Goal: Task Accomplishment & Management: Use online tool/utility

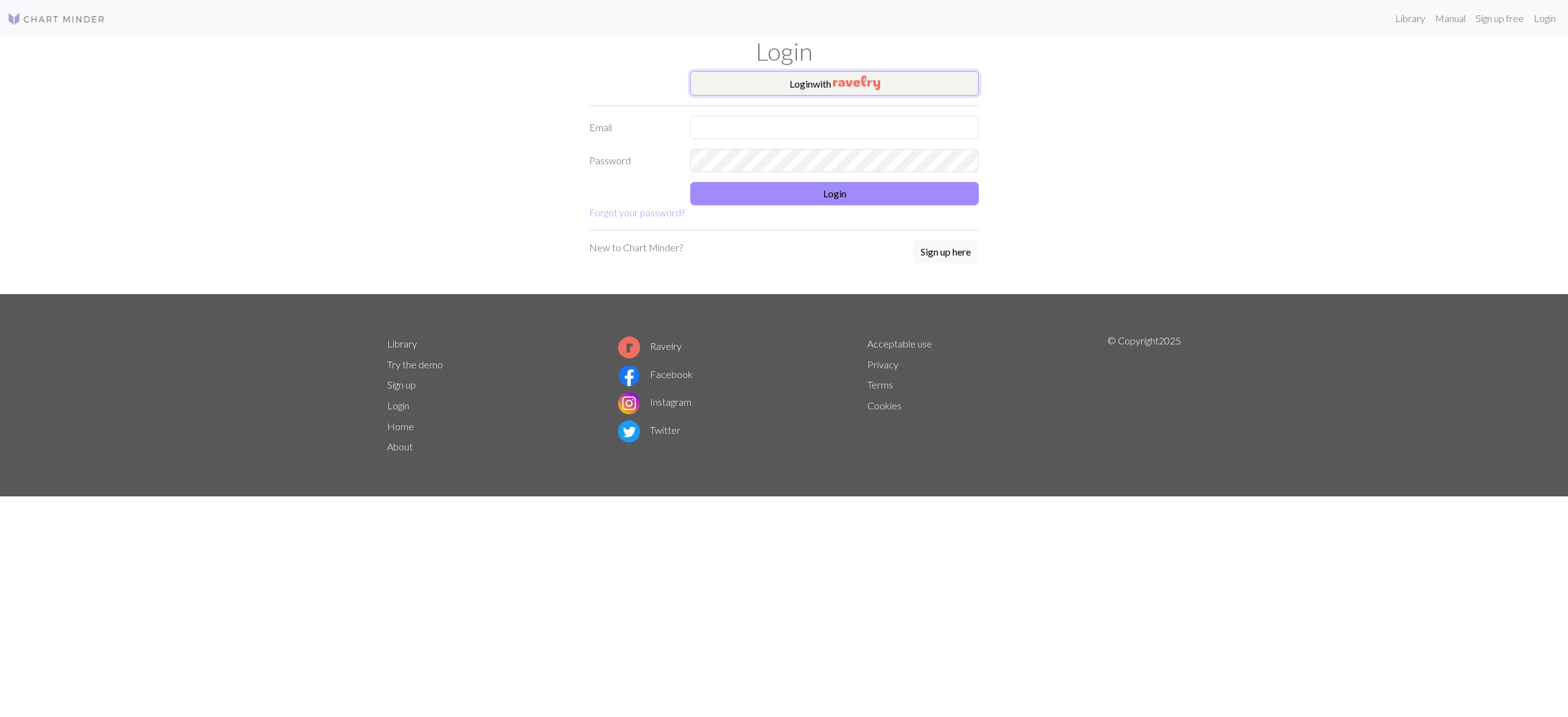
click at [848, 77] on img "button" at bounding box center [856, 83] width 47 height 15
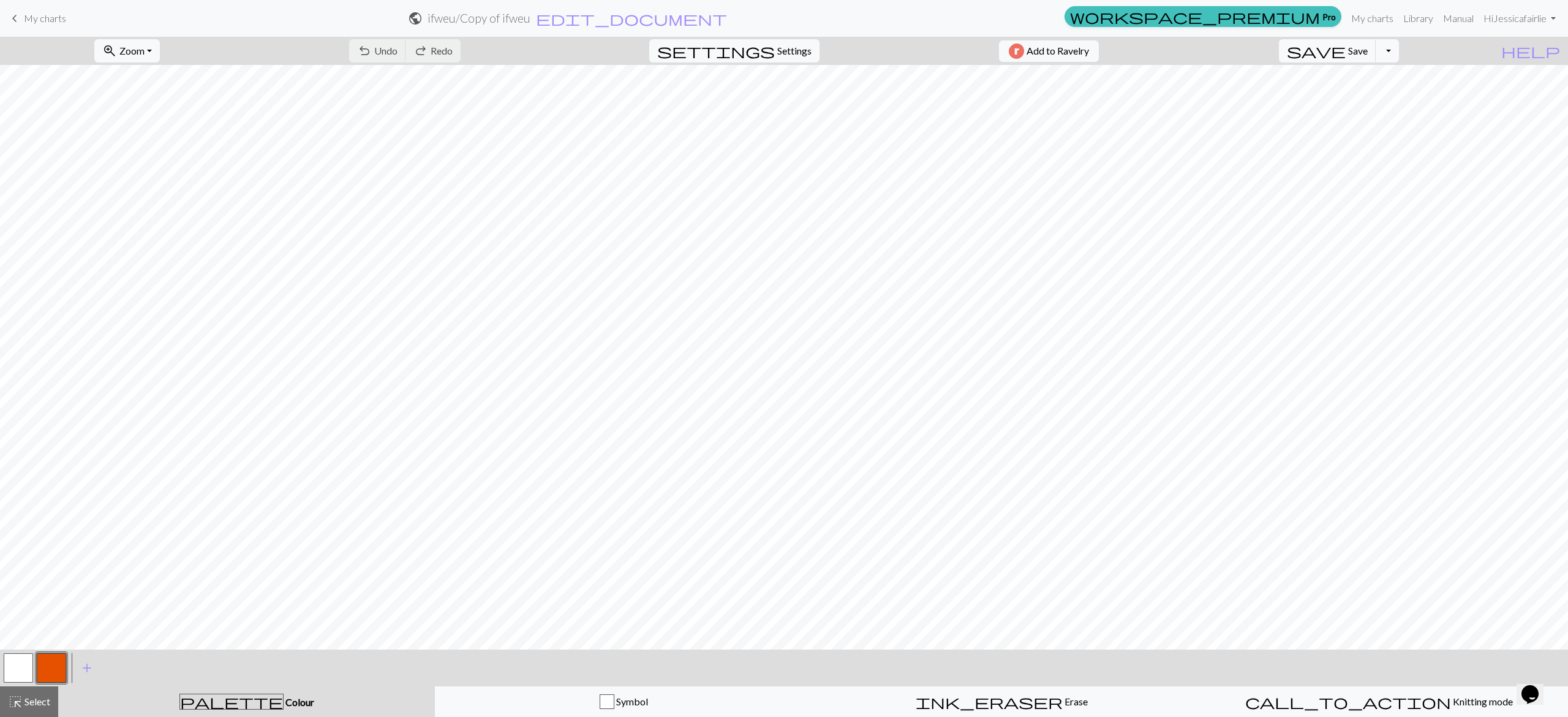
click at [31, 18] on span "My charts" at bounding box center [45, 18] width 42 height 12
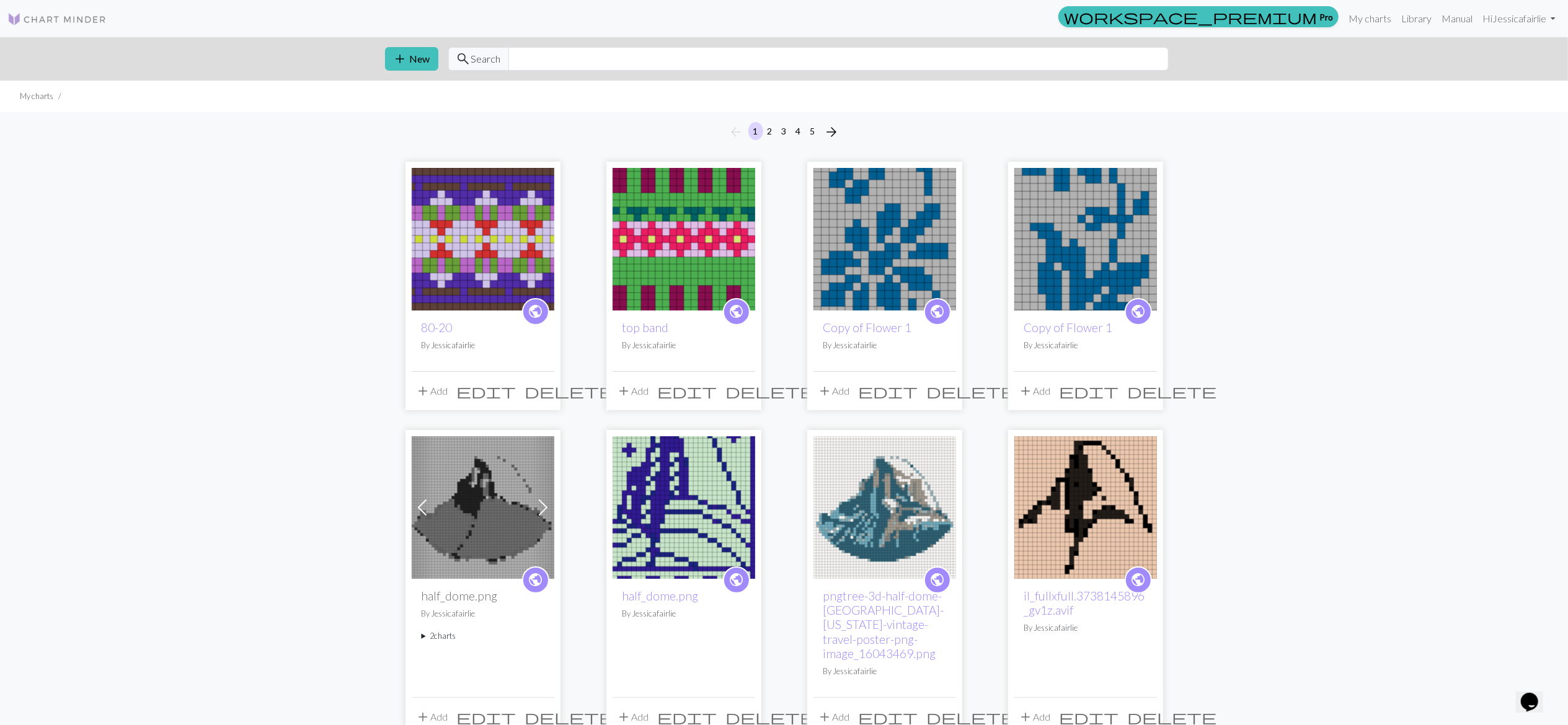
click at [476, 230] on img at bounding box center [483, 240] width 143 height 143
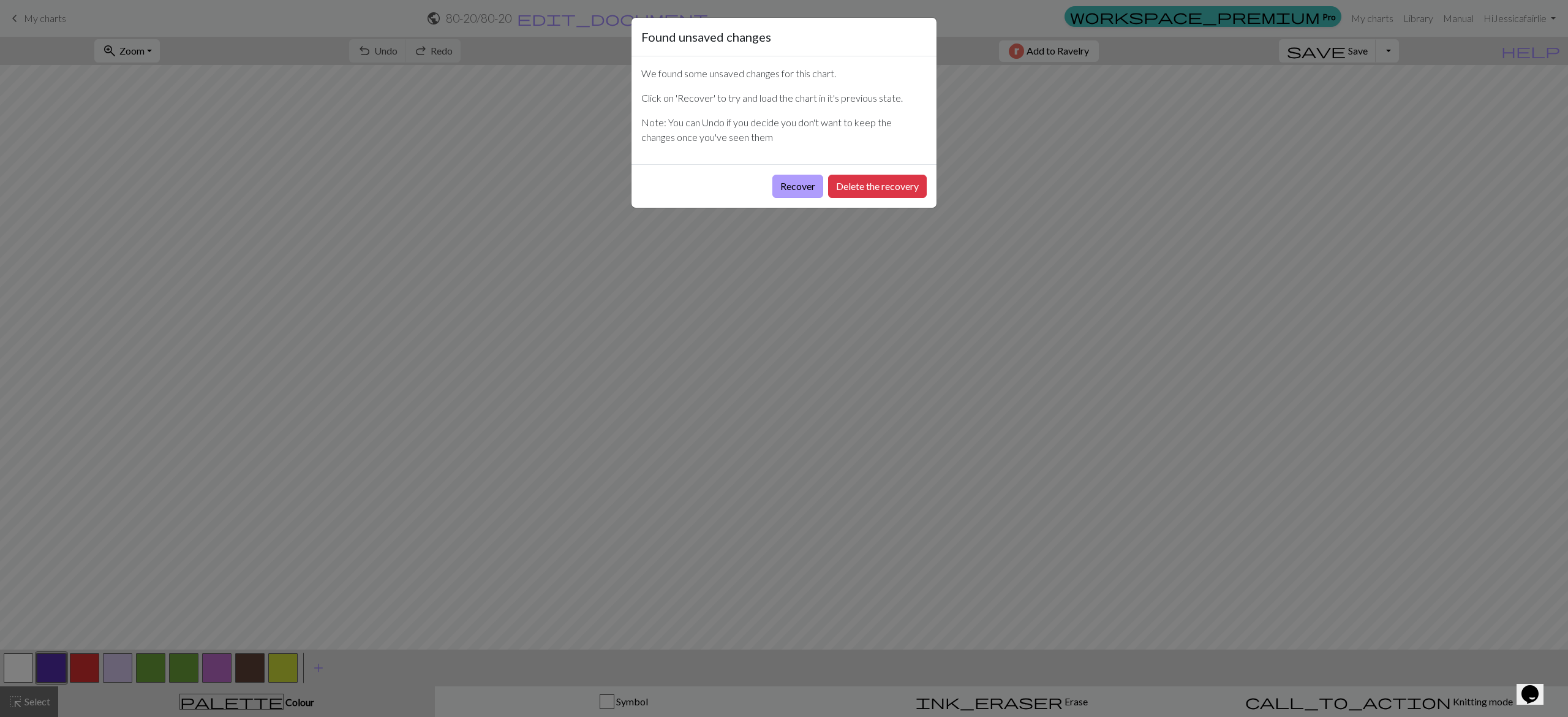
click at [795, 179] on button "Recover" at bounding box center [797, 187] width 51 height 23
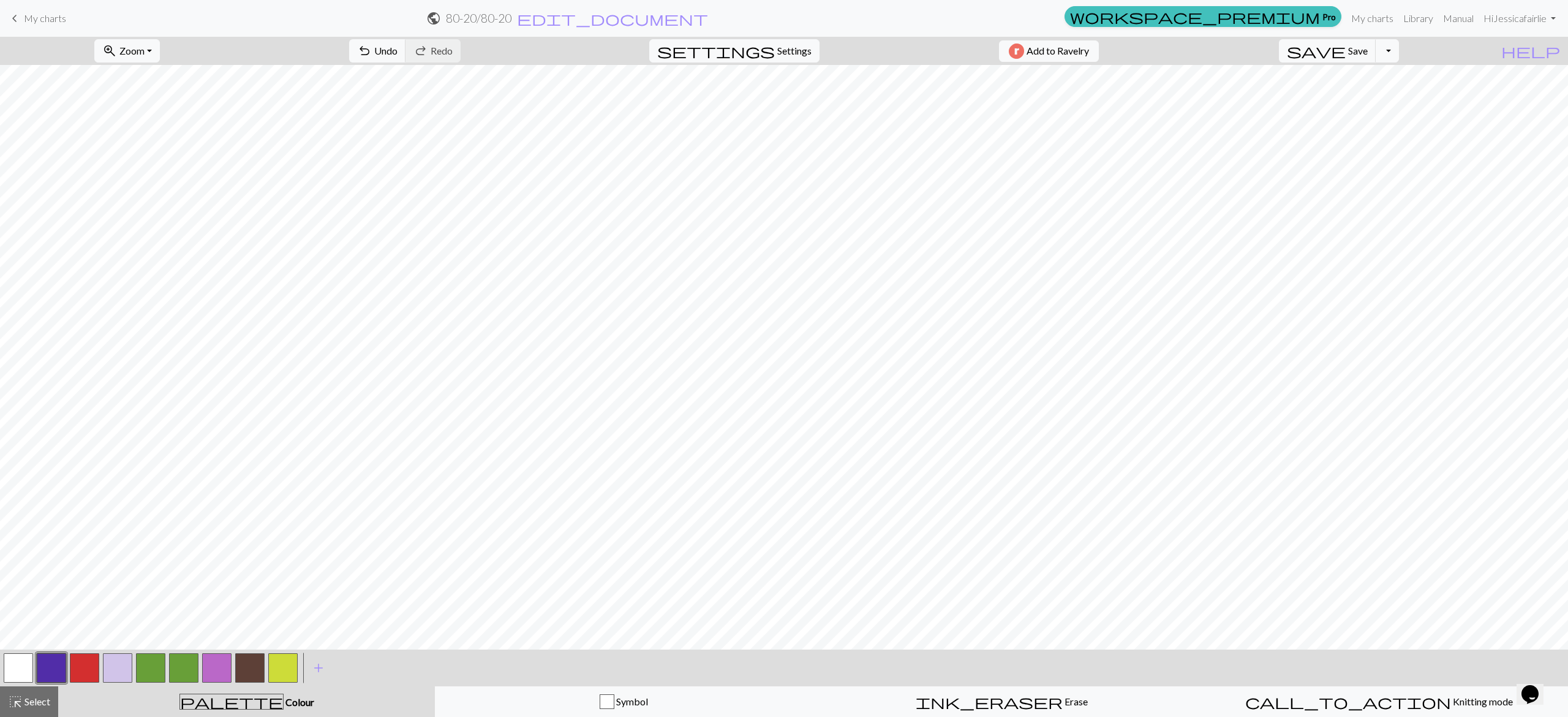
click at [203, 676] on button "button" at bounding box center [217, 668] width 29 height 29
click at [72, 675] on button "button" at bounding box center [85, 668] width 29 height 29
click at [92, 672] on button "button" at bounding box center [85, 668] width 29 height 29
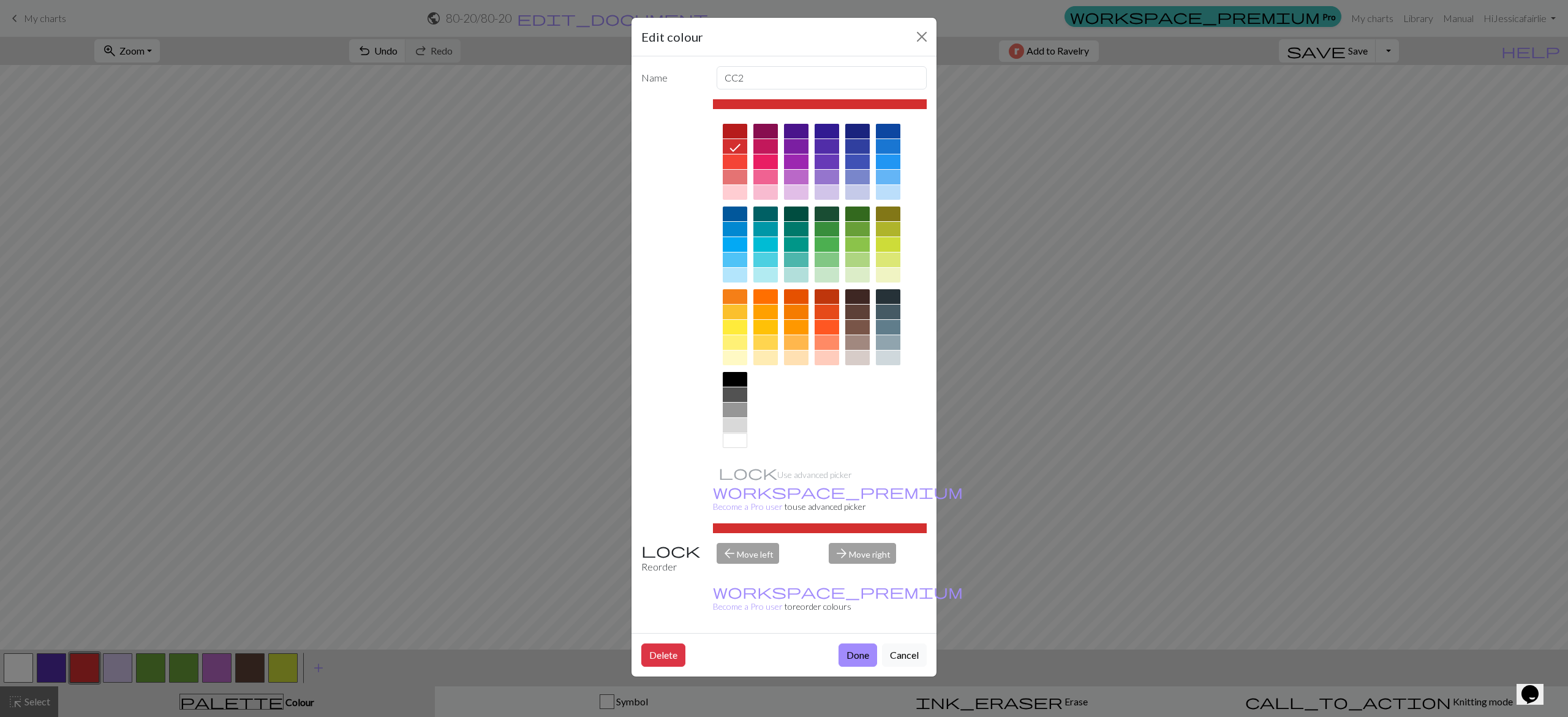
click at [805, 176] on div at bounding box center [796, 177] width 25 height 15
click at [859, 643] on button "Done" at bounding box center [858, 655] width 39 height 23
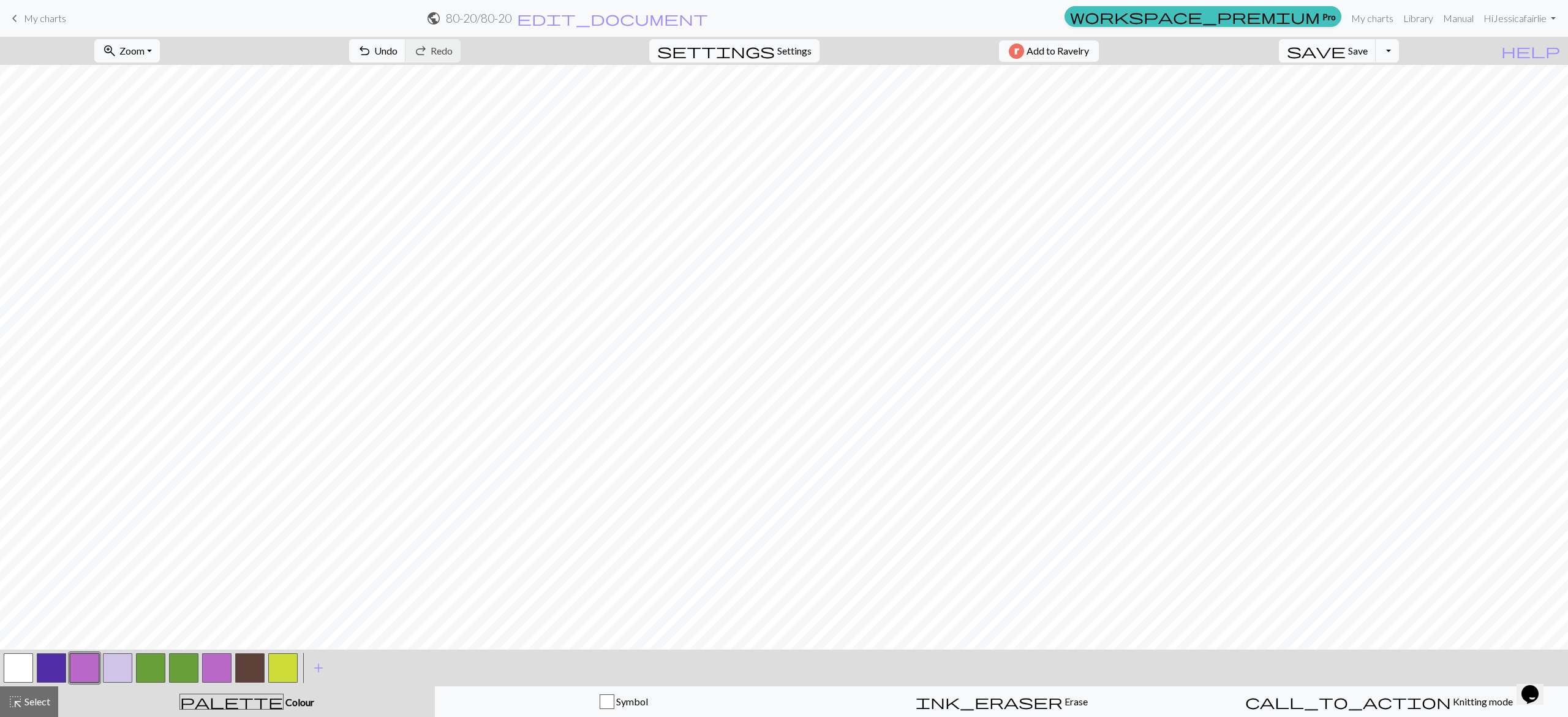
click at [47, 20] on span "My charts" at bounding box center [45, 18] width 42 height 12
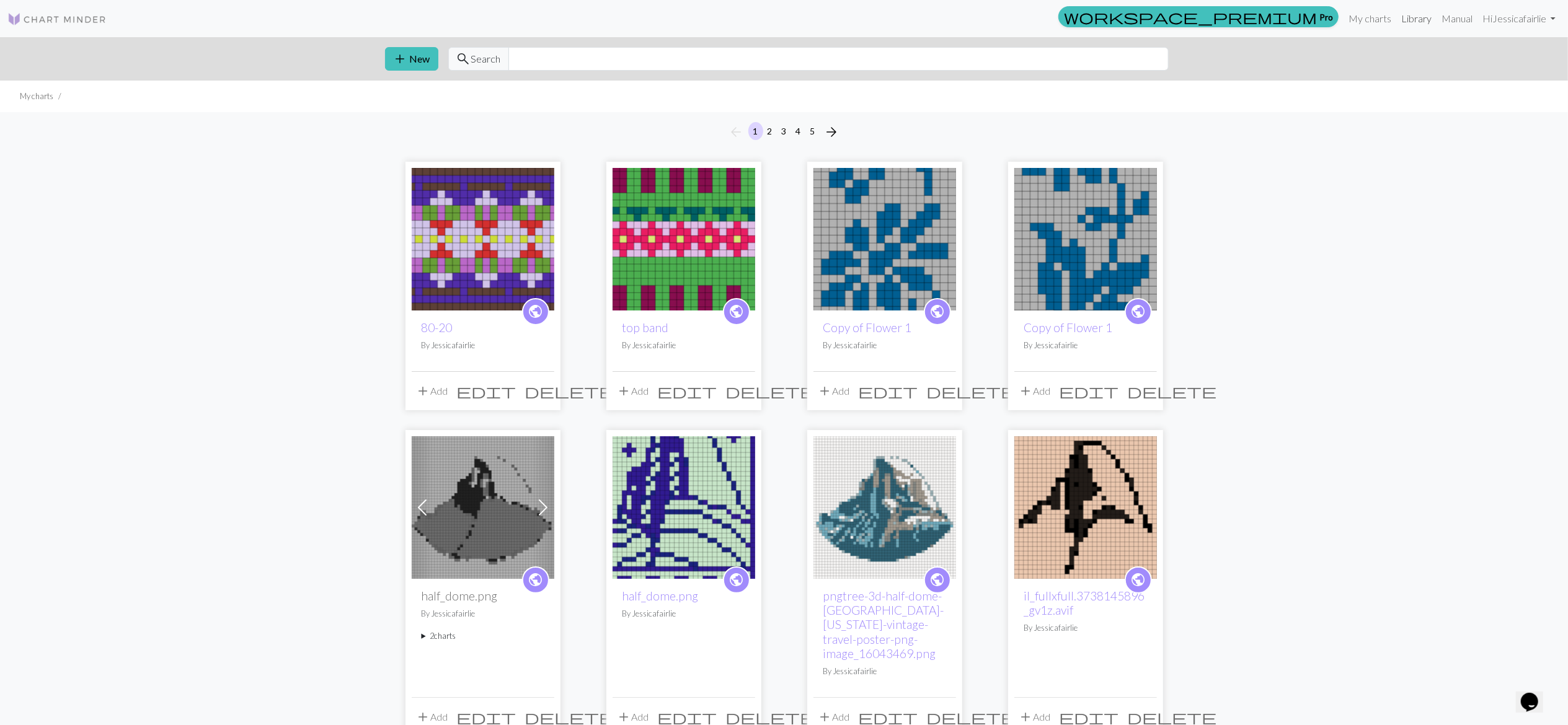
click at [1409, 15] on link "Library" at bounding box center [1416, 19] width 40 height 25
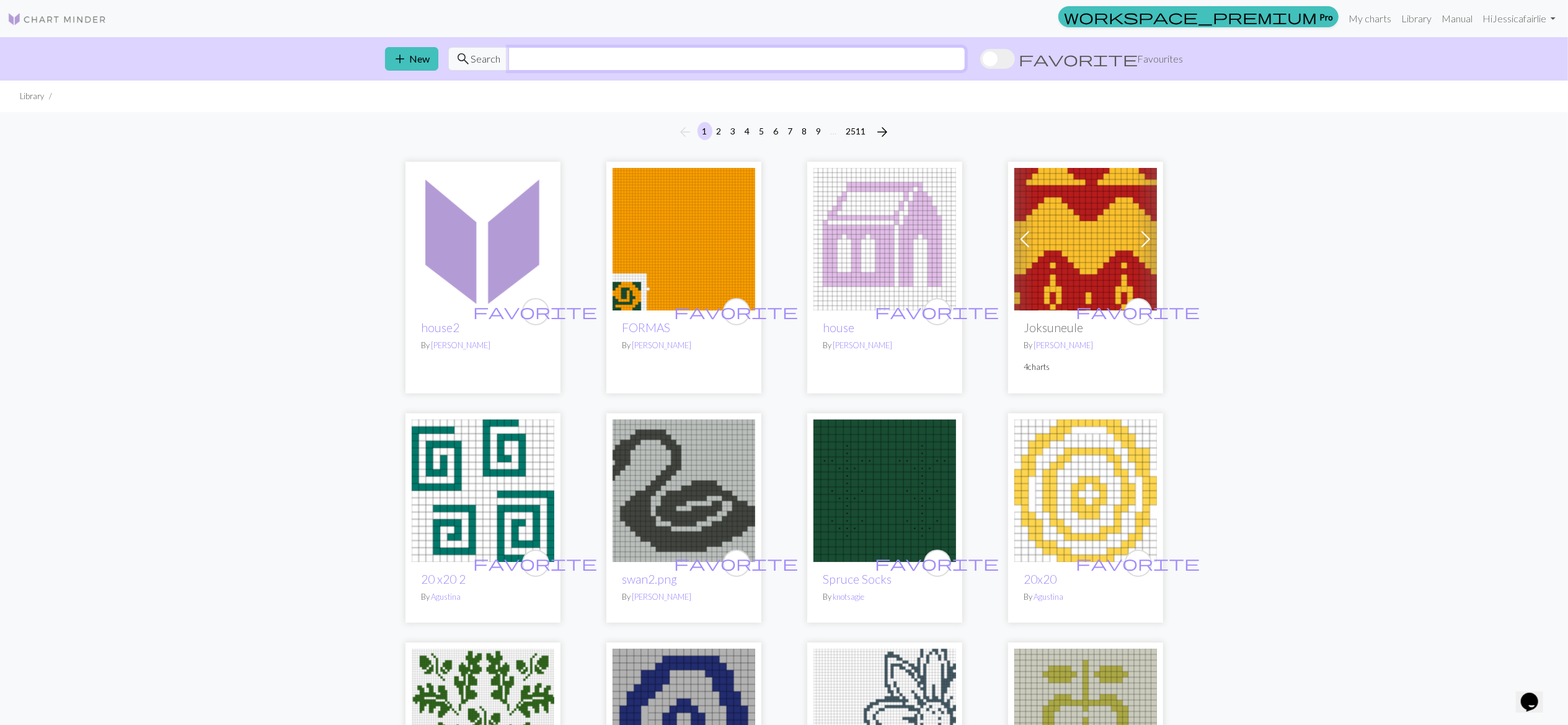
click at [668, 56] on input "text" at bounding box center [737, 59] width 457 height 24
type input "band"
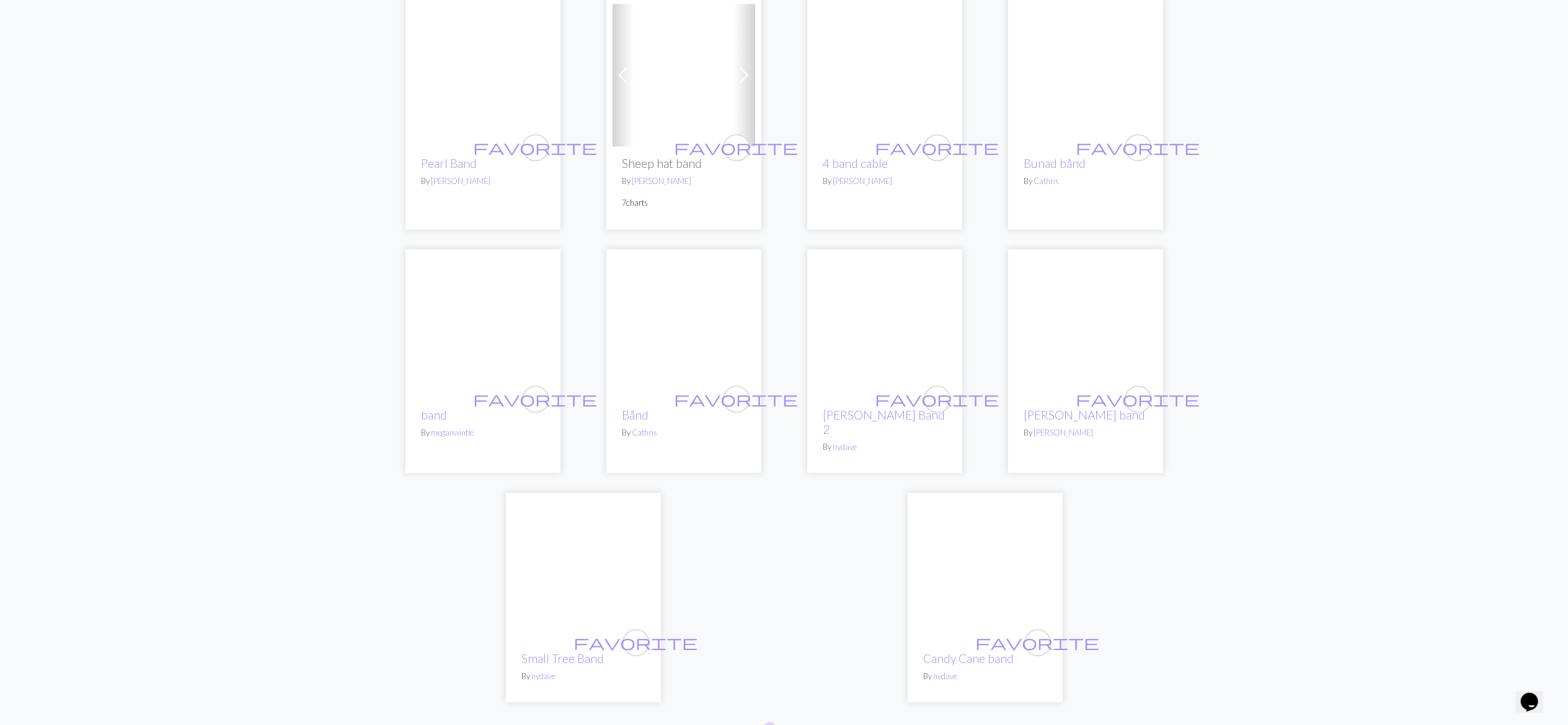
scroll to position [2734, 0]
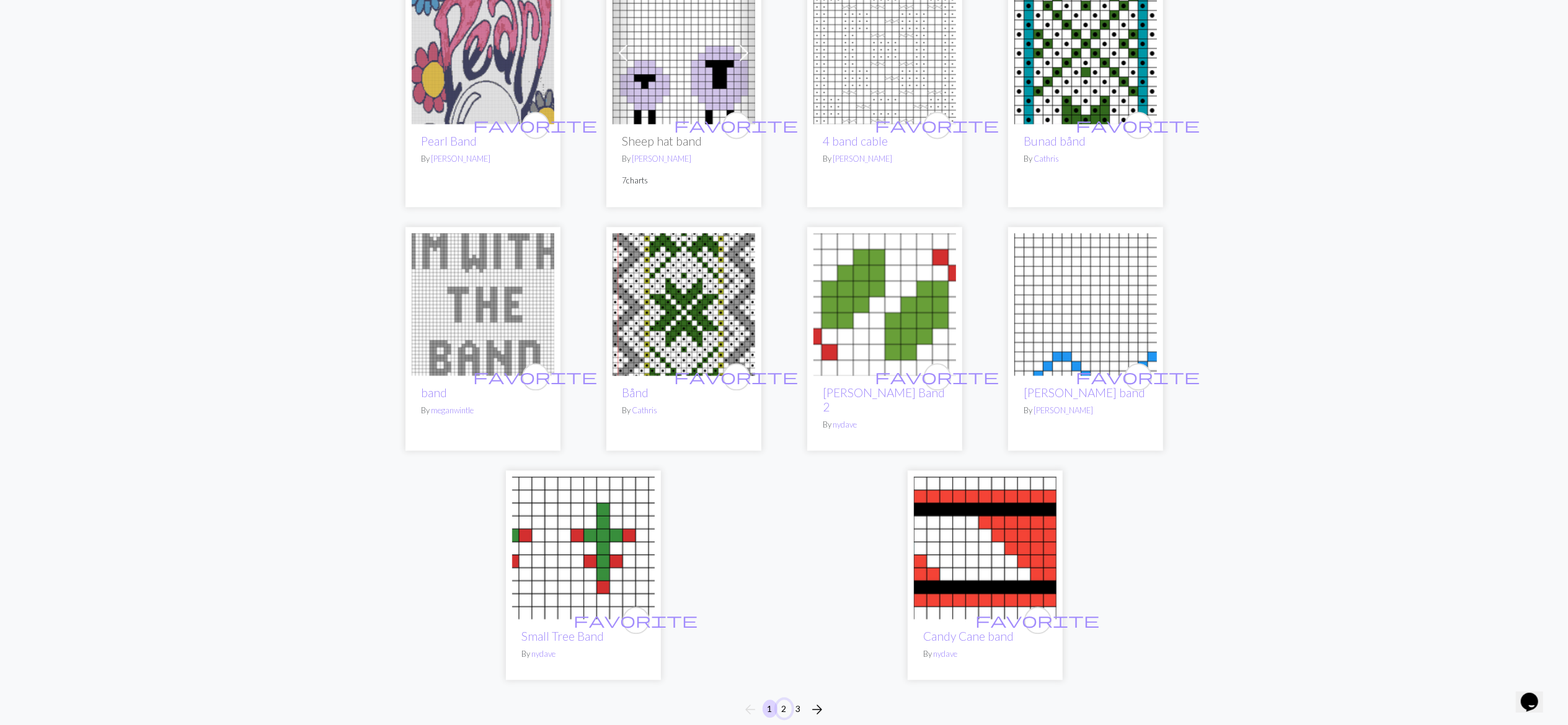
click at [784, 700] on button "2" at bounding box center [784, 708] width 15 height 18
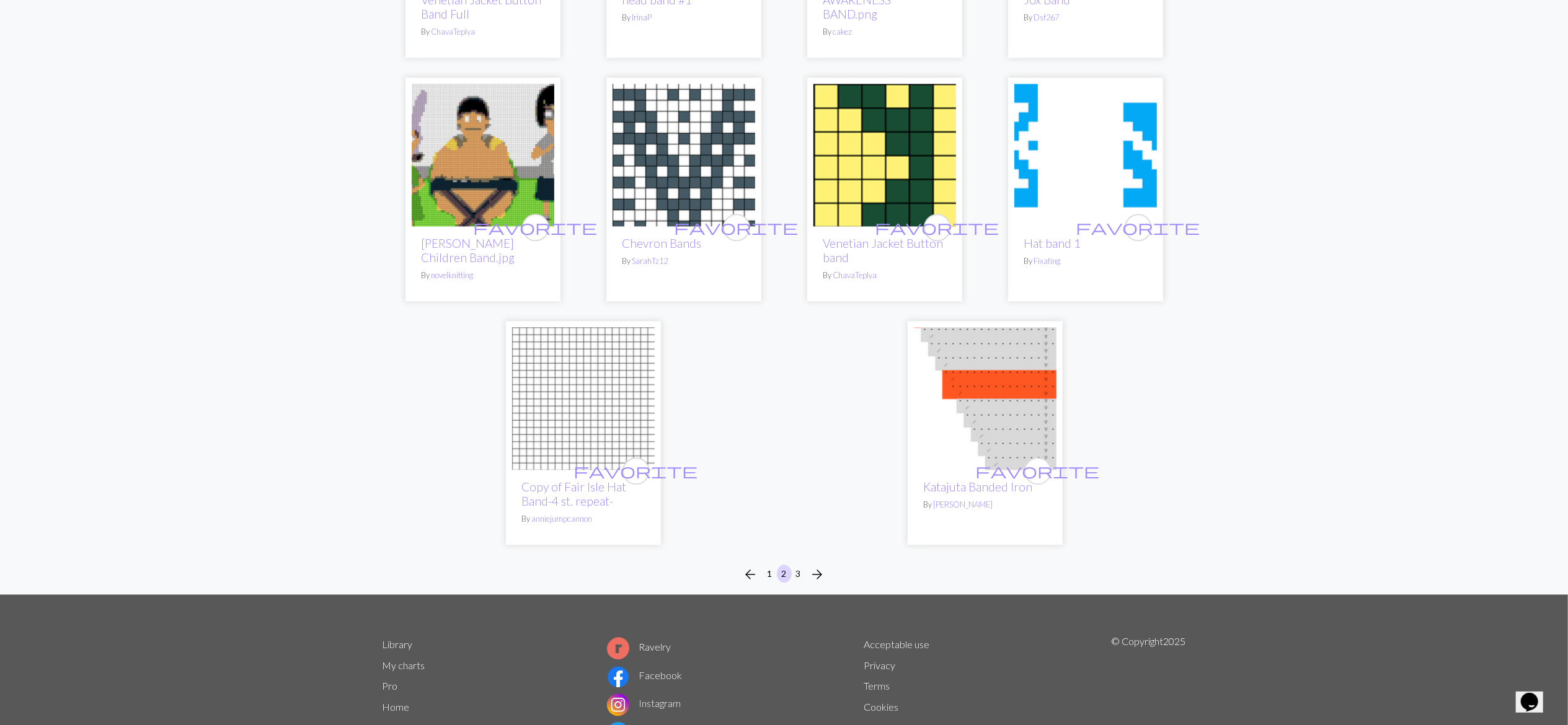
scroll to position [2922, 0]
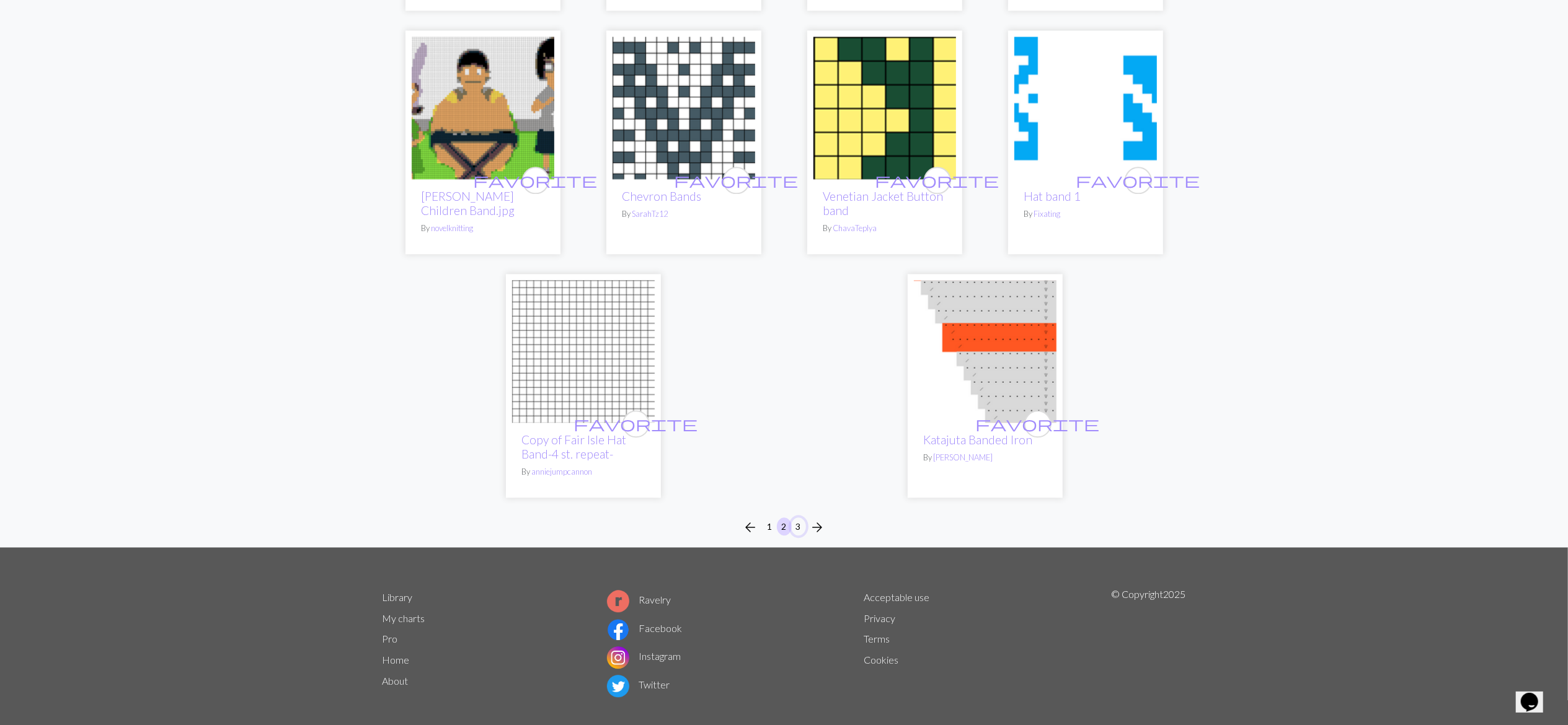
click at [797, 518] on button "3" at bounding box center [799, 526] width 15 height 18
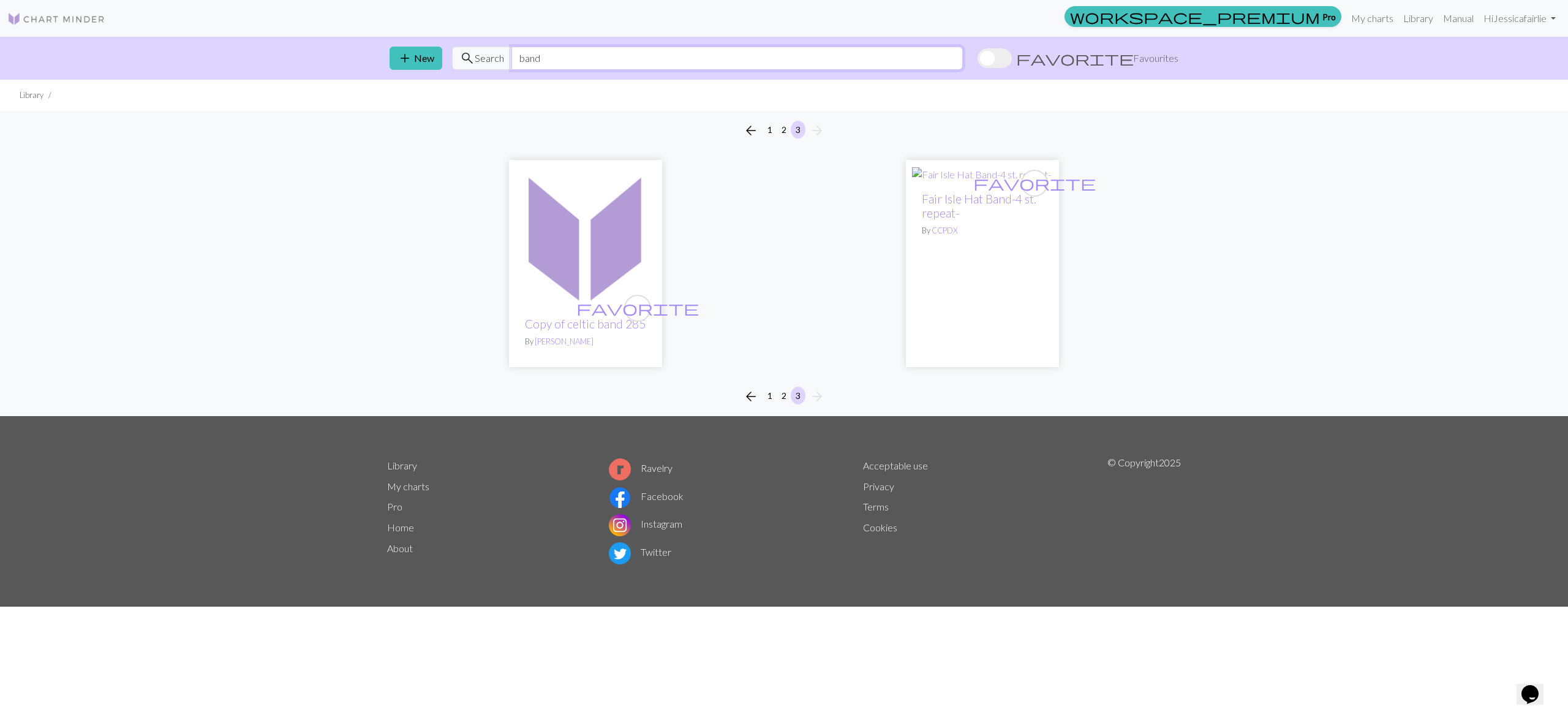
drag, startPoint x: 755, startPoint y: 56, endPoint x: 493, endPoint y: 83, distance: 263.4
click at [493, 83] on div "add New search Search band favorite Favourites Library arrow_back 1 2 3 arrow_f…" at bounding box center [784, 227] width 1568 height 379
type input "flower"
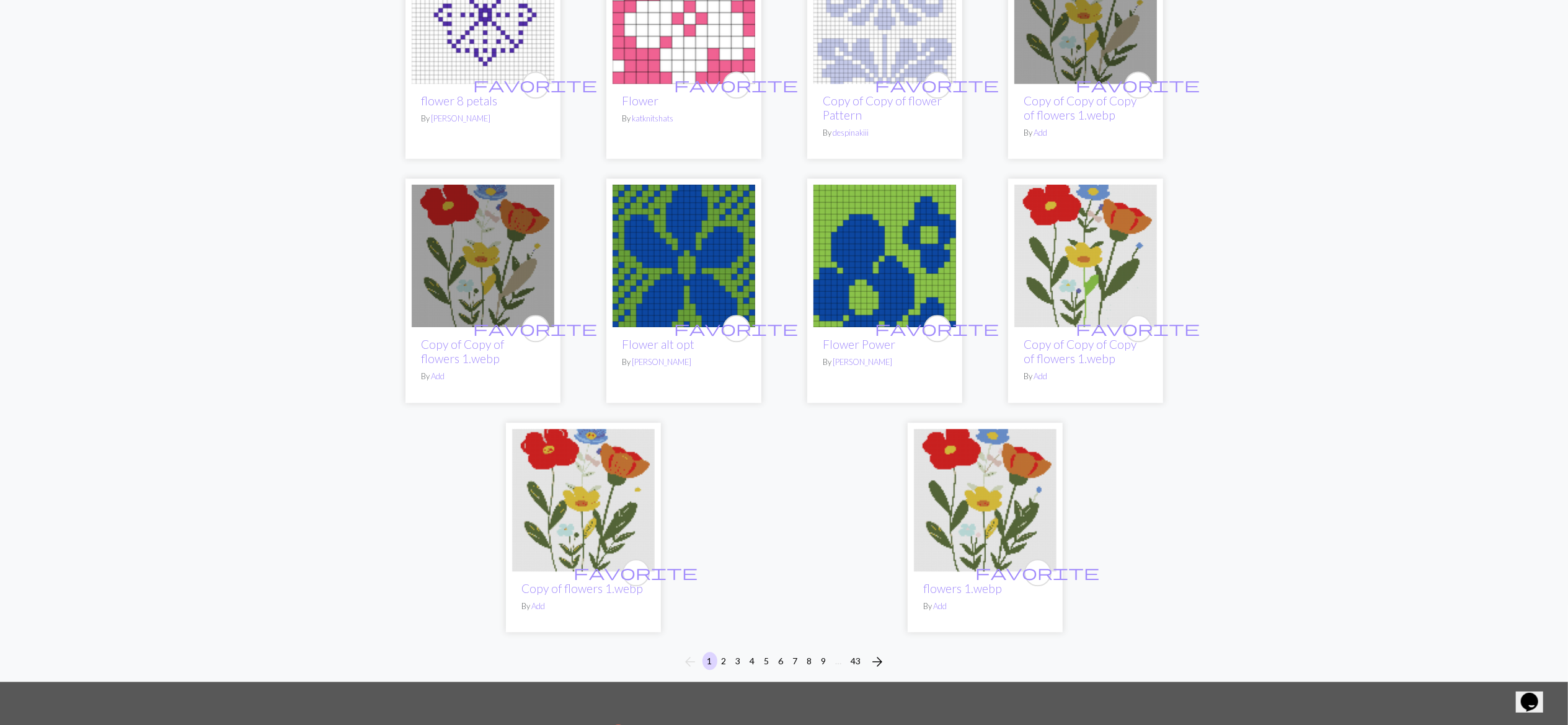
scroll to position [2897, 0]
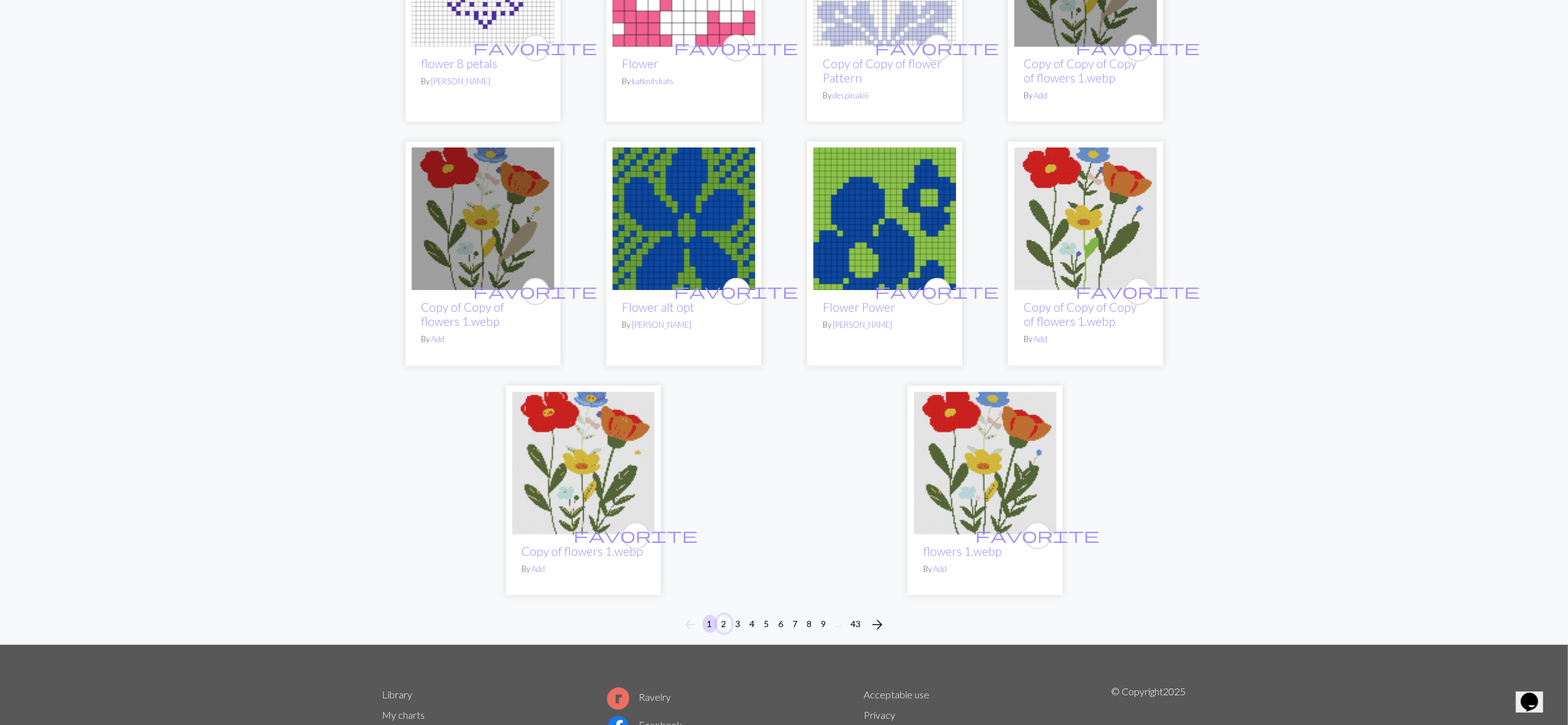
click at [727, 615] on button "2" at bounding box center [724, 623] width 15 height 18
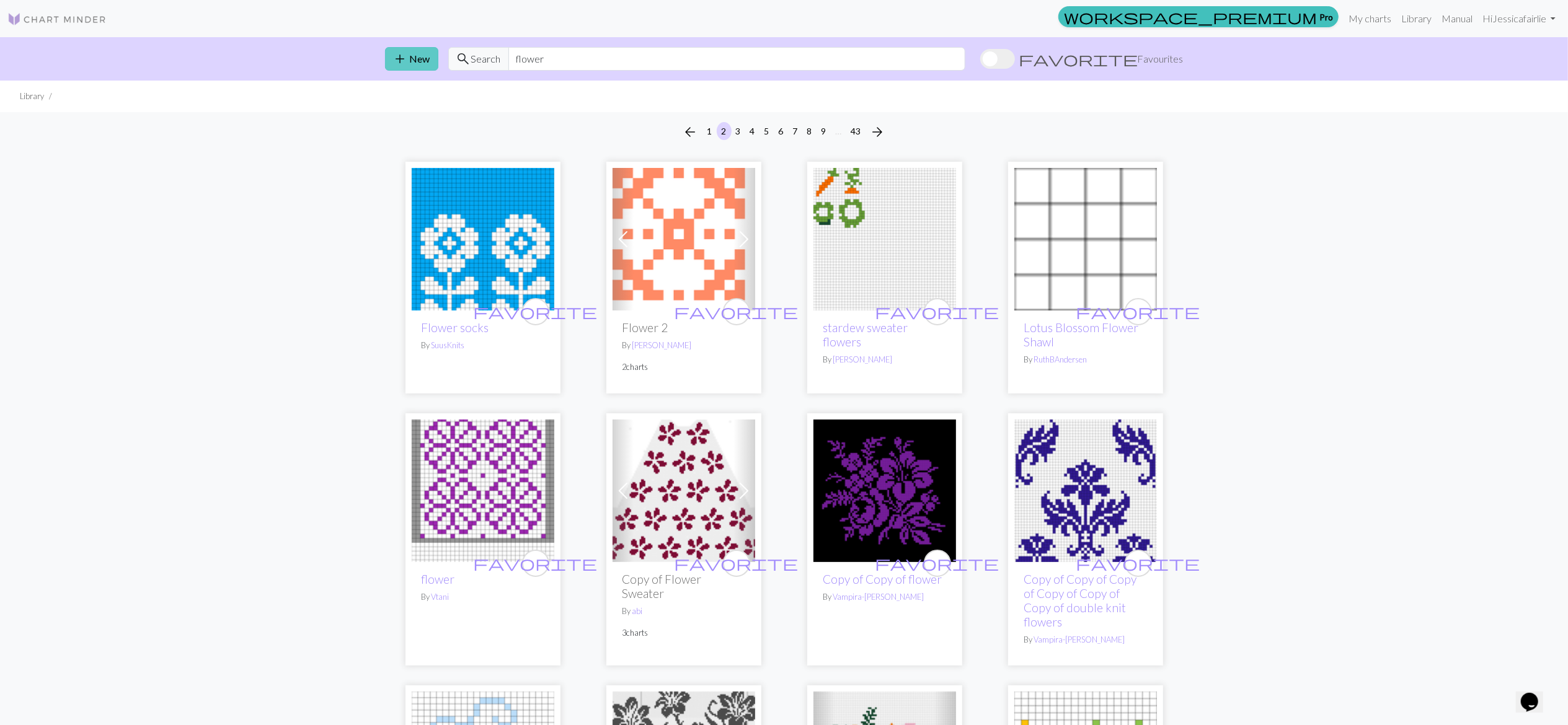
click at [422, 69] on button "add New" at bounding box center [412, 59] width 53 height 24
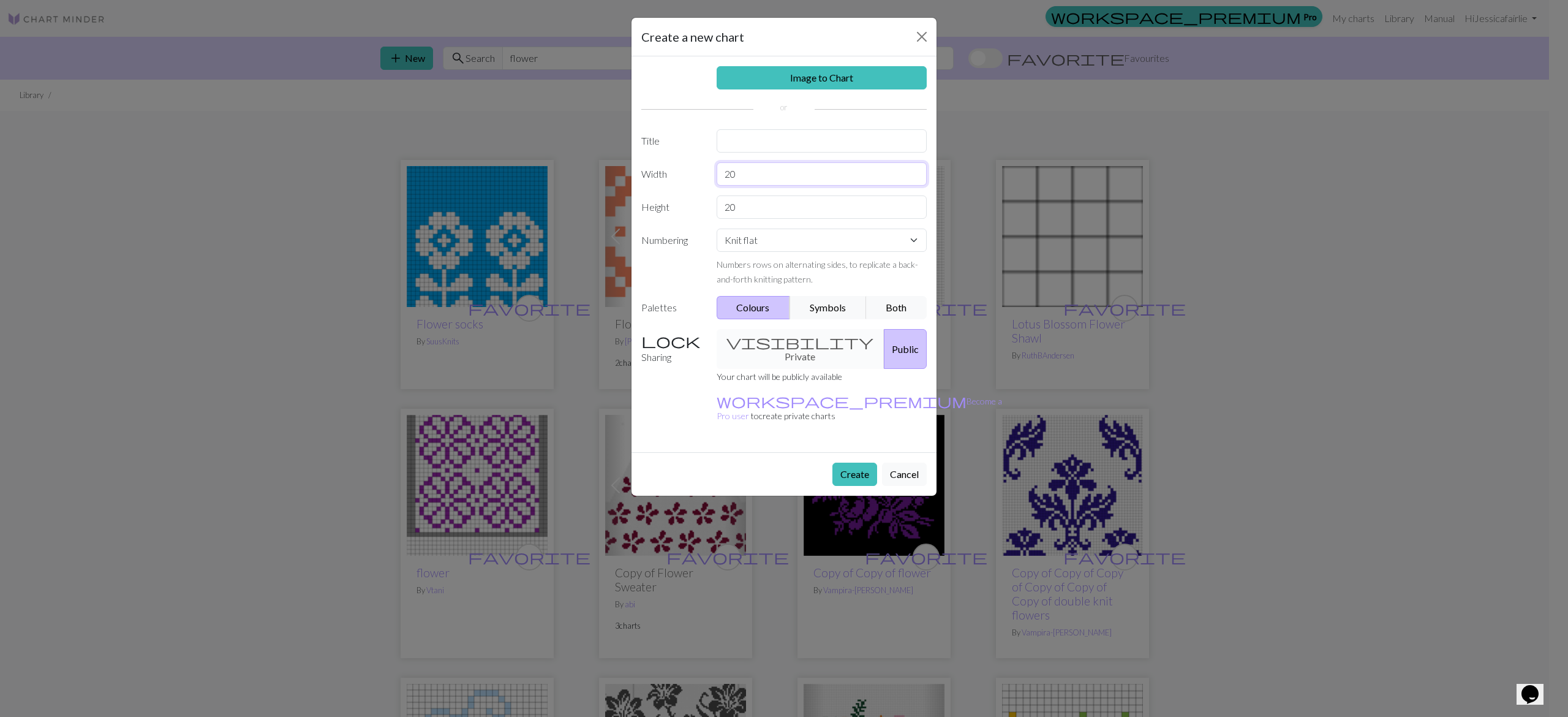
click at [846, 179] on input "20" at bounding box center [821, 174] width 210 height 23
type input "2"
type input "40"
click at [866, 463] on button "Create" at bounding box center [855, 475] width 45 height 23
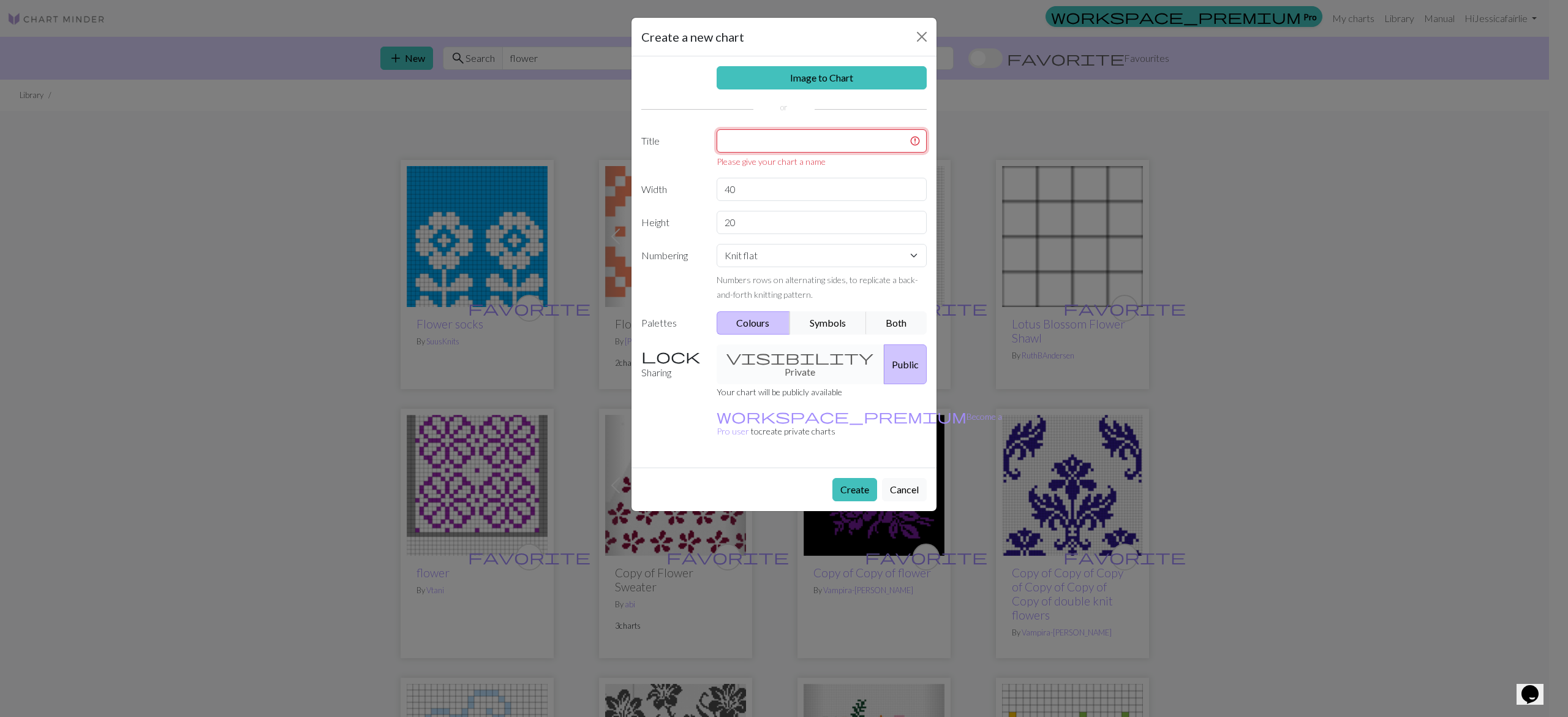
click at [817, 149] on input "text" at bounding box center [821, 141] width 210 height 23
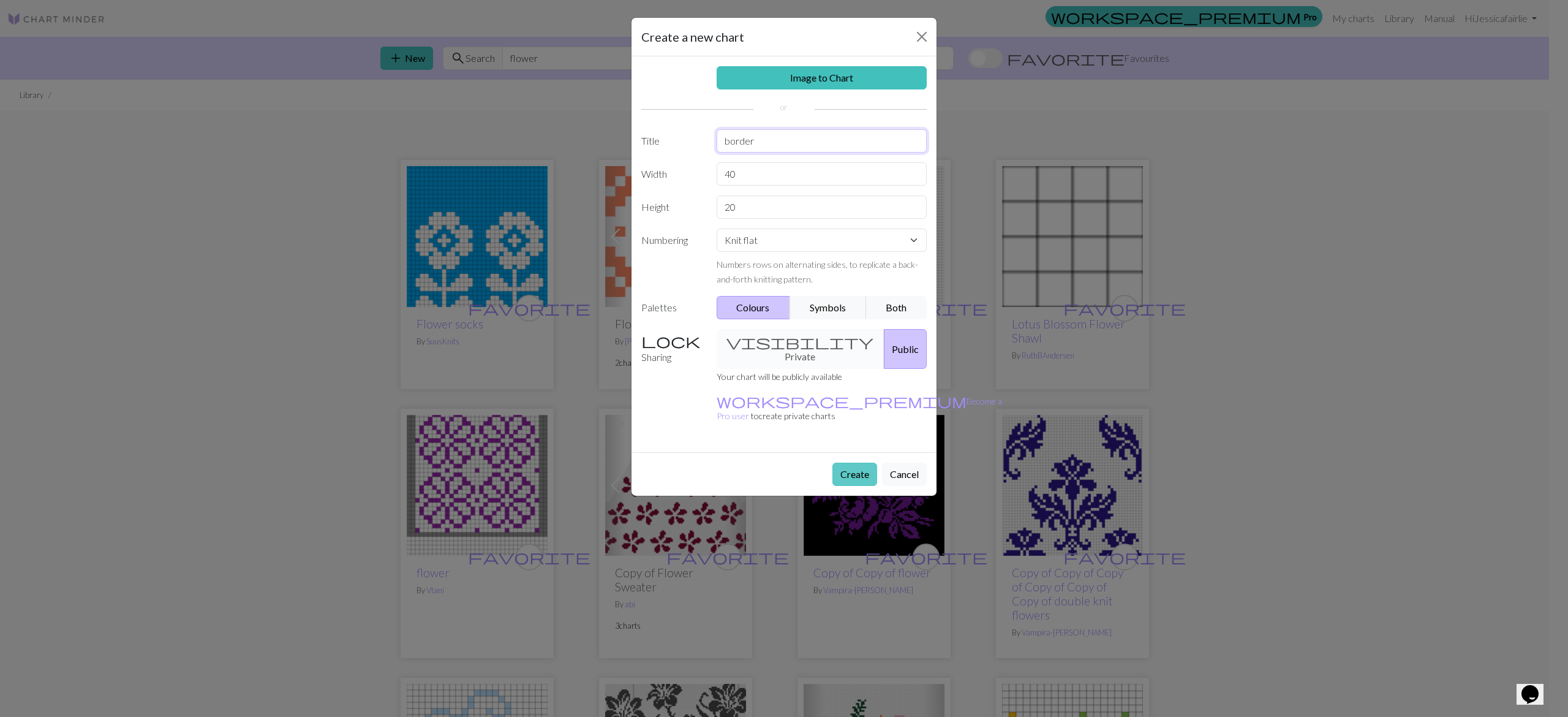
type input "border"
click at [856, 463] on button "Create" at bounding box center [855, 475] width 45 height 23
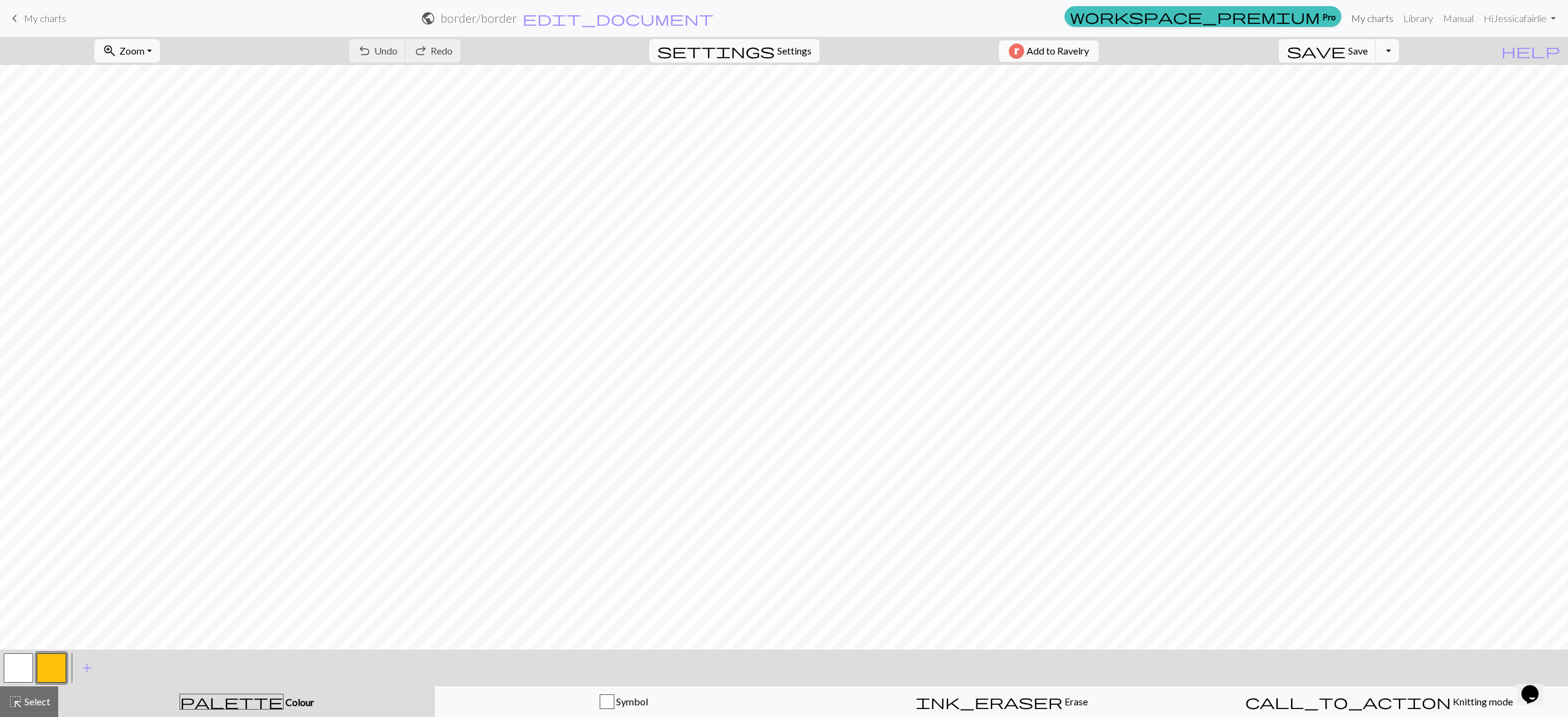
click at [1380, 18] on link "My charts" at bounding box center [1372, 18] width 52 height 25
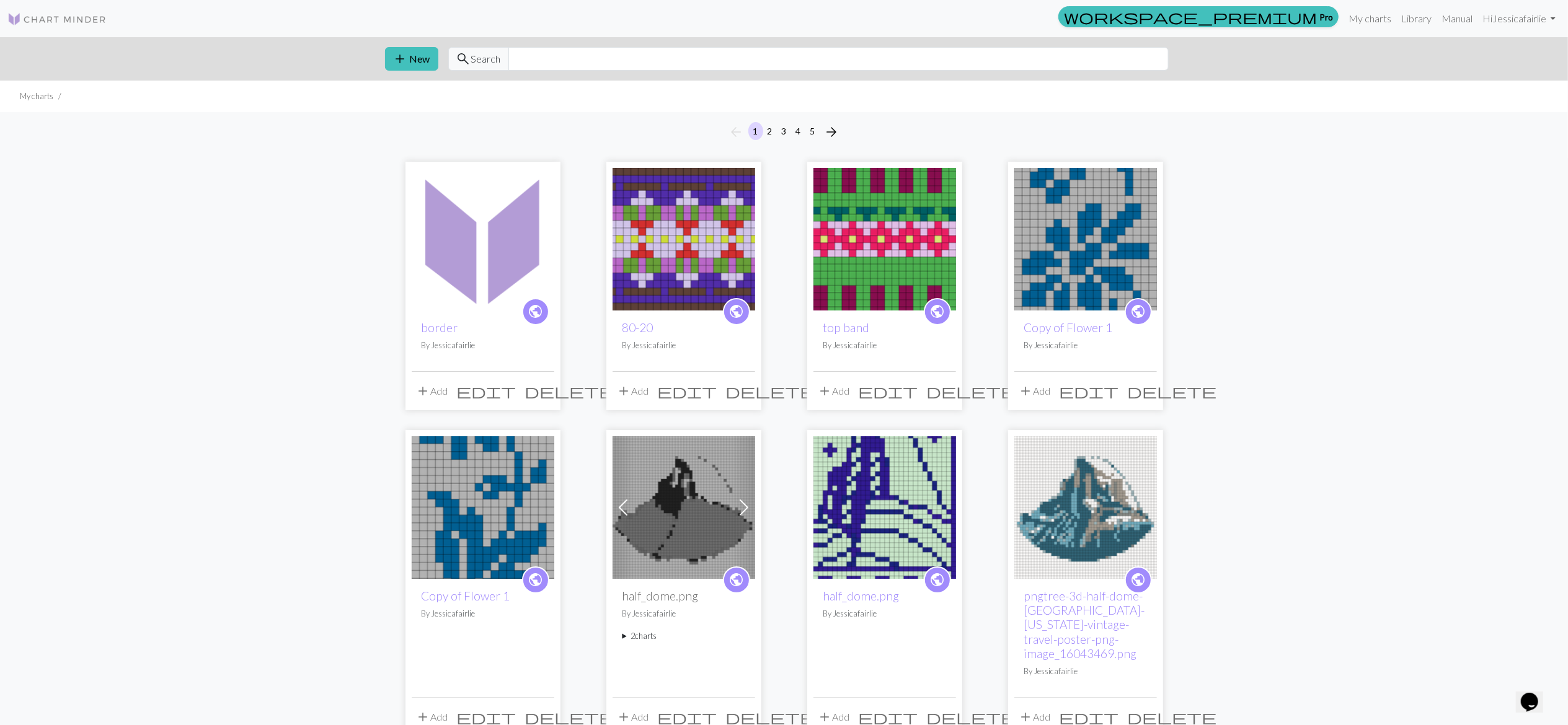
click at [708, 215] on img at bounding box center [684, 240] width 143 height 143
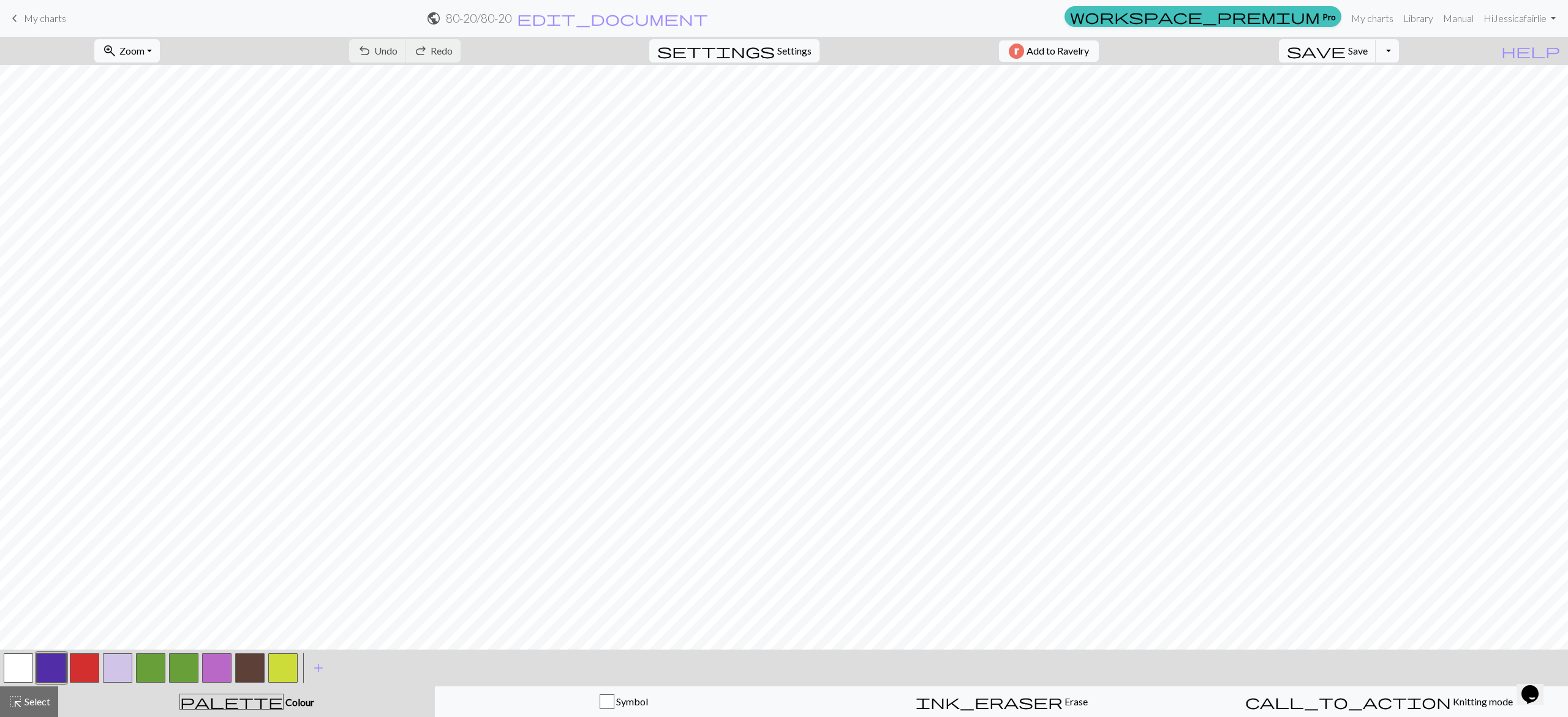
click at [44, 21] on span "My charts" at bounding box center [45, 18] width 42 height 12
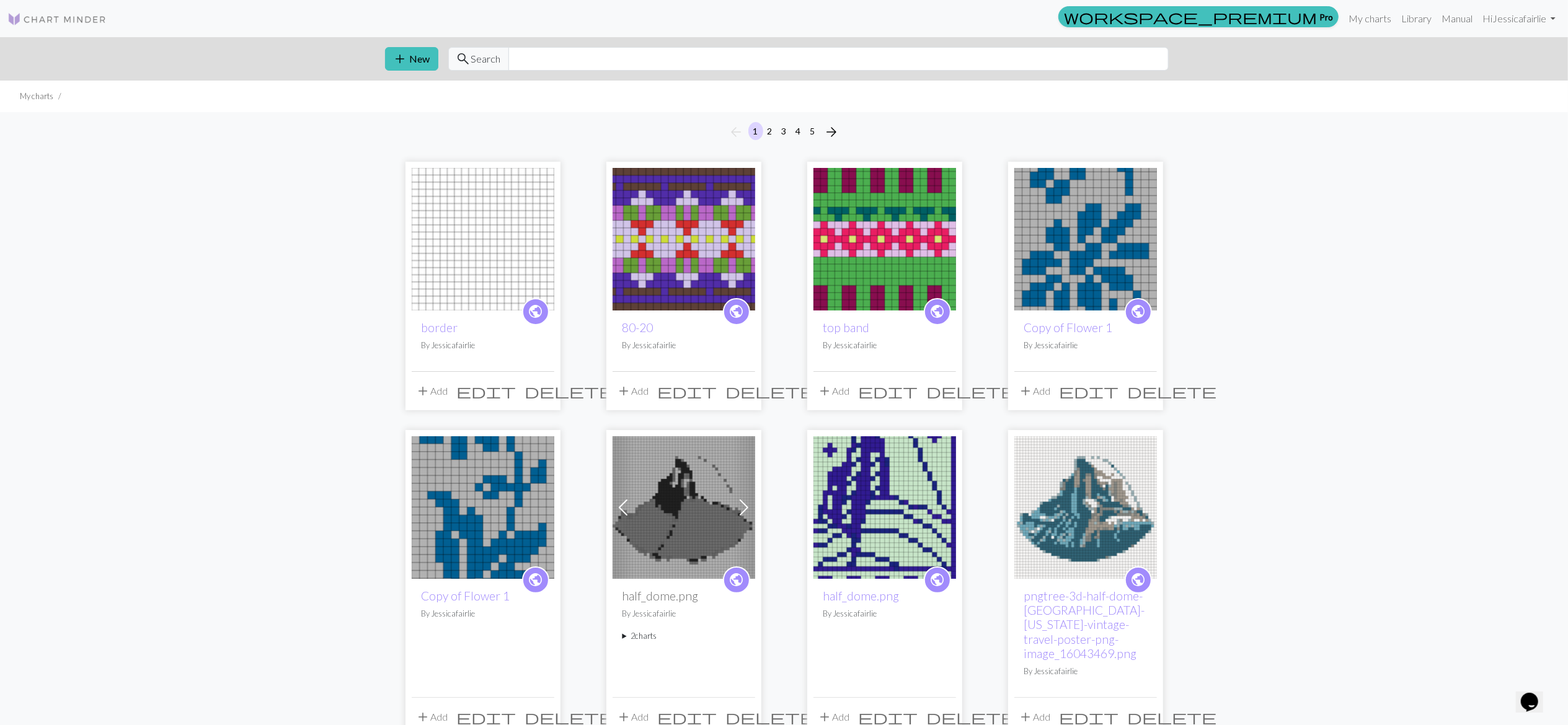
click at [450, 253] on img at bounding box center [483, 240] width 143 height 143
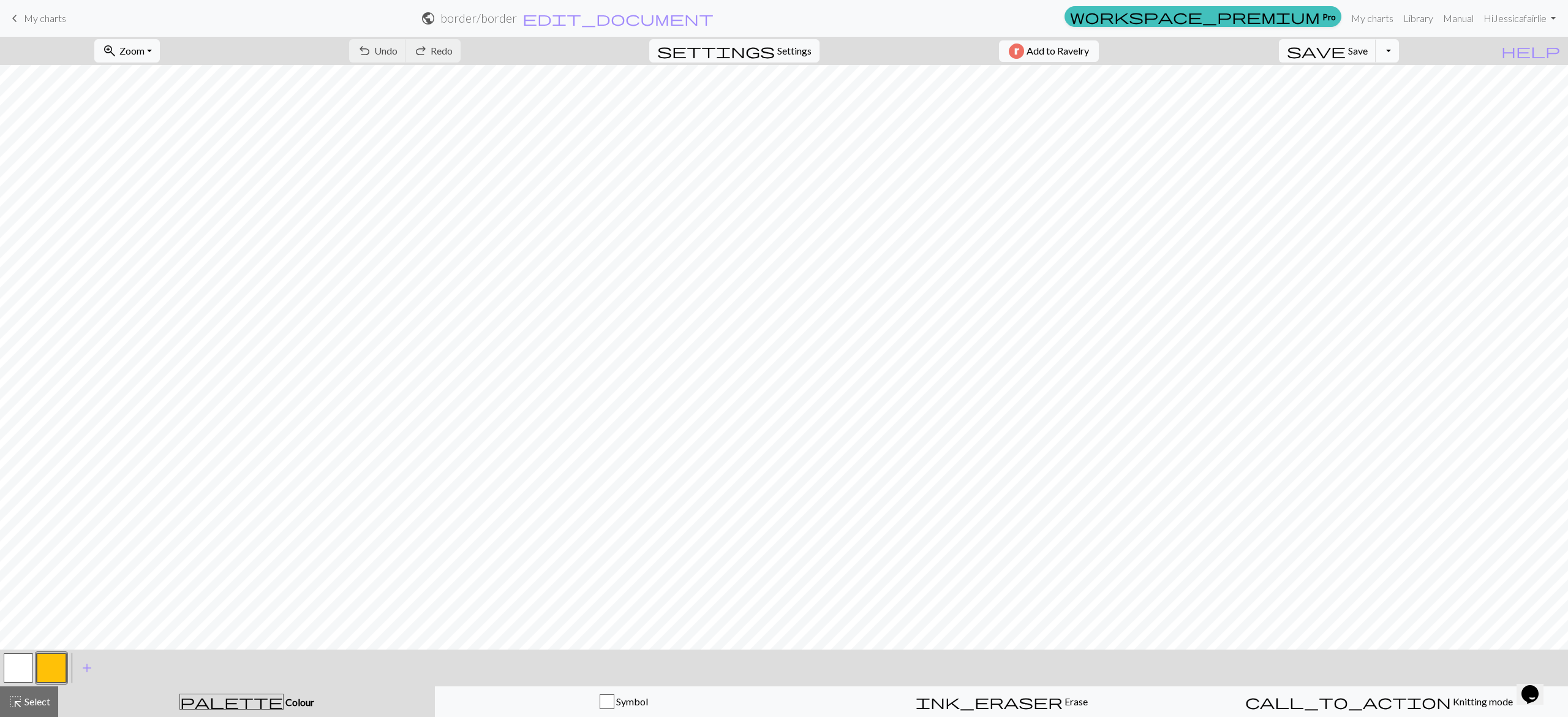
click at [1399, 53] on button "Toggle Dropdown" at bounding box center [1387, 51] width 23 height 23
click at [757, 49] on span "settings" at bounding box center [716, 51] width 118 height 17
select select "aran"
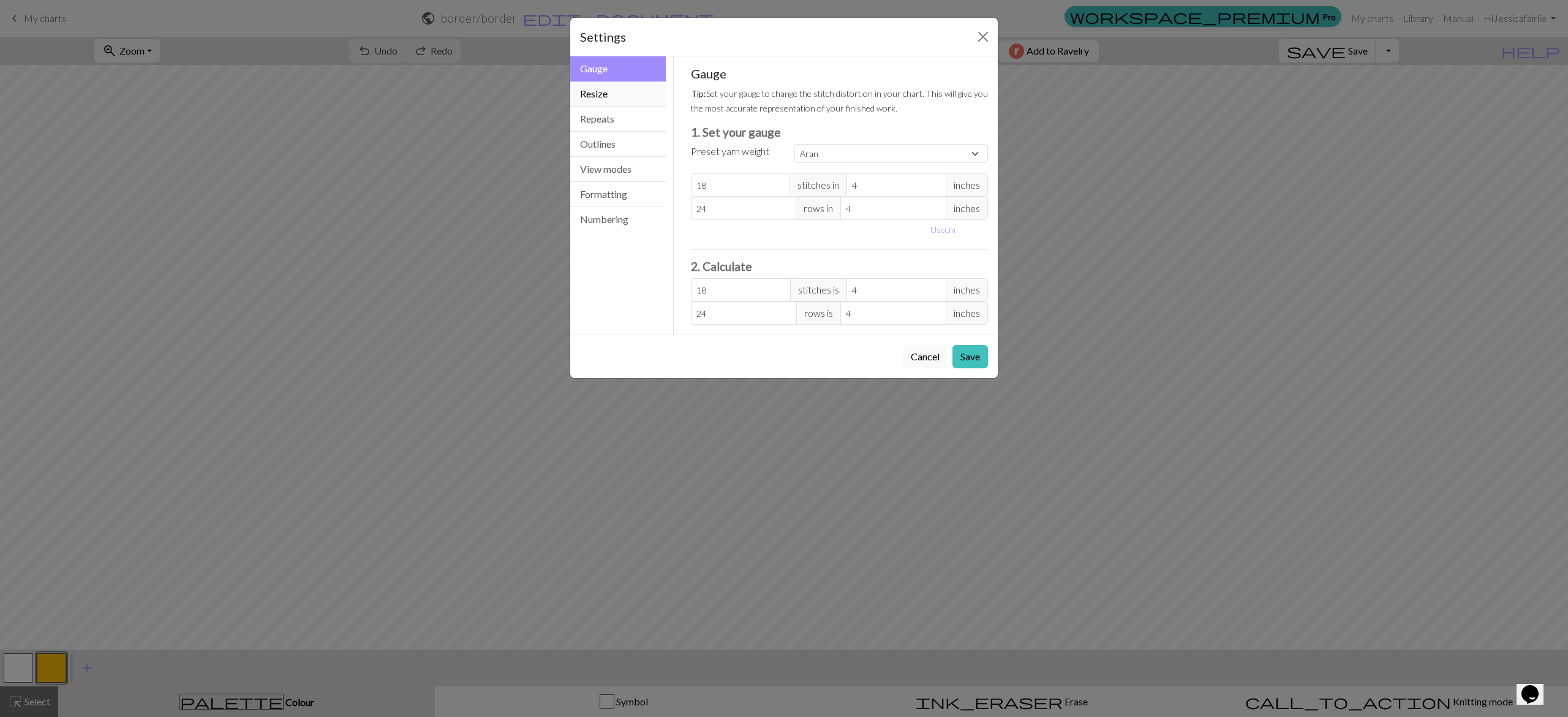
click at [615, 101] on button "Resize" at bounding box center [618, 94] width 96 height 25
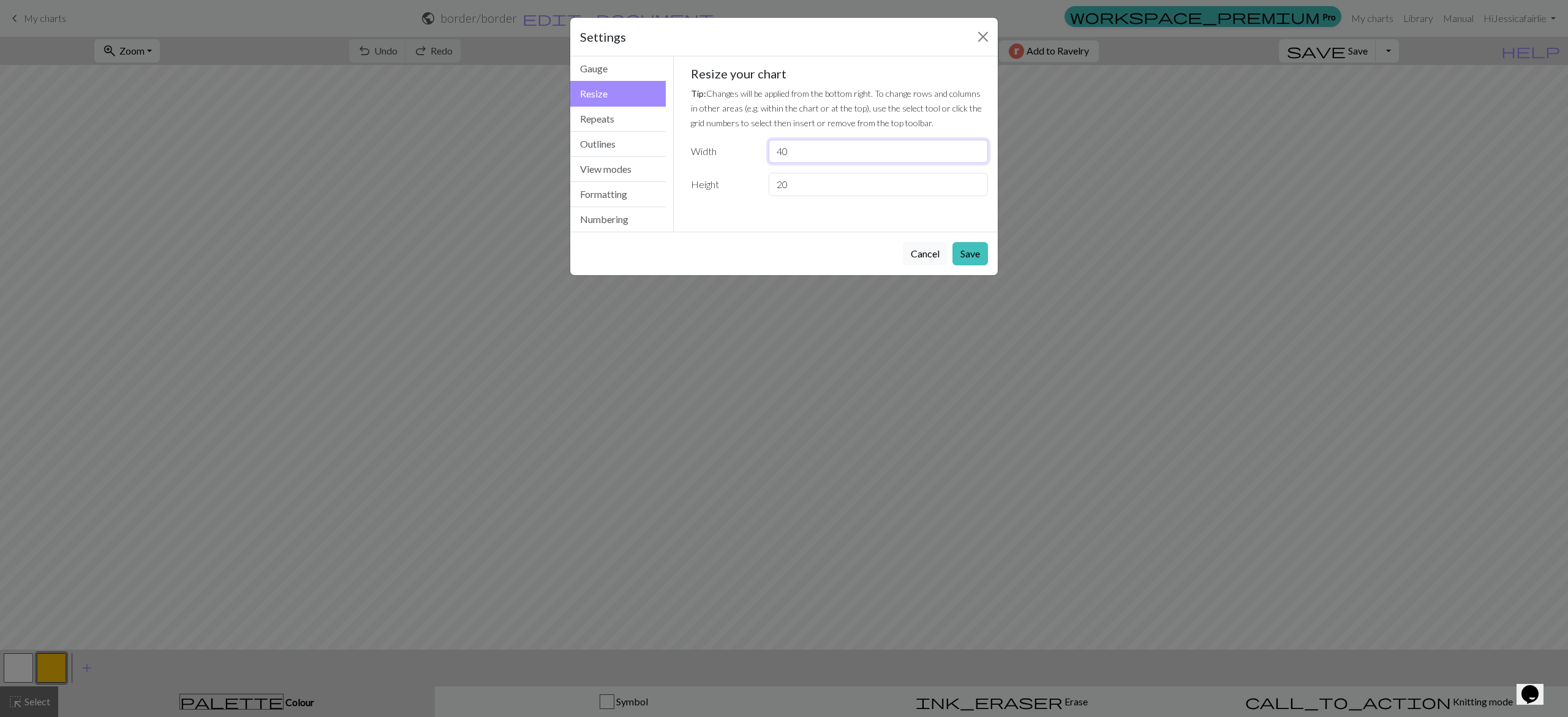
click at [804, 159] on input "40" at bounding box center [878, 152] width 219 height 23
type input "4"
type input "24"
click at [809, 184] on input "20" at bounding box center [878, 185] width 219 height 23
type input "2"
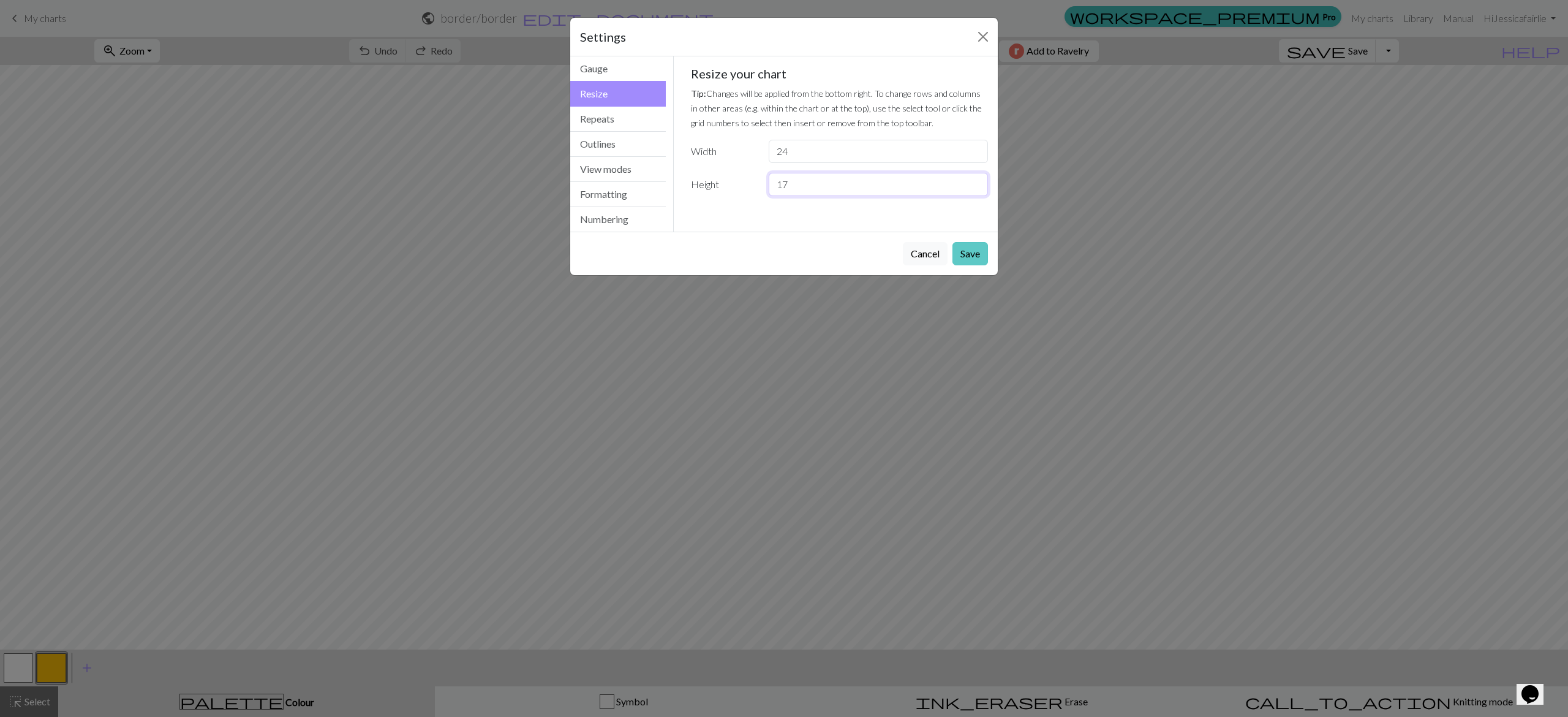
type input "17"
click at [970, 246] on button "Save" at bounding box center [970, 254] width 36 height 23
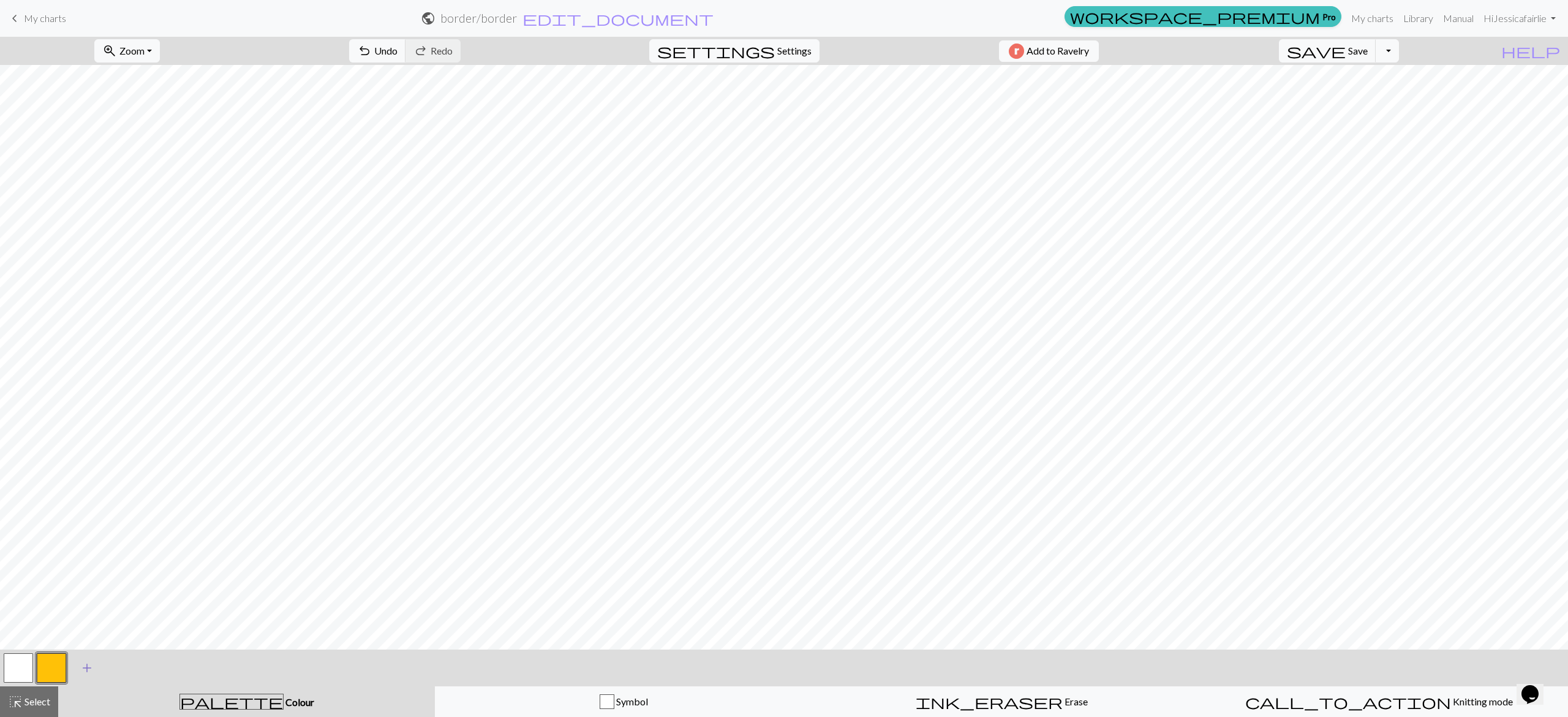
click at [88, 661] on span "add" at bounding box center [87, 668] width 15 height 17
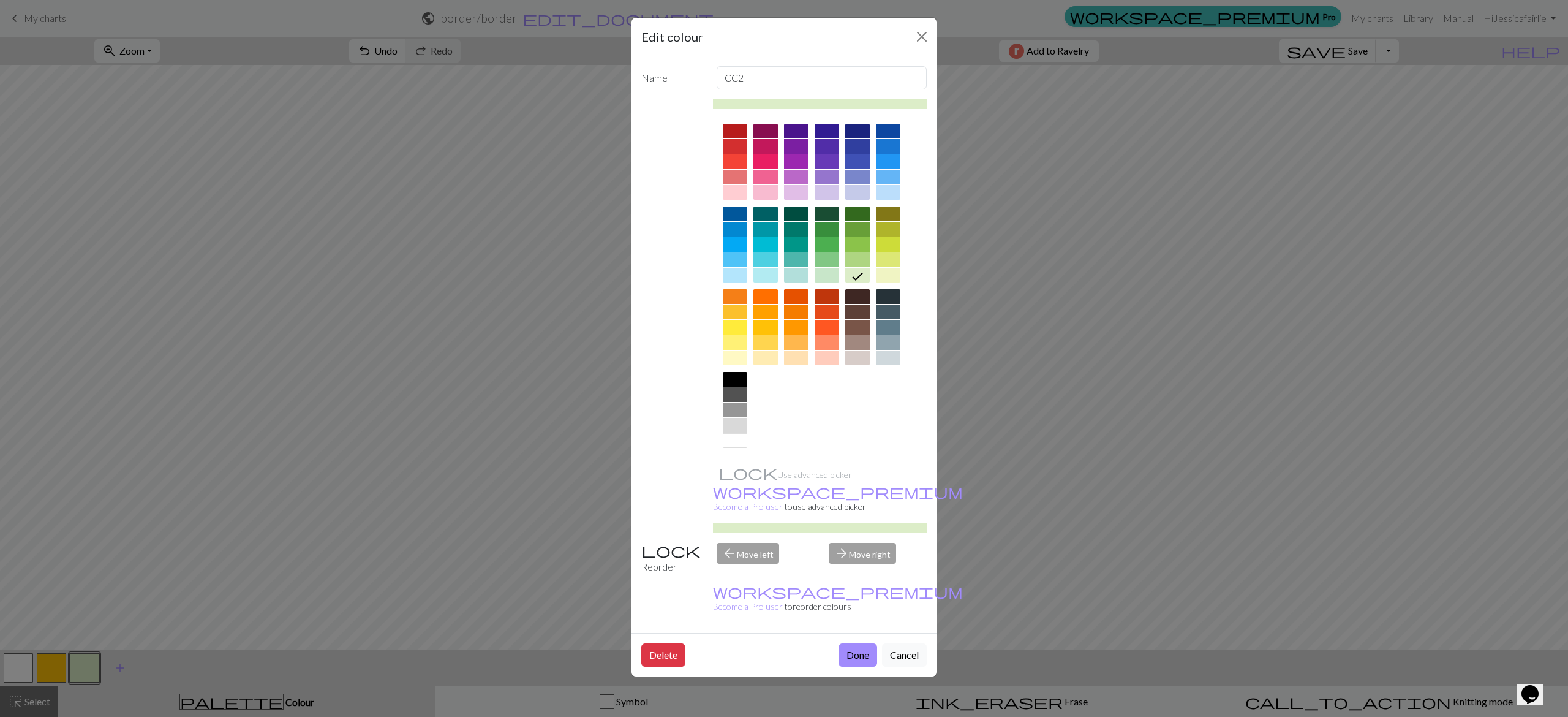
click at [794, 187] on div at bounding box center [796, 193] width 25 height 15
click at [856, 643] on button "Done" at bounding box center [858, 655] width 39 height 23
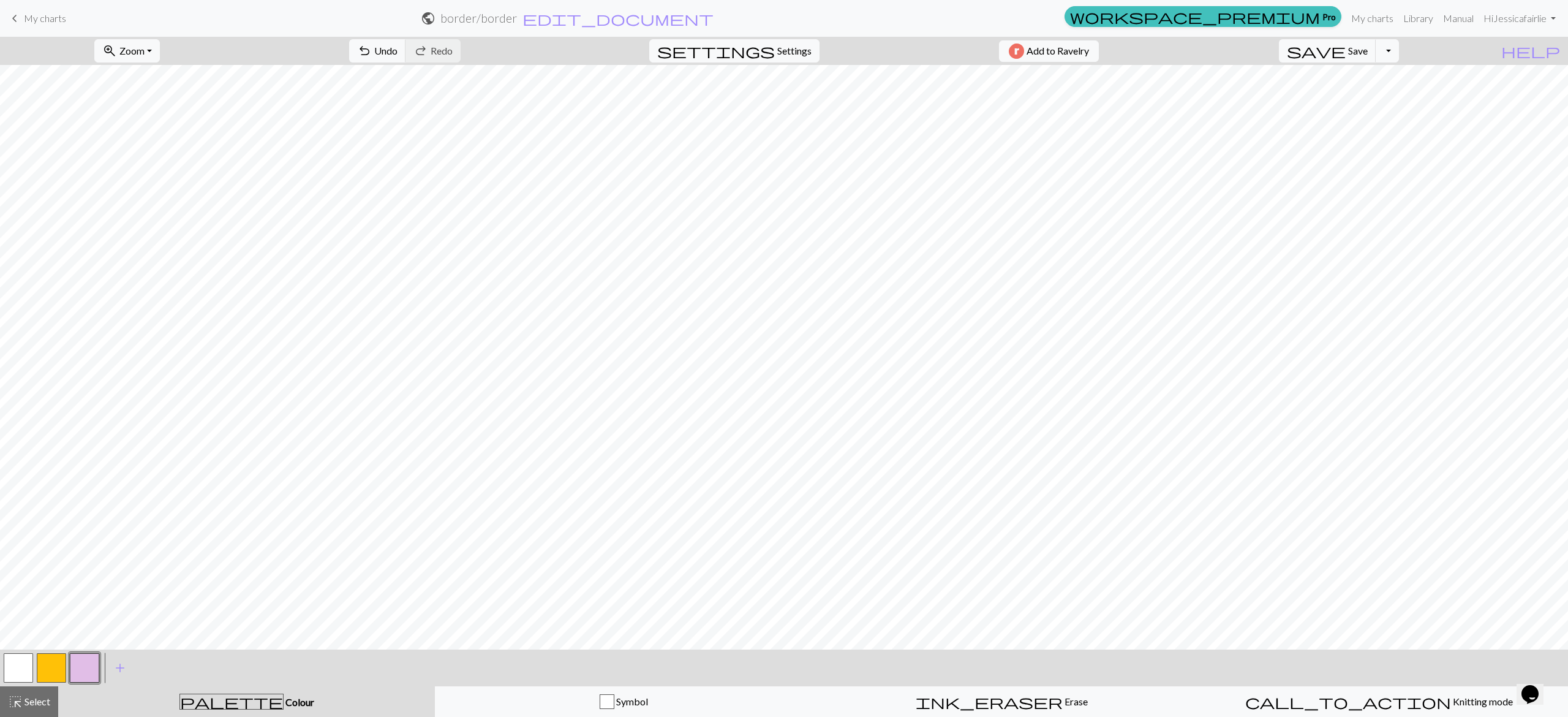
click at [18, 661] on button "button" at bounding box center [18, 668] width 29 height 29
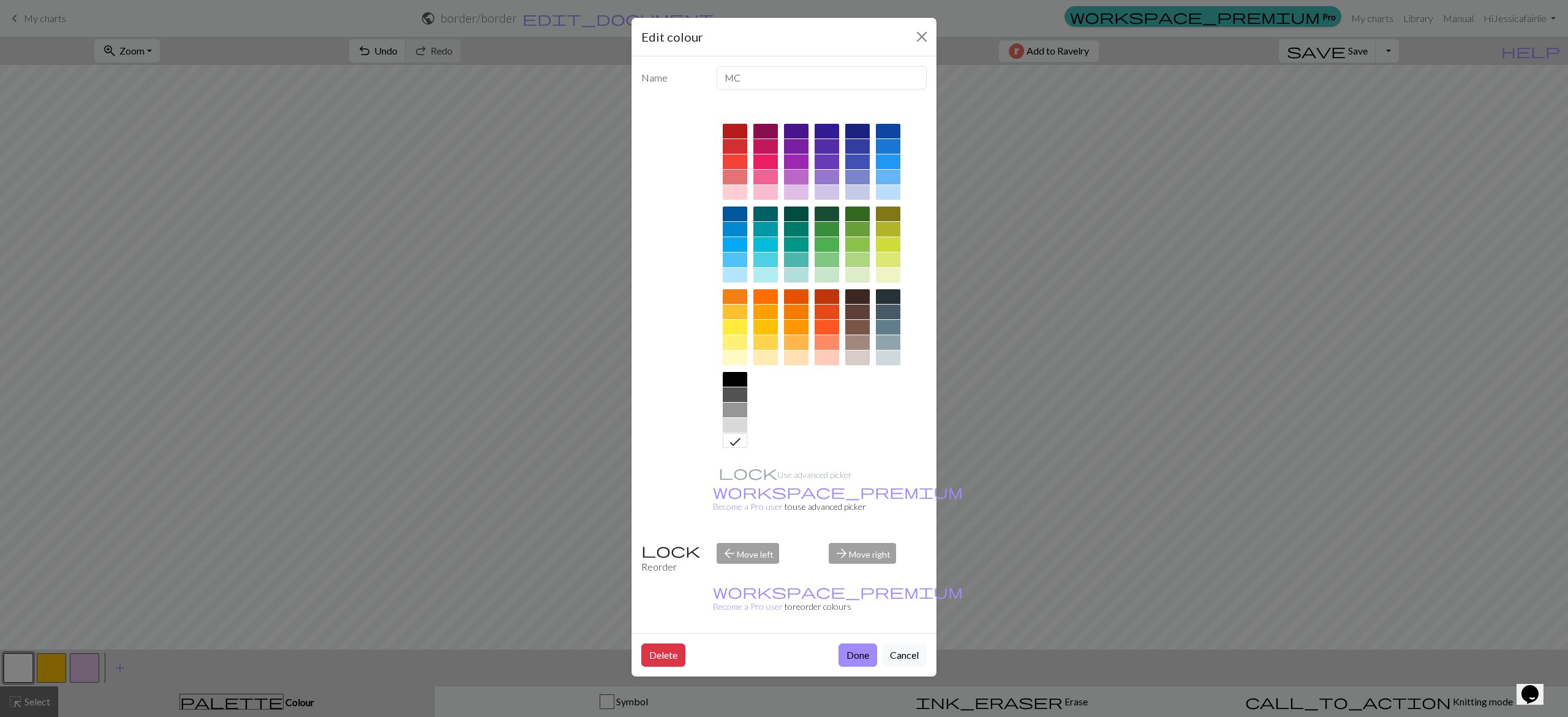
click at [802, 176] on div at bounding box center [796, 177] width 25 height 15
click at [848, 643] on button "Done" at bounding box center [858, 655] width 39 height 23
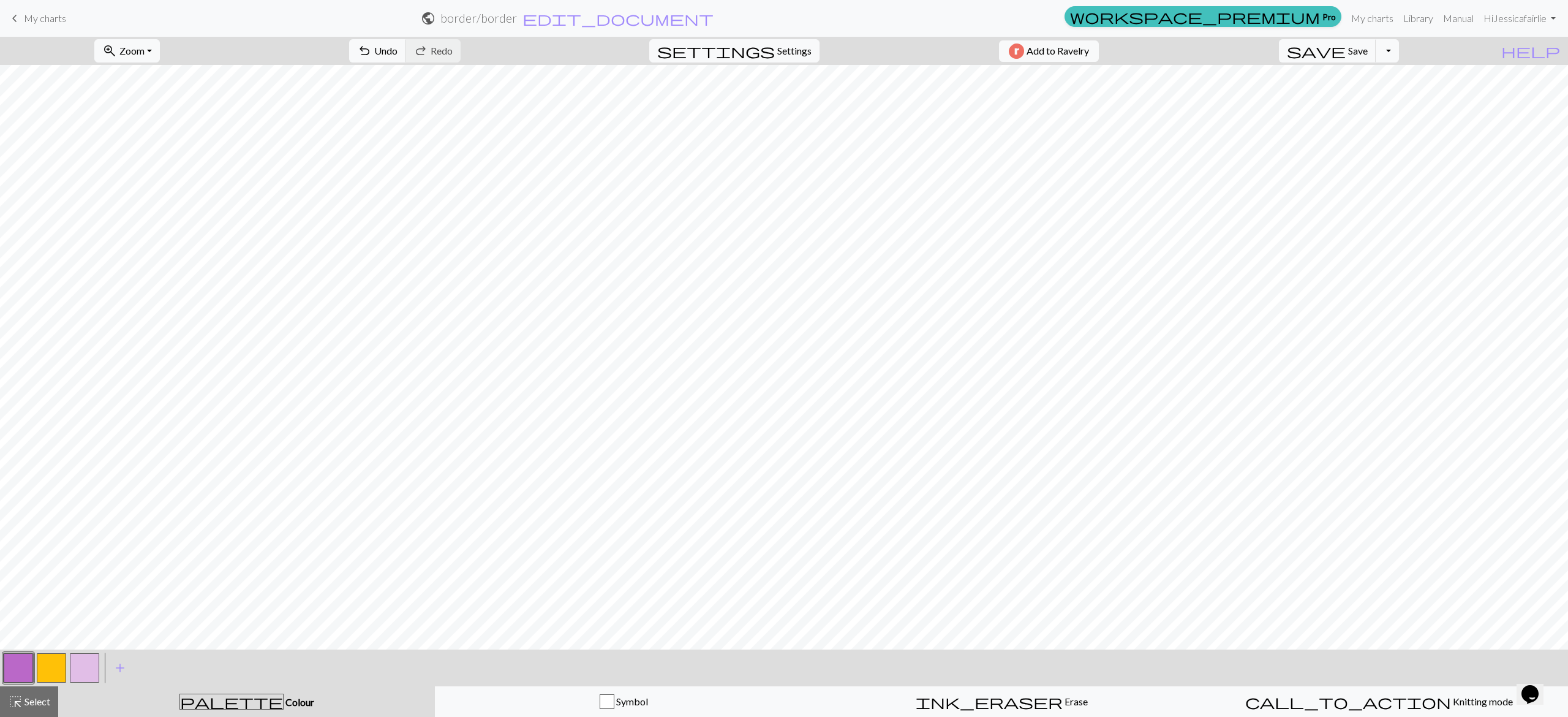
click at [90, 679] on button "button" at bounding box center [85, 668] width 29 height 29
click at [23, 667] on button "button" at bounding box center [18, 668] width 29 height 29
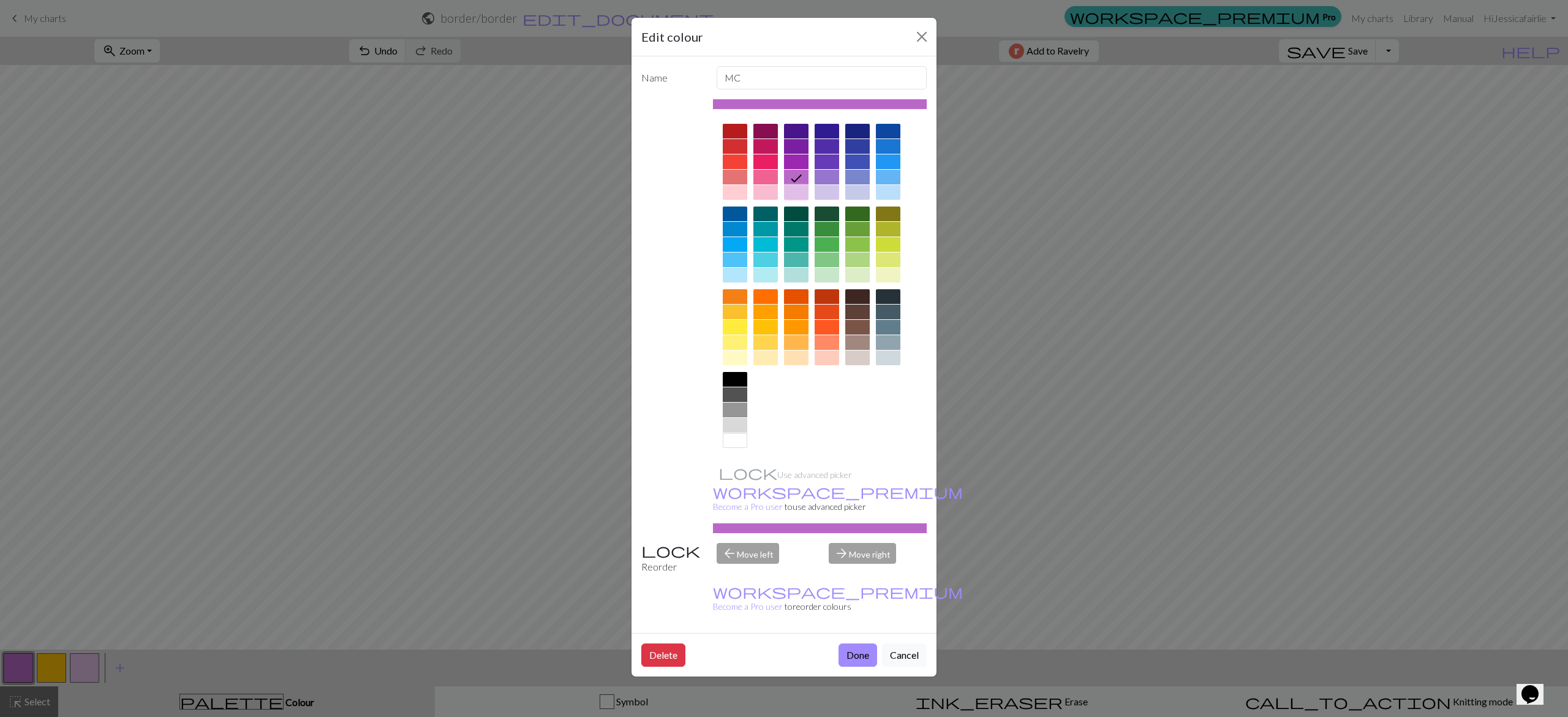
click at [804, 196] on div at bounding box center [796, 193] width 25 height 15
click at [846, 643] on button "Done" at bounding box center [858, 655] width 39 height 23
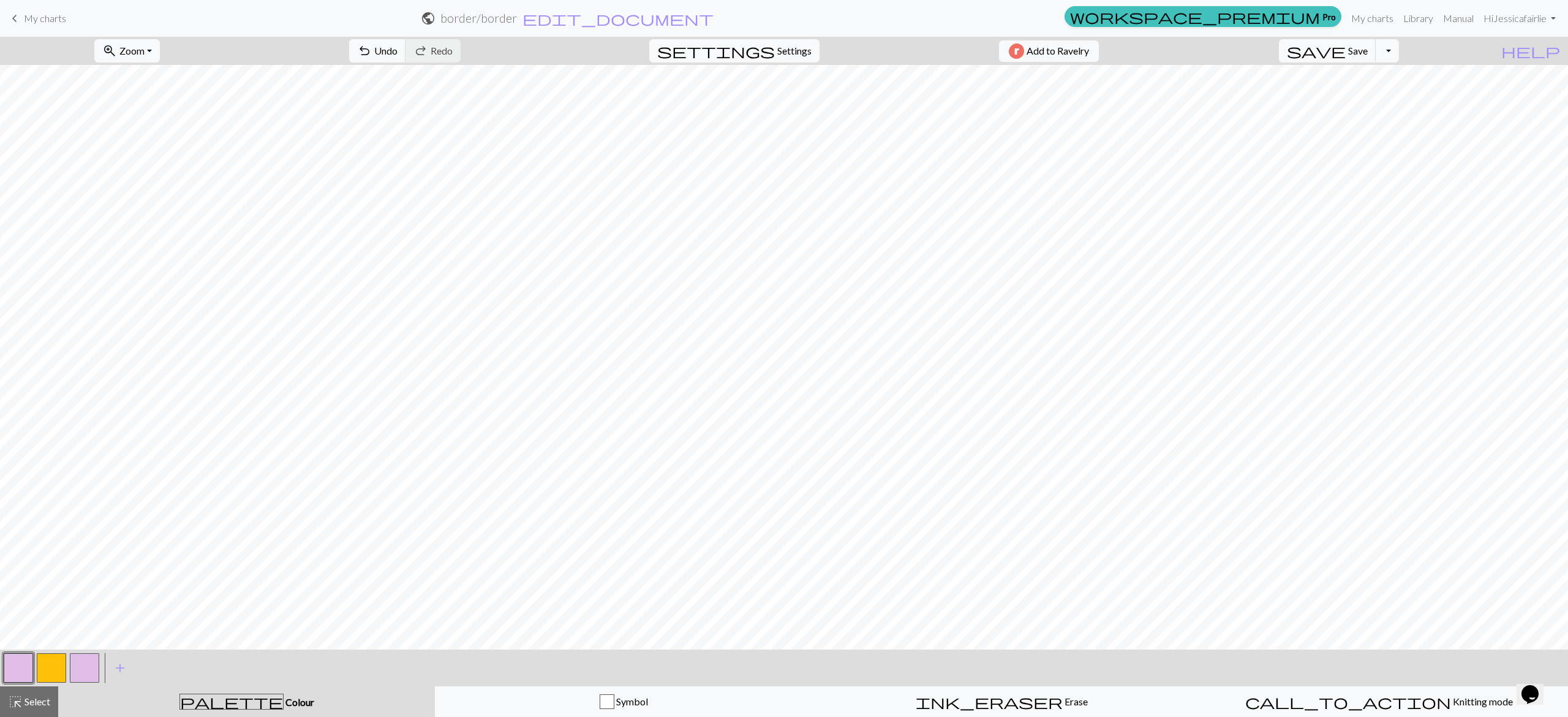
click at [79, 667] on button "button" at bounding box center [85, 668] width 29 height 29
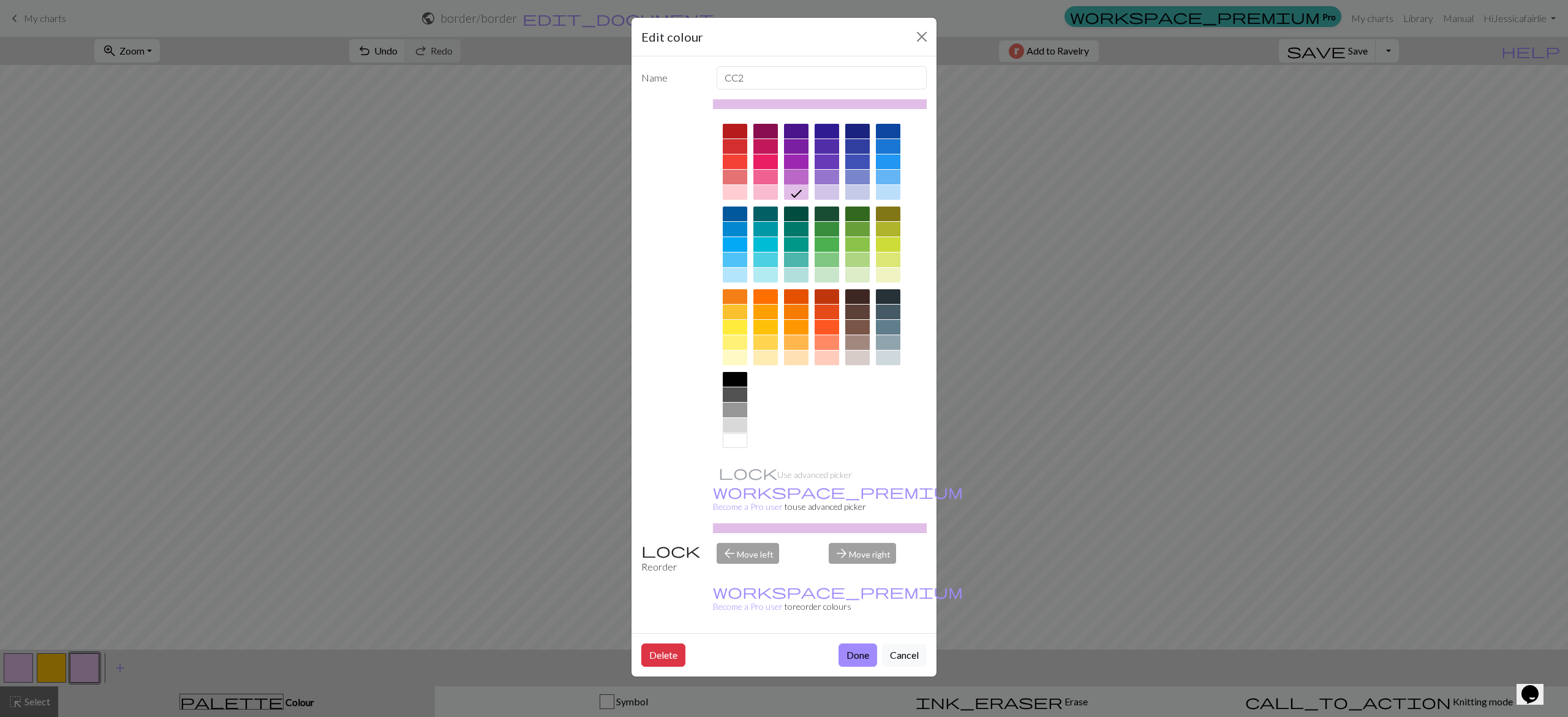
click at [806, 174] on div at bounding box center [796, 177] width 25 height 15
click at [856, 643] on button "Done" at bounding box center [858, 655] width 39 height 23
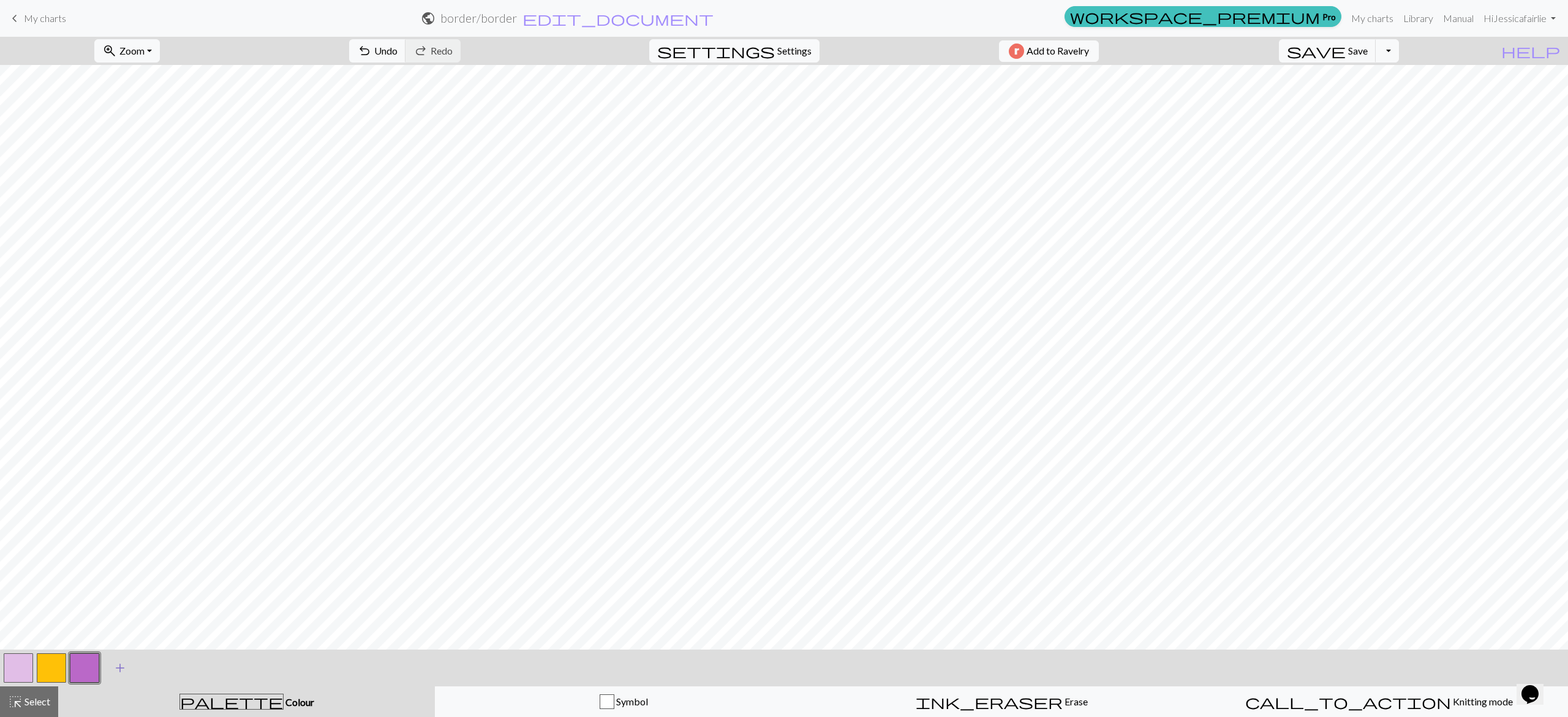
click at [116, 670] on span "add" at bounding box center [120, 668] width 15 height 17
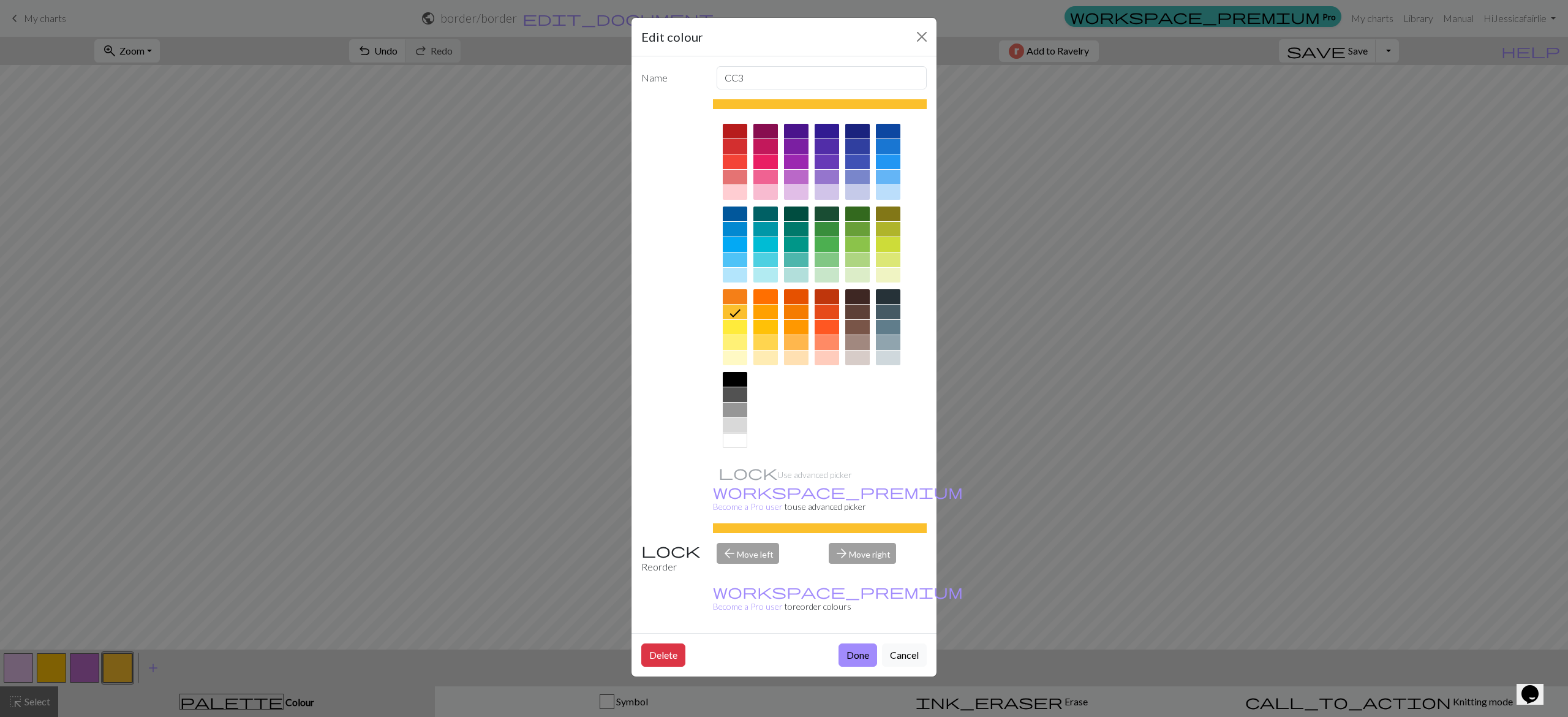
click at [833, 242] on div at bounding box center [827, 244] width 25 height 15
click at [869, 643] on button "Done" at bounding box center [858, 655] width 39 height 23
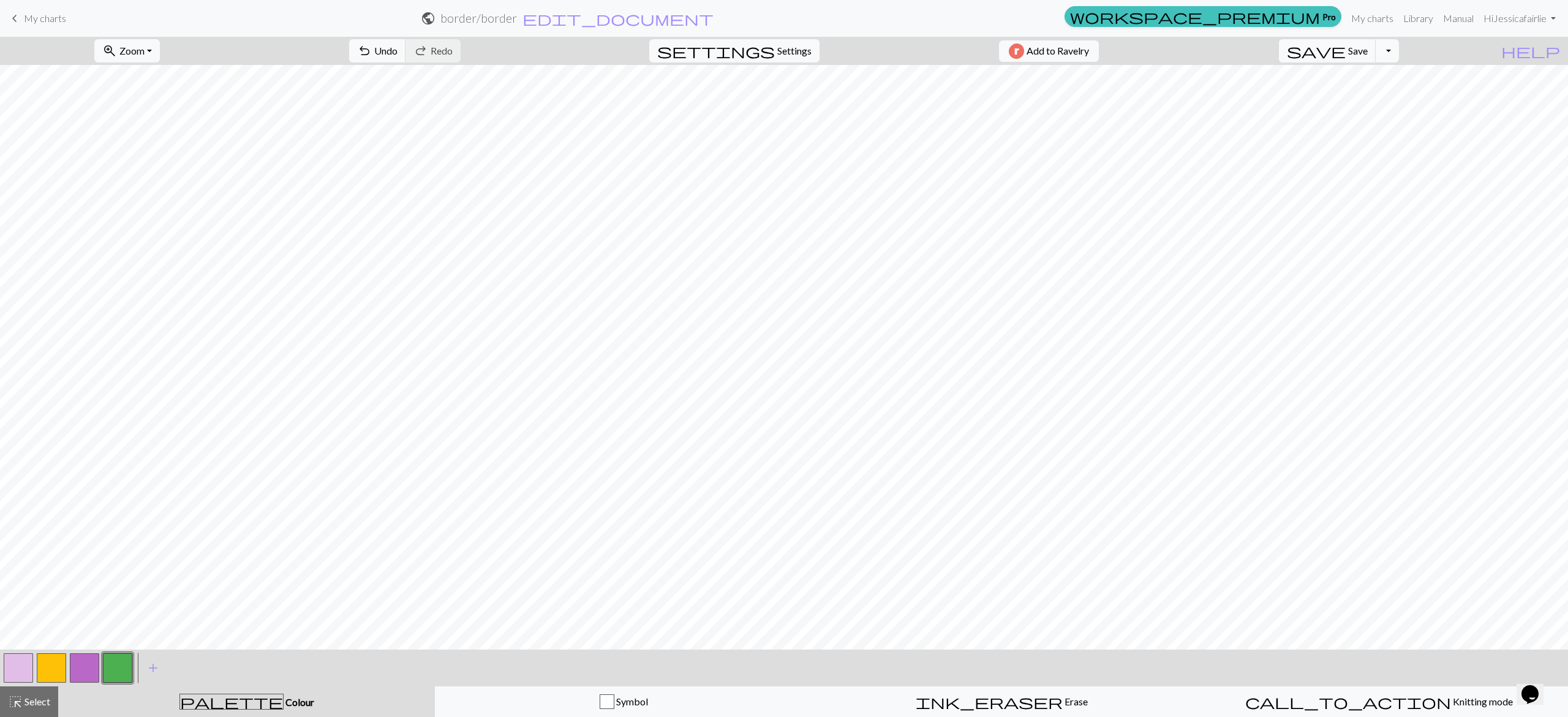
click at [20, 667] on button "button" at bounding box center [18, 668] width 29 height 29
click at [113, 667] on button "button" at bounding box center [118, 668] width 29 height 29
click at [121, 669] on button "button" at bounding box center [118, 668] width 29 height 29
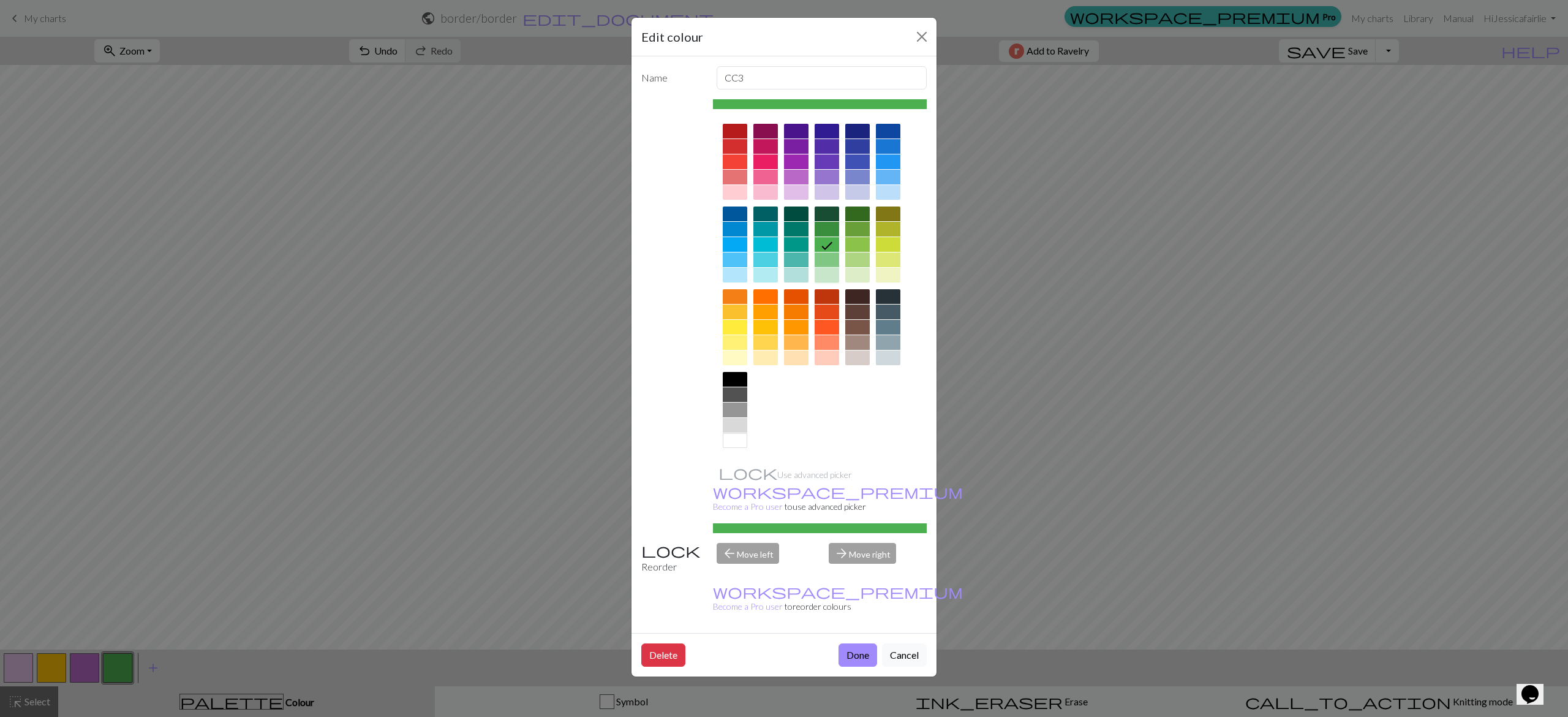
click at [837, 272] on div at bounding box center [827, 275] width 25 height 15
click at [855, 643] on button "Done" at bounding box center [858, 655] width 39 height 23
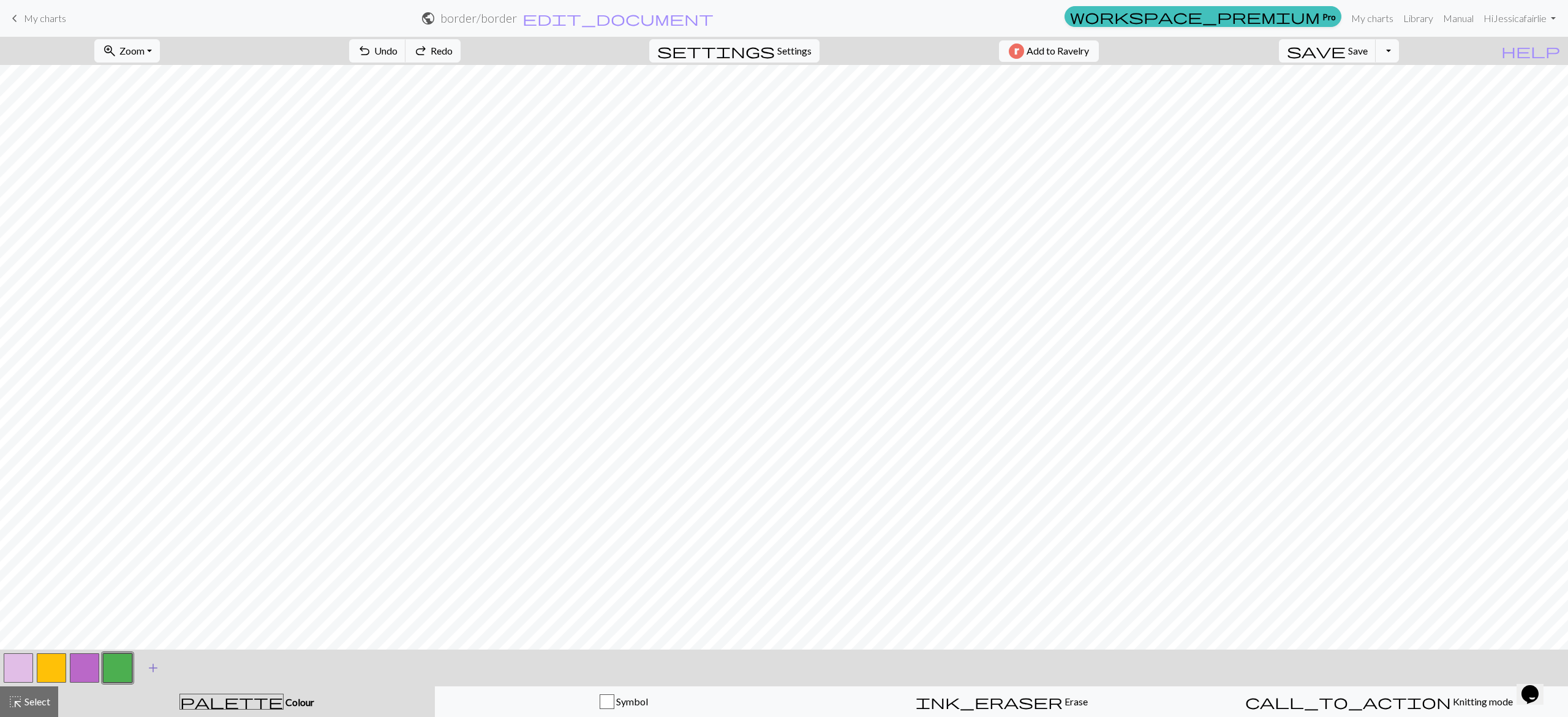
click at [155, 664] on span "add" at bounding box center [153, 668] width 15 height 17
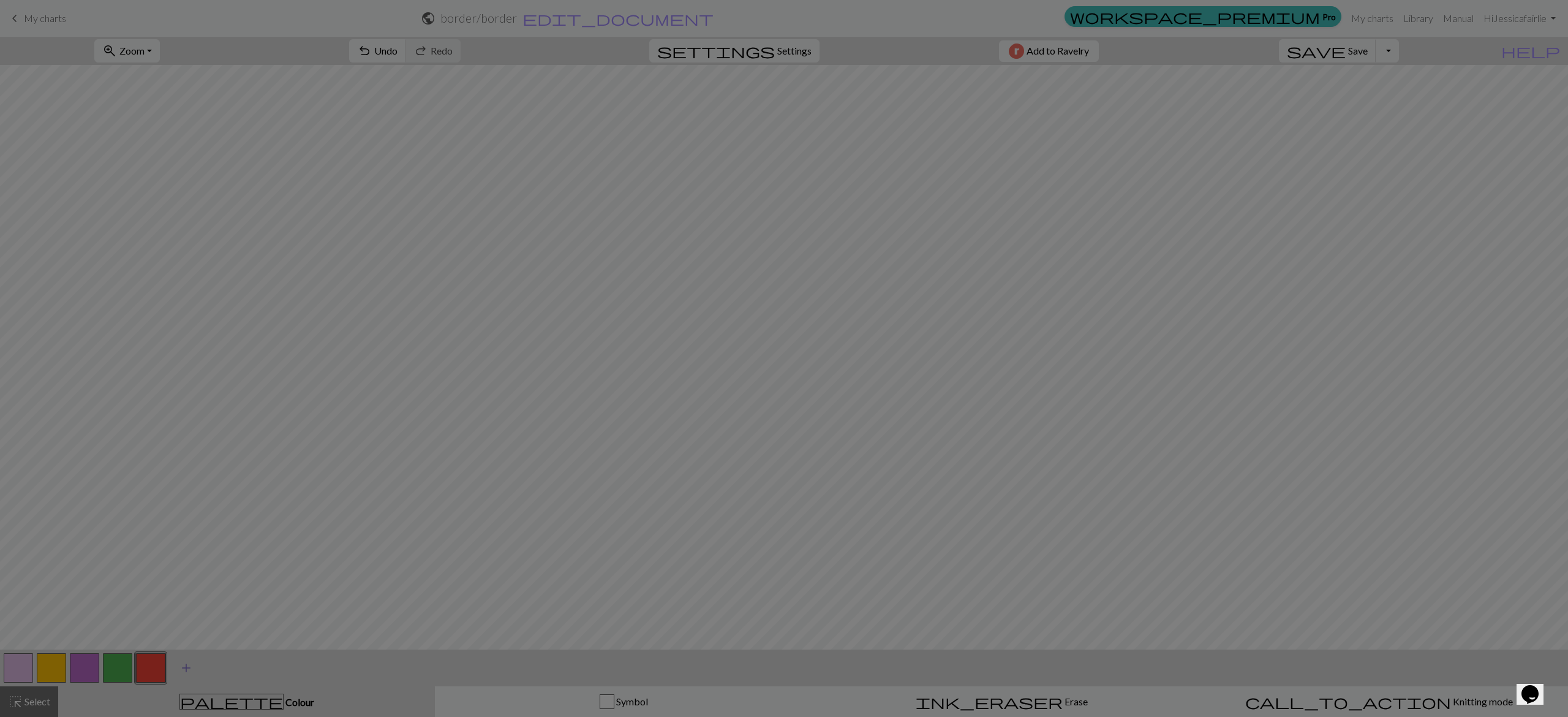
click at [155, 664] on div "Edit colour Name CC4 Use advanced picker workspace_premium Become a Pro user to…" at bounding box center [784, 358] width 1568 height 717
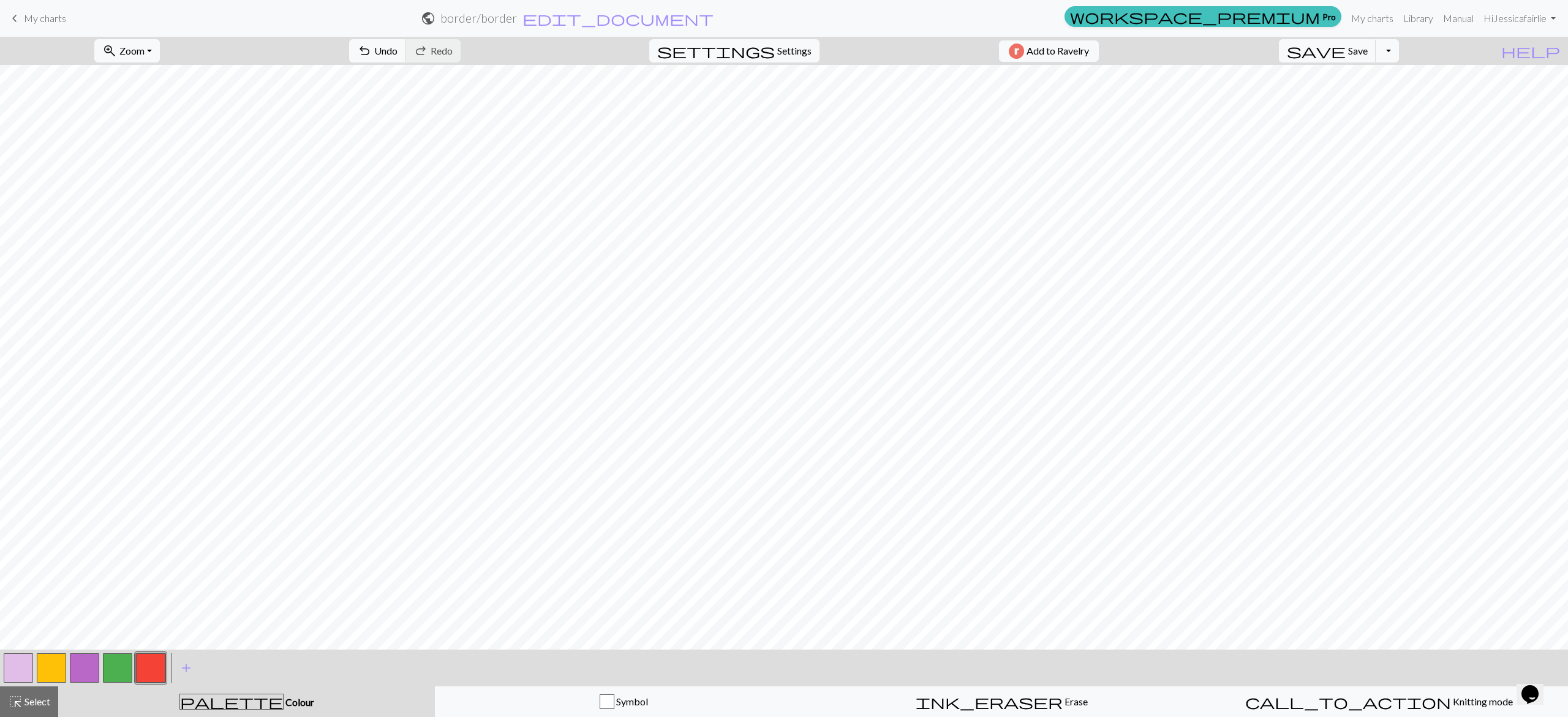
click at [150, 667] on button "button" at bounding box center [151, 668] width 29 height 29
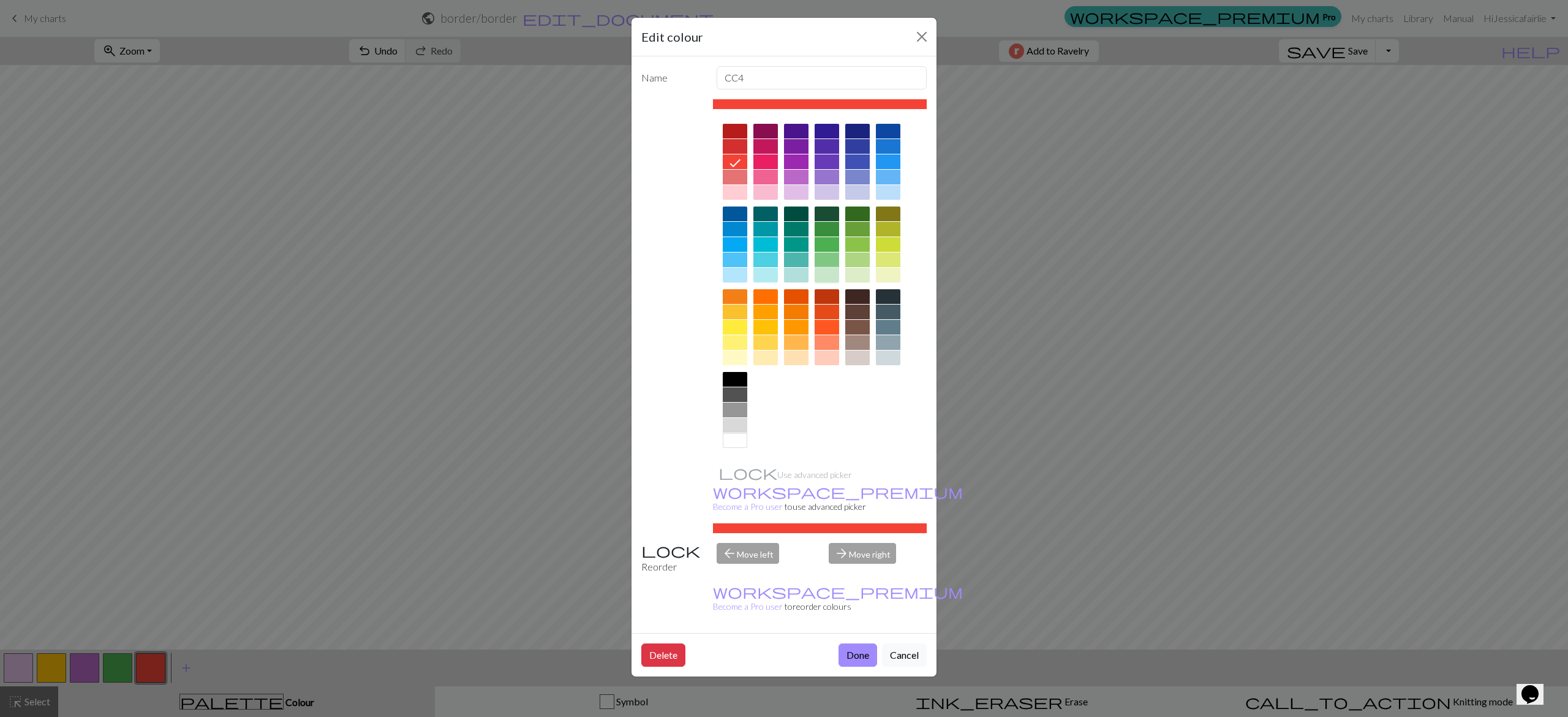
click at [826, 269] on div at bounding box center [827, 275] width 25 height 15
click at [858, 643] on button "Done" at bounding box center [858, 655] width 39 height 23
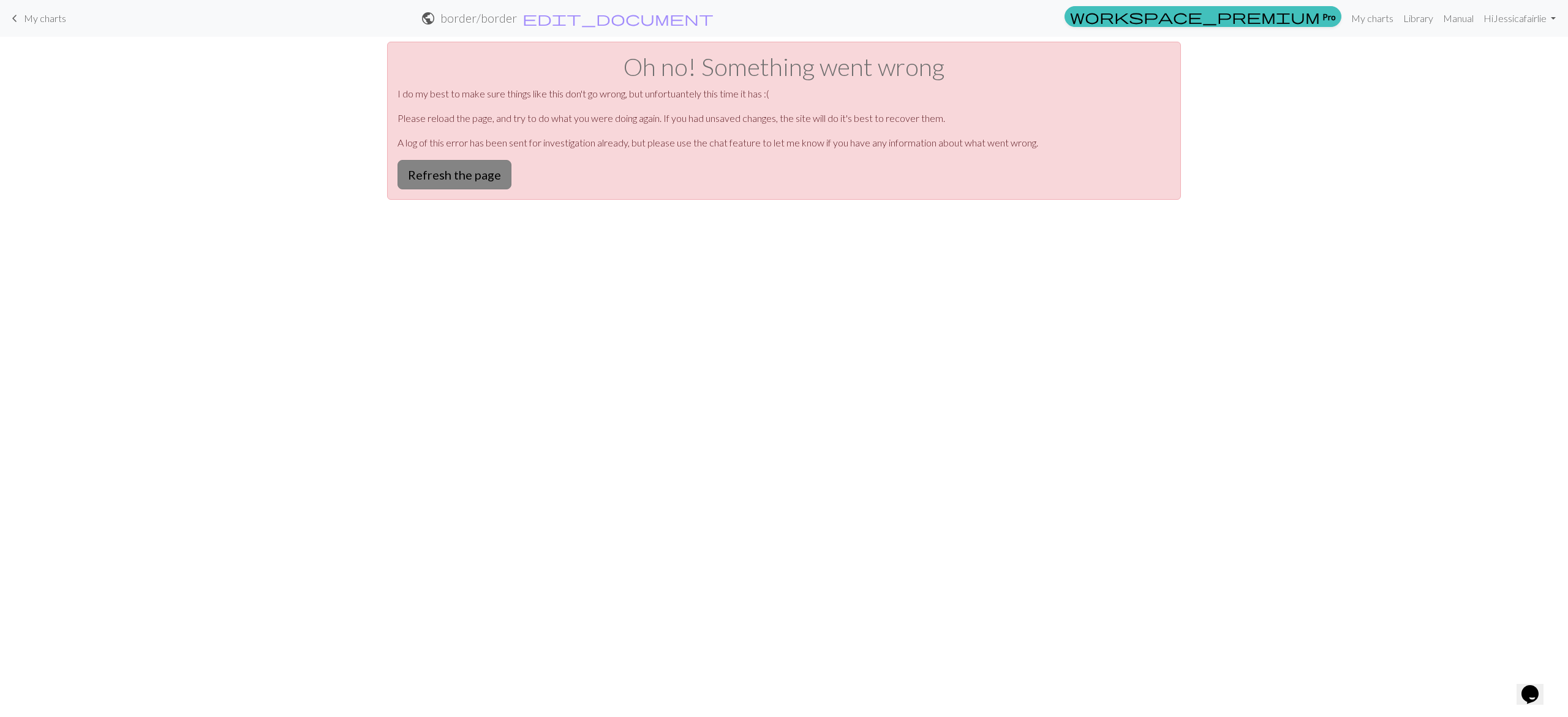
click at [442, 173] on button "Refresh the page" at bounding box center [455, 175] width 114 height 29
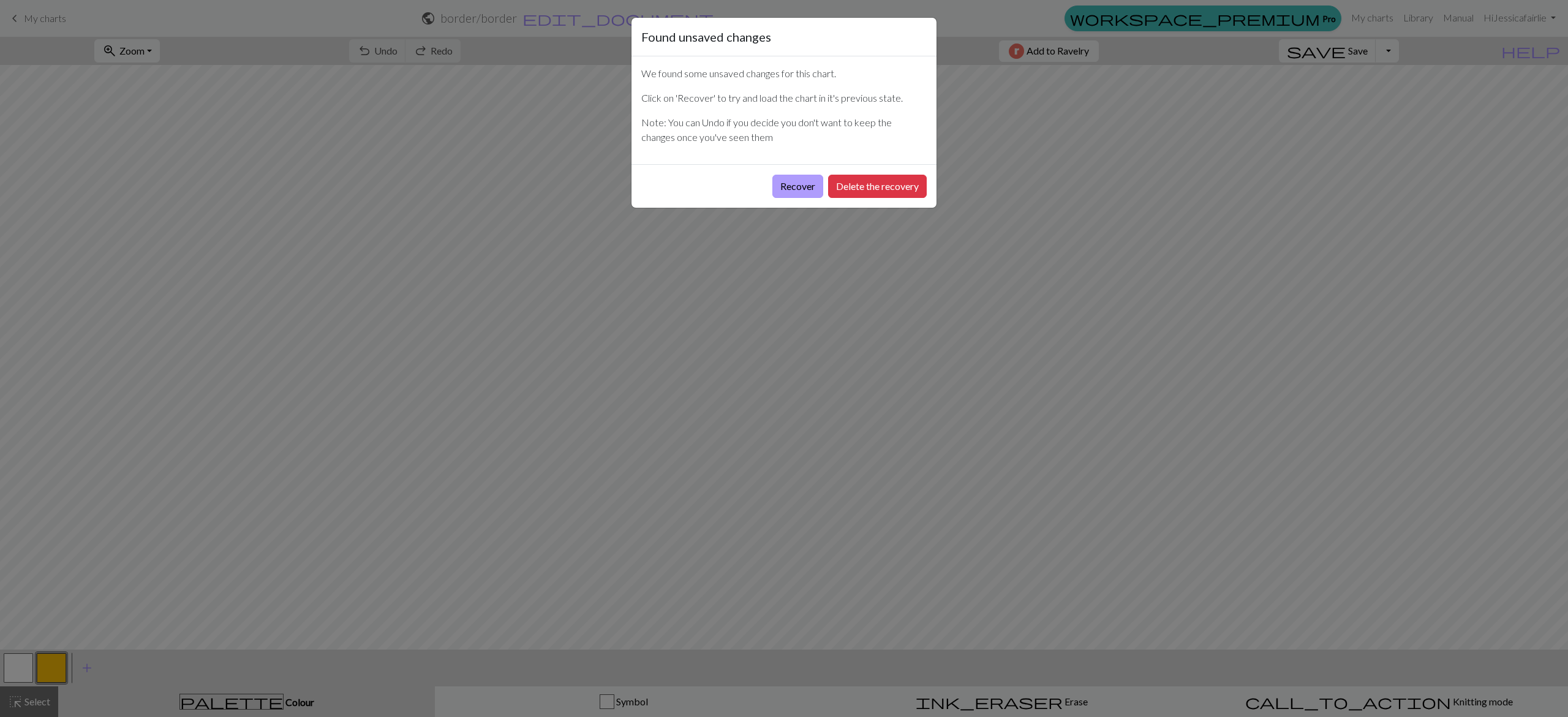
click at [807, 195] on button "Recover" at bounding box center [797, 187] width 51 height 23
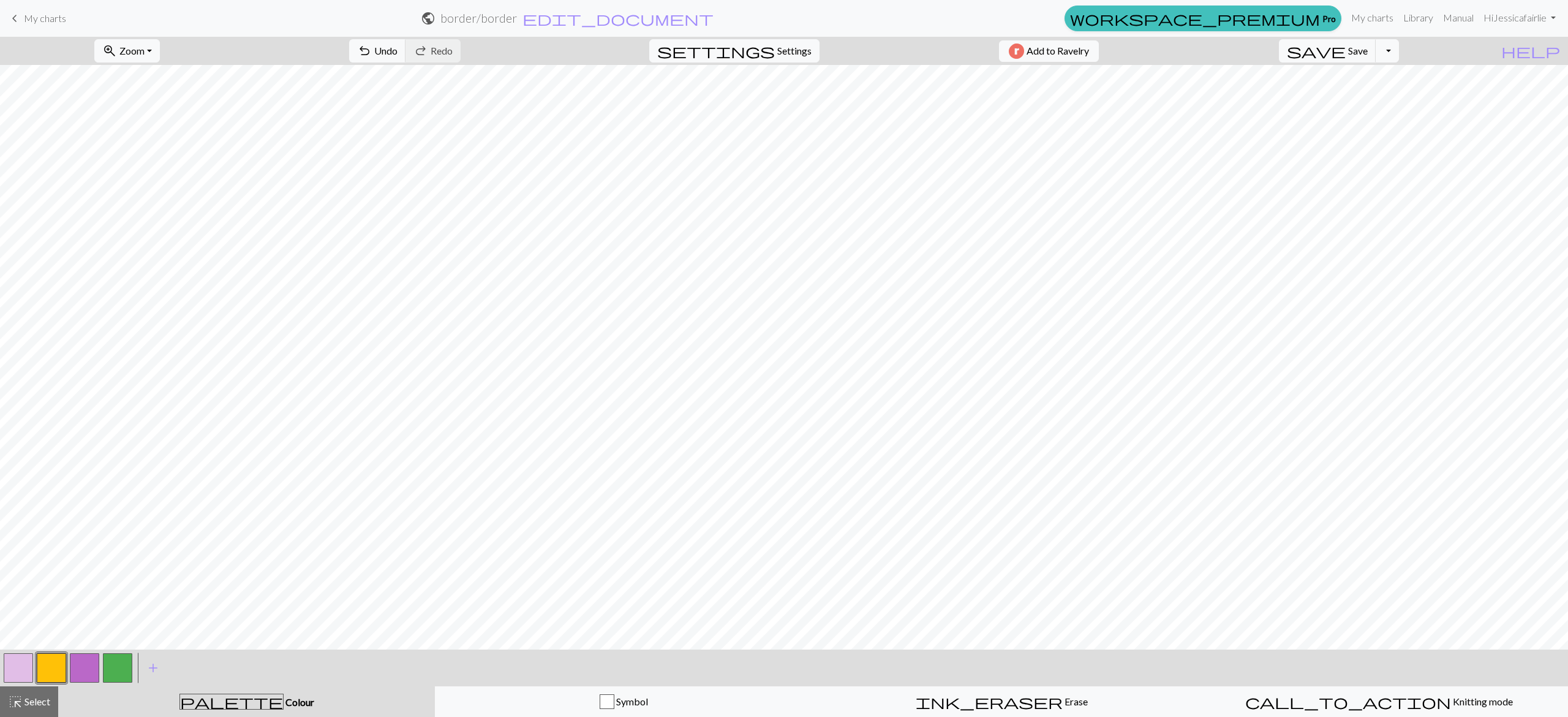
click at [445, 63] on div "undo Undo Undo redo Redo Redo" at bounding box center [405, 51] width 130 height 28
click at [398, 53] on span "Undo" at bounding box center [386, 50] width 23 height 12
click at [453, 48] on span "Redo" at bounding box center [442, 50] width 22 height 12
click at [15, 658] on button "button" at bounding box center [18, 668] width 29 height 29
click at [85, 668] on button "button" at bounding box center [85, 668] width 29 height 29
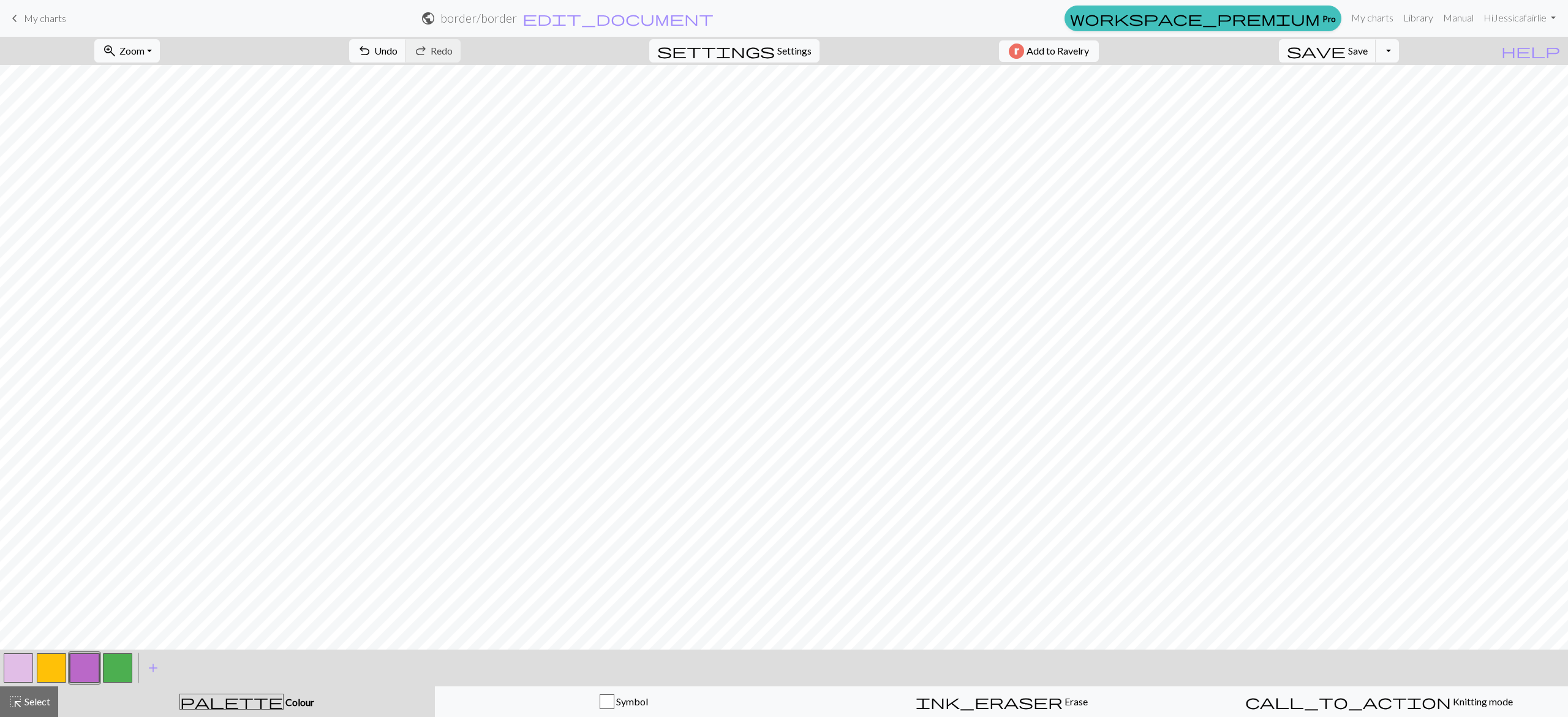
click at [27, 665] on button "button" at bounding box center [18, 668] width 29 height 29
click at [15, 669] on button "button" at bounding box center [18, 668] width 29 height 29
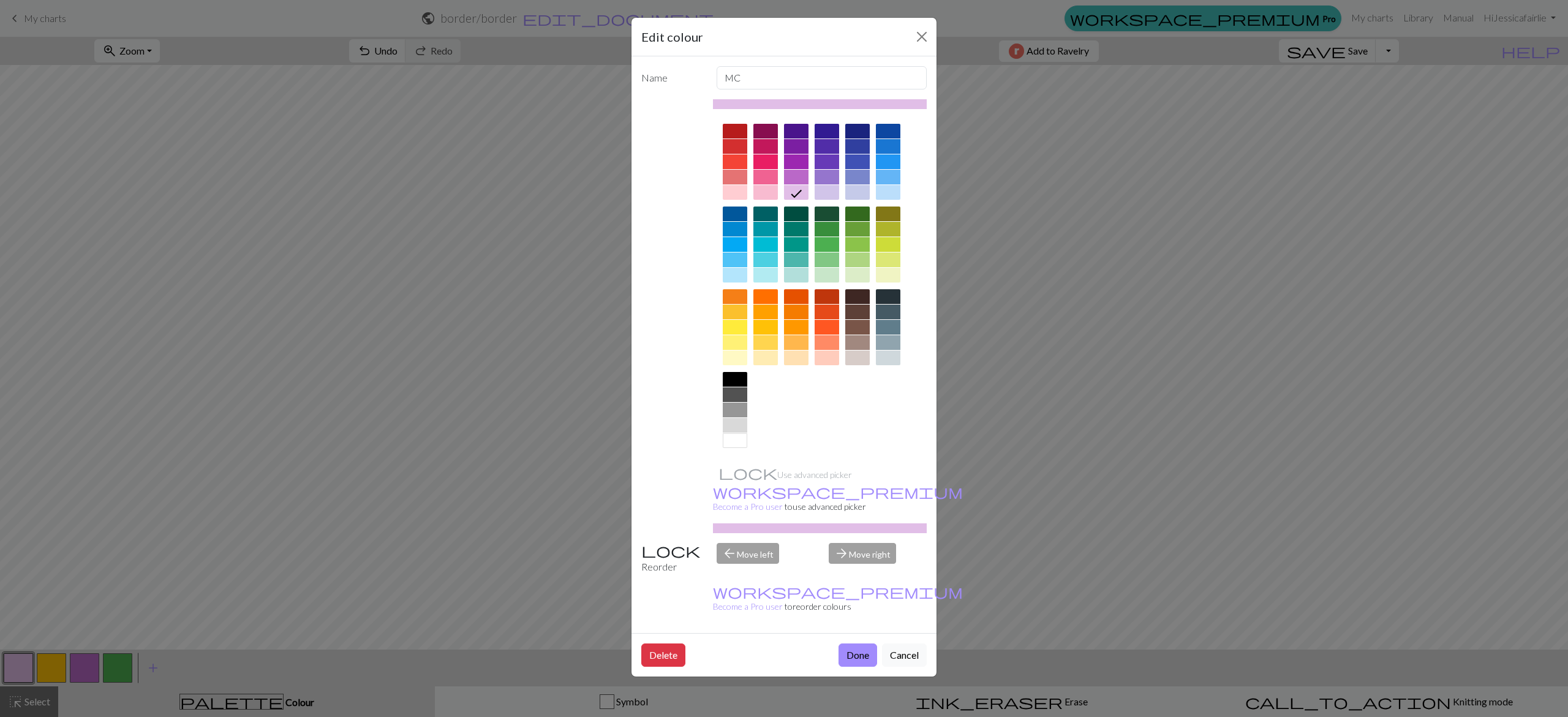
click at [831, 257] on div at bounding box center [827, 260] width 25 height 15
click at [856, 643] on button "Done" at bounding box center [858, 655] width 39 height 23
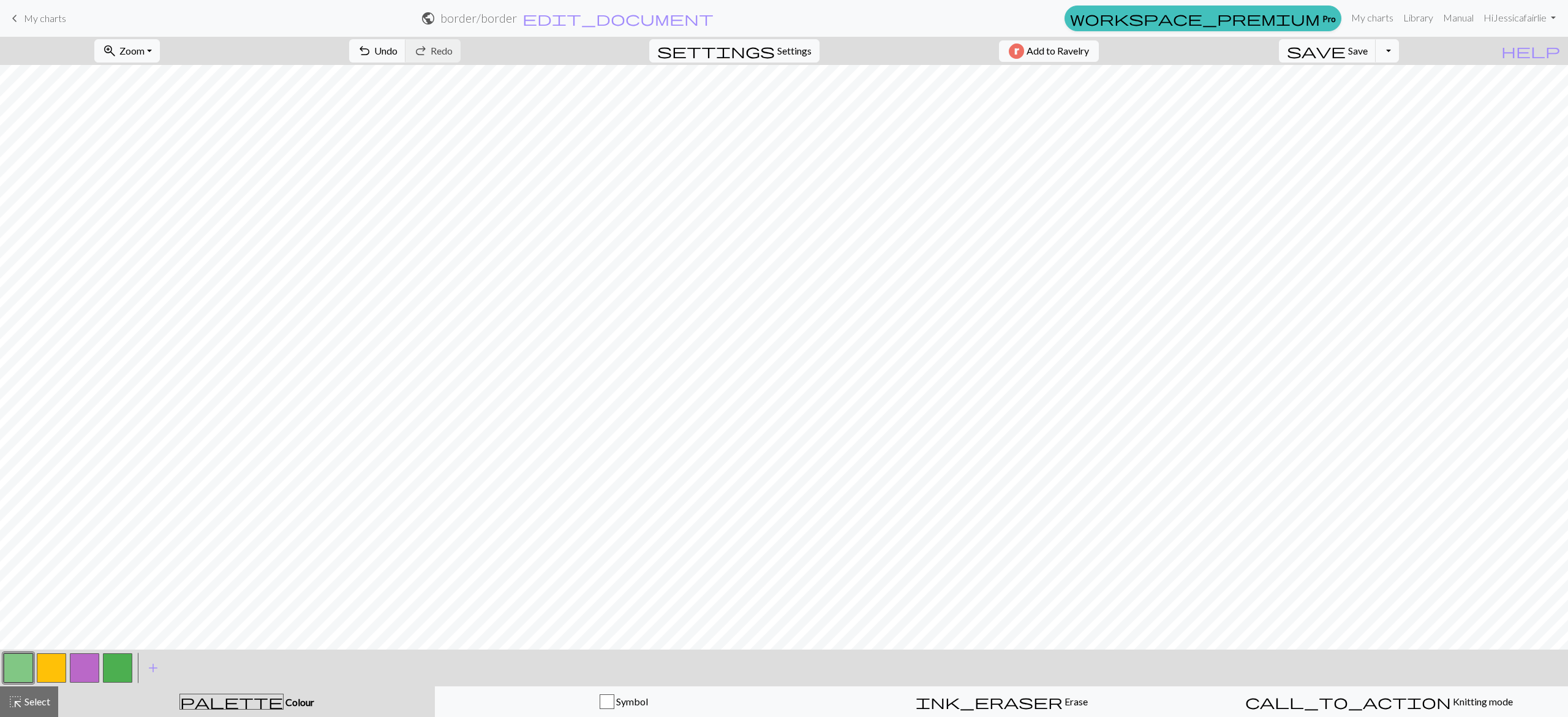
click at [87, 658] on button "button" at bounding box center [85, 668] width 29 height 29
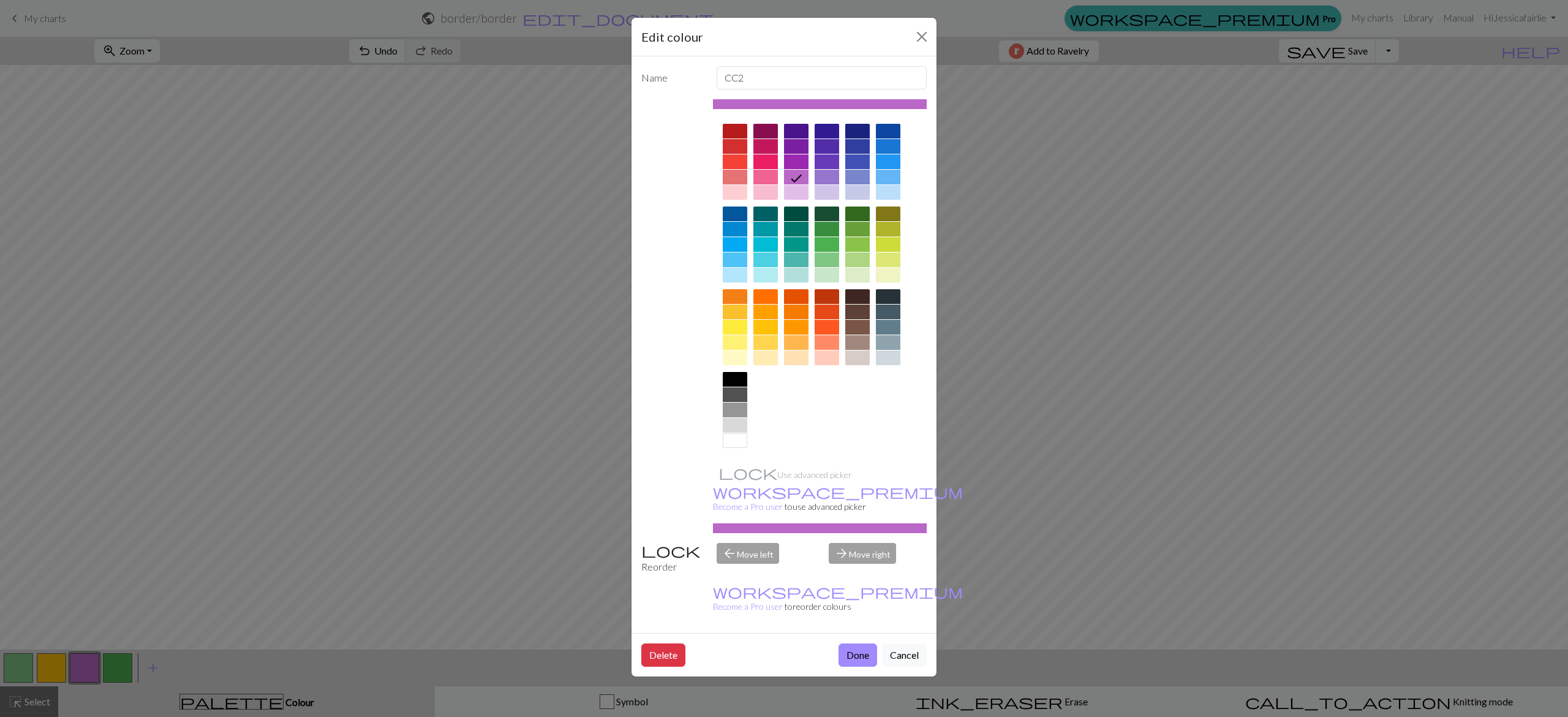
click at [804, 189] on div at bounding box center [796, 193] width 25 height 15
click at [856, 643] on button "Done" at bounding box center [858, 655] width 39 height 23
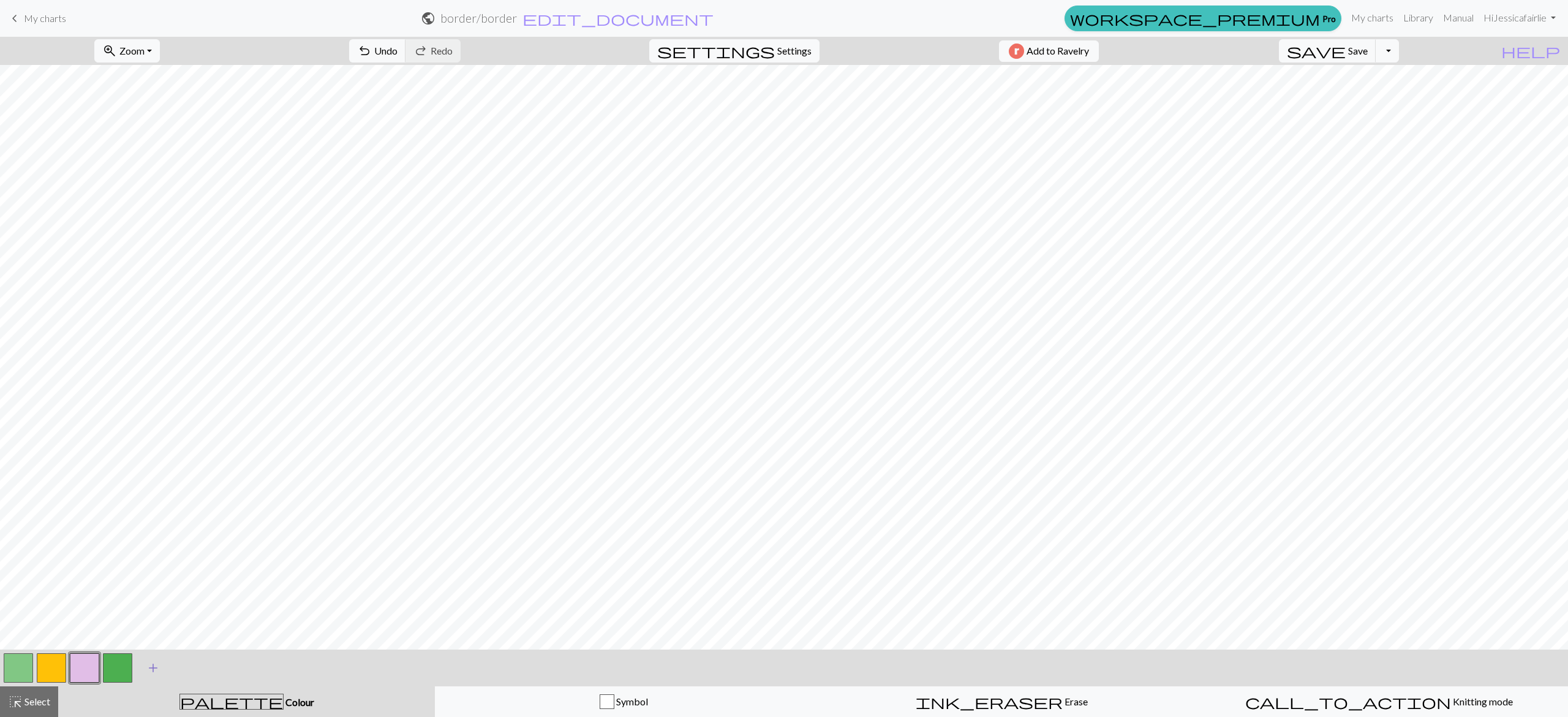
click at [148, 667] on span "add" at bounding box center [153, 668] width 15 height 17
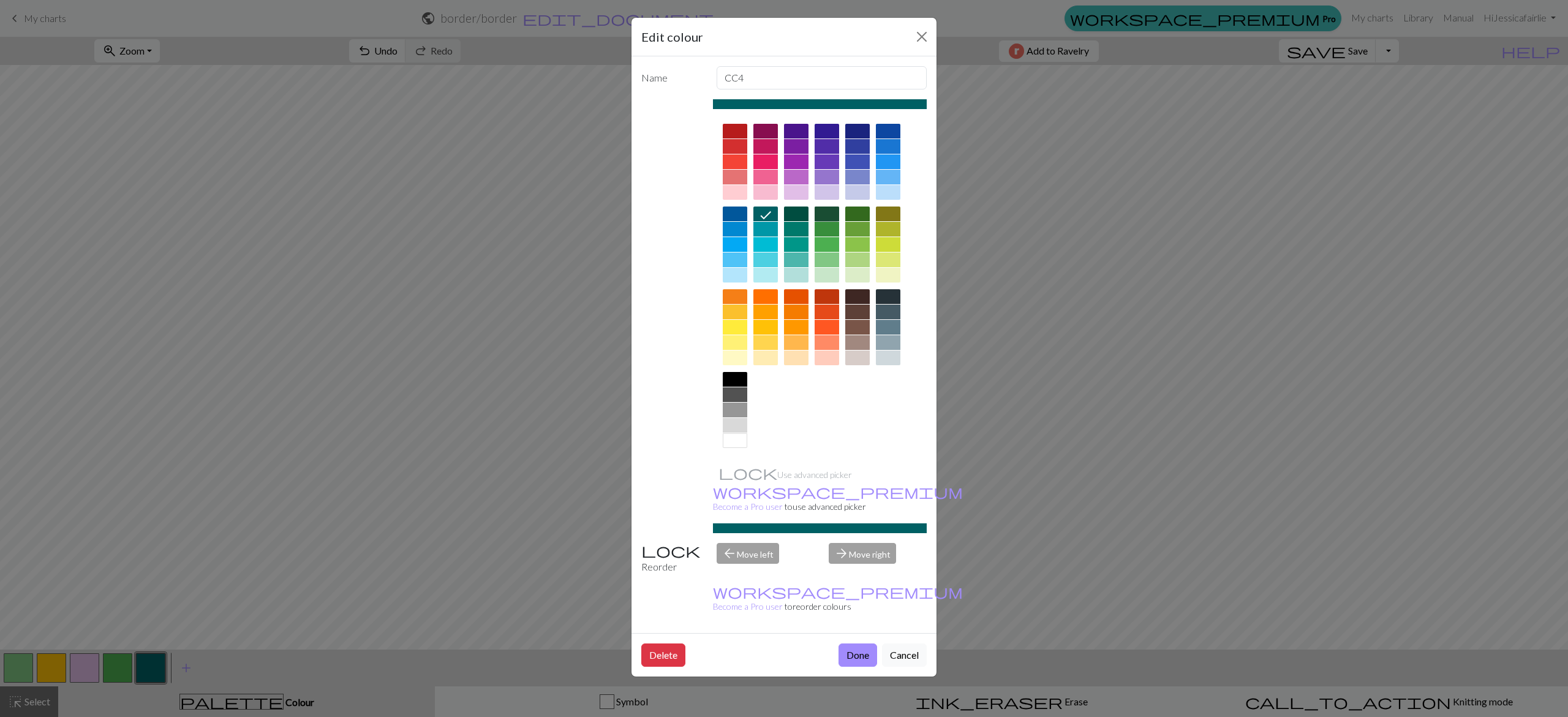
click at [831, 211] on div at bounding box center [827, 214] width 25 height 15
click at [844, 643] on button "Done" at bounding box center [858, 655] width 39 height 23
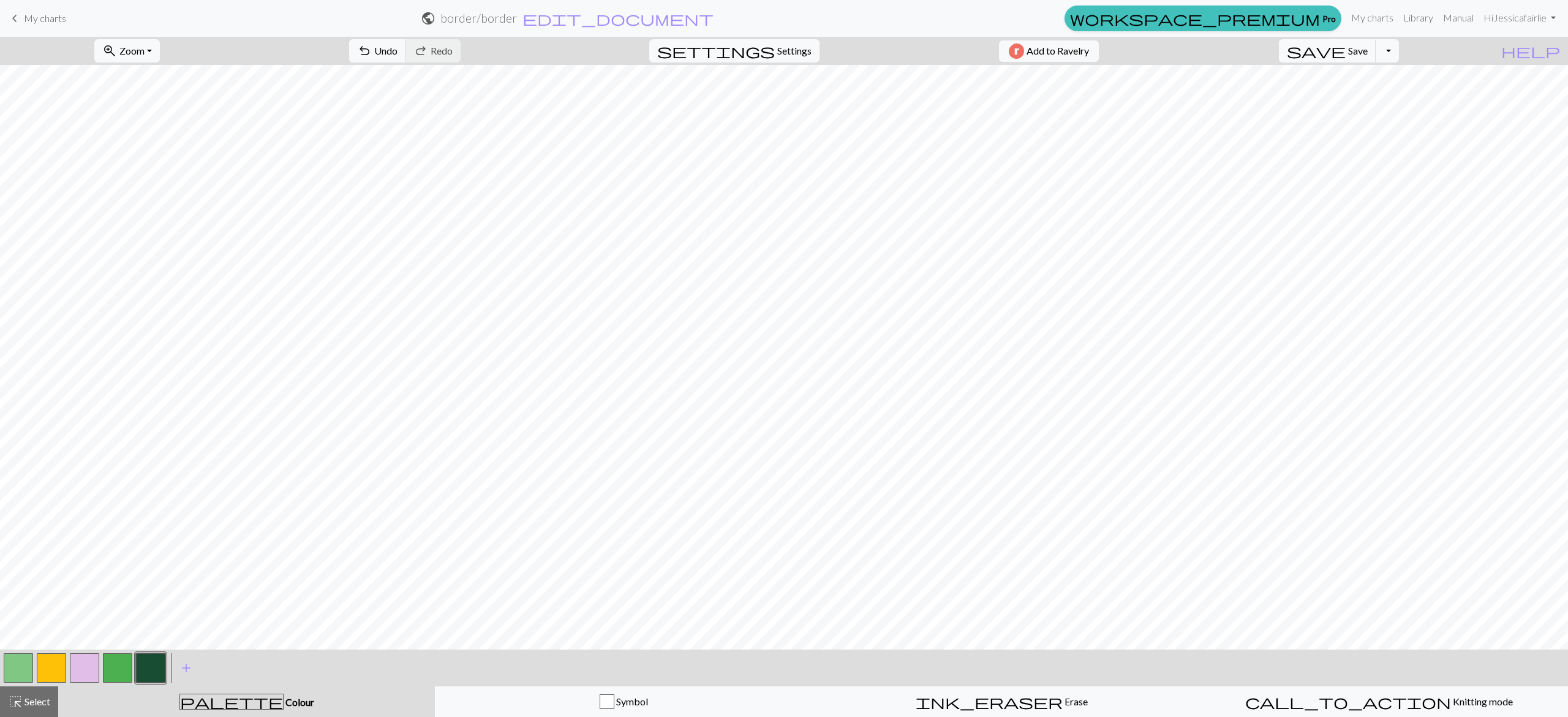
click at [94, 671] on button "button" at bounding box center [85, 668] width 29 height 29
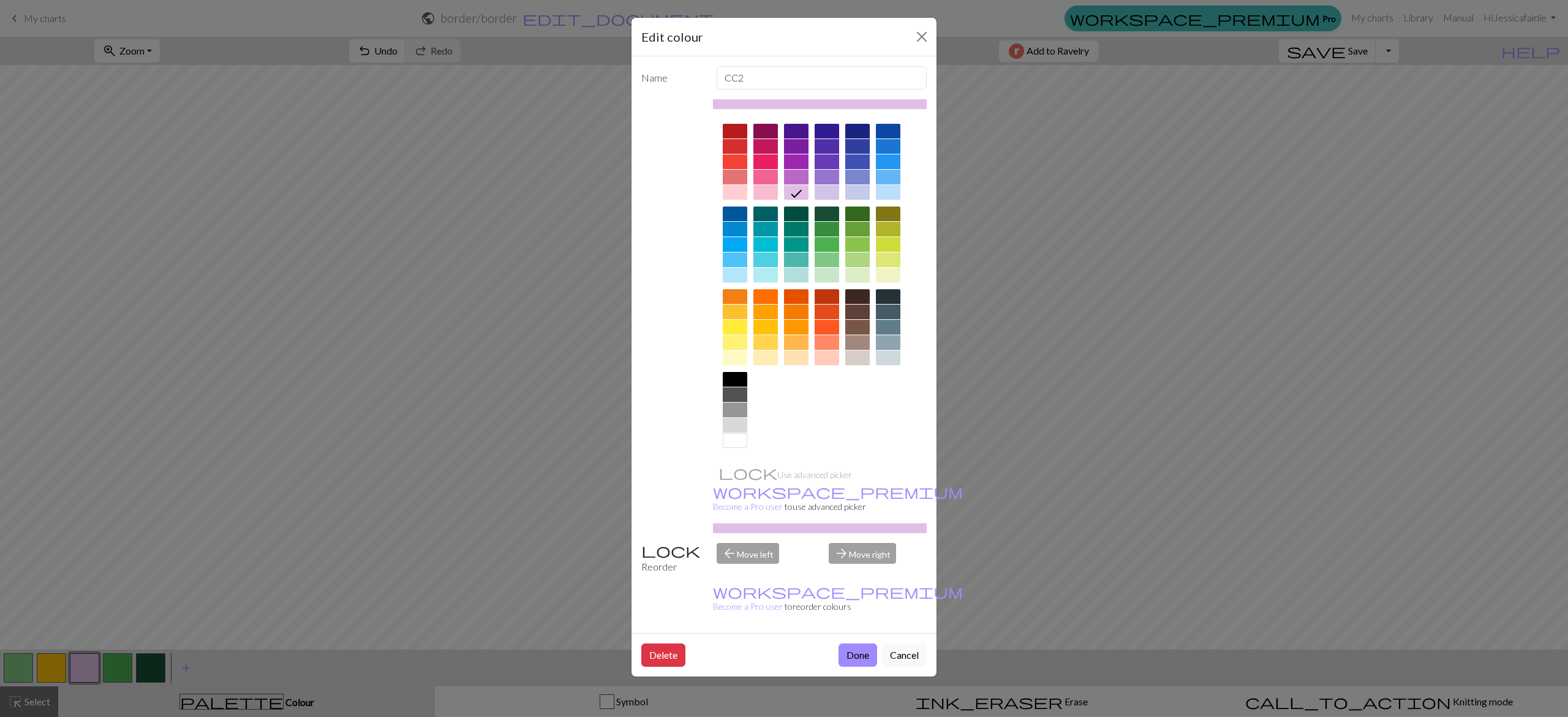
click at [793, 176] on div at bounding box center [796, 177] width 25 height 15
click at [853, 643] on button "Done" at bounding box center [858, 655] width 39 height 23
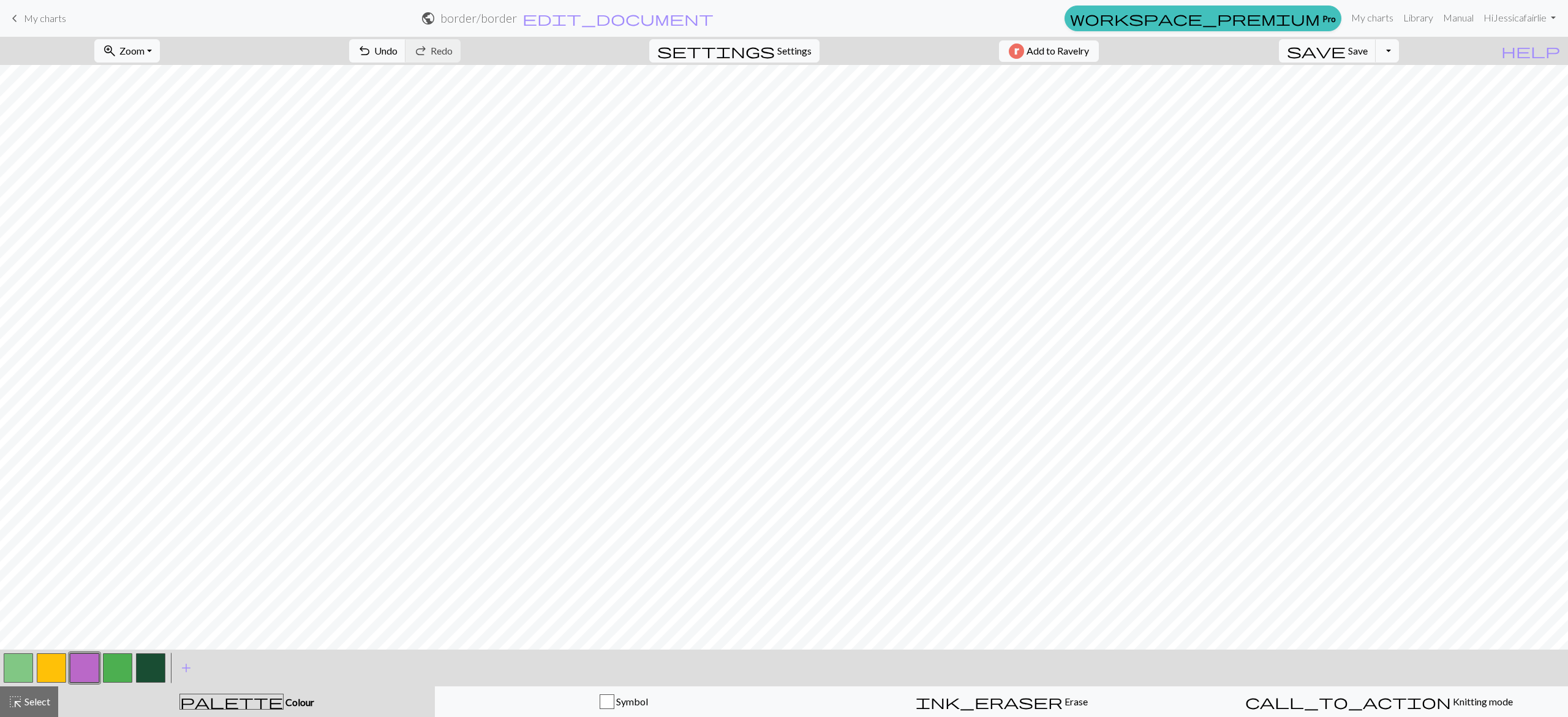
click at [148, 665] on button "button" at bounding box center [151, 668] width 29 height 29
click at [398, 50] on span "Undo" at bounding box center [386, 50] width 23 height 12
click at [398, 54] on span "Undo" at bounding box center [386, 50] width 23 height 12
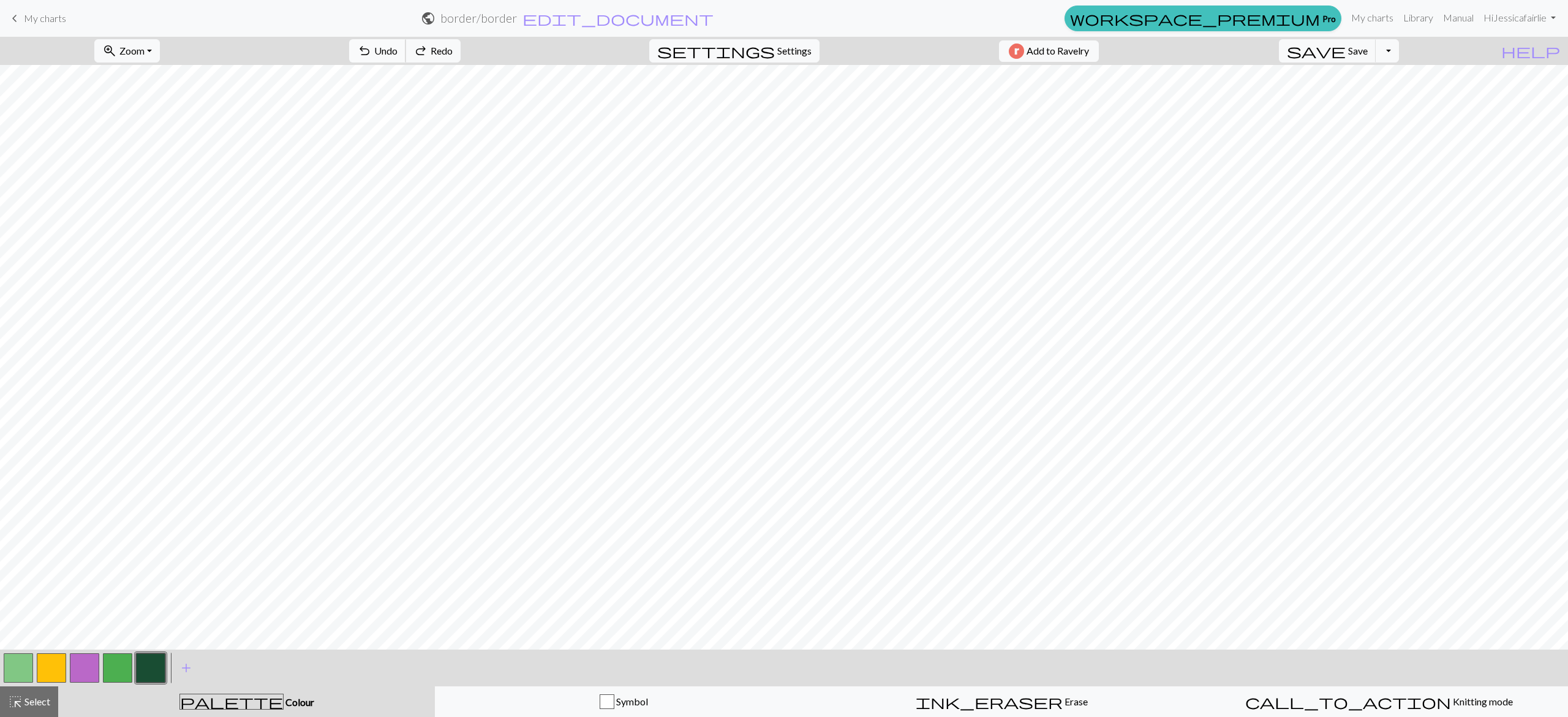
click at [398, 54] on span "Undo" at bounding box center [386, 50] width 23 height 12
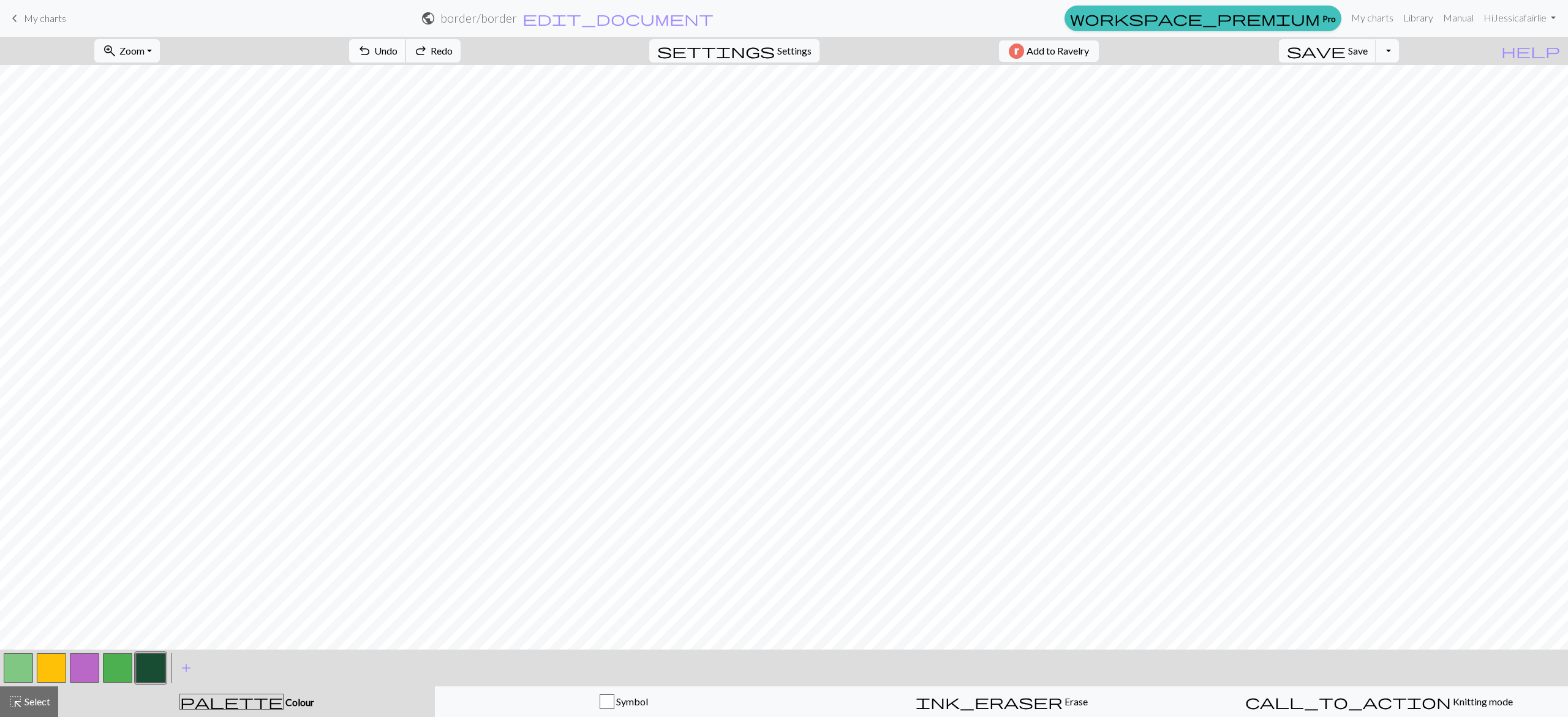
click at [398, 54] on span "Undo" at bounding box center [386, 50] width 23 height 12
click at [398, 47] on span "Undo" at bounding box center [386, 50] width 23 height 12
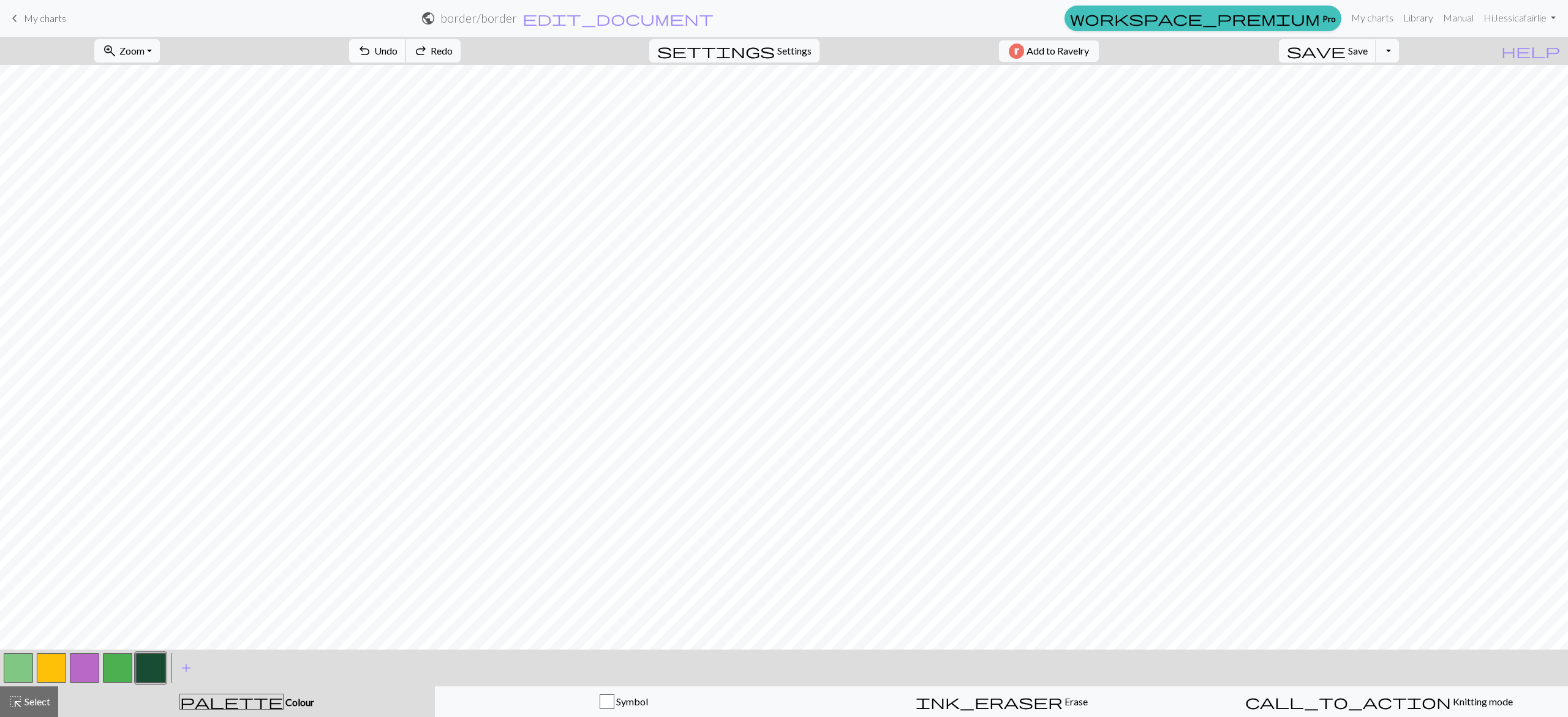
click at [398, 47] on span "Undo" at bounding box center [386, 50] width 23 height 12
click at [398, 46] on span "Undo" at bounding box center [386, 50] width 23 height 12
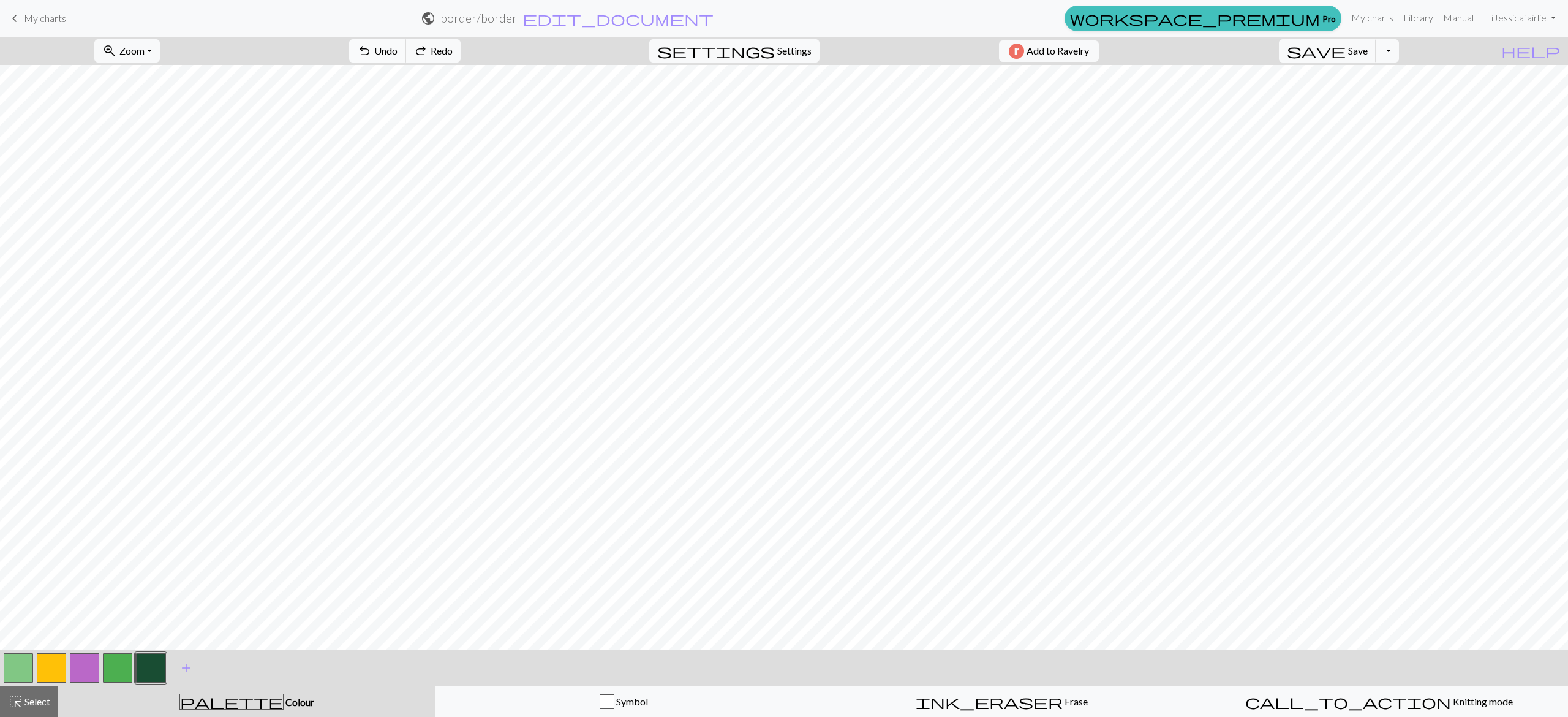
click at [398, 46] on span "Undo" at bounding box center [386, 50] width 23 height 12
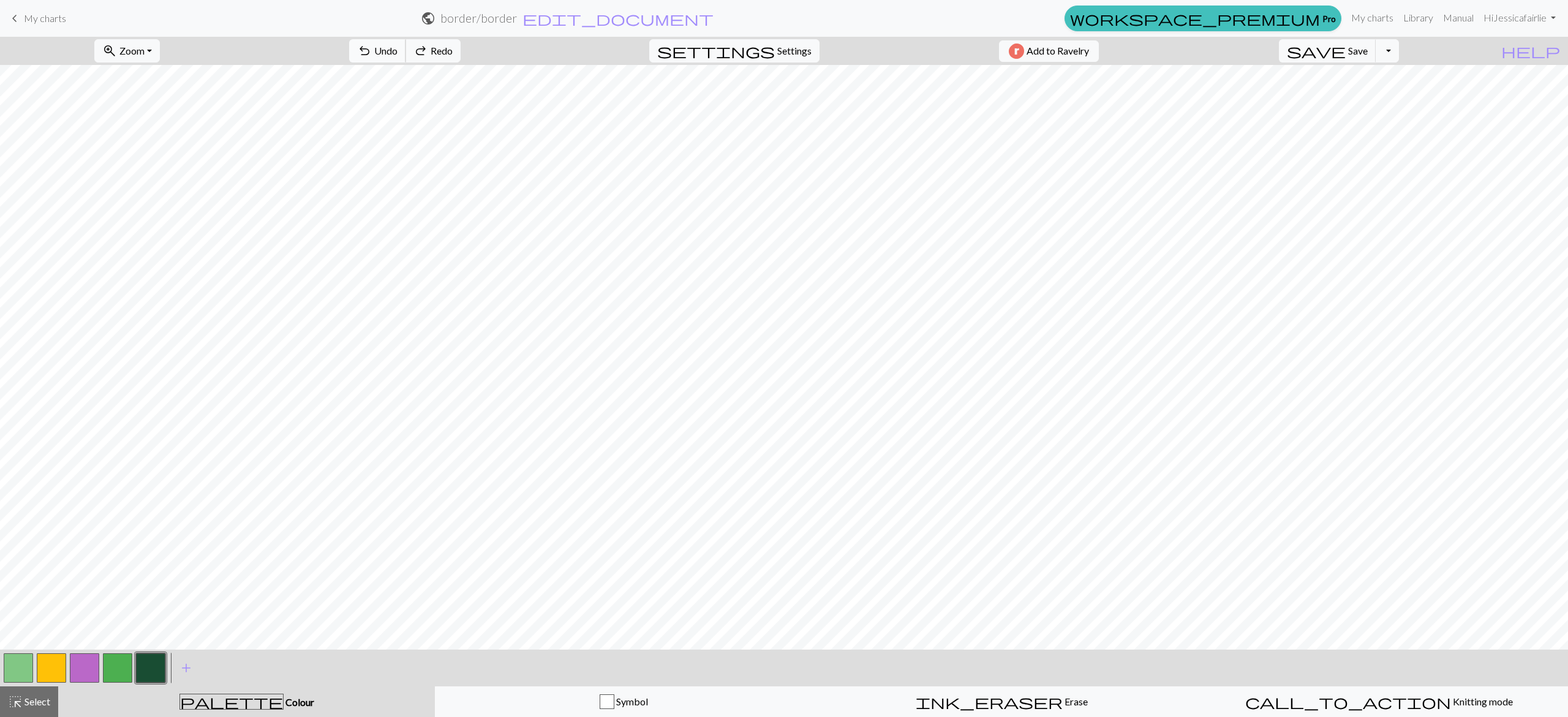
click at [398, 46] on span "Undo" at bounding box center [386, 50] width 23 height 12
click at [398, 50] on span "Undo" at bounding box center [386, 50] width 23 height 12
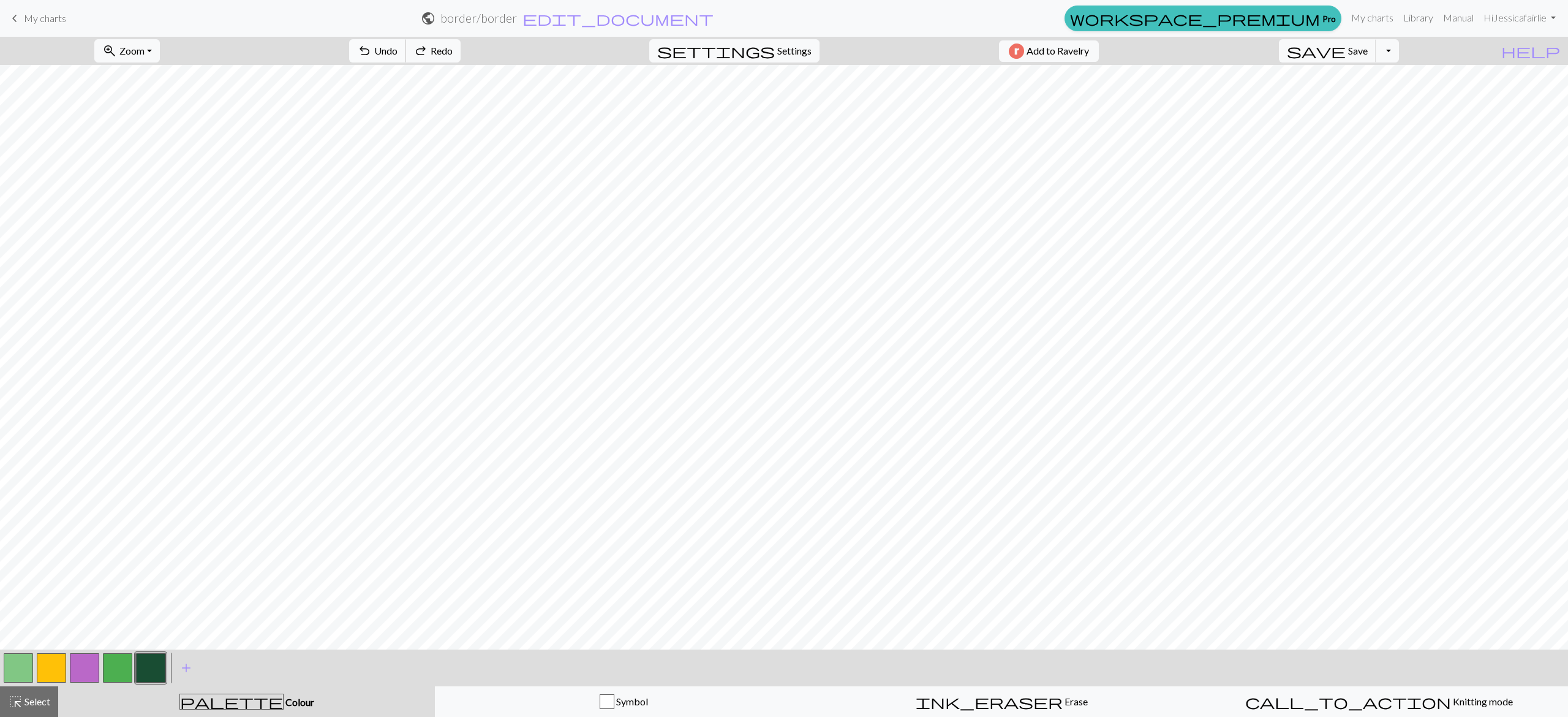
click at [398, 50] on span "Undo" at bounding box center [386, 50] width 23 height 12
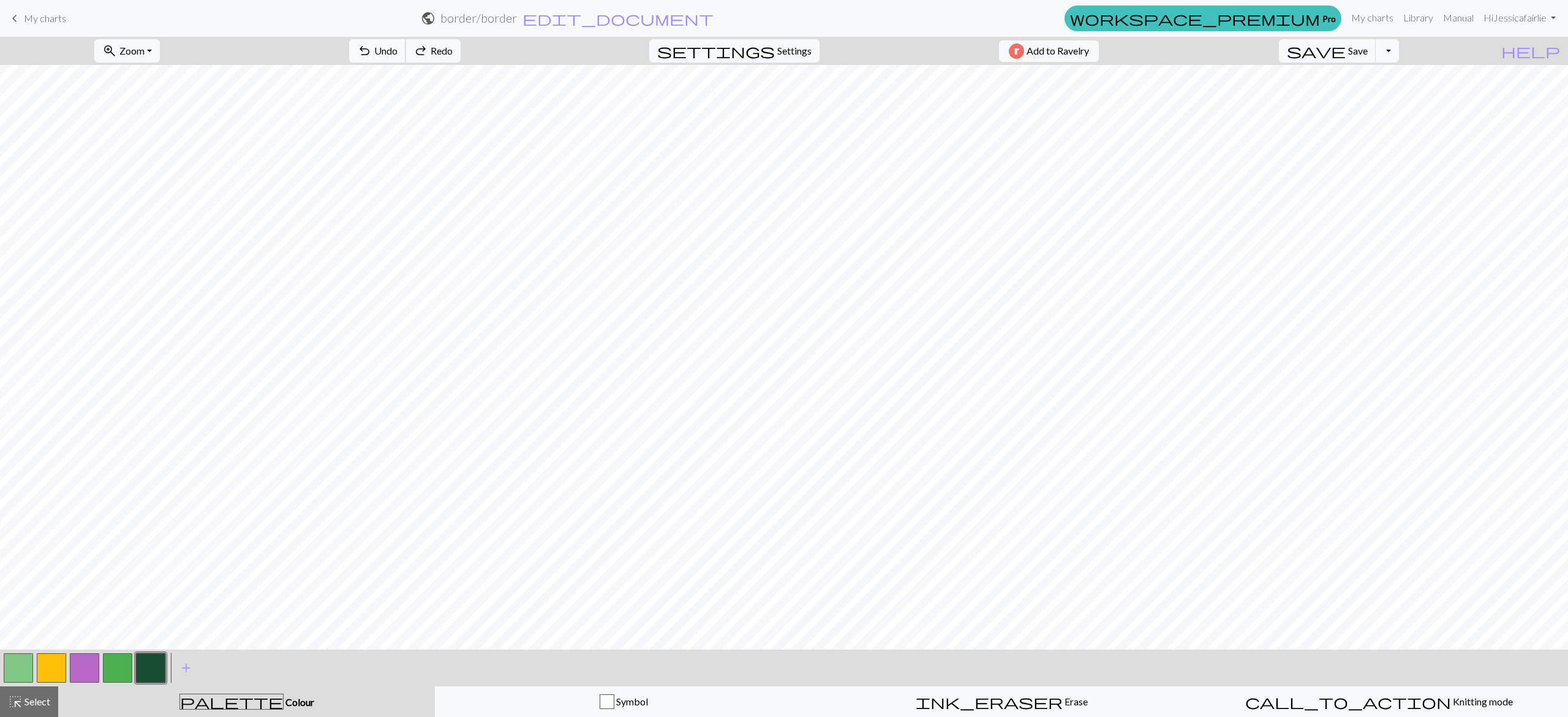
click at [398, 50] on span "Undo" at bounding box center [386, 50] width 23 height 12
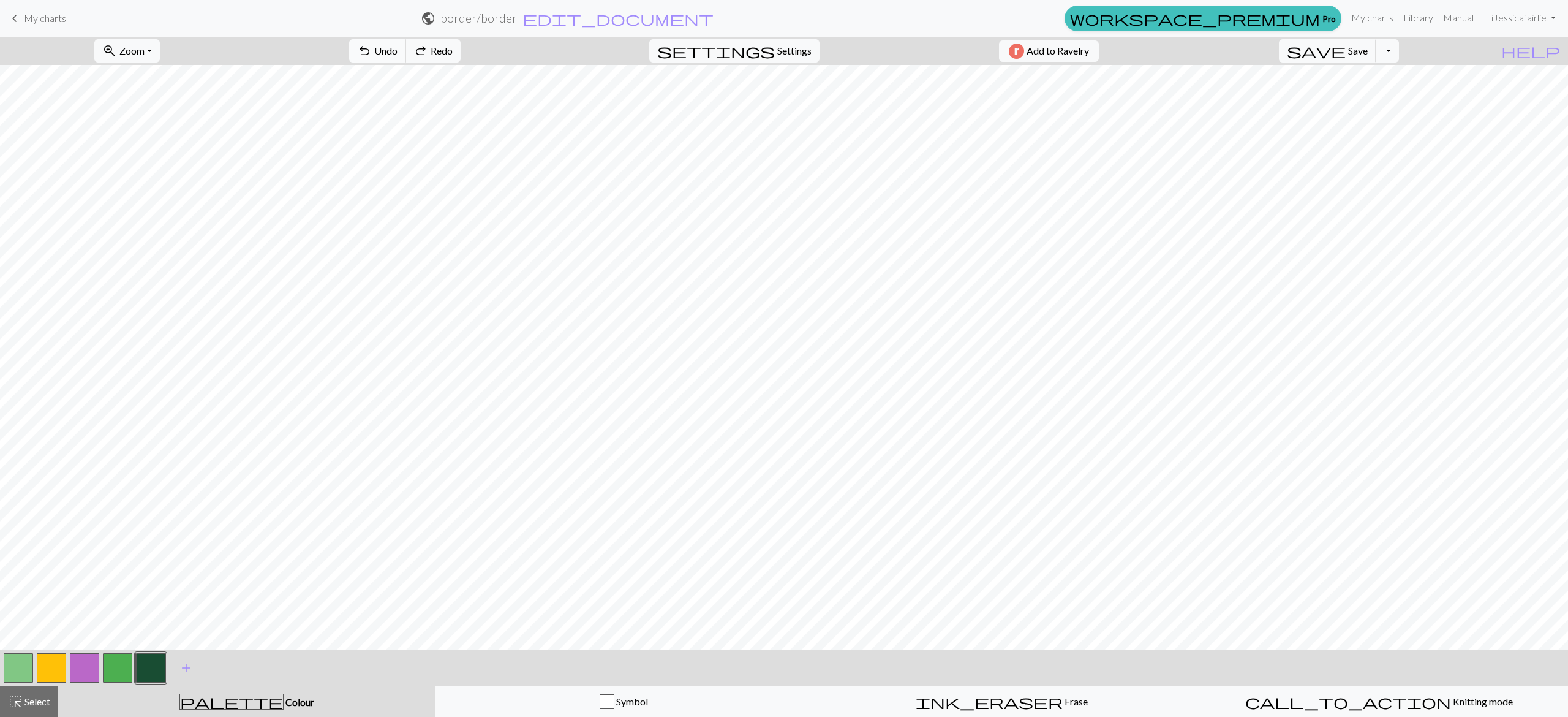
click at [398, 50] on span "Undo" at bounding box center [386, 50] width 23 height 12
click at [406, 58] on button "undo Undo Undo" at bounding box center [377, 51] width 57 height 23
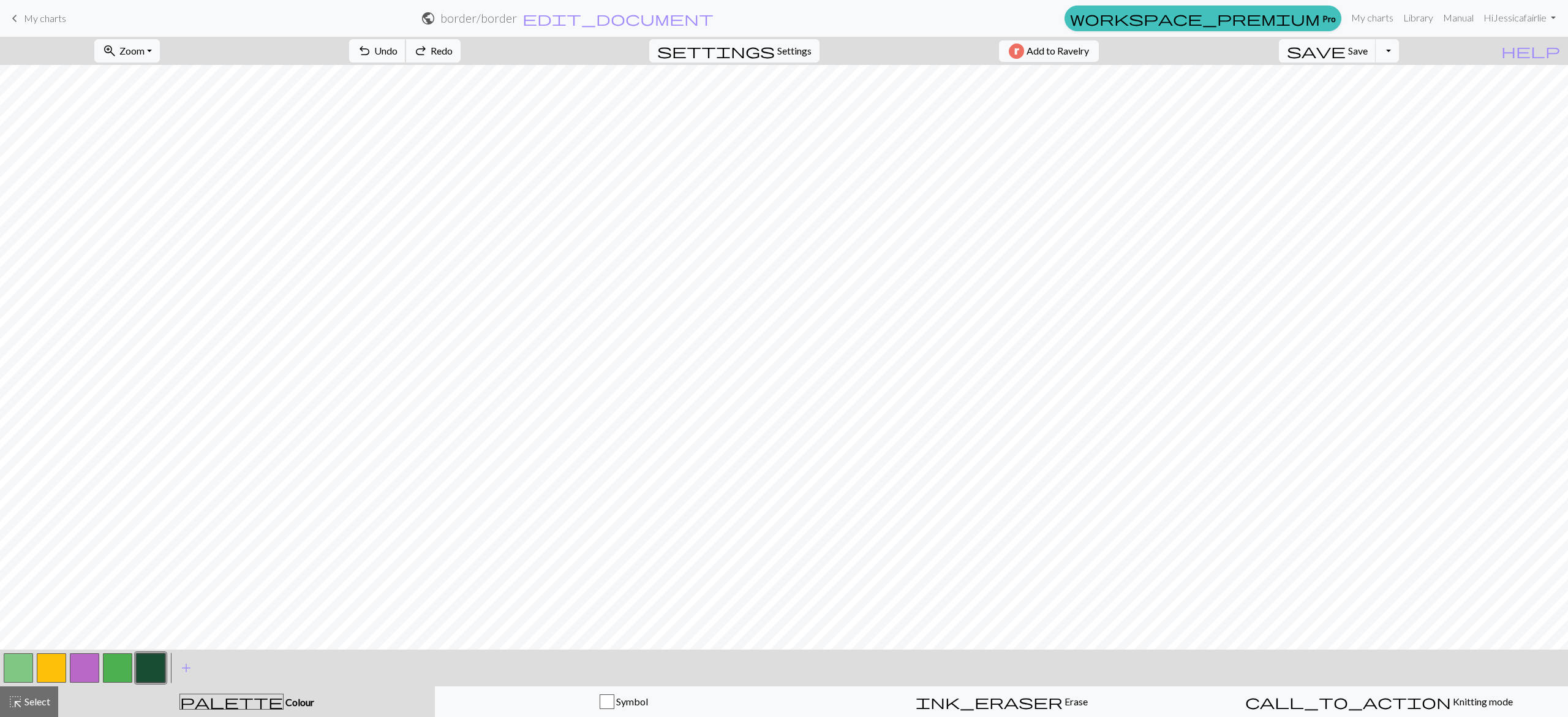
click at [406, 58] on button "undo Undo Undo" at bounding box center [377, 51] width 57 height 23
click at [372, 55] on span "undo" at bounding box center [364, 51] width 15 height 17
click at [185, 669] on span "add" at bounding box center [186, 668] width 15 height 17
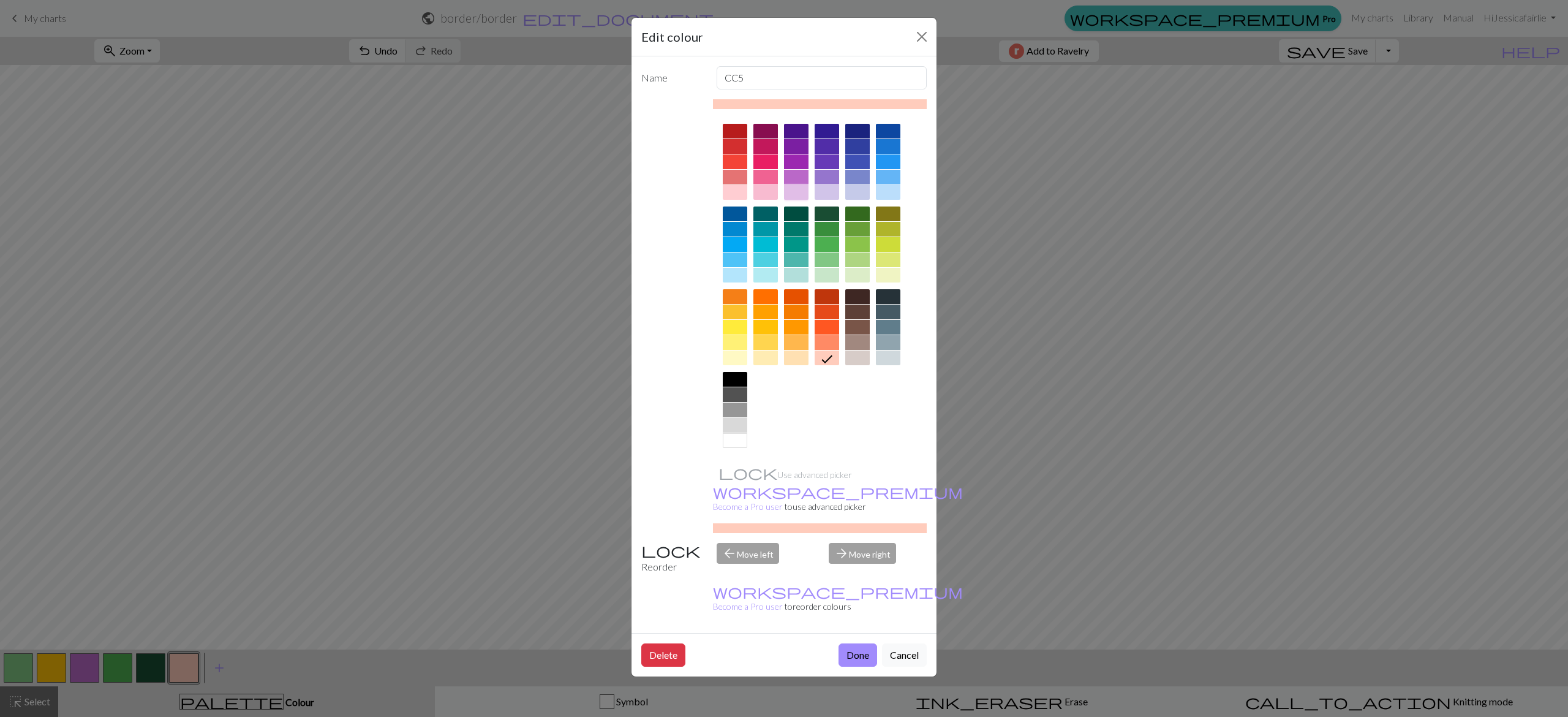
click at [805, 189] on div at bounding box center [796, 193] width 25 height 15
click at [848, 643] on button "Done" at bounding box center [858, 655] width 39 height 23
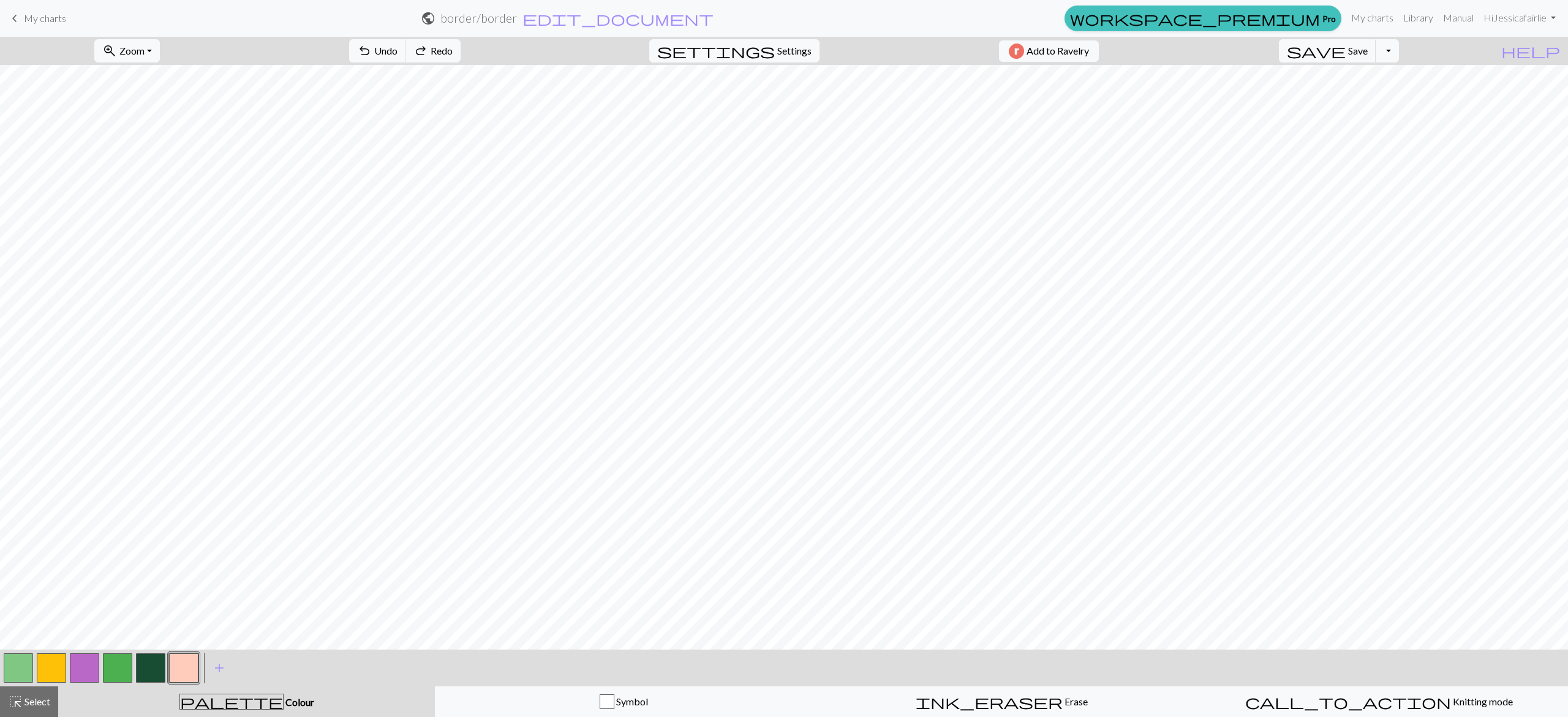
click at [184, 668] on button "button" at bounding box center [184, 668] width 29 height 29
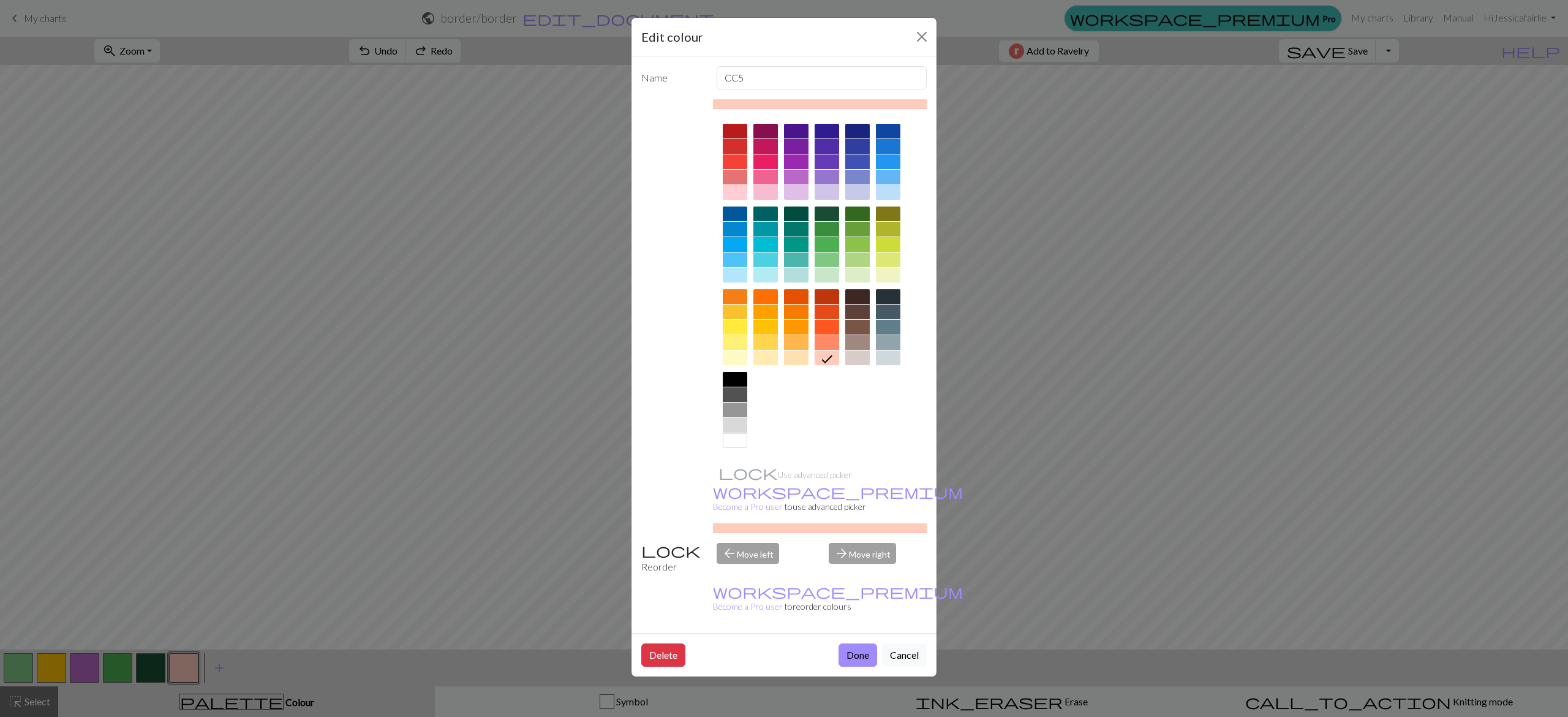
click at [767, 187] on div at bounding box center [766, 193] width 25 height 15
click at [848, 643] on button "Done" at bounding box center [858, 655] width 39 height 23
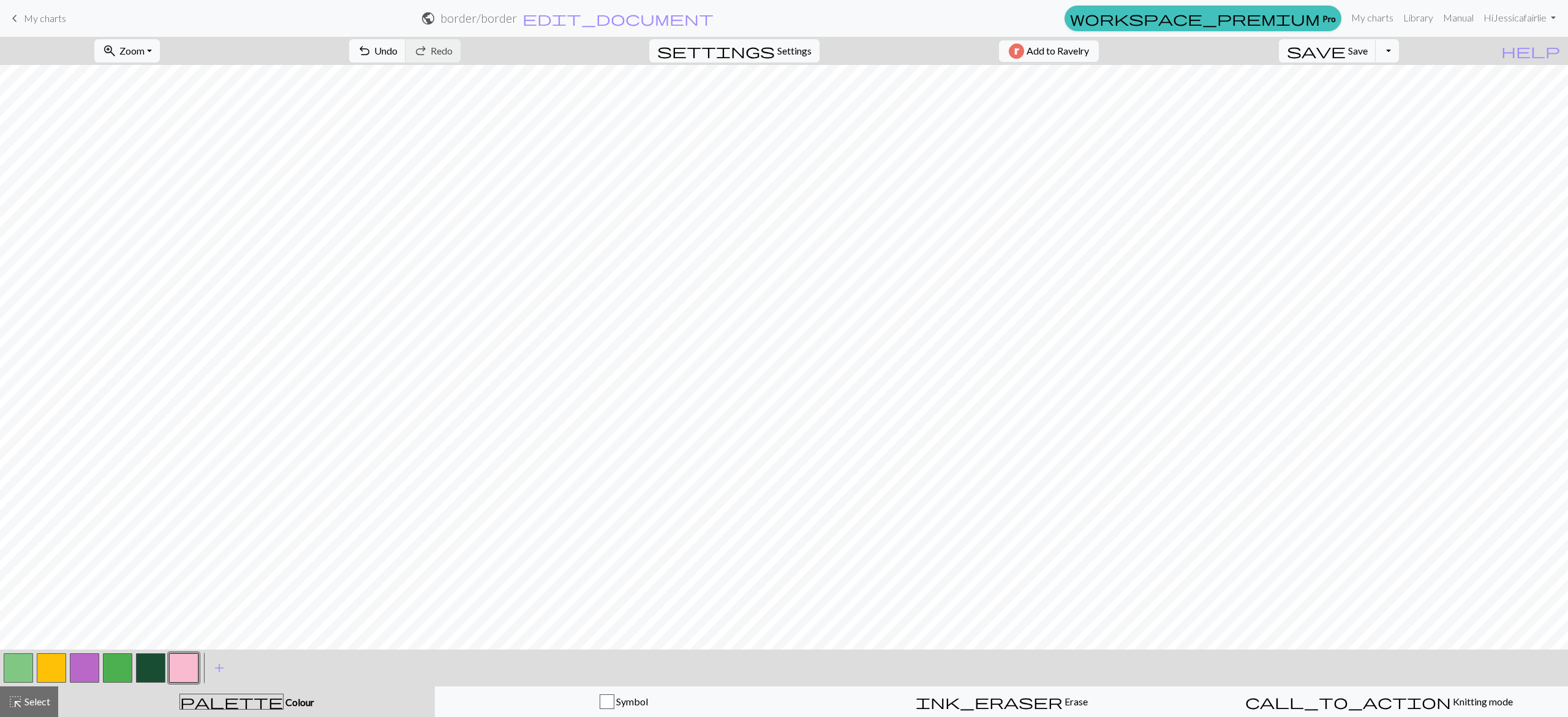
click at [83, 668] on button "button" at bounding box center [85, 668] width 29 height 29
click at [151, 673] on button "button" at bounding box center [151, 668] width 29 height 29
click at [86, 652] on div at bounding box center [85, 668] width 33 height 33
click at [85, 663] on button "button" at bounding box center [85, 668] width 29 height 29
click at [398, 51] on span "Undo" at bounding box center [386, 50] width 23 height 12
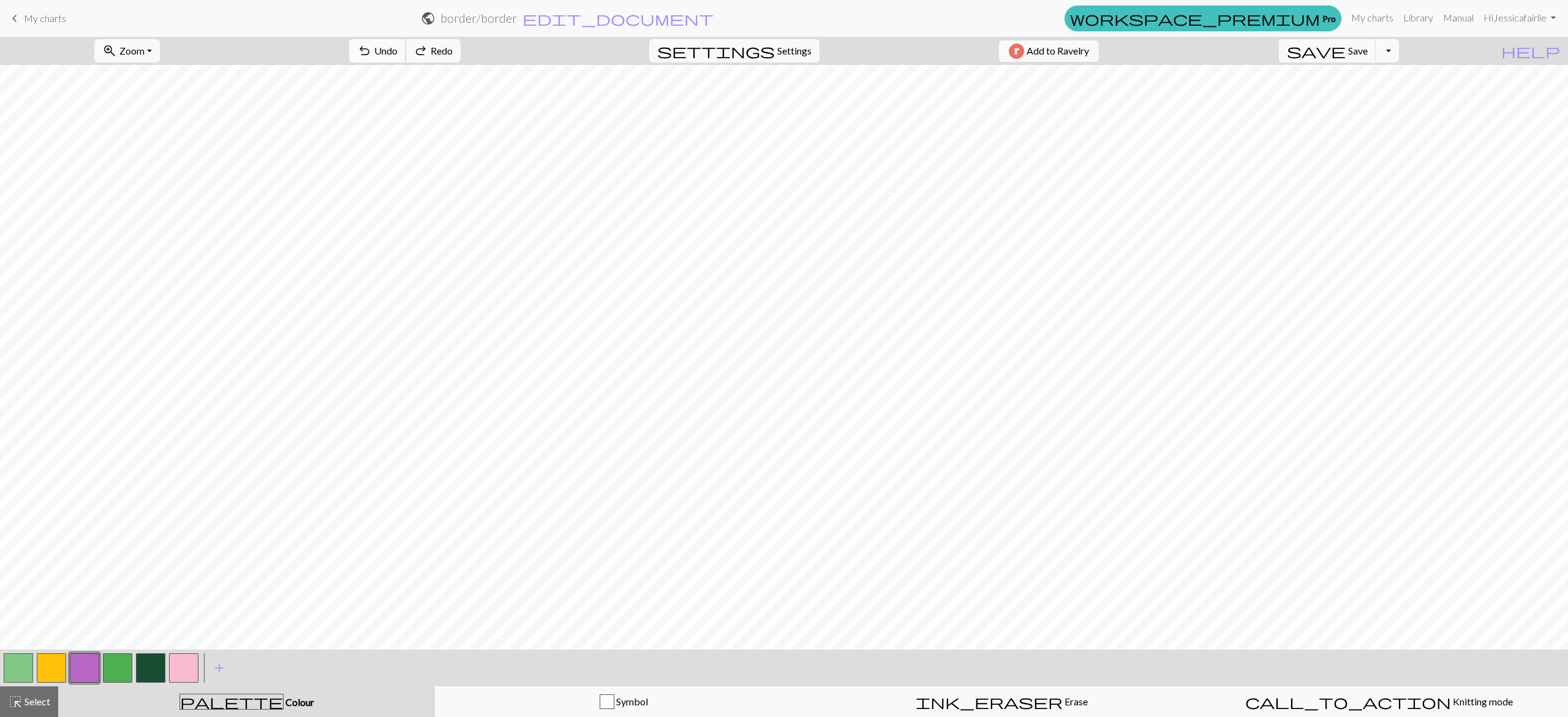
click at [398, 51] on span "Undo" at bounding box center [386, 50] width 23 height 12
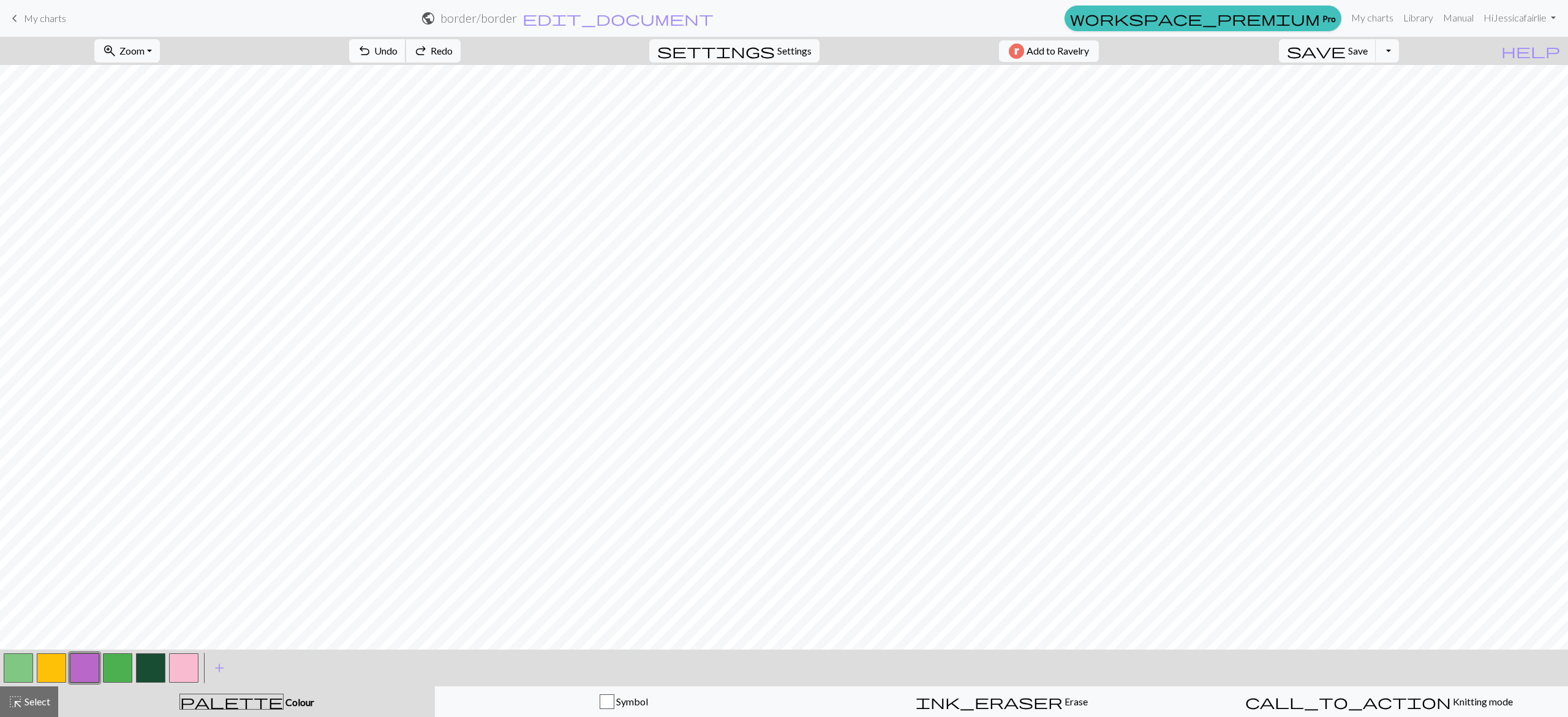
click at [398, 51] on span "Undo" at bounding box center [386, 50] width 23 height 12
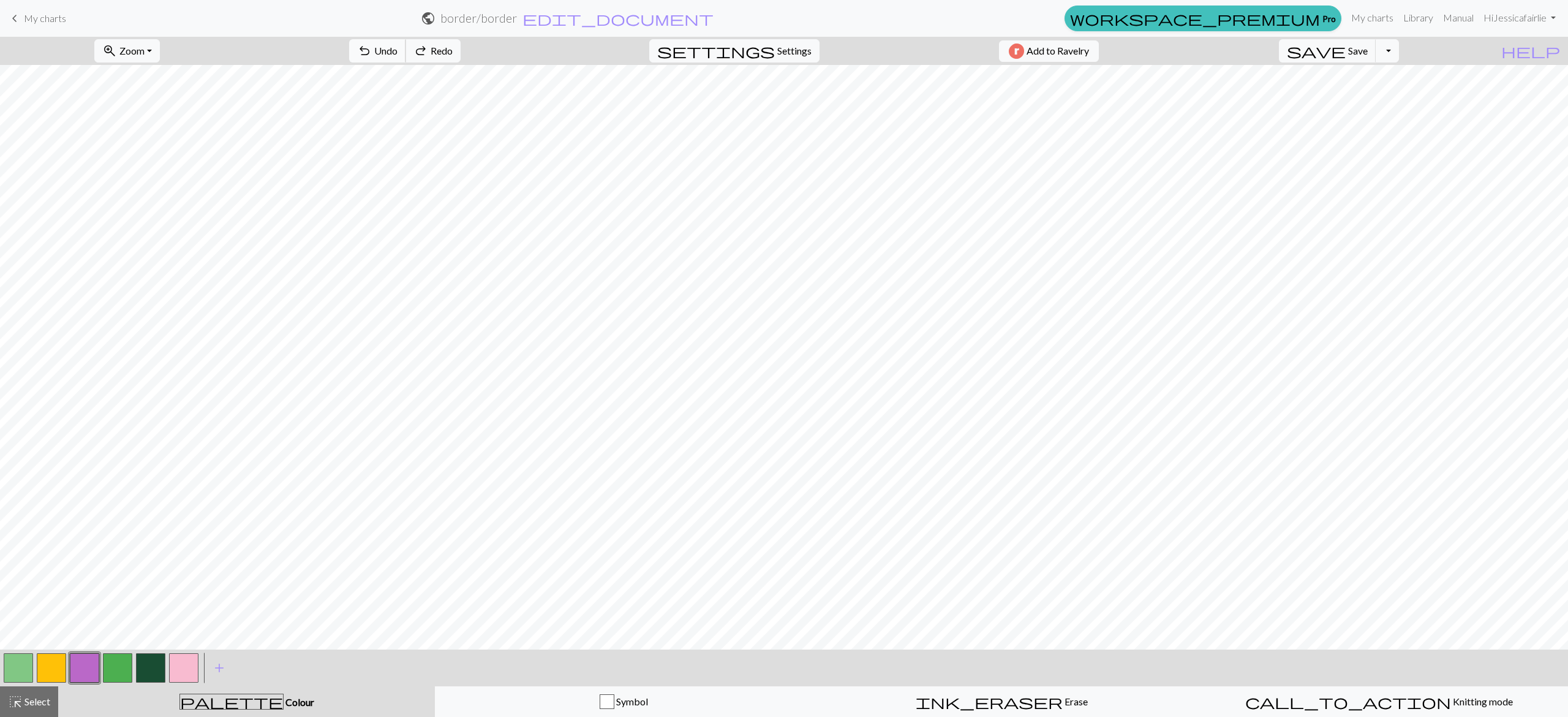
click at [398, 51] on span "Undo" at bounding box center [386, 50] width 23 height 12
click at [91, 666] on button "button" at bounding box center [85, 668] width 29 height 29
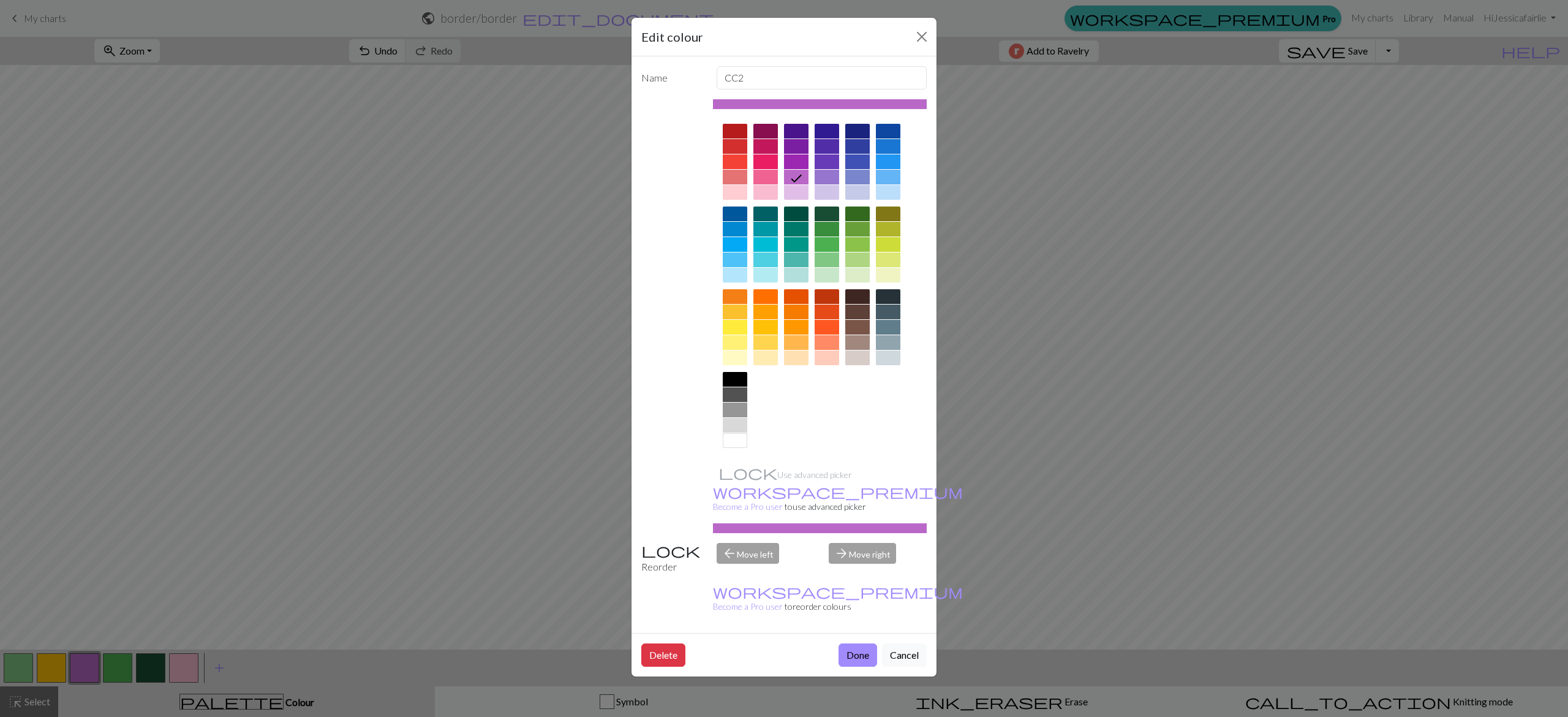
click at [821, 212] on div at bounding box center [827, 214] width 25 height 15
click at [849, 643] on button "Done" at bounding box center [858, 655] width 39 height 23
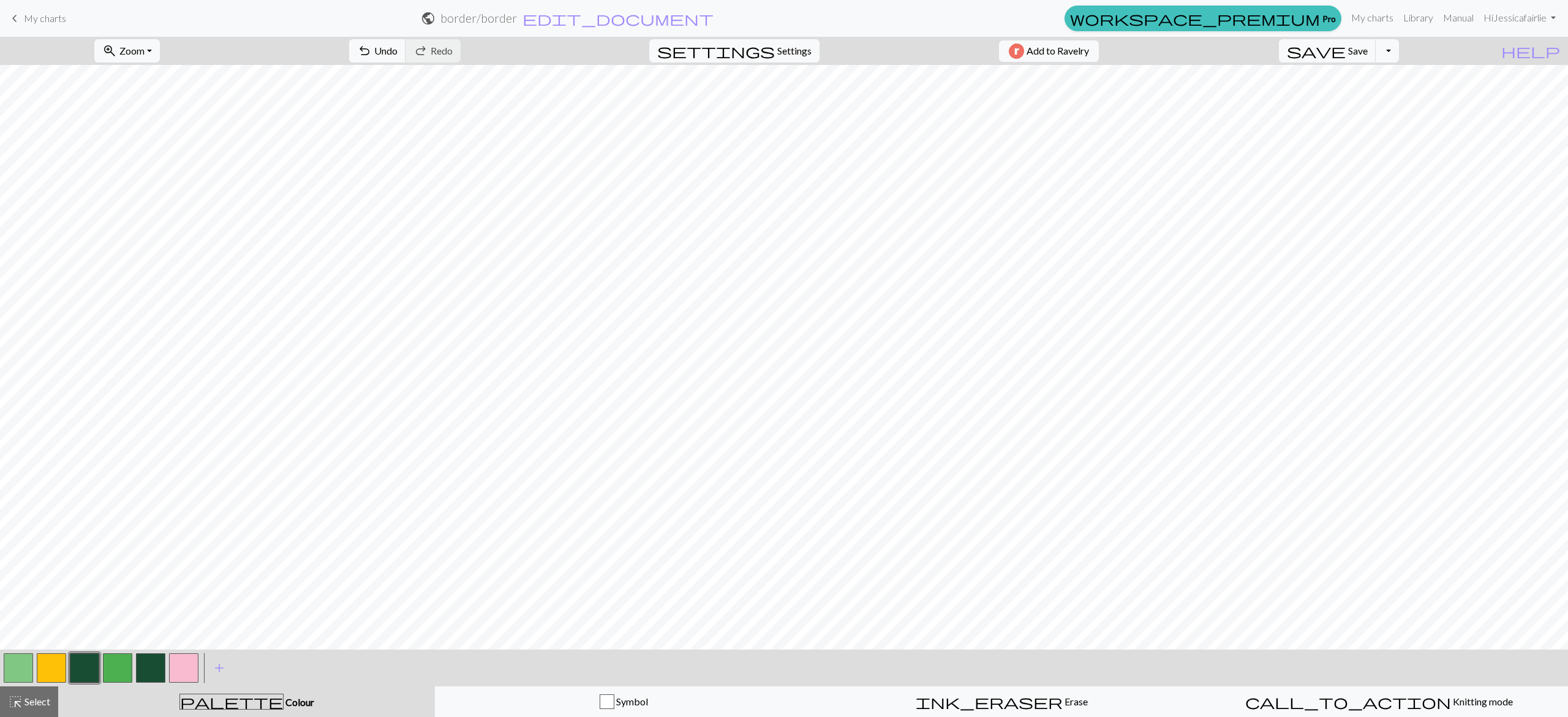
click at [158, 661] on button "button" at bounding box center [151, 668] width 29 height 29
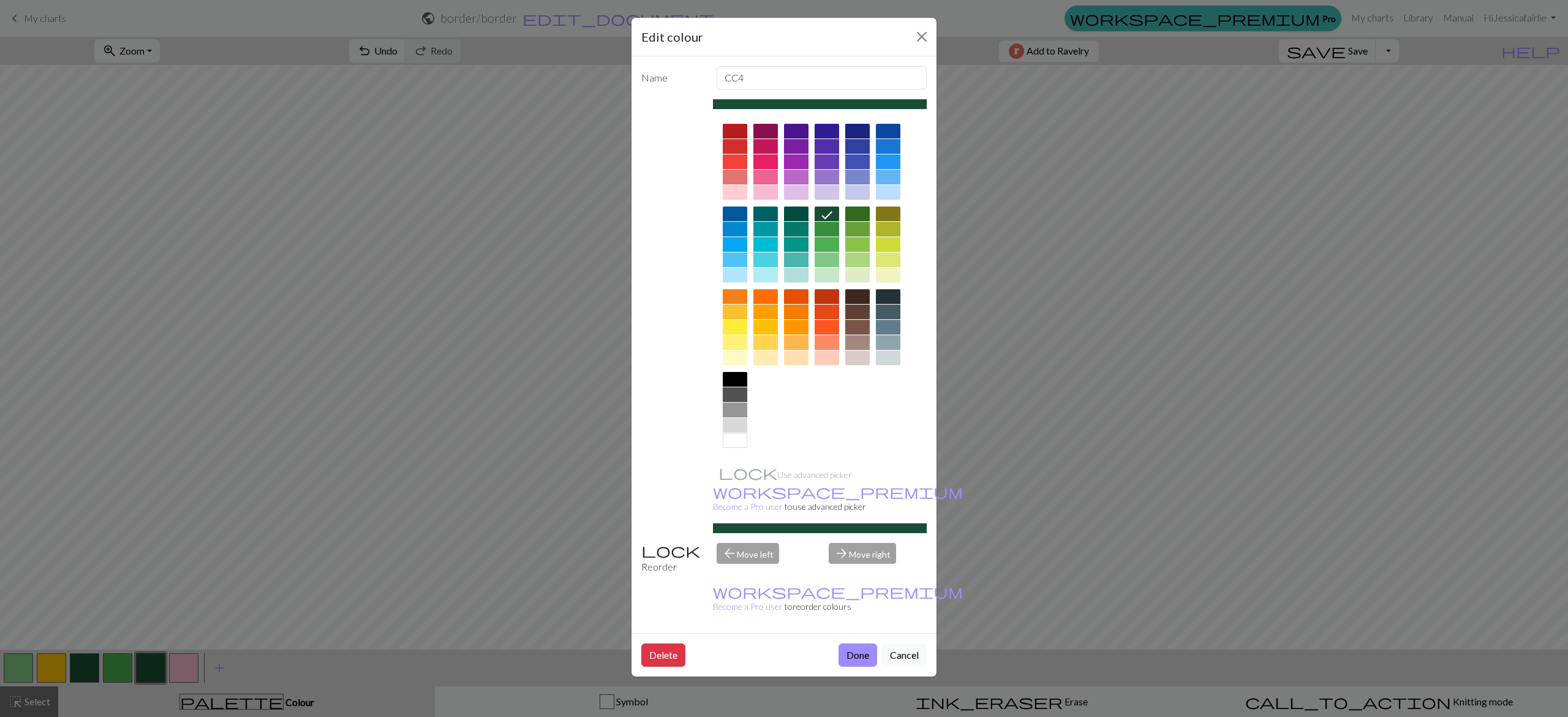
click at [794, 171] on div at bounding box center [796, 177] width 25 height 15
click at [851, 633] on div "Delete Done Cancel" at bounding box center [783, 654] width 305 height 44
click at [850, 633] on div "Delete Done Cancel" at bounding box center [783, 654] width 305 height 44
click at [850, 643] on button "Done" at bounding box center [858, 655] width 39 height 23
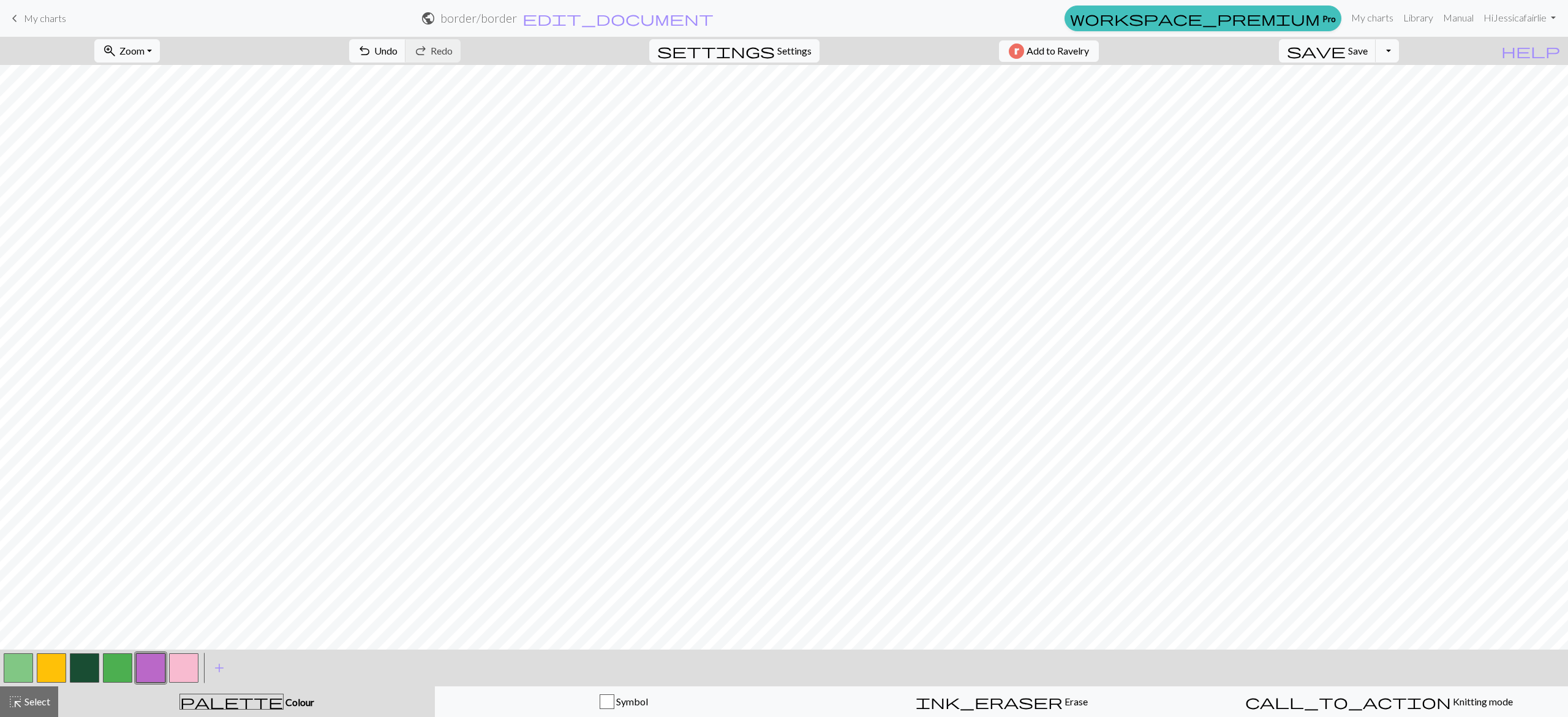
click at [182, 669] on button "button" at bounding box center [184, 668] width 29 height 29
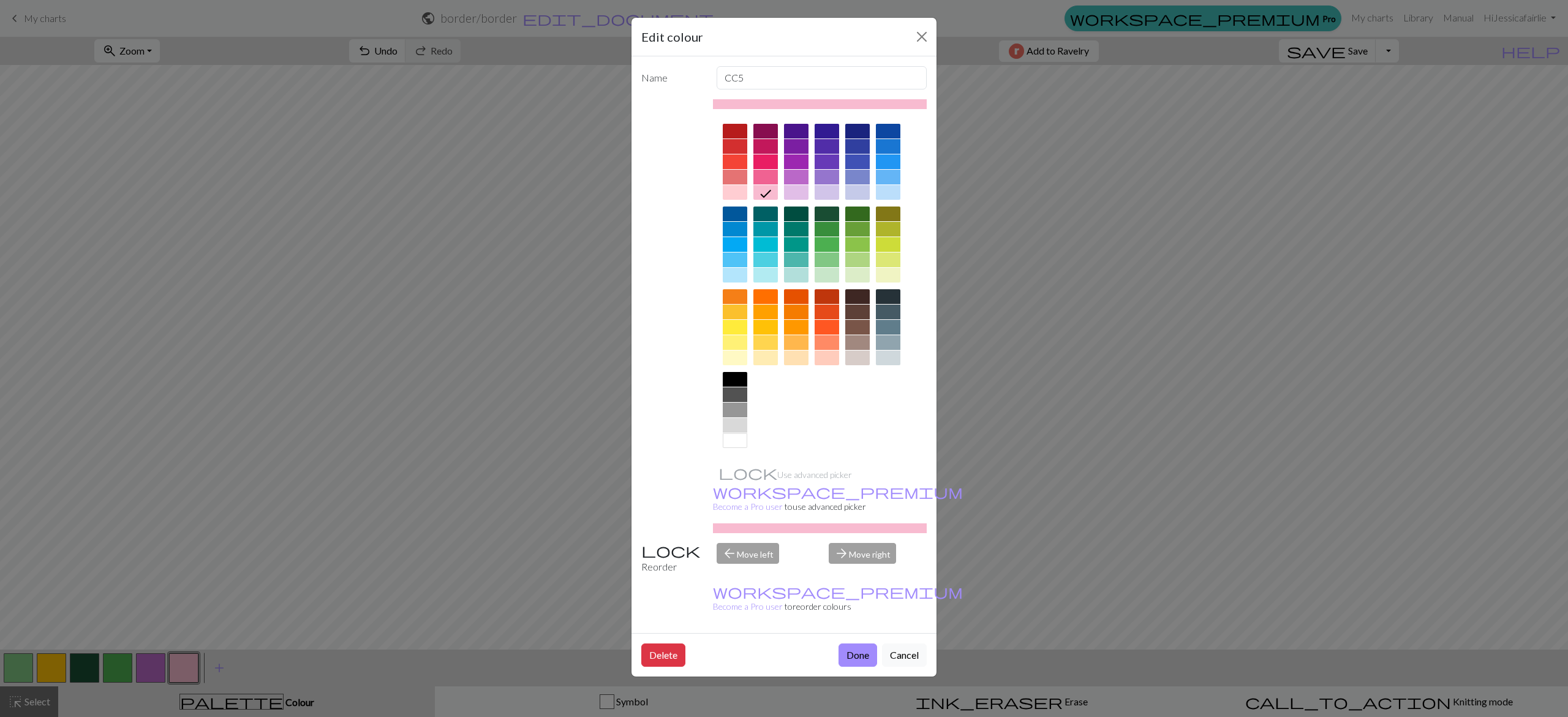
click at [802, 195] on div at bounding box center [796, 193] width 25 height 15
click at [855, 643] on button "Done" at bounding box center [858, 655] width 39 height 23
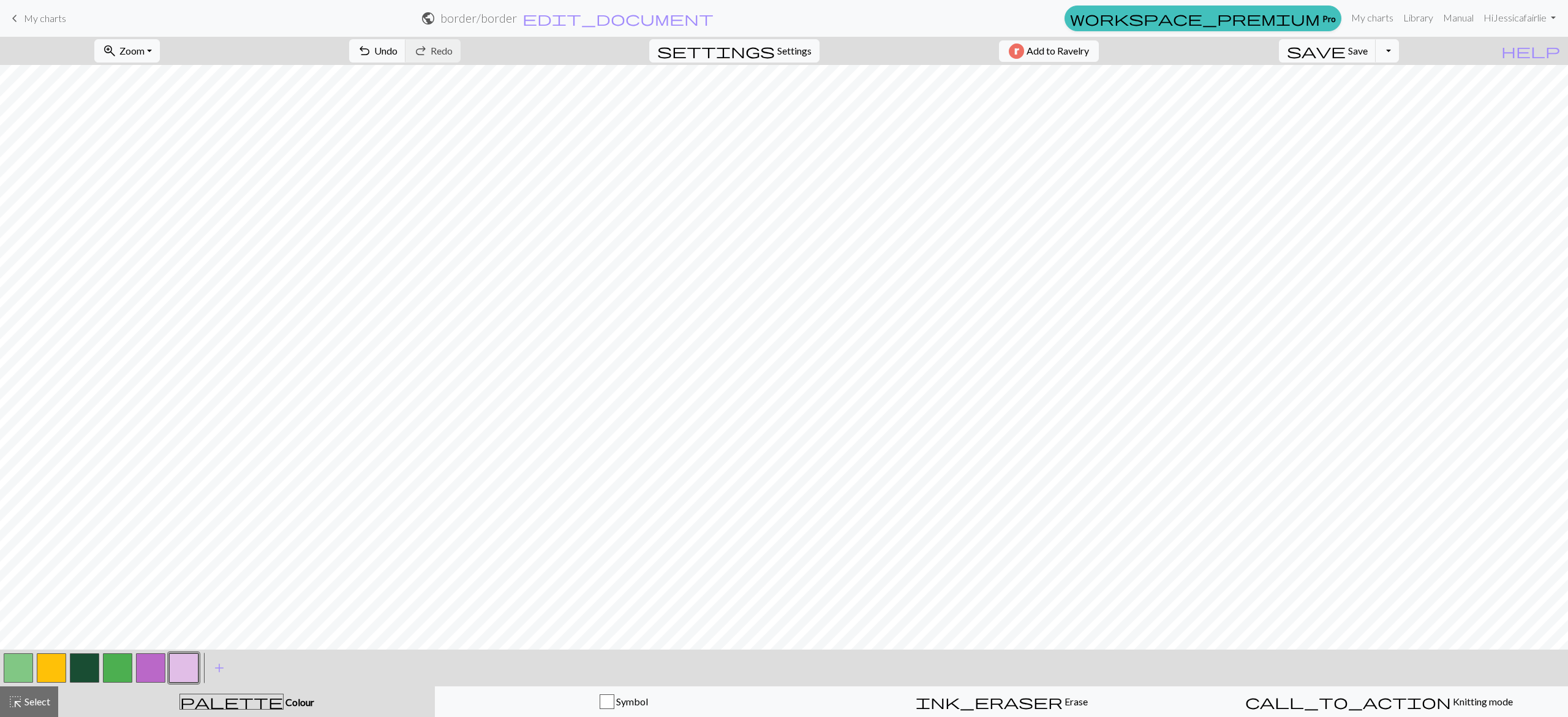
click at [110, 656] on button "button" at bounding box center [118, 668] width 29 height 29
click at [20, 661] on button "button" at bounding box center [18, 668] width 29 height 29
click at [158, 669] on button "button" at bounding box center [151, 668] width 29 height 29
click at [398, 46] on span "Undo" at bounding box center [386, 50] width 23 height 12
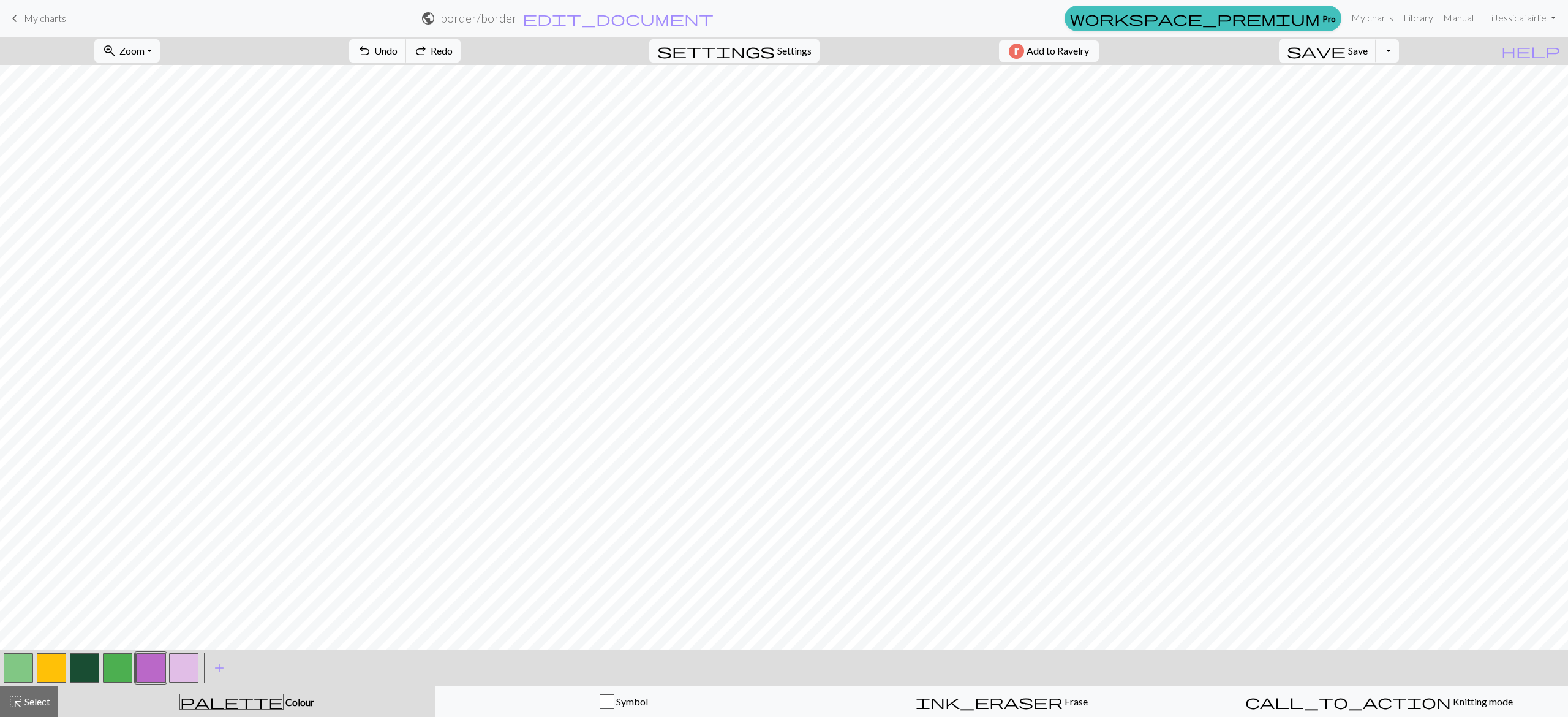
click at [398, 46] on span "Undo" at bounding box center [386, 50] width 23 height 12
click at [406, 44] on button "undo Undo Undo" at bounding box center [377, 51] width 57 height 23
click at [86, 668] on button "button" at bounding box center [85, 668] width 29 height 29
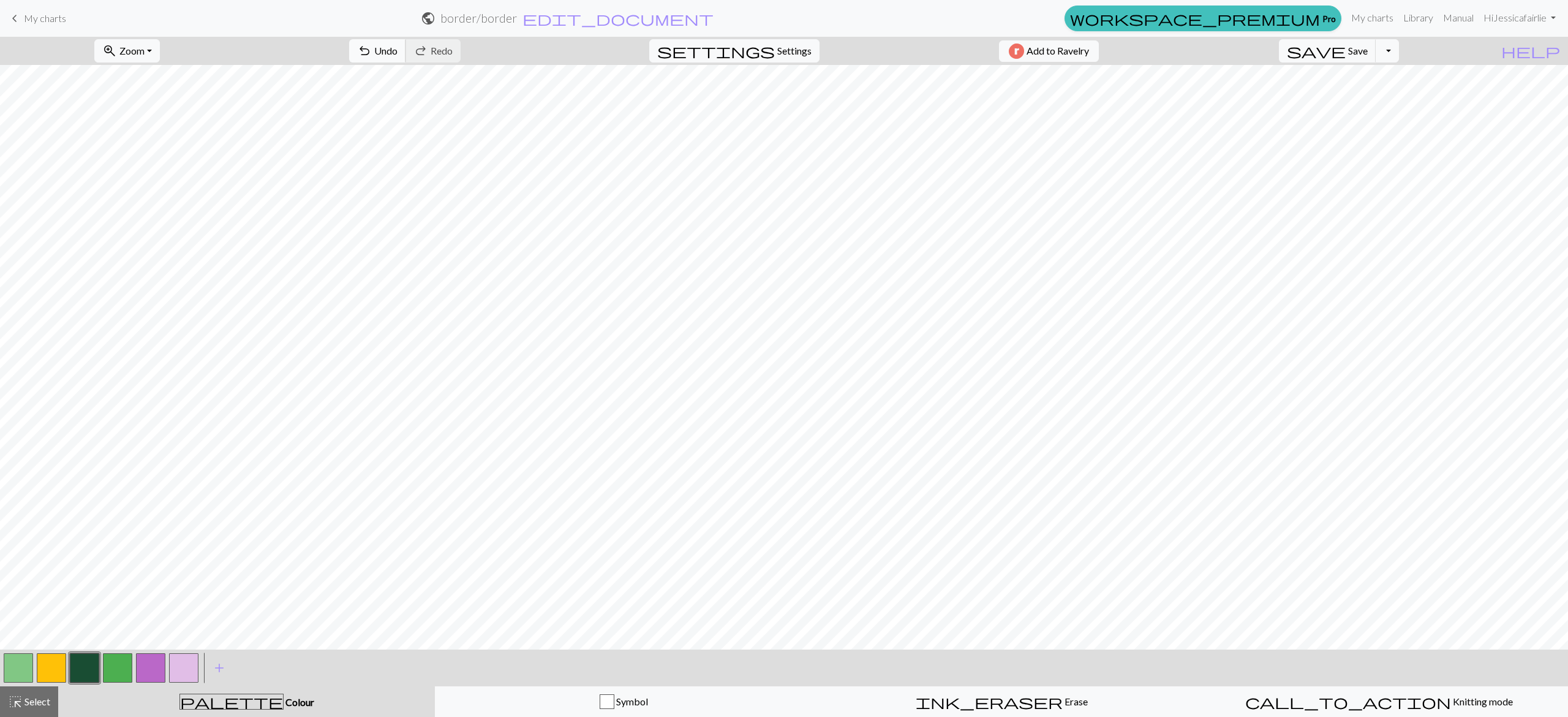
click at [398, 53] on span "Undo" at bounding box center [386, 50] width 23 height 12
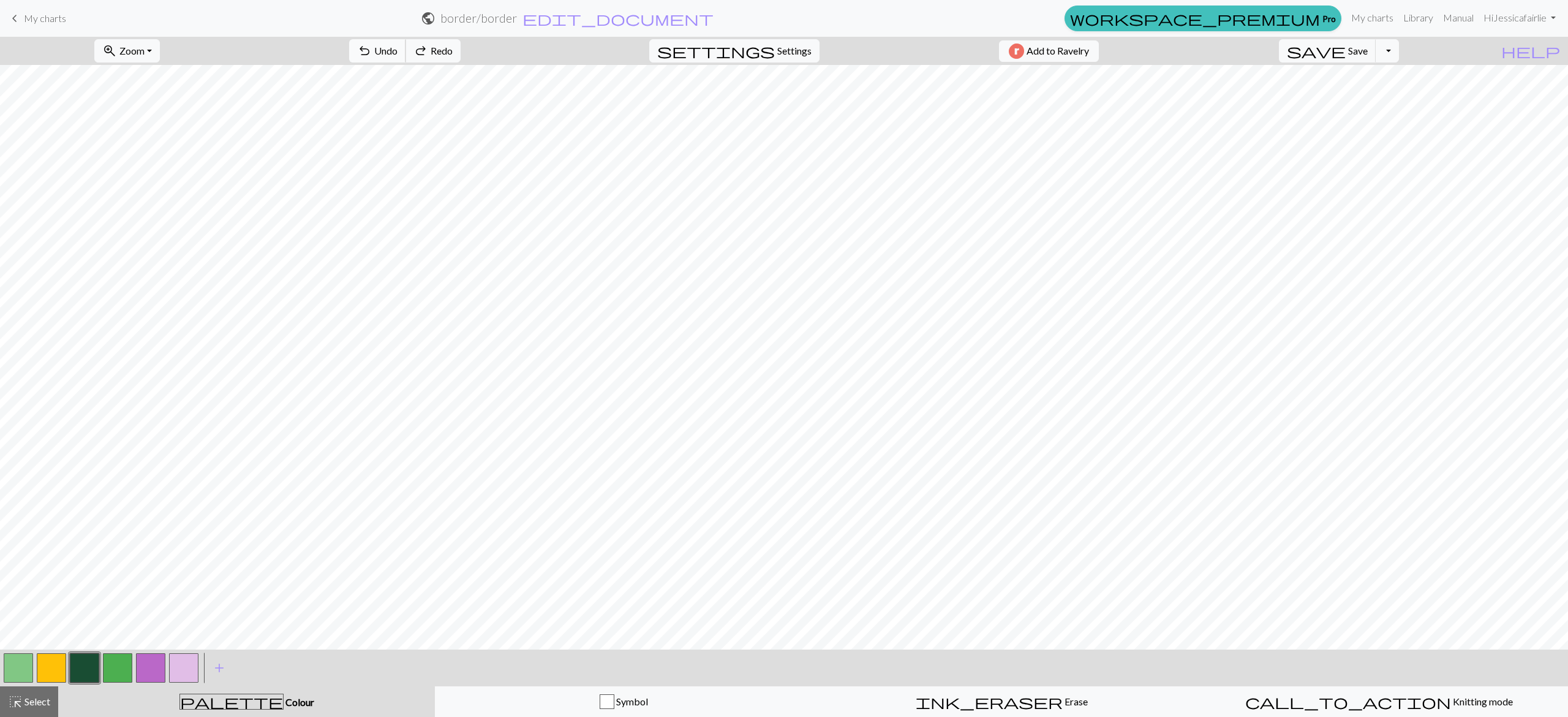
click at [398, 53] on span "Undo" at bounding box center [386, 50] width 23 height 12
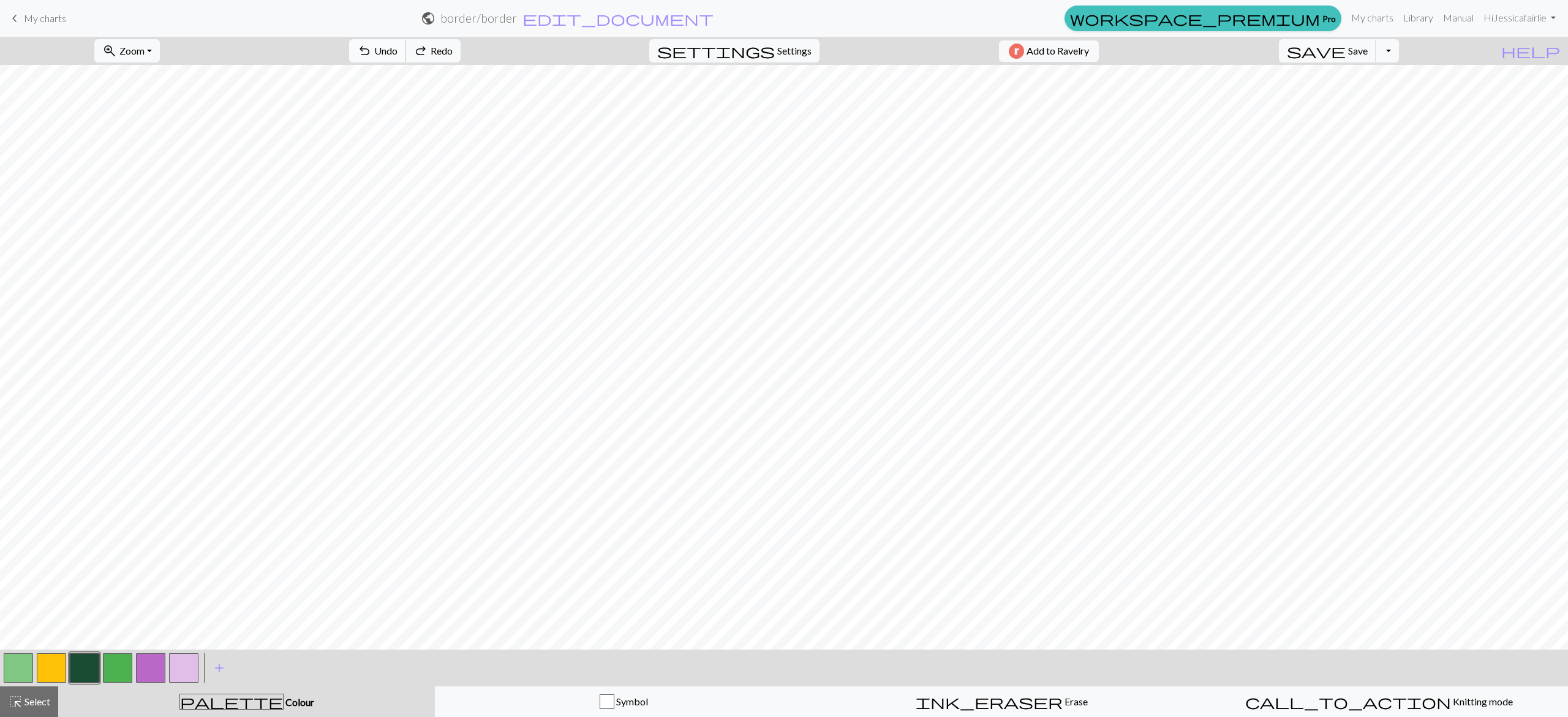
click at [398, 53] on span "Undo" at bounding box center [386, 50] width 23 height 12
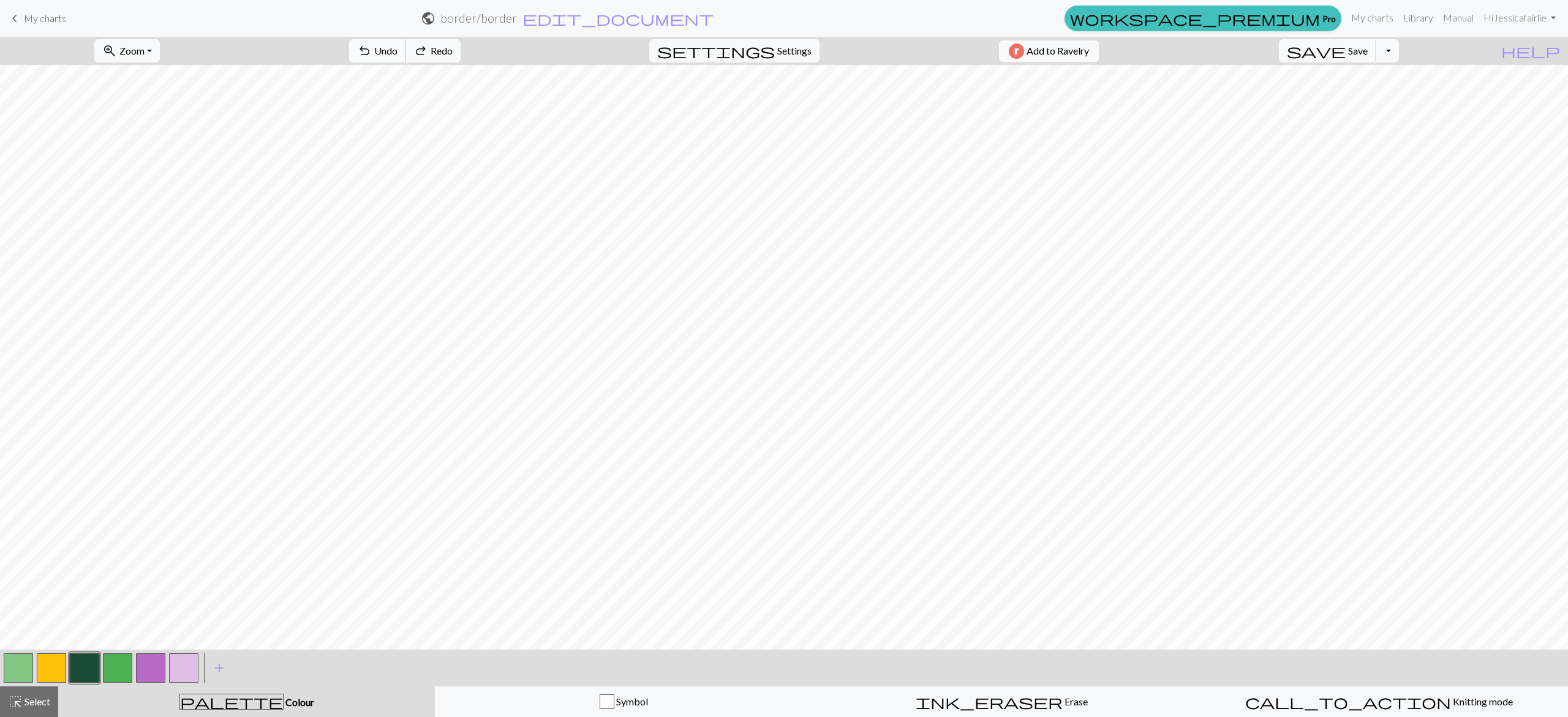
click at [398, 53] on span "Undo" at bounding box center [386, 50] width 23 height 12
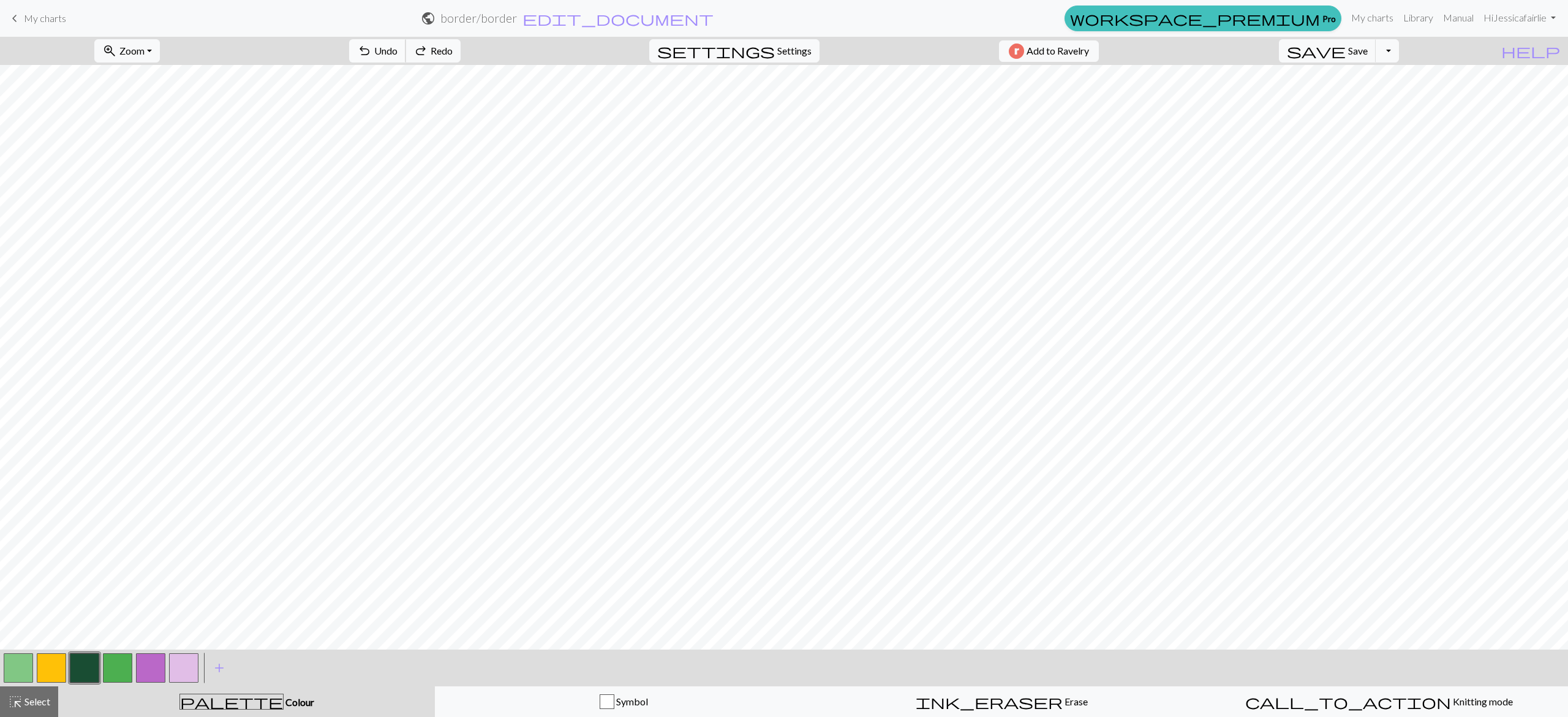
click at [398, 53] on span "Undo" at bounding box center [386, 50] width 23 height 12
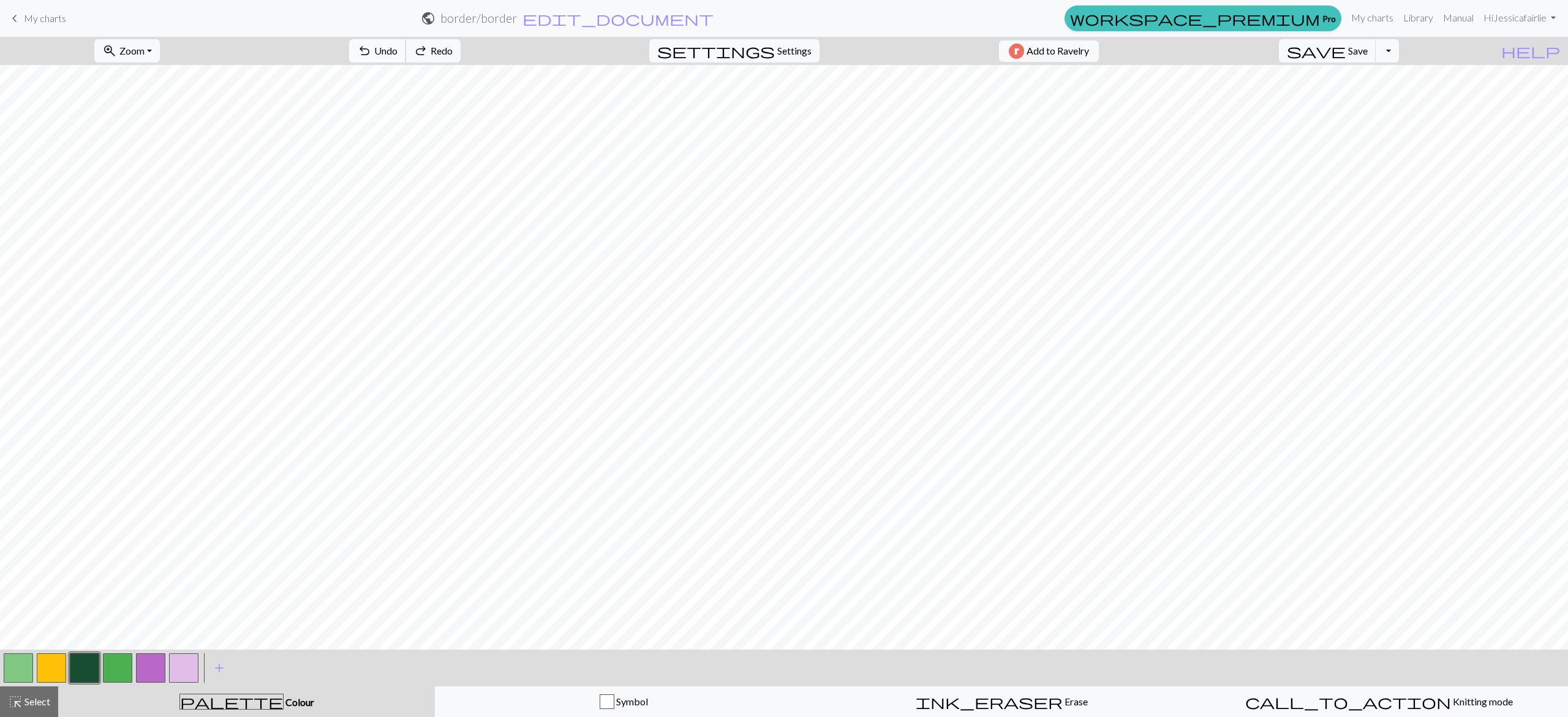
click at [398, 53] on span "Undo" at bounding box center [386, 50] width 23 height 12
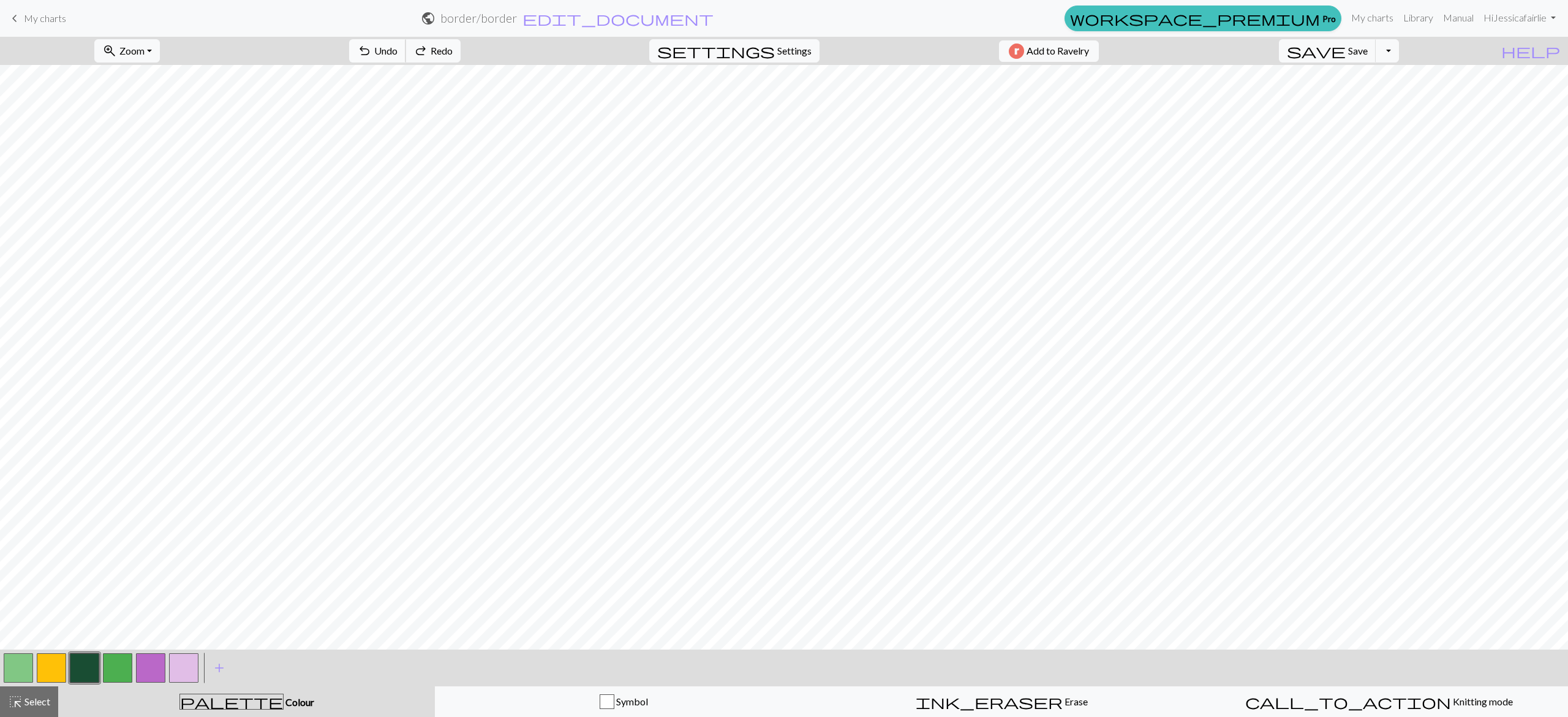
click at [398, 53] on span "Undo" at bounding box center [386, 50] width 23 height 12
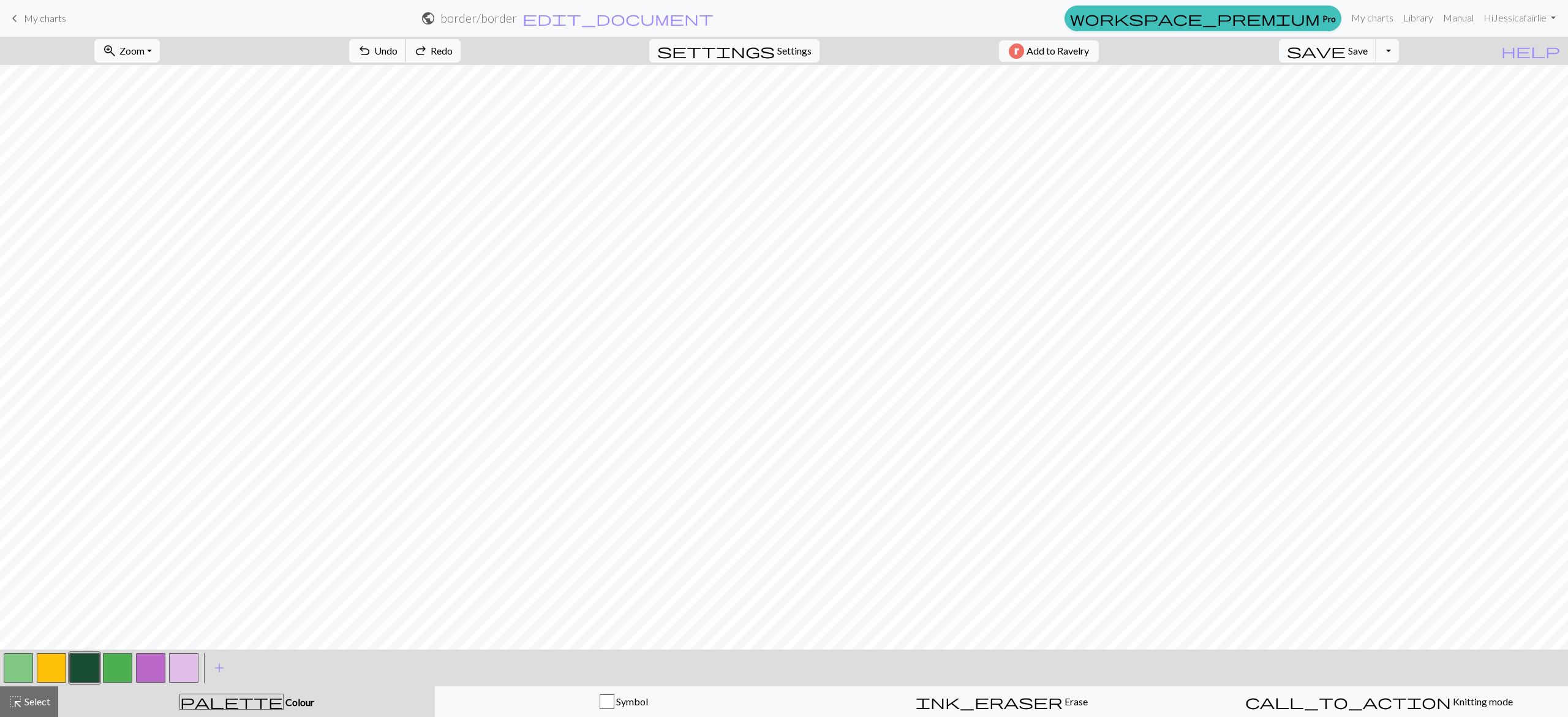
click at [398, 53] on span "Undo" at bounding box center [386, 50] width 23 height 12
click at [428, 58] on span "redo" at bounding box center [421, 51] width 15 height 17
click at [155, 678] on button "button" at bounding box center [151, 668] width 29 height 29
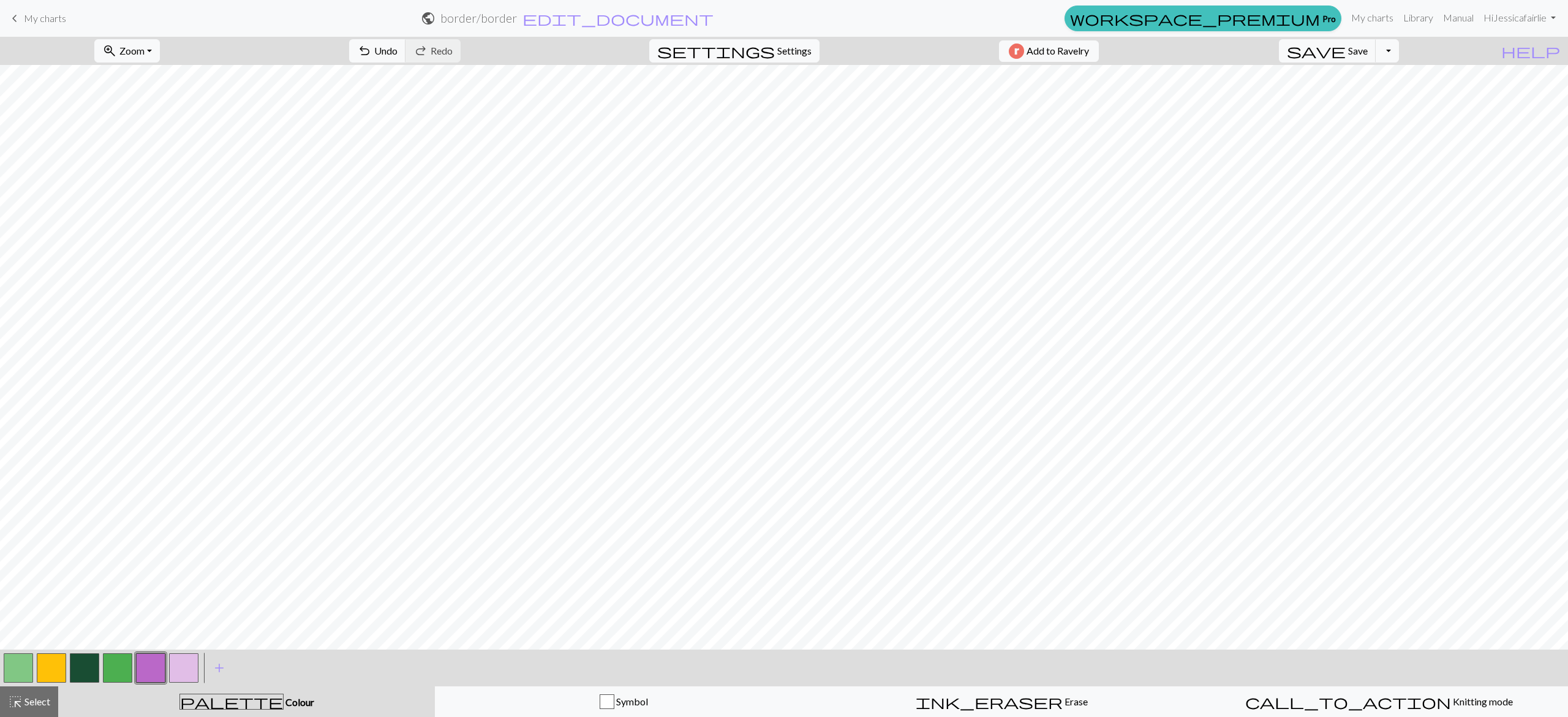
click at [92, 664] on button "button" at bounding box center [85, 668] width 29 height 29
click at [406, 58] on button "undo Undo Undo" at bounding box center [377, 51] width 57 height 23
click at [82, 658] on button "button" at bounding box center [85, 668] width 29 height 29
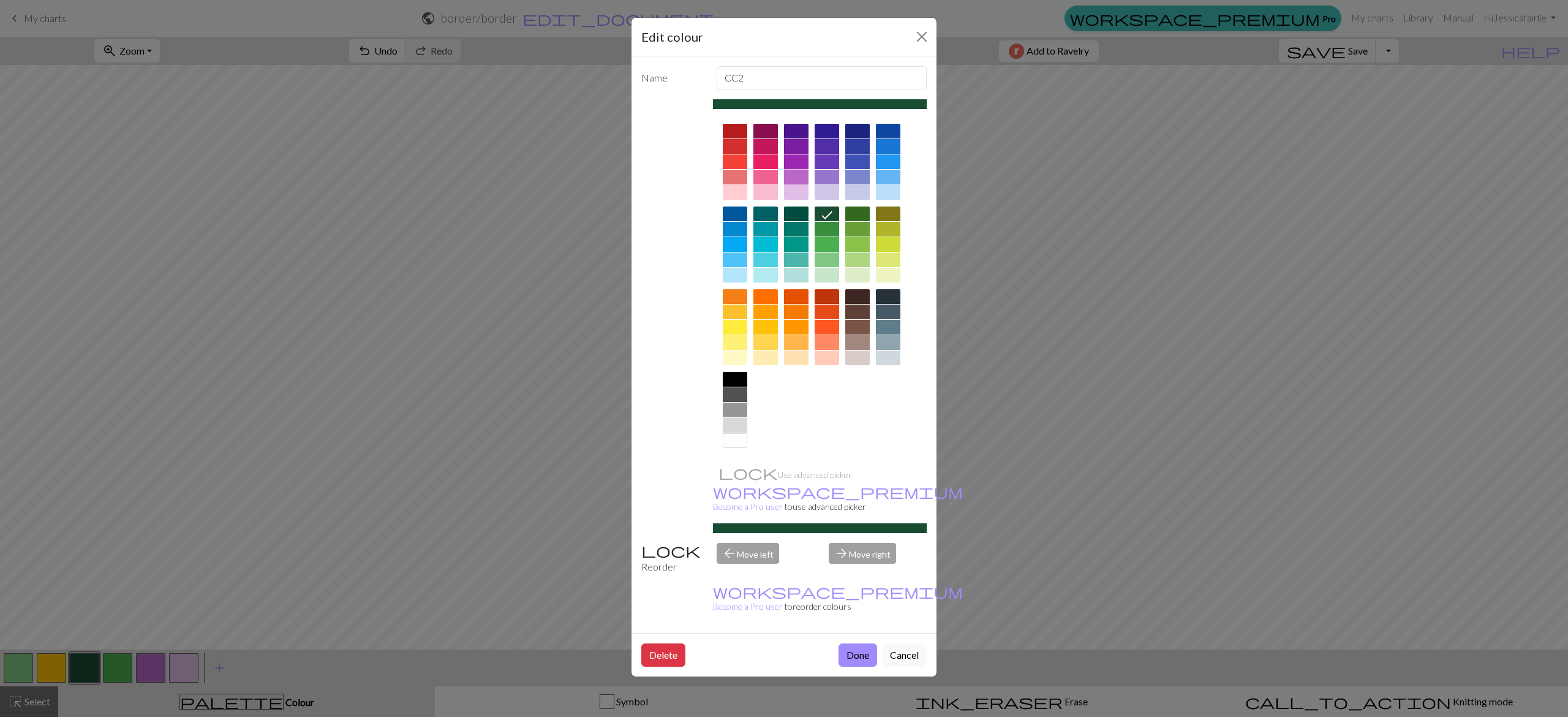
click at [799, 173] on div at bounding box center [796, 177] width 25 height 15
click at [853, 633] on div "Delete Done Cancel" at bounding box center [783, 654] width 305 height 44
click at [858, 643] on button "Done" at bounding box center [858, 655] width 39 height 23
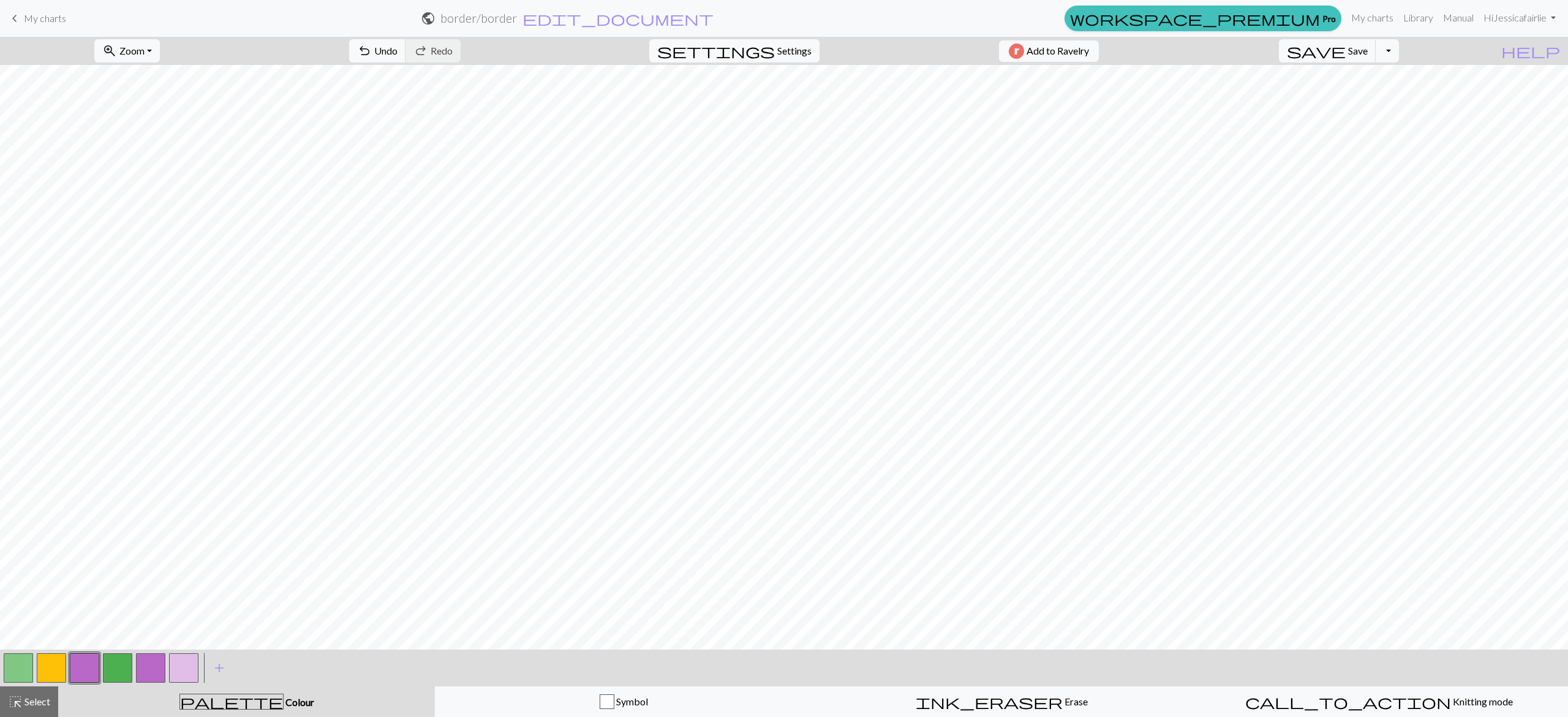
click at [156, 663] on button "button" at bounding box center [151, 668] width 29 height 29
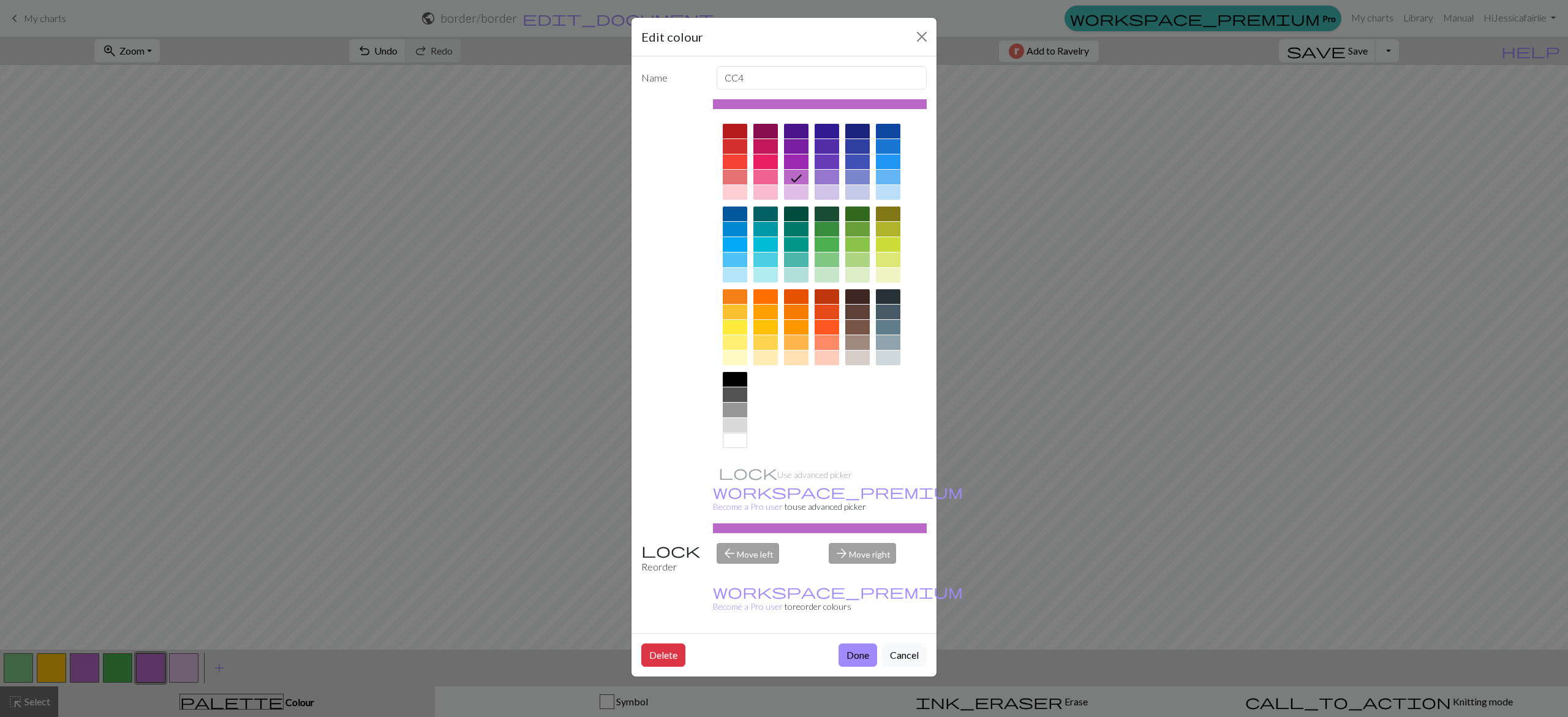
click at [832, 214] on div at bounding box center [827, 214] width 25 height 15
click at [871, 643] on button "Done" at bounding box center [858, 655] width 39 height 23
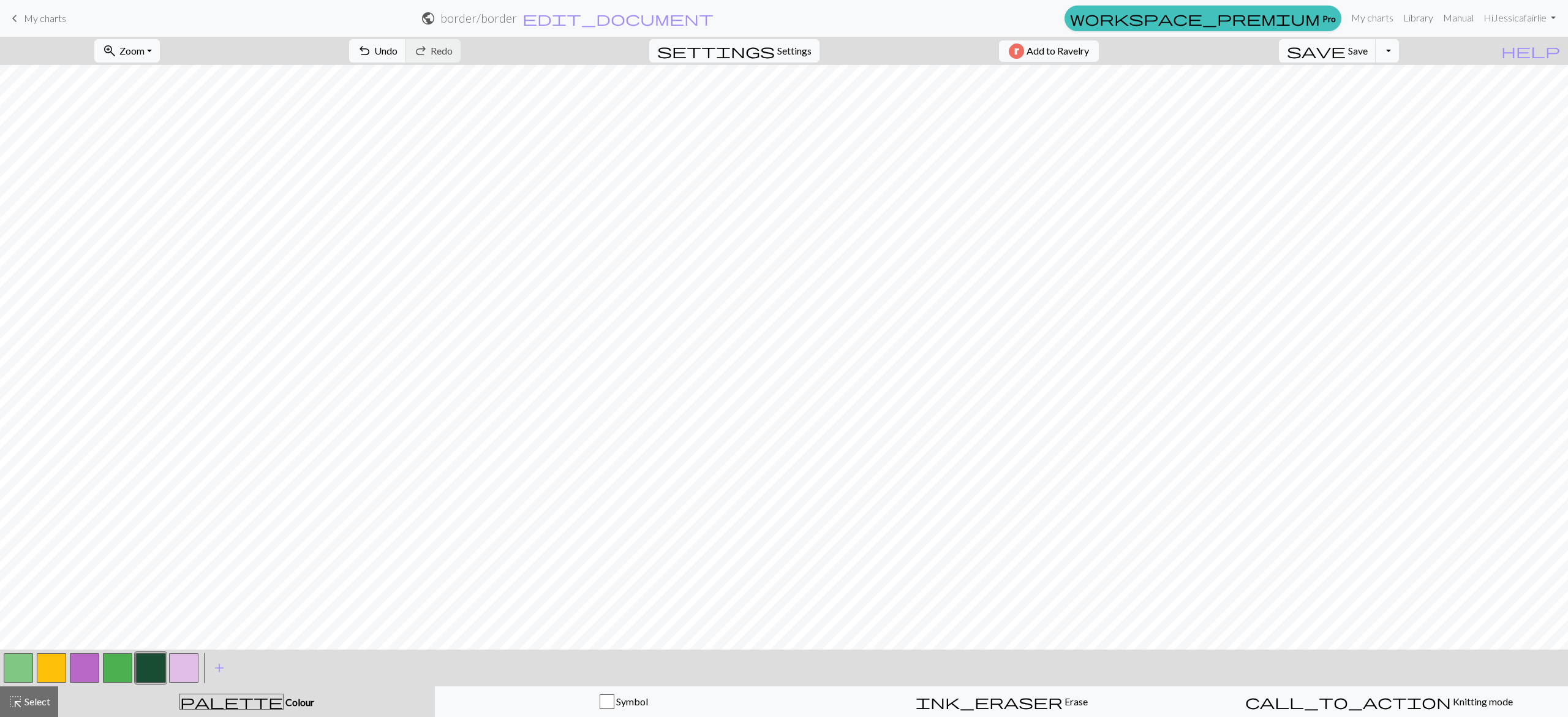
click at [88, 668] on button "button" at bounding box center [85, 668] width 29 height 29
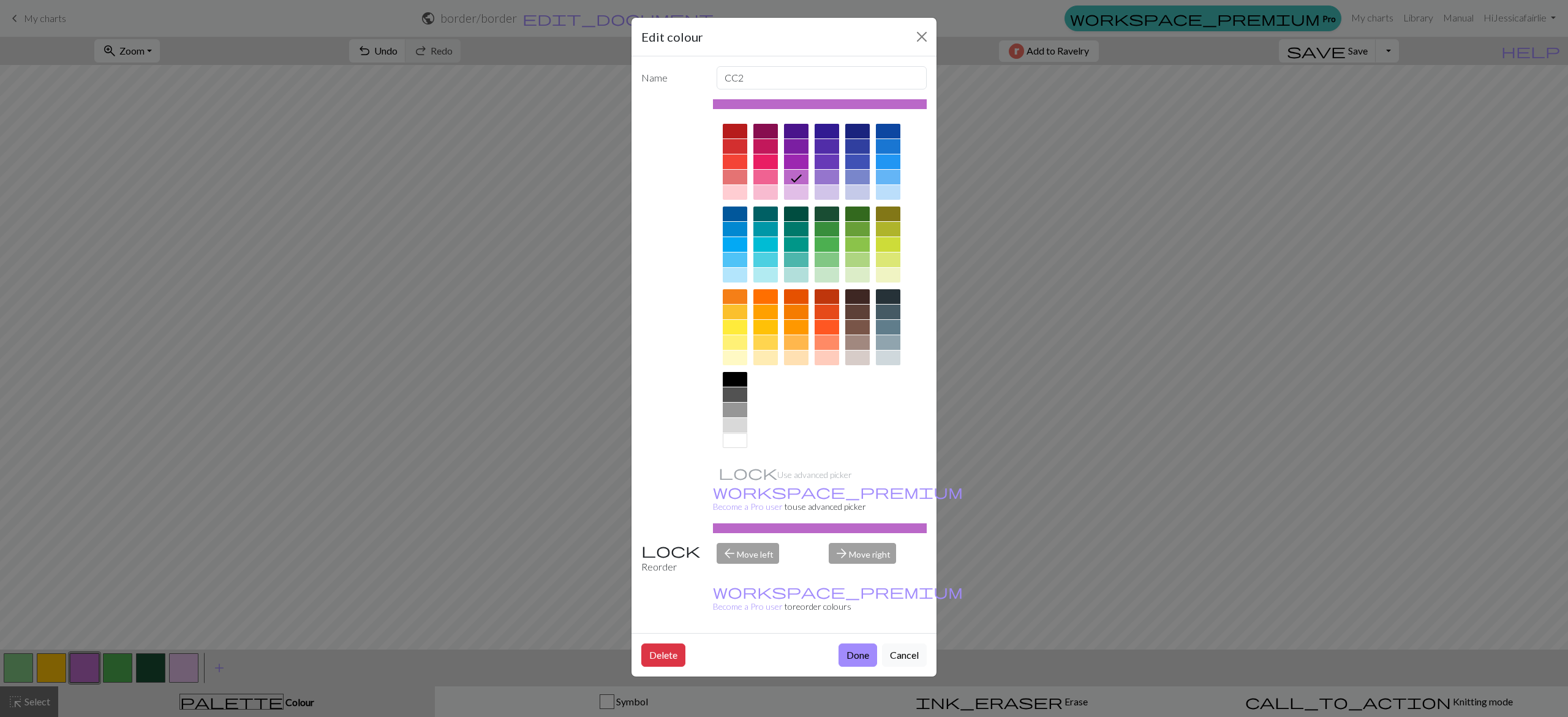
click at [801, 191] on div at bounding box center [796, 193] width 25 height 15
click at [860, 643] on button "Done" at bounding box center [858, 655] width 39 height 23
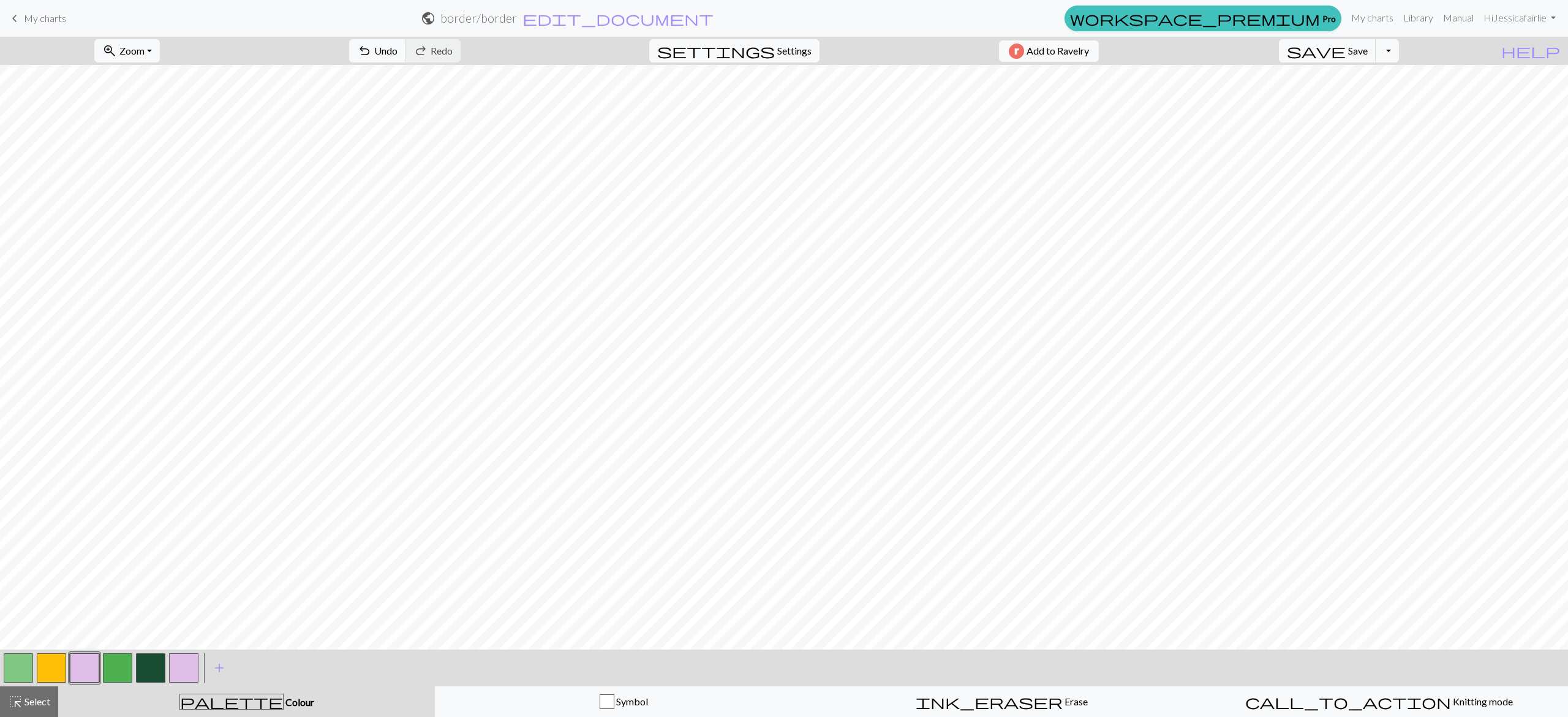
click at [190, 656] on button "button" at bounding box center [184, 668] width 29 height 29
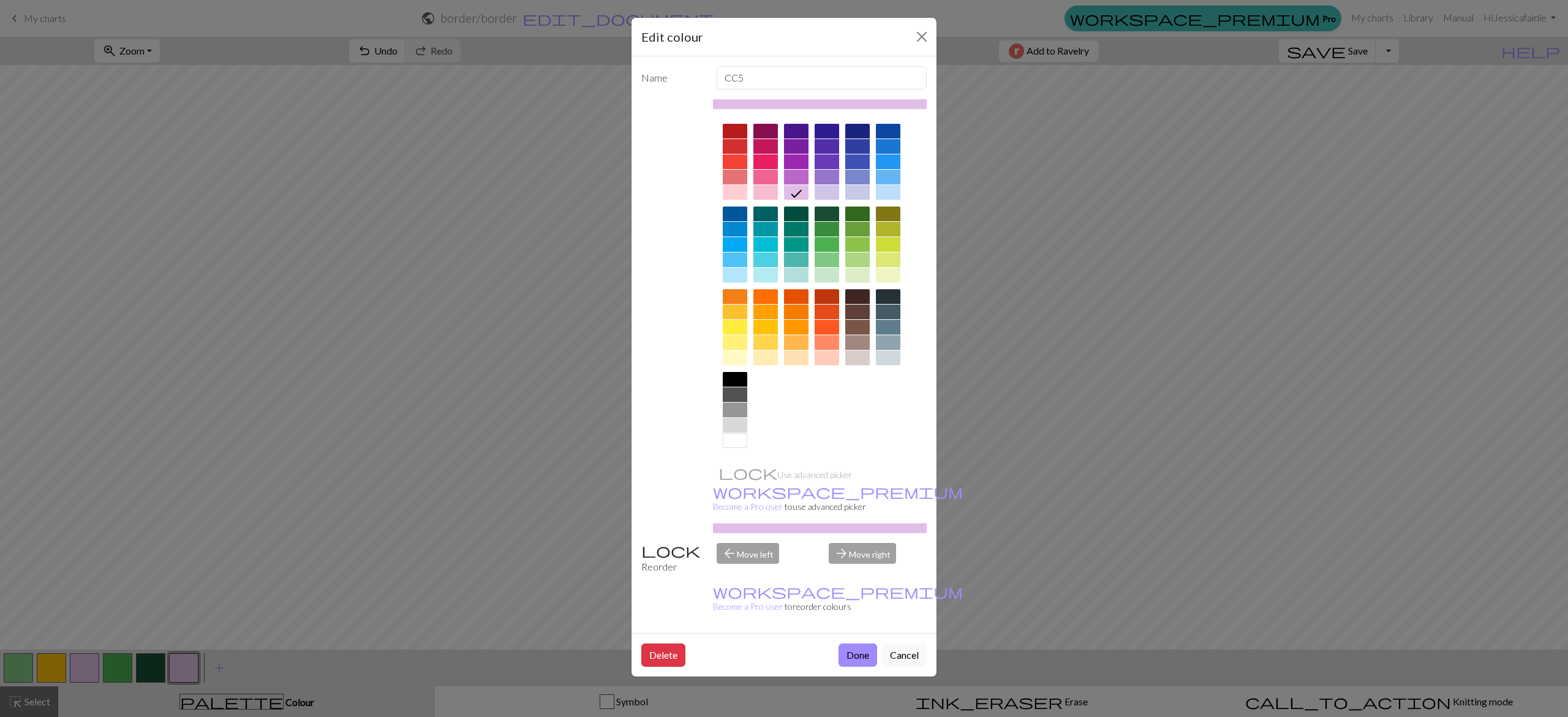
click at [809, 178] on div at bounding box center [820, 286] width 214 height 344
click at [797, 178] on div at bounding box center [796, 177] width 25 height 15
click at [853, 643] on button "Done" at bounding box center [858, 655] width 39 height 23
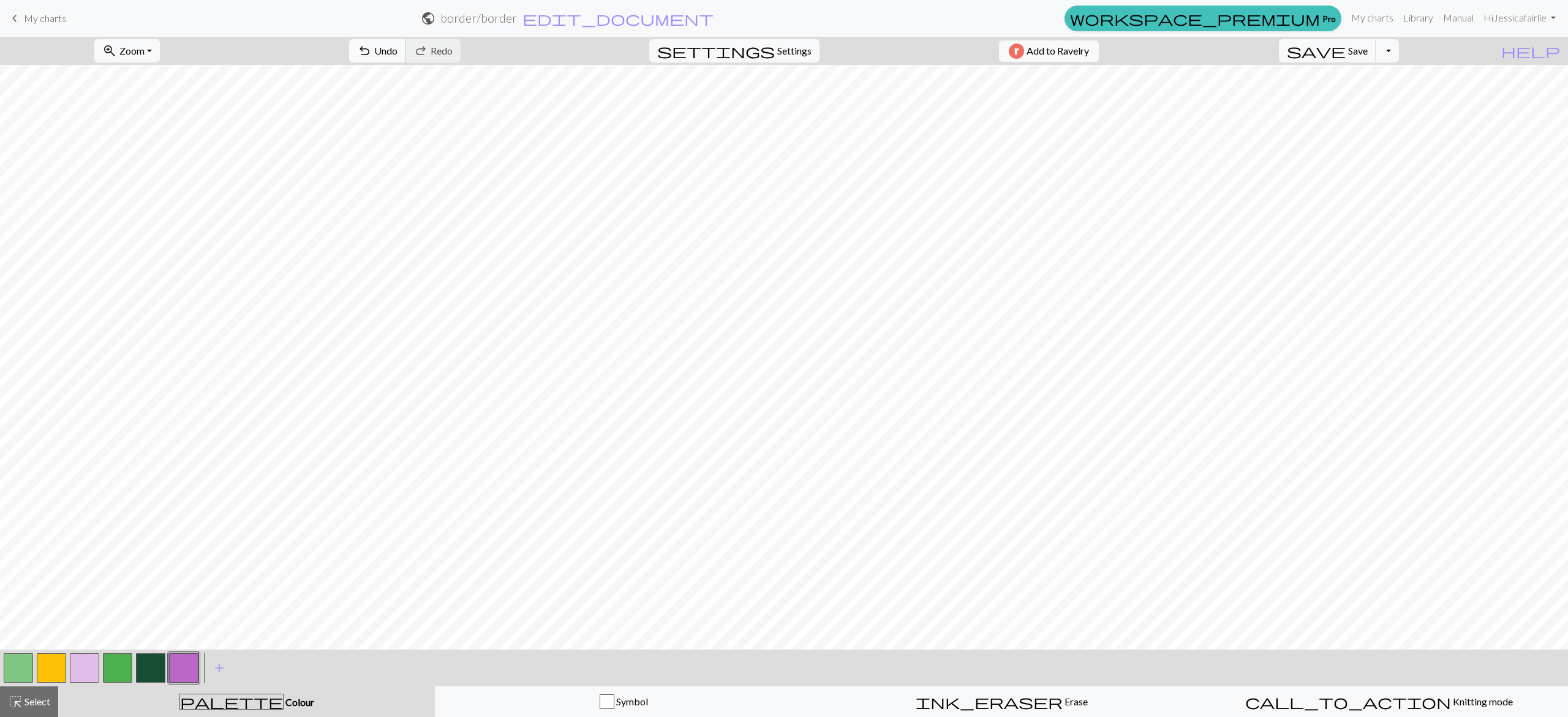
click at [398, 51] on span "Undo" at bounding box center [386, 50] width 23 height 12
click at [158, 659] on button "button" at bounding box center [151, 668] width 29 height 29
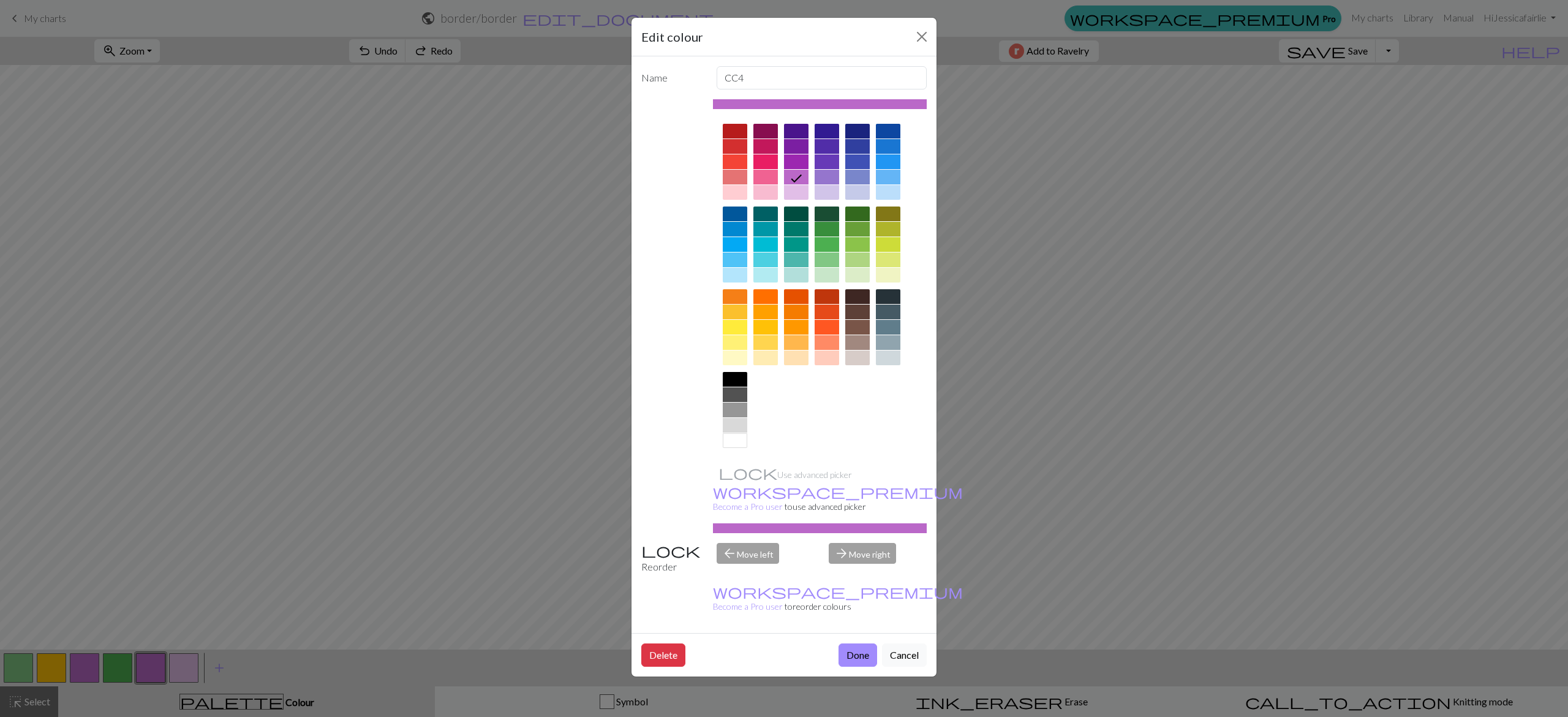
click at [820, 207] on div at bounding box center [827, 214] width 25 height 15
click at [861, 643] on button "Done" at bounding box center [858, 655] width 39 height 23
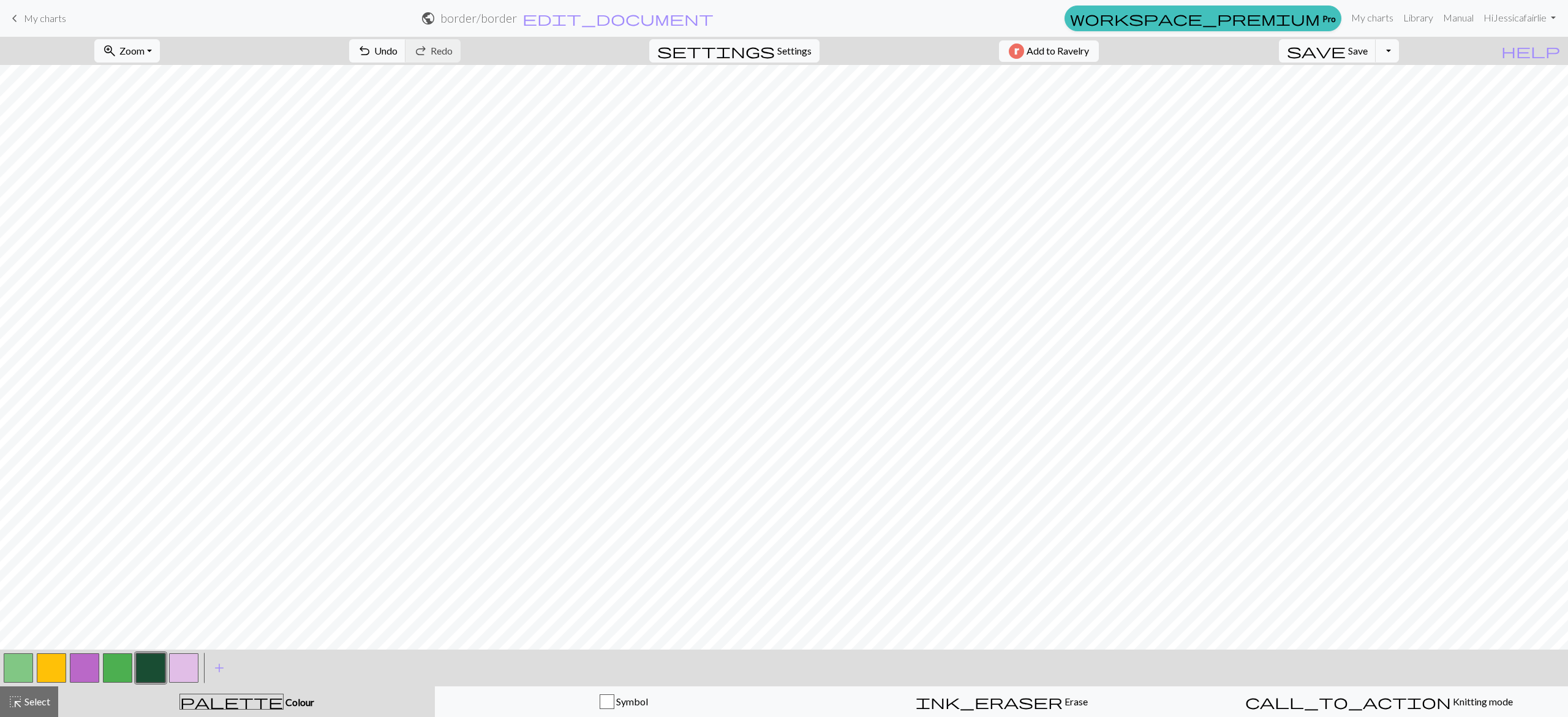
click at [81, 666] on button "button" at bounding box center [85, 668] width 29 height 29
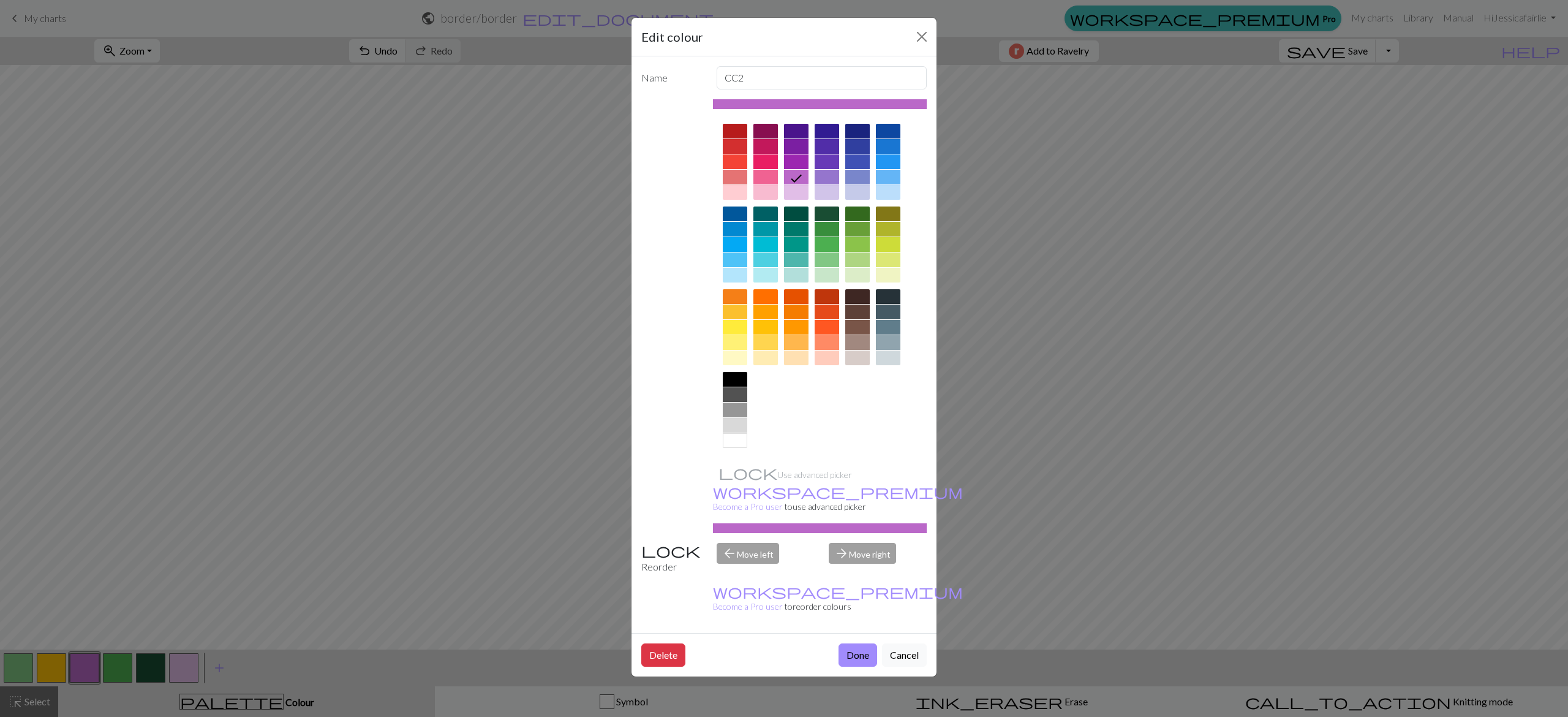
click at [829, 204] on div at bounding box center [827, 165] width 25 height 83
click at [829, 212] on div at bounding box center [827, 214] width 25 height 15
click at [856, 643] on button "Done" at bounding box center [858, 655] width 39 height 23
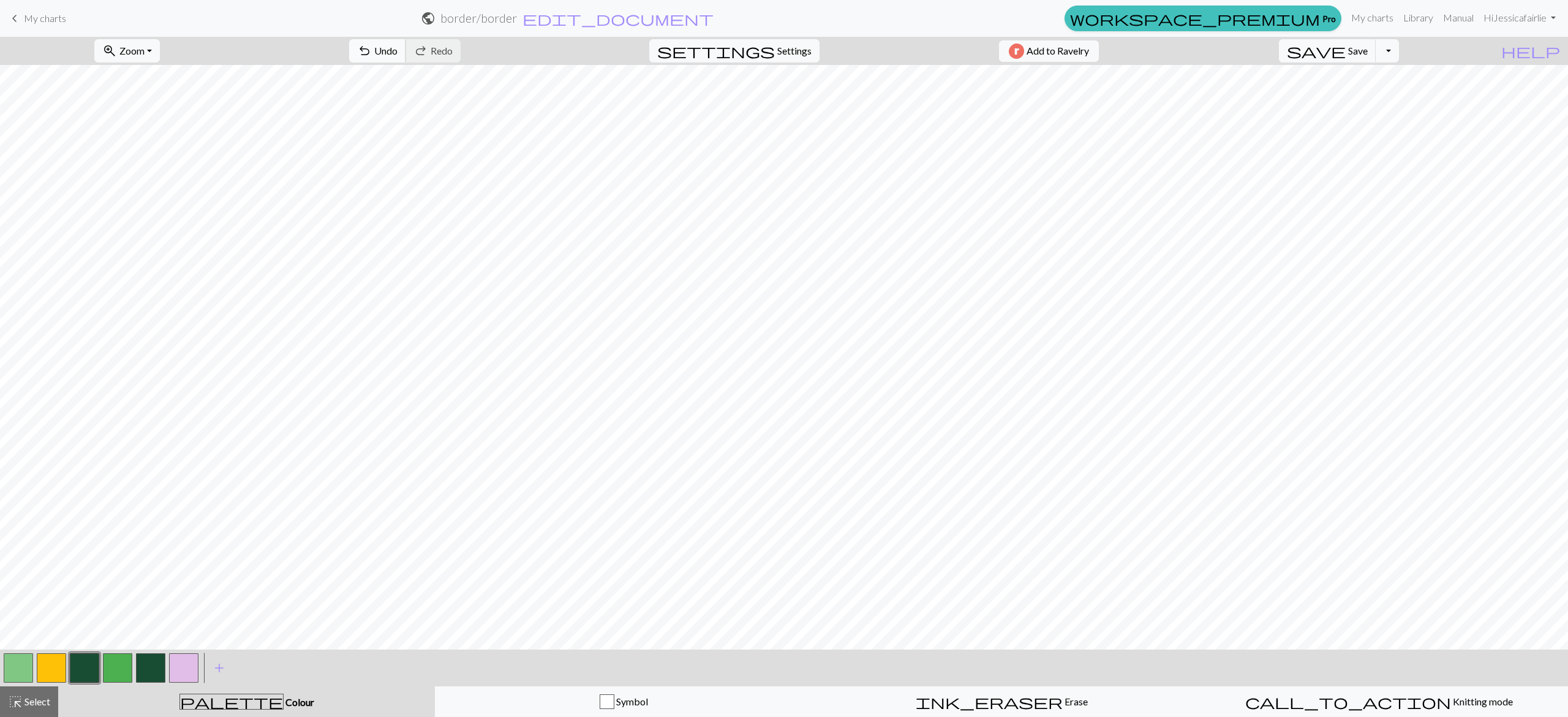
click at [398, 48] on span "Undo" at bounding box center [386, 50] width 23 height 12
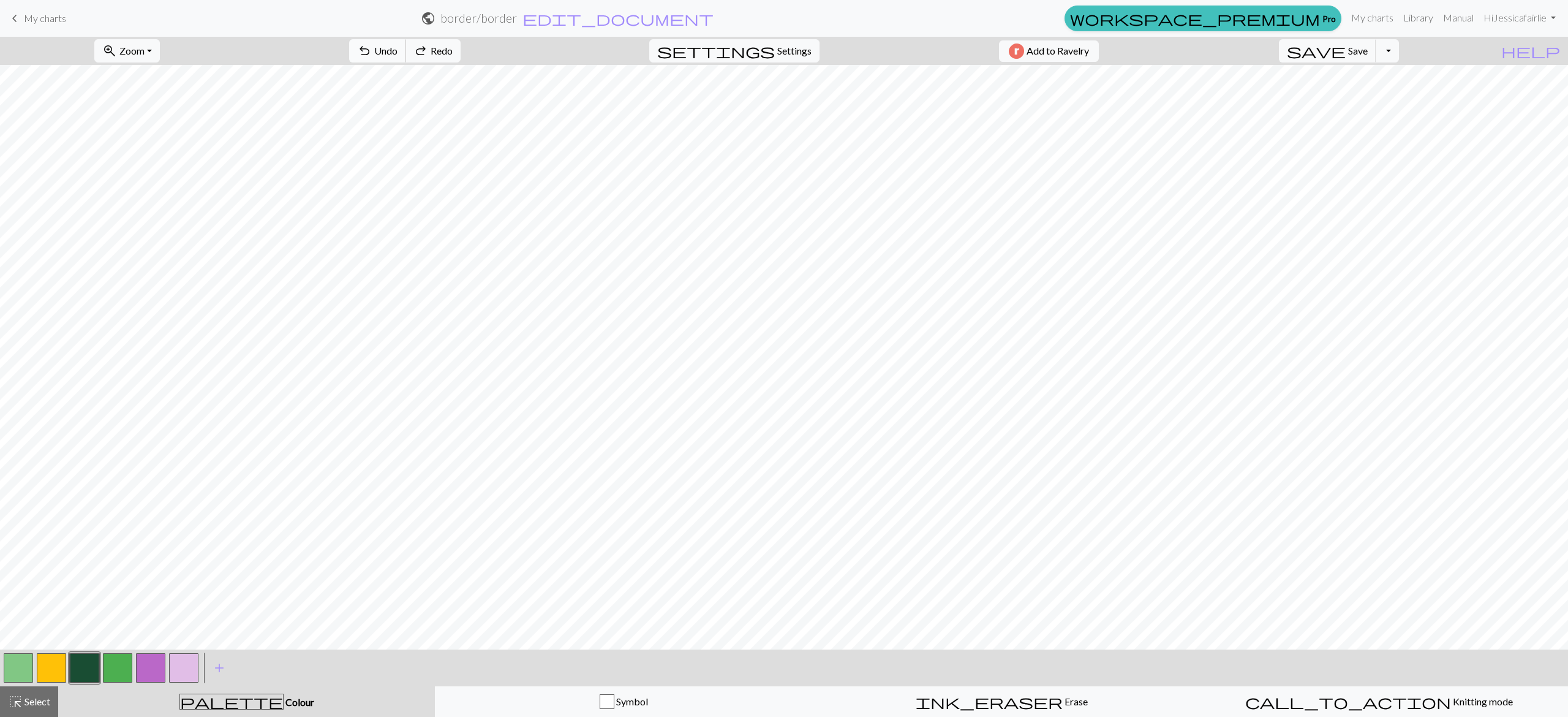
click at [398, 48] on span "Undo" at bounding box center [386, 50] width 23 height 12
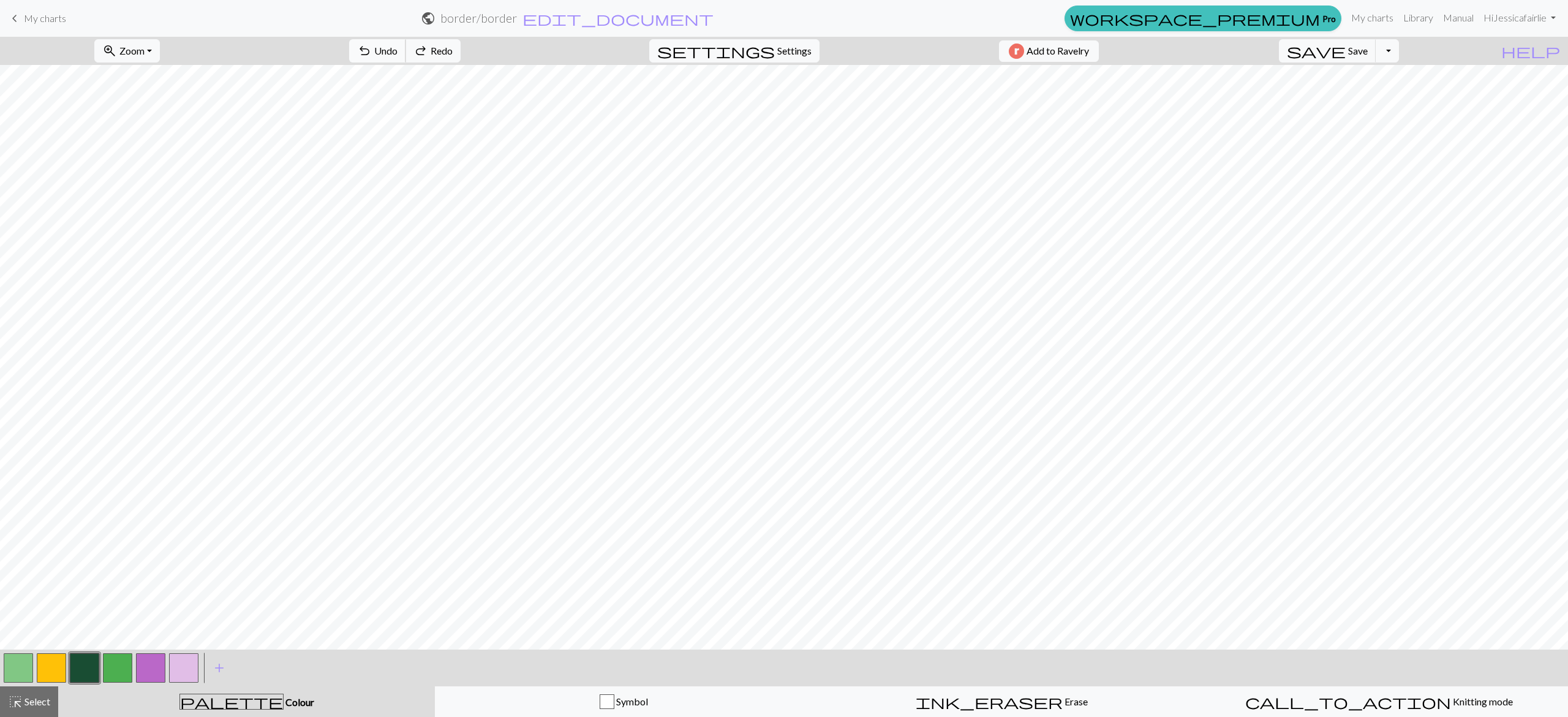
click at [398, 48] on span "Undo" at bounding box center [386, 50] width 23 height 12
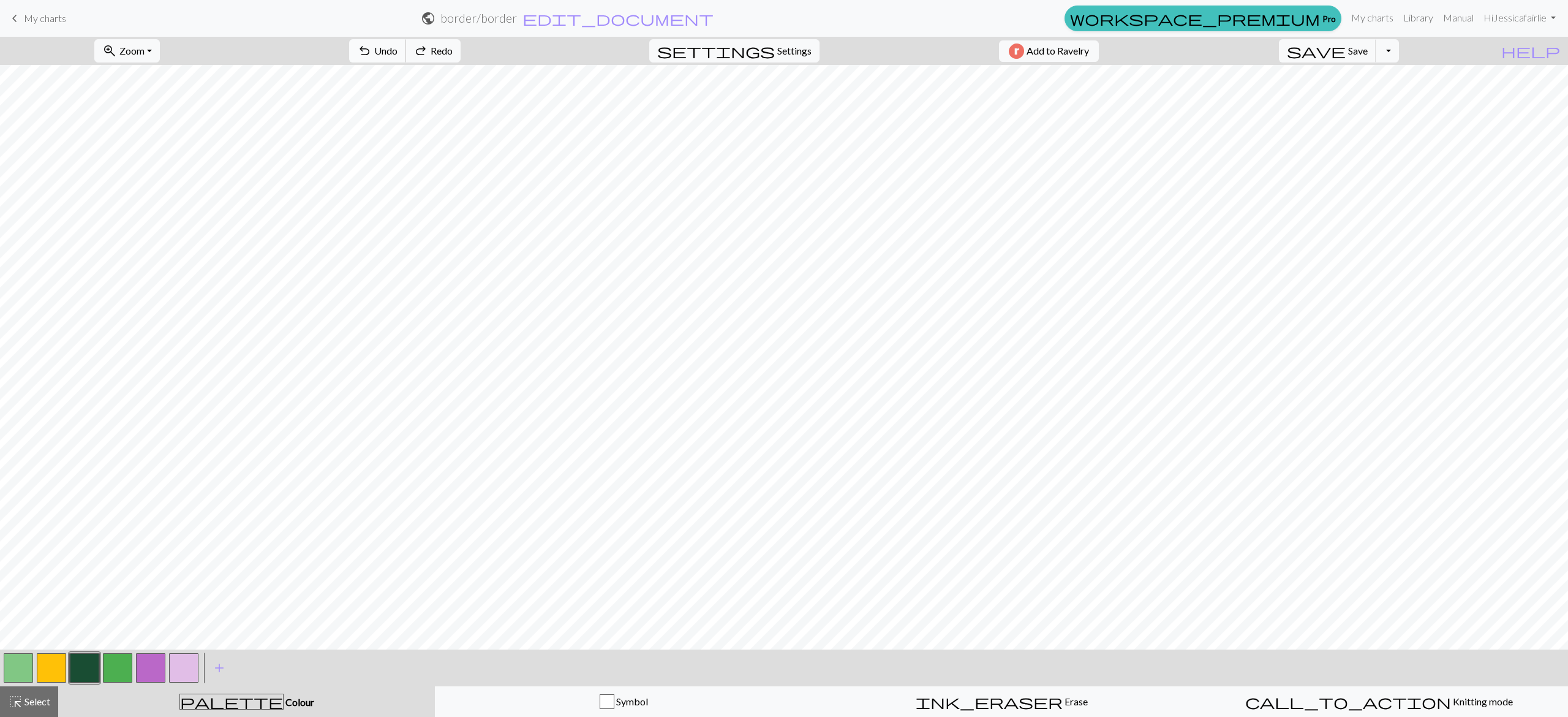
click at [398, 48] on span "Undo" at bounding box center [386, 50] width 23 height 12
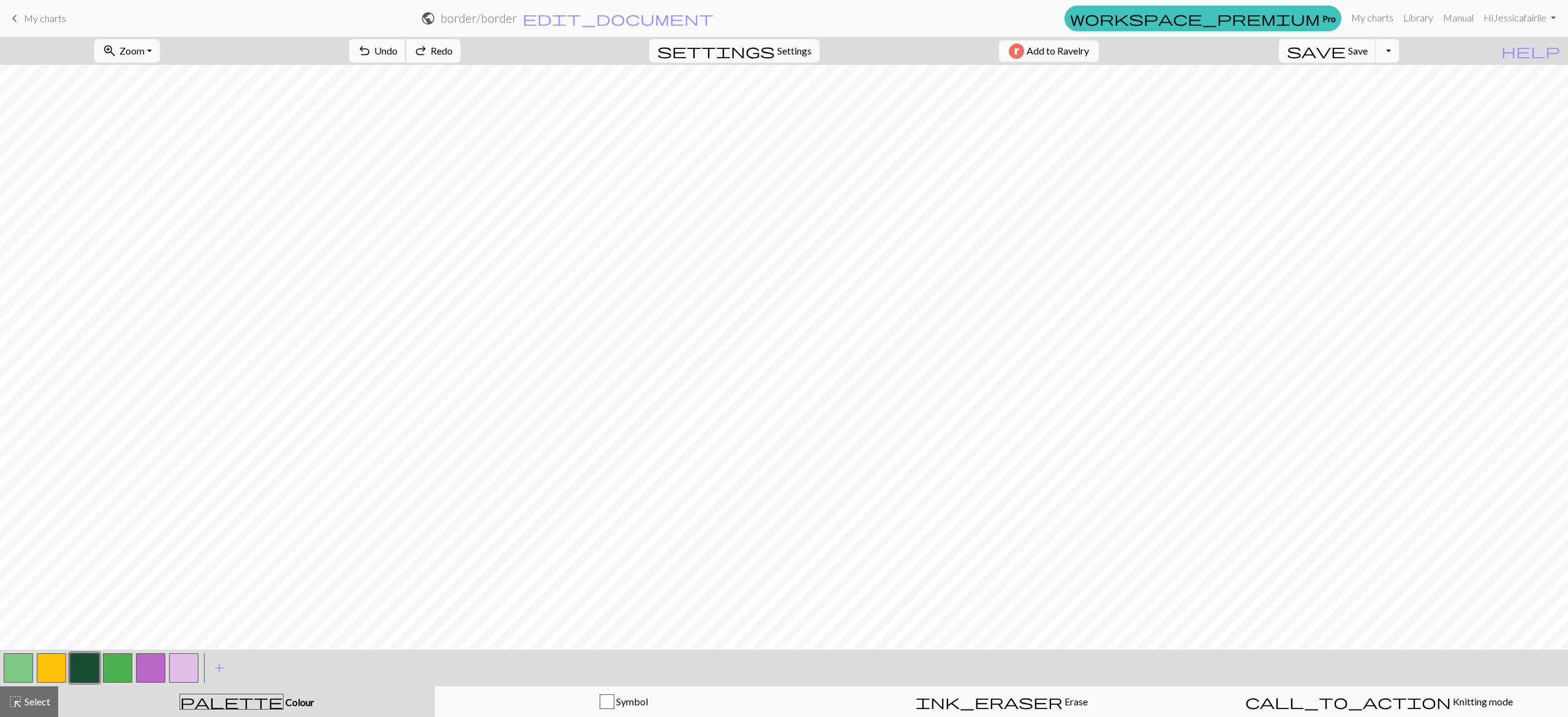
click at [398, 48] on span "Undo" at bounding box center [386, 50] width 23 height 12
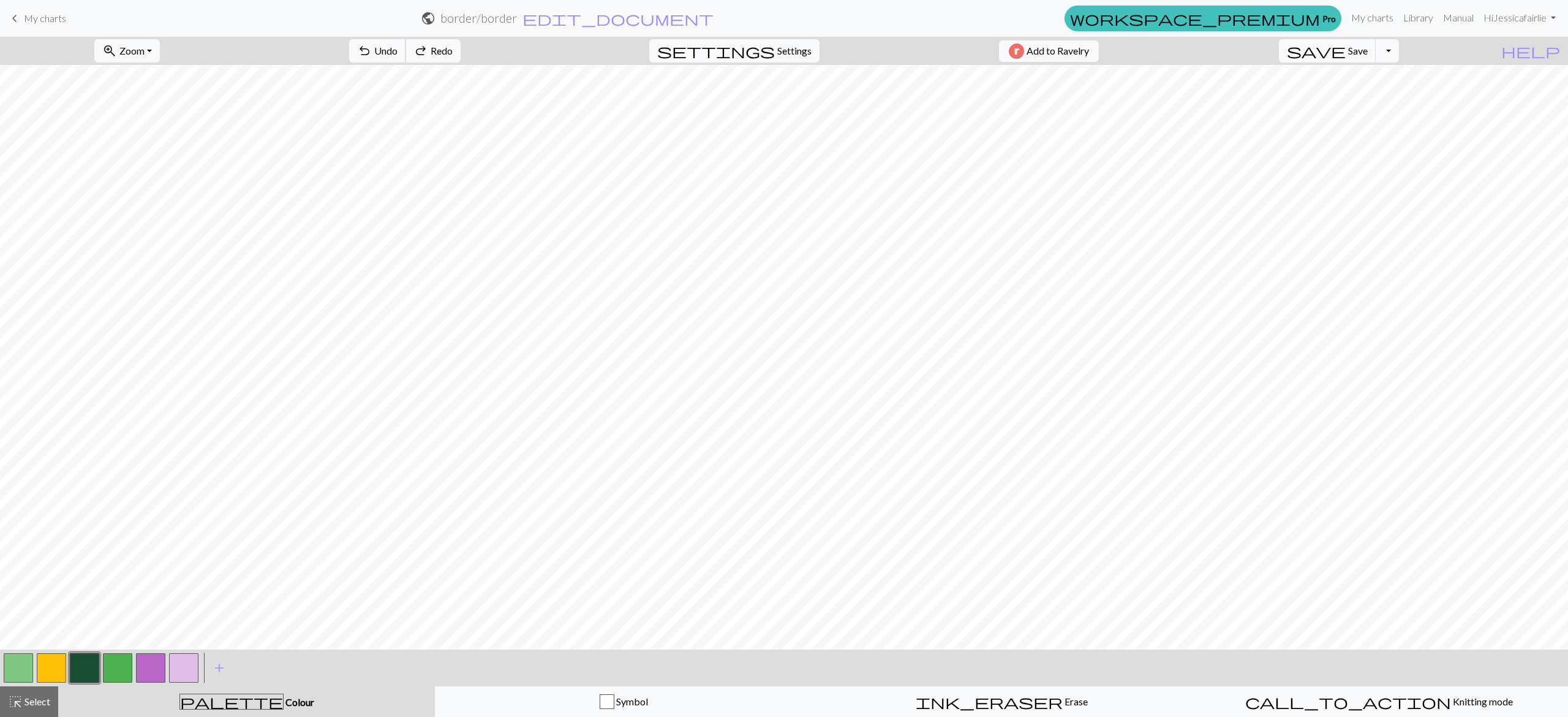
click at [398, 48] on span "Undo" at bounding box center [386, 50] width 23 height 12
click at [145, 665] on button "button" at bounding box center [151, 668] width 29 height 29
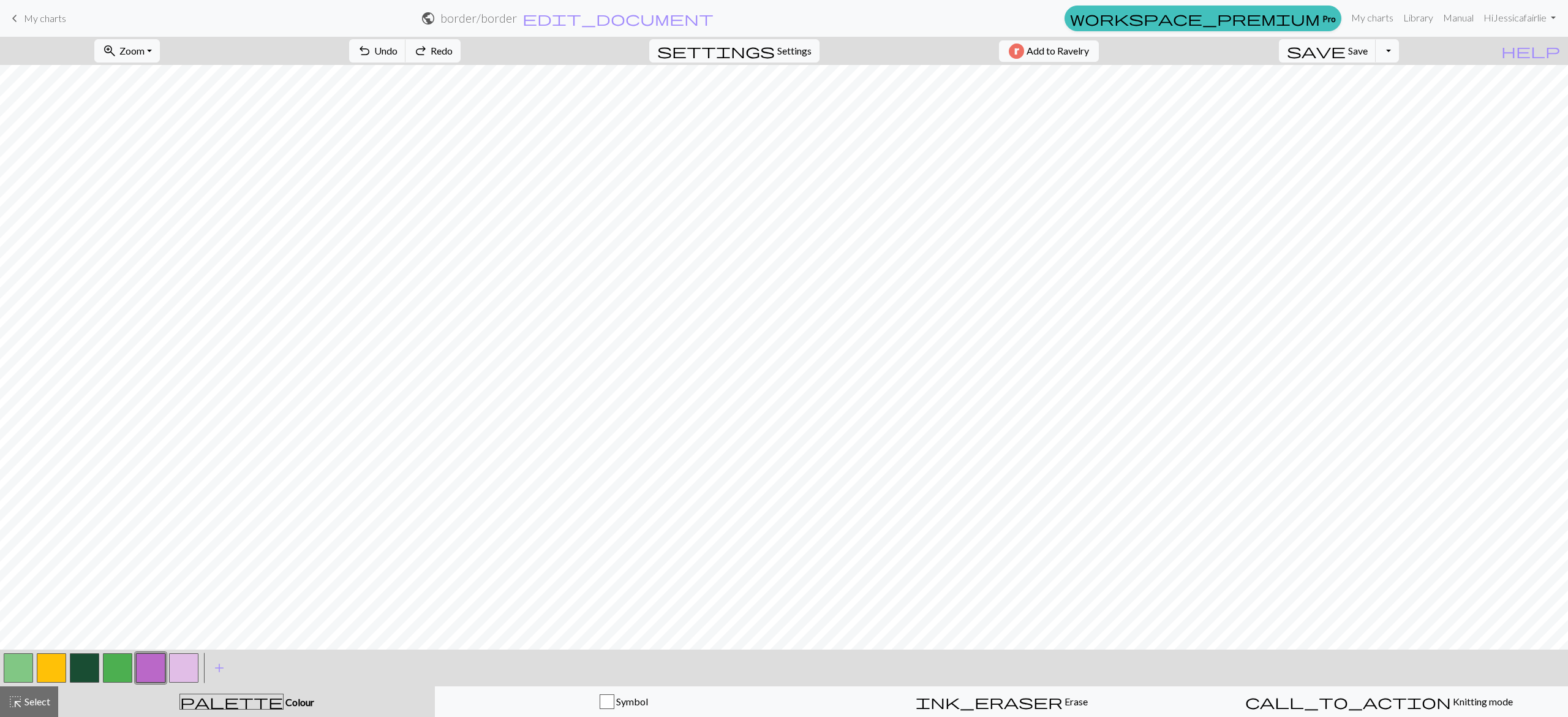
click at [145, 665] on button "button" at bounding box center [151, 668] width 29 height 29
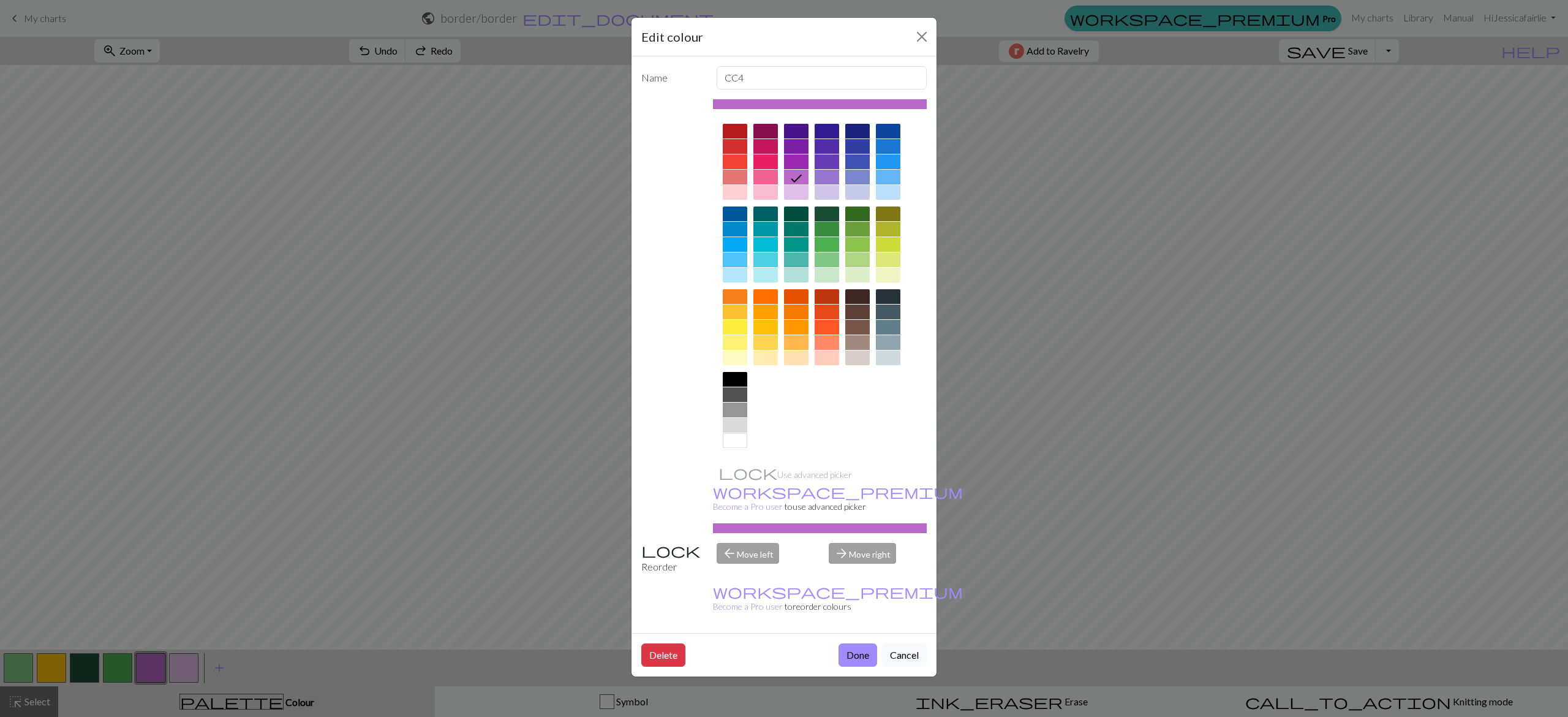
click at [827, 213] on div at bounding box center [827, 214] width 25 height 15
click at [865, 633] on div "Delete Done Cancel" at bounding box center [783, 654] width 305 height 44
click at [863, 643] on button "Done" at bounding box center [858, 655] width 39 height 23
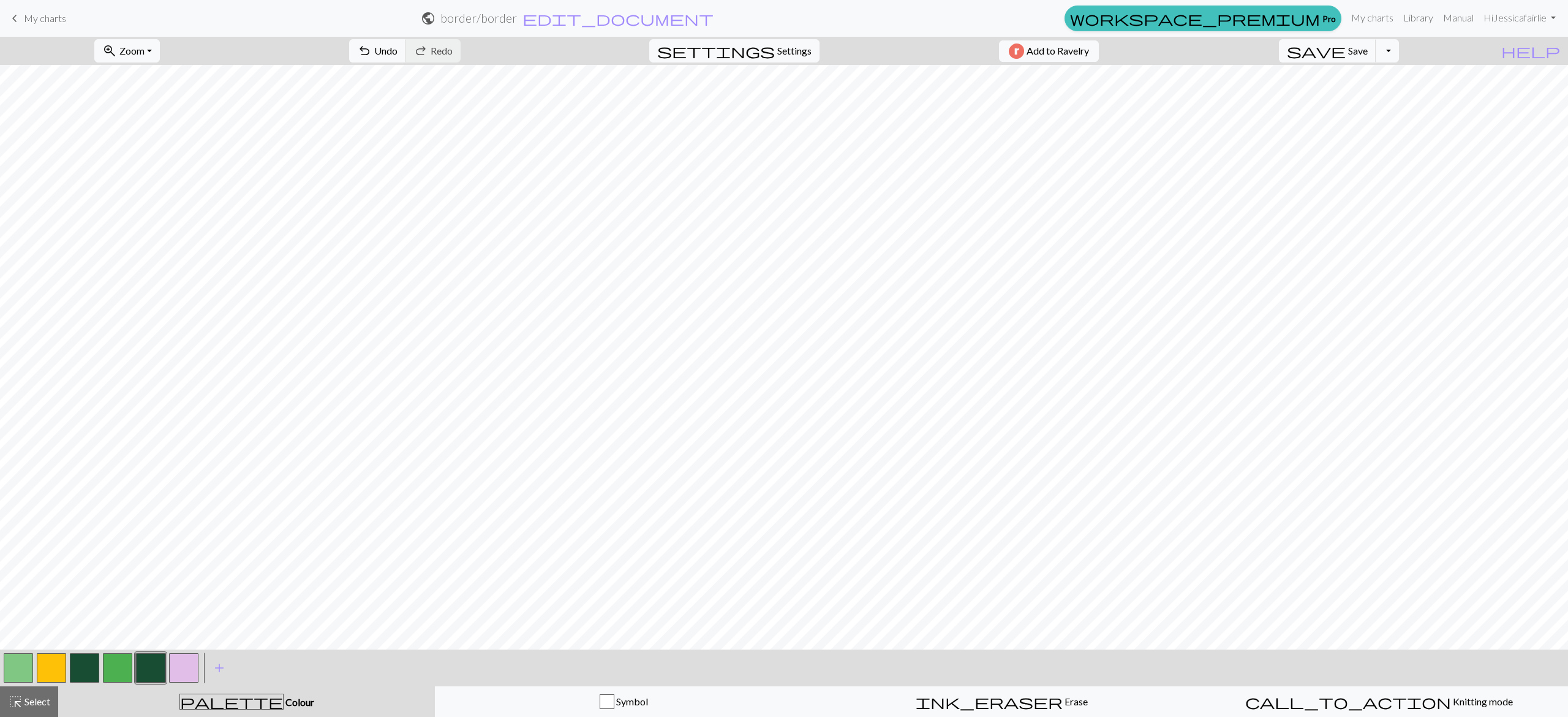
click at [118, 662] on button "button" at bounding box center [118, 668] width 29 height 29
click at [25, 662] on button "button" at bounding box center [18, 668] width 29 height 29
click at [183, 665] on button "button" at bounding box center [184, 668] width 29 height 29
click at [150, 656] on button "button" at bounding box center [151, 668] width 29 height 29
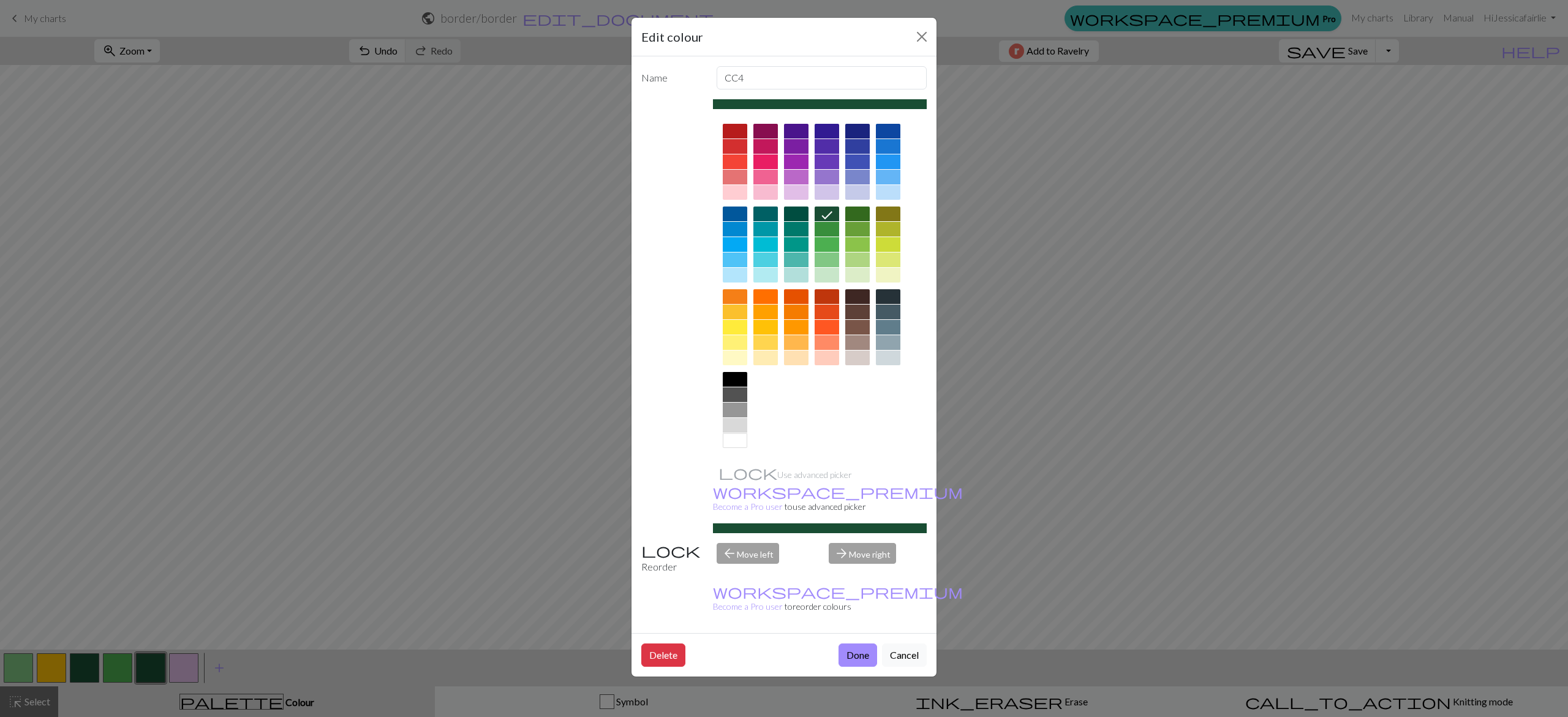
click at [800, 171] on div at bounding box center [796, 177] width 25 height 15
click at [863, 643] on button "Done" at bounding box center [858, 655] width 39 height 23
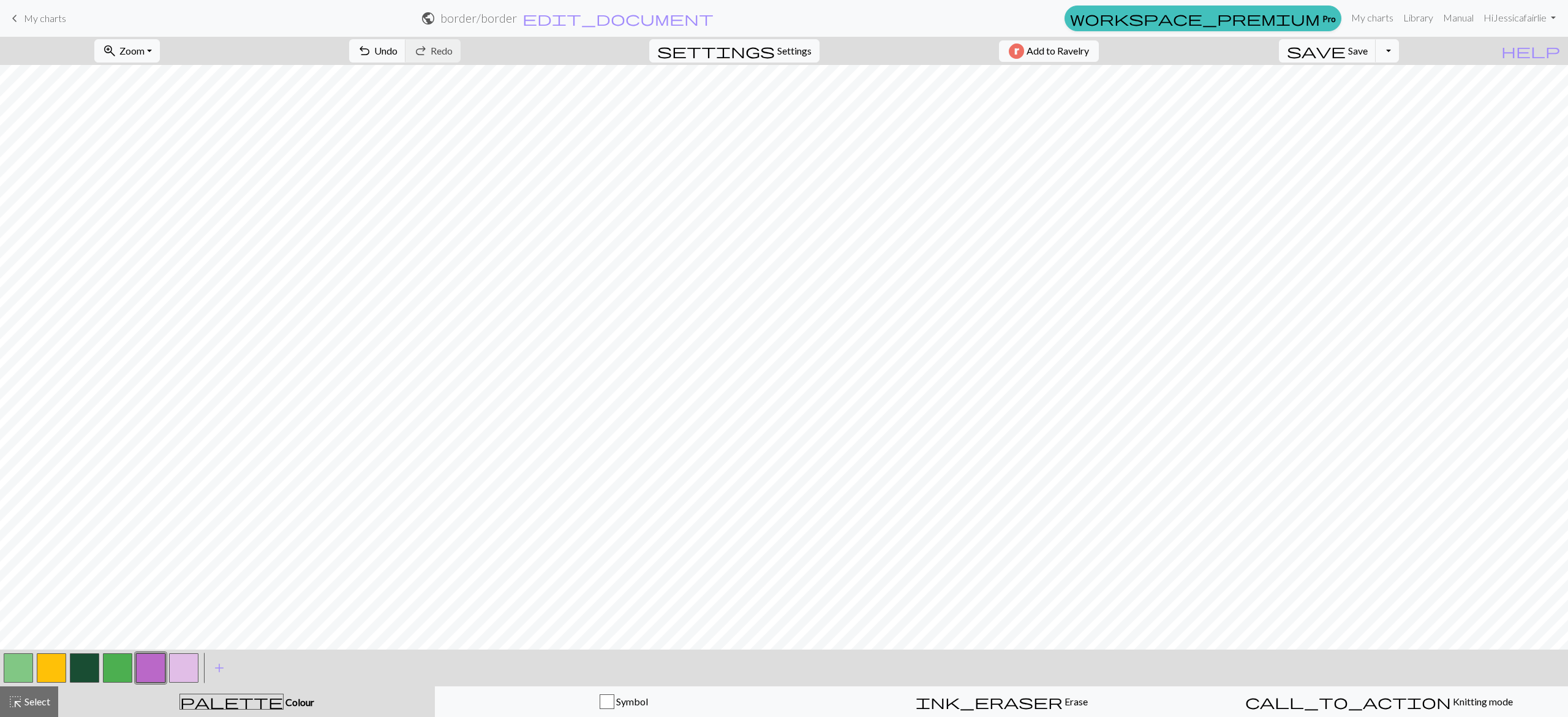
click at [16, 669] on button "button" at bounding box center [18, 668] width 29 height 29
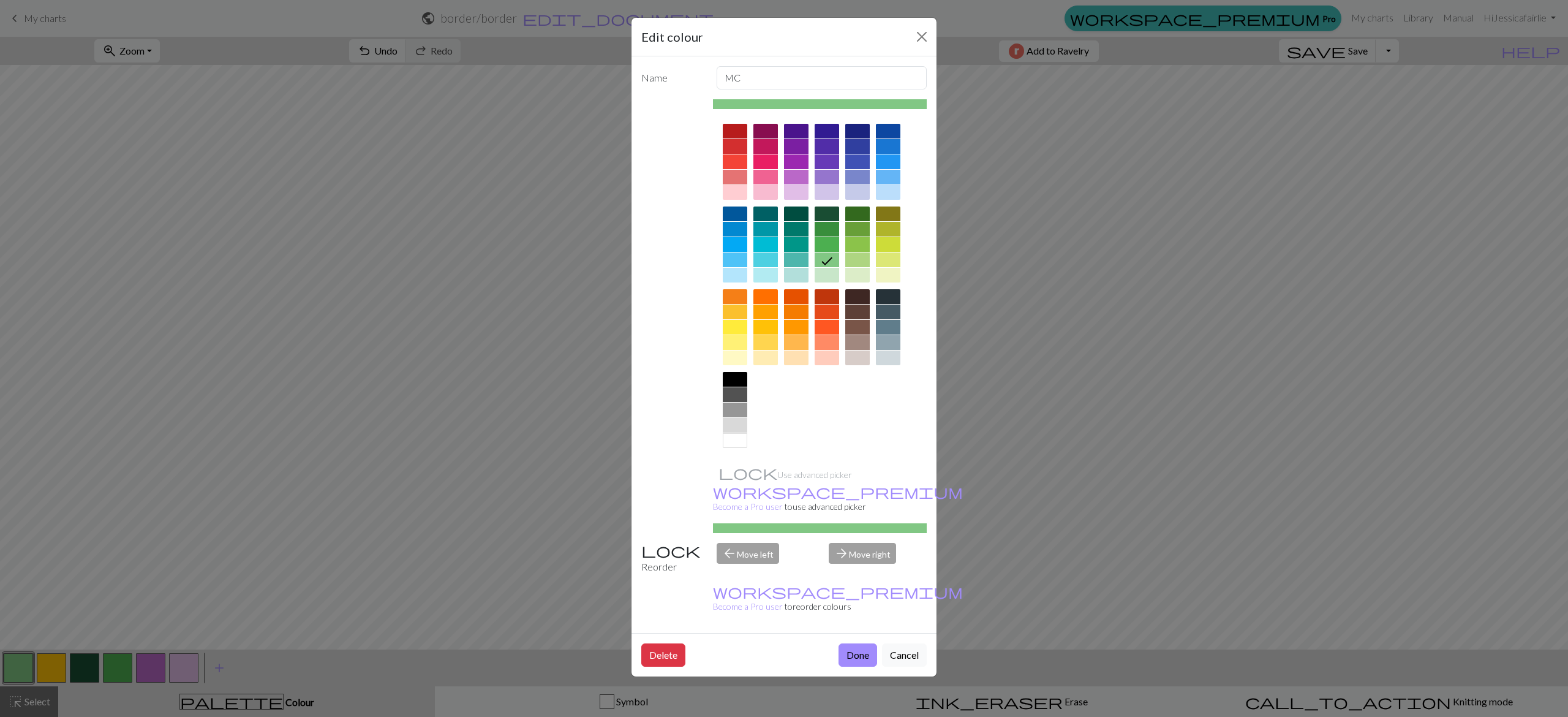
click at [821, 209] on div at bounding box center [827, 214] width 25 height 15
click at [844, 643] on button "Done" at bounding box center [858, 655] width 39 height 23
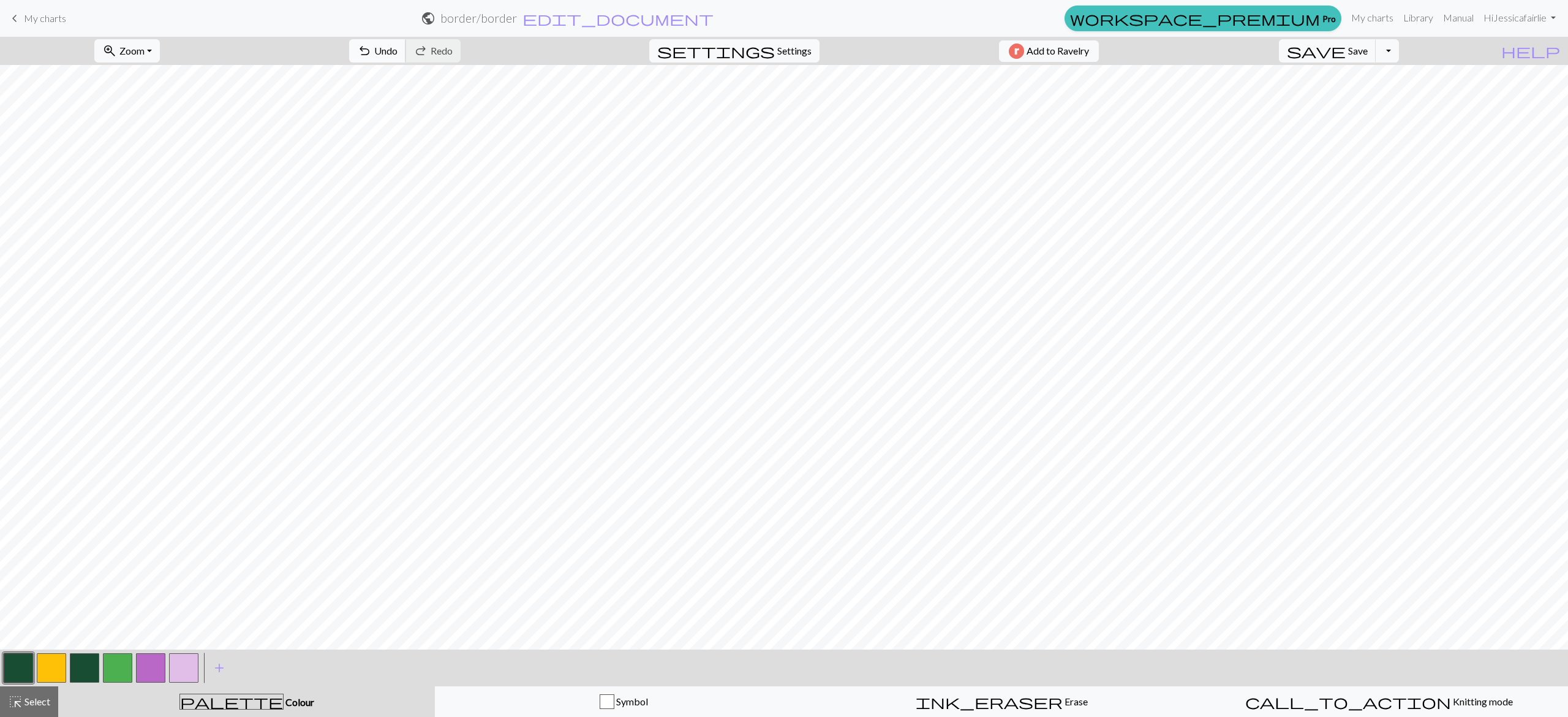
click at [372, 50] on span "undo" at bounding box center [364, 51] width 15 height 17
click at [25, 664] on button "button" at bounding box center [18, 668] width 29 height 29
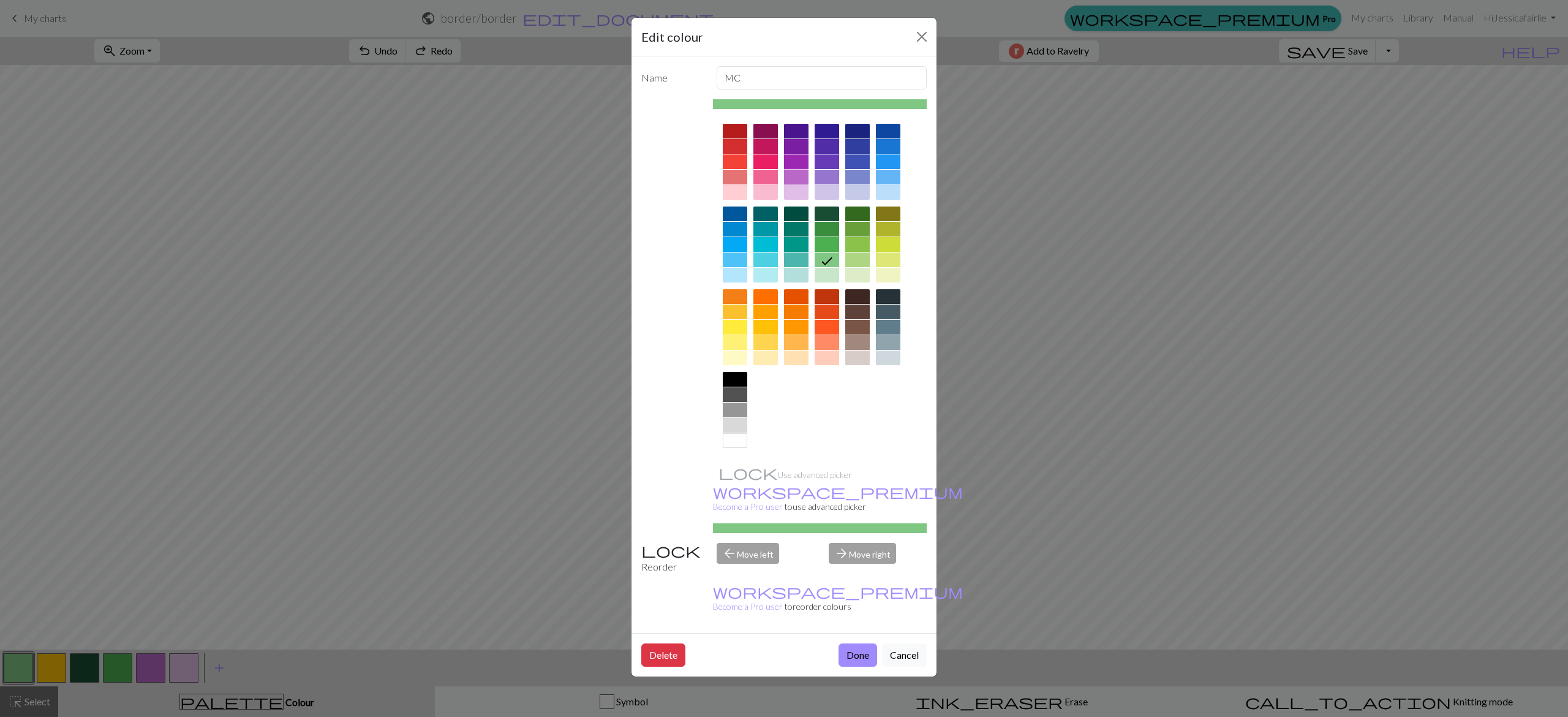
click at [799, 185] on div at bounding box center [796, 177] width 25 height 15
click at [799, 190] on div at bounding box center [796, 193] width 25 height 15
click at [863, 643] on button "Done" at bounding box center [858, 655] width 39 height 23
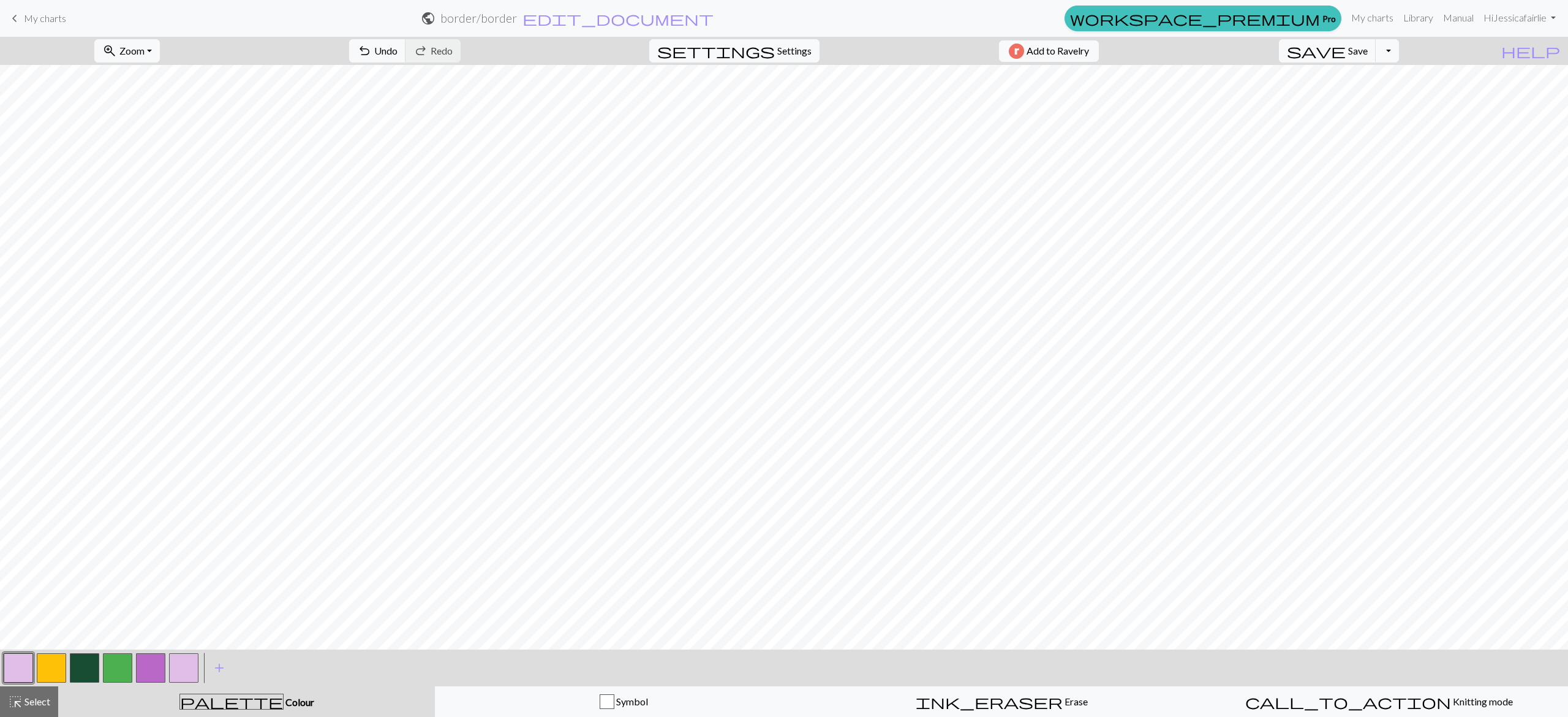
click at [177, 670] on button "button" at bounding box center [184, 668] width 29 height 29
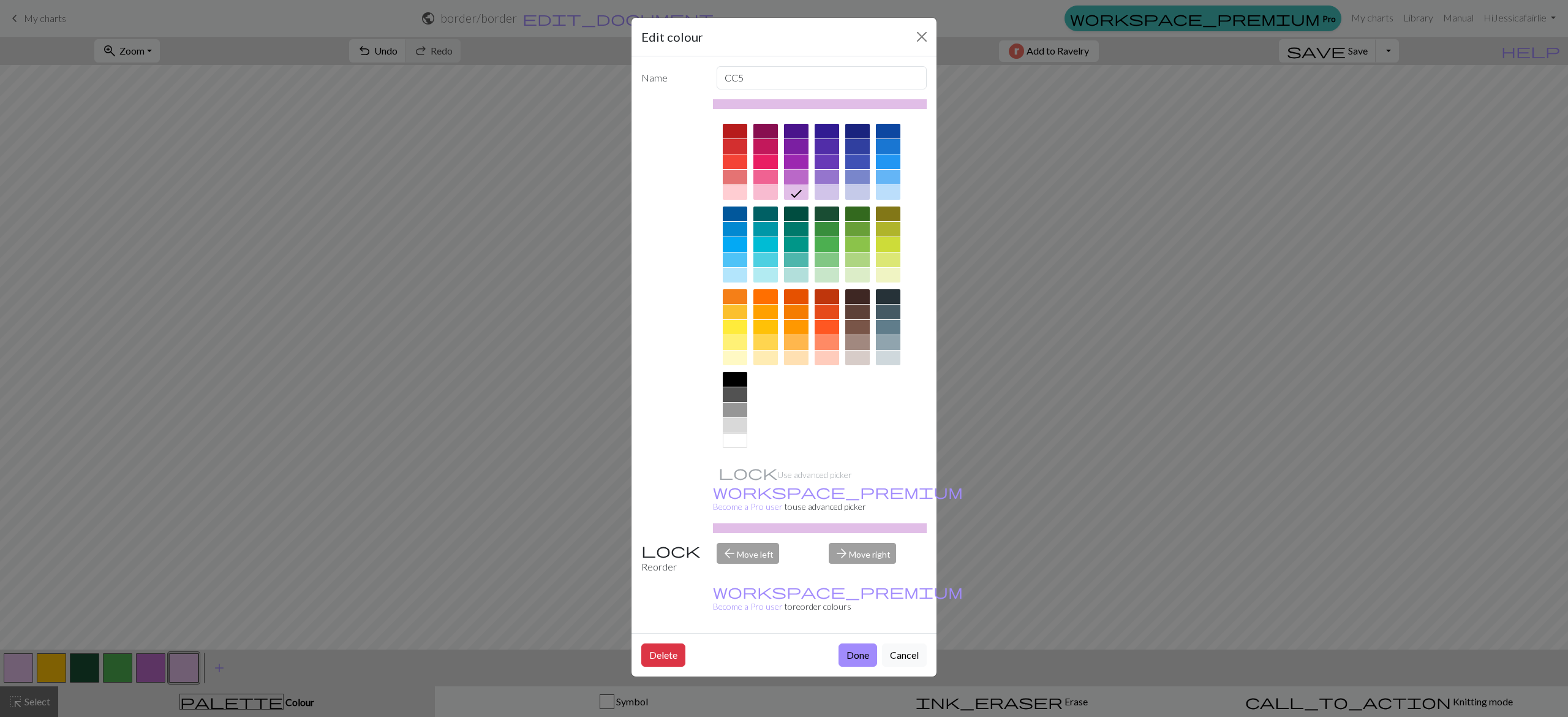
click at [796, 179] on div at bounding box center [796, 177] width 25 height 15
click at [846, 643] on button "Done" at bounding box center [858, 655] width 39 height 23
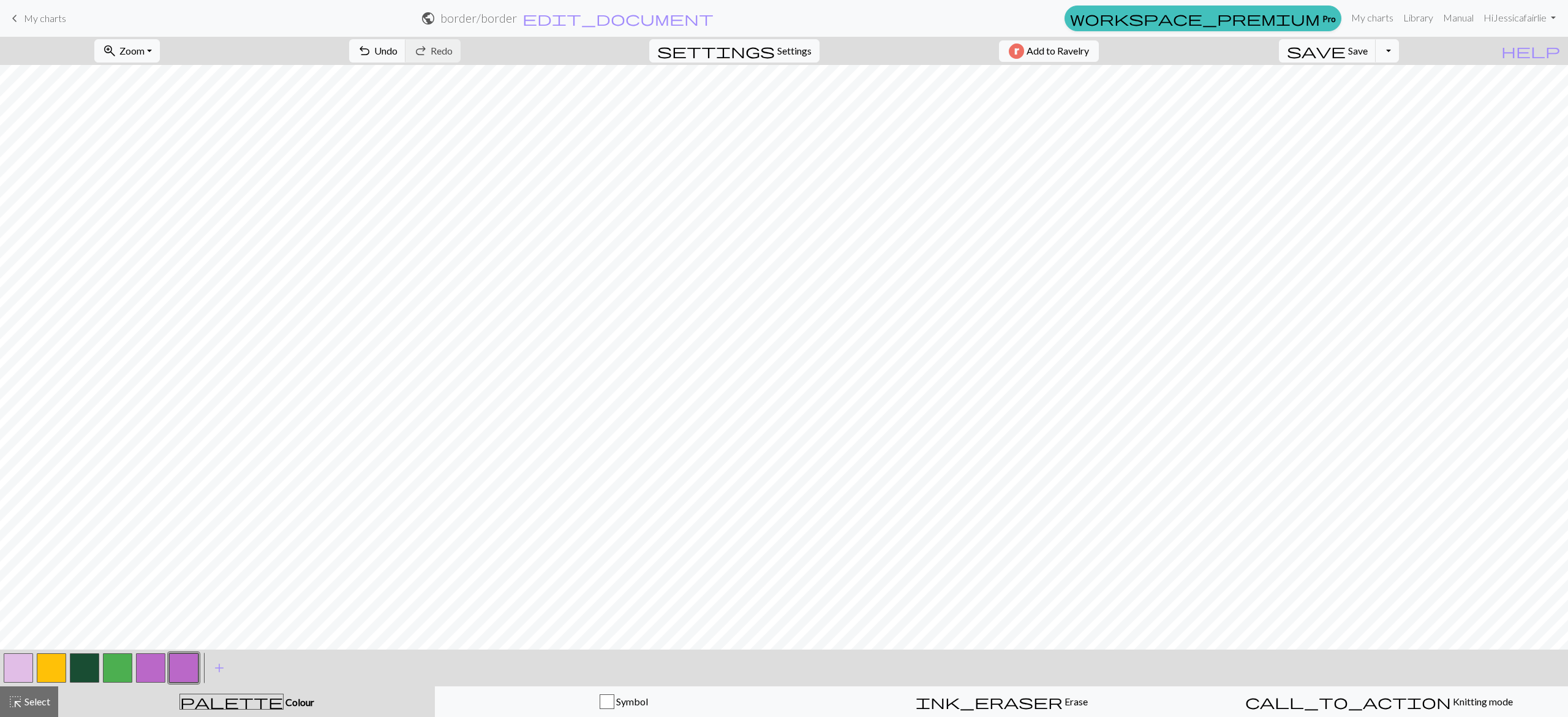
click at [159, 659] on button "button" at bounding box center [151, 668] width 29 height 29
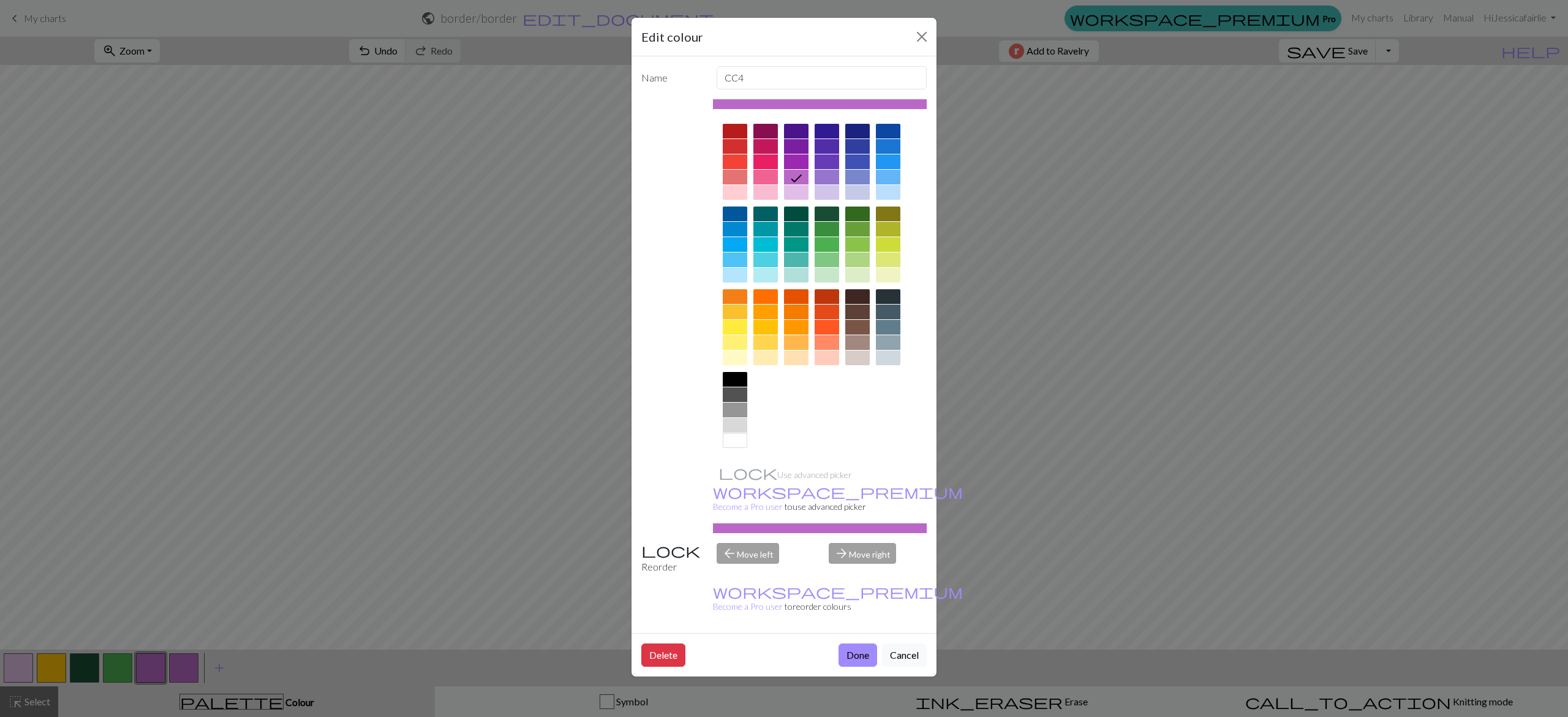
click at [832, 212] on div at bounding box center [827, 214] width 25 height 15
click at [863, 643] on button "Done" at bounding box center [858, 655] width 39 height 23
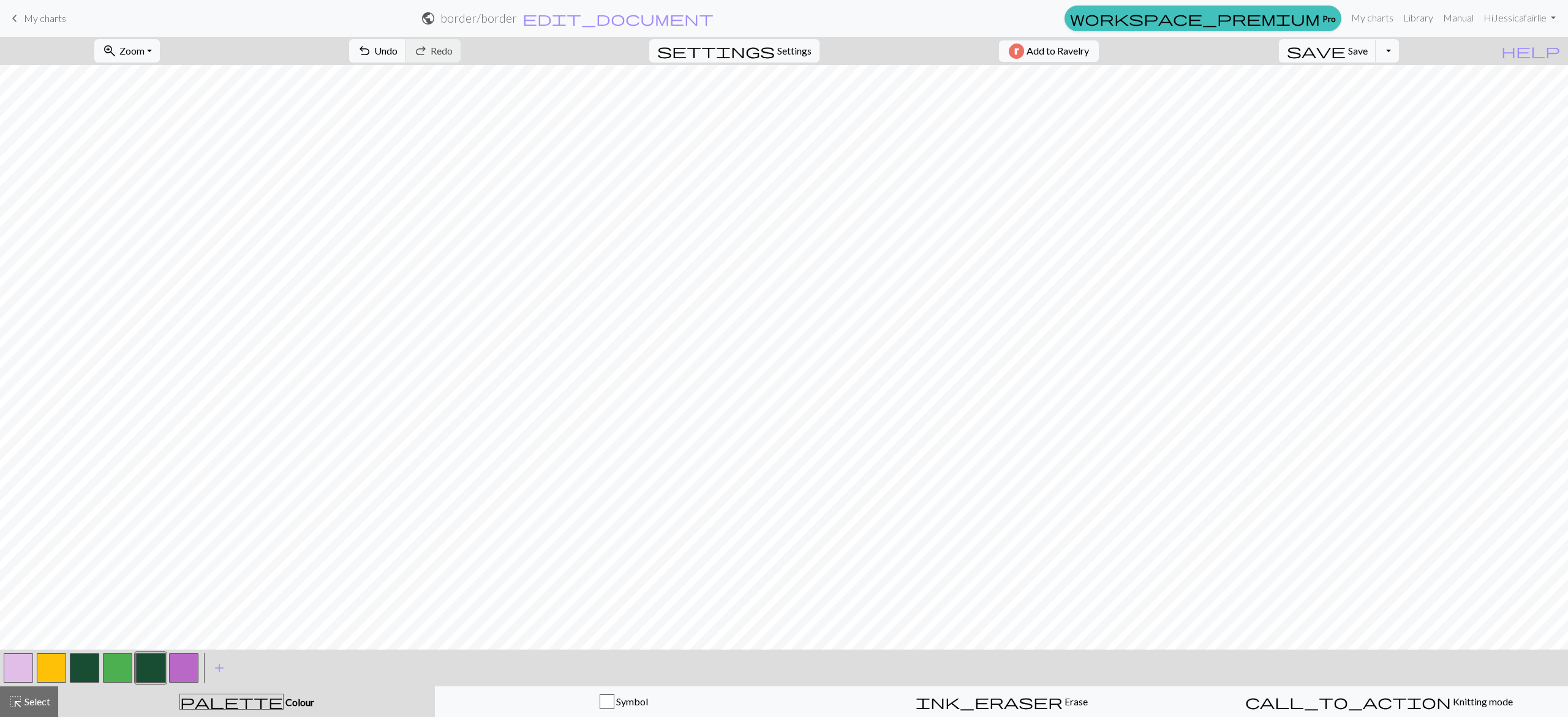
click at [128, 664] on button "button" at bounding box center [118, 668] width 29 height 29
click at [11, 679] on button "button" at bounding box center [18, 668] width 29 height 29
click at [15, 672] on button "button" at bounding box center [18, 668] width 29 height 29
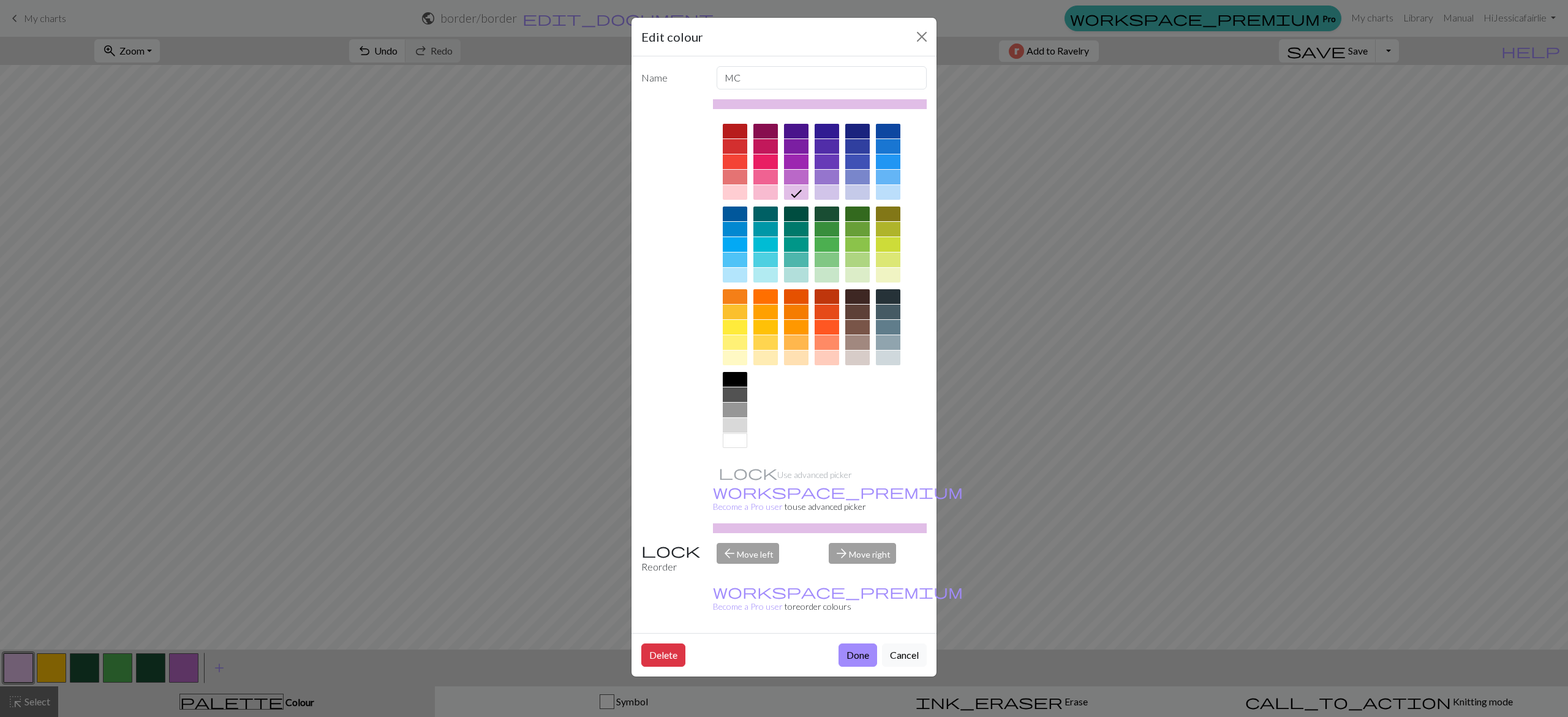
click at [822, 207] on div at bounding box center [827, 214] width 25 height 15
click at [849, 643] on button "Done" at bounding box center [858, 655] width 39 height 23
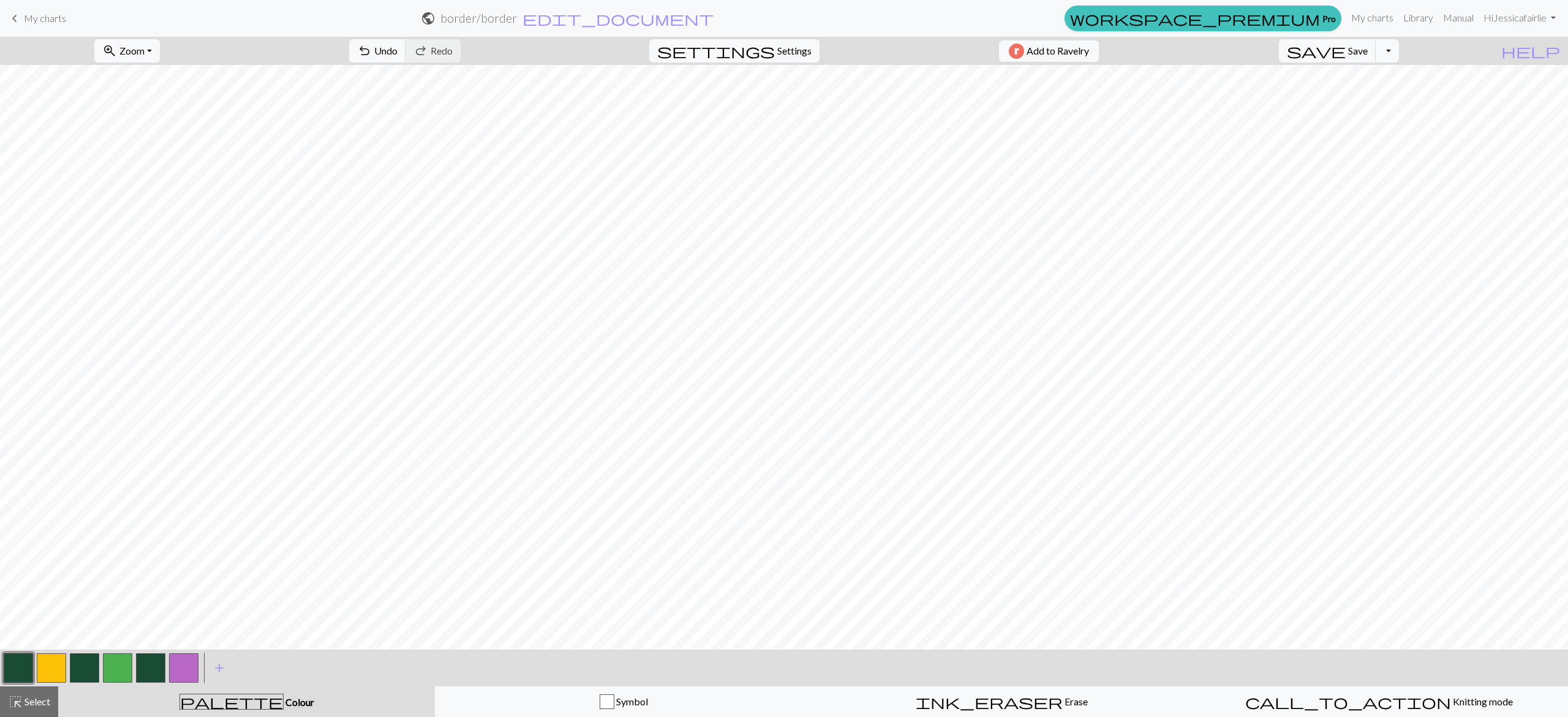
click at [185, 662] on button "button" at bounding box center [184, 668] width 29 height 29
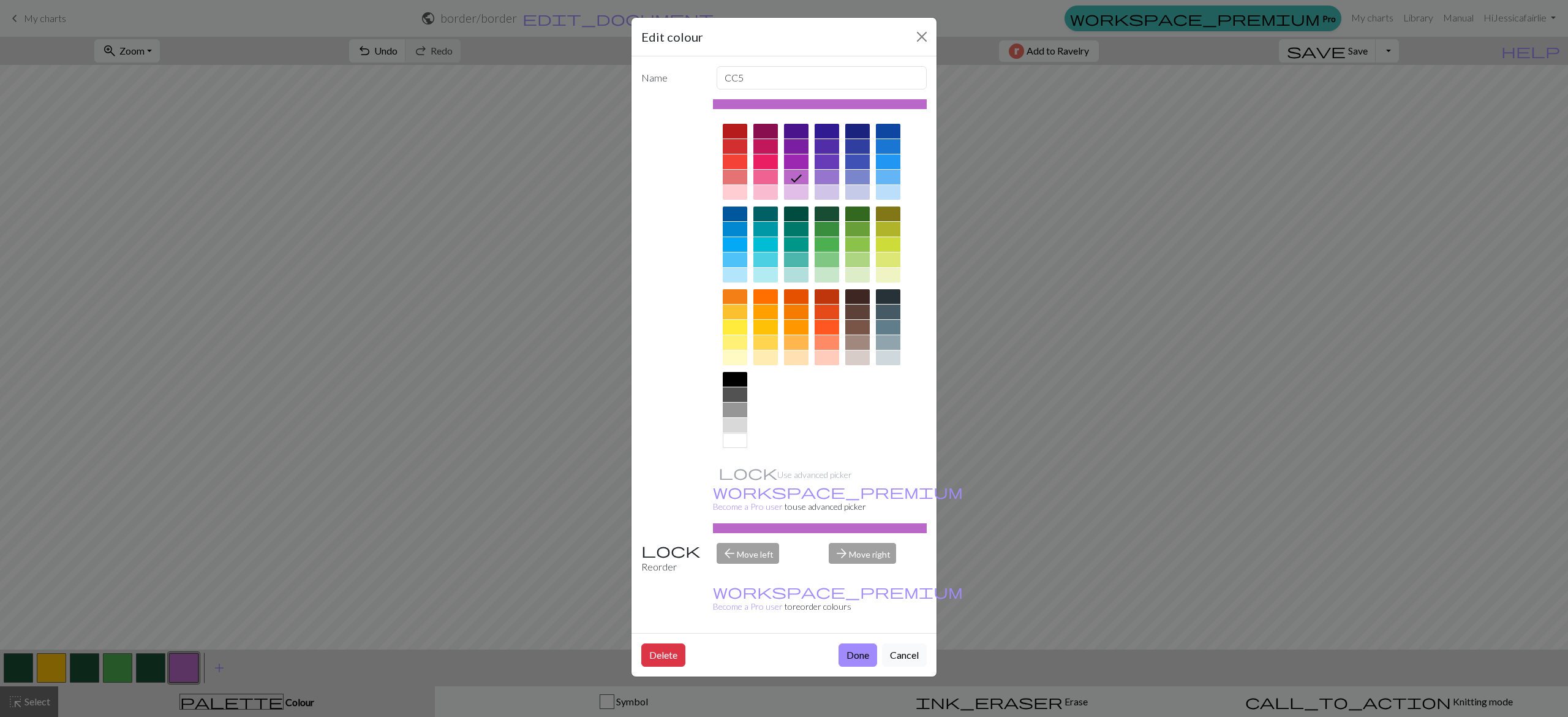
click at [827, 257] on div at bounding box center [827, 260] width 25 height 15
click at [859, 643] on button "Done" at bounding box center [858, 655] width 39 height 23
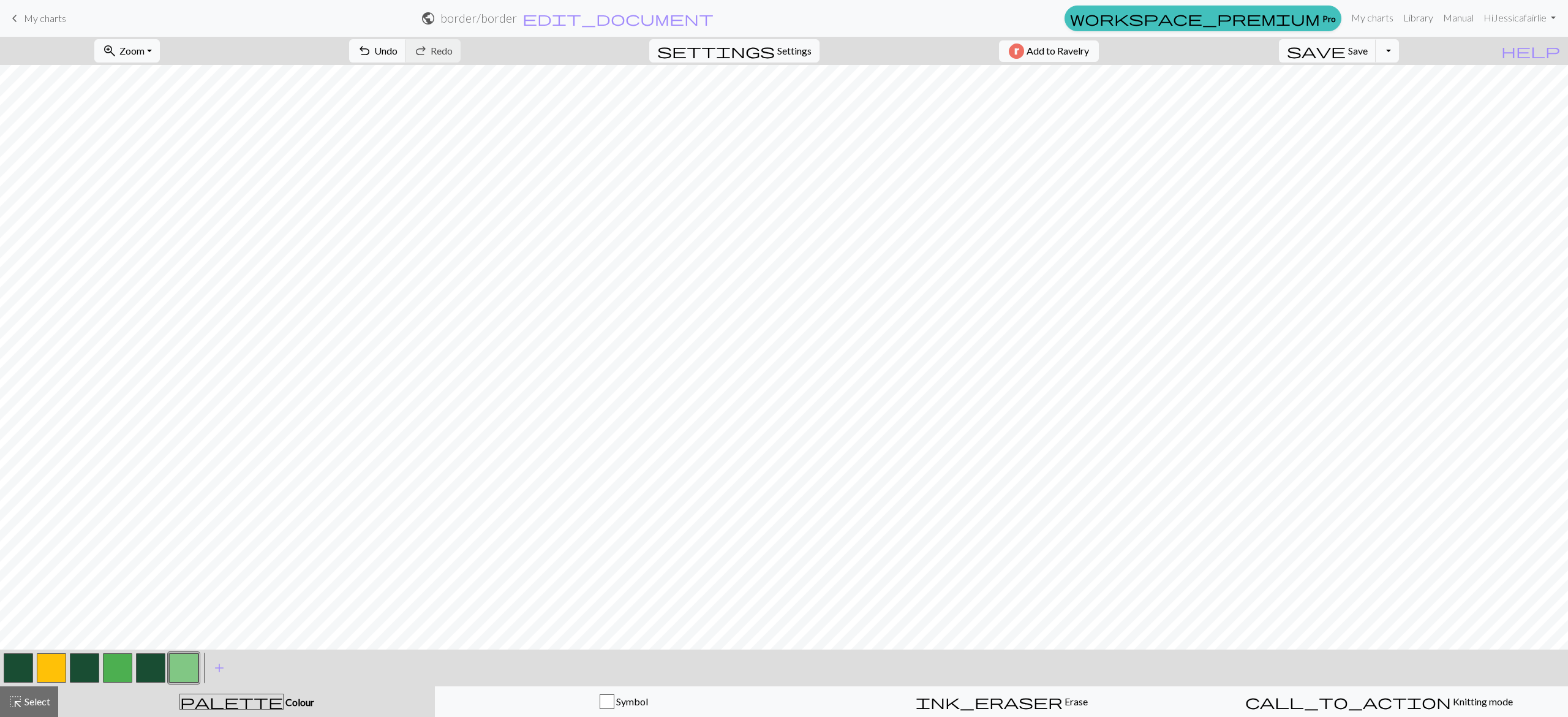
click at [115, 664] on button "button" at bounding box center [118, 668] width 29 height 29
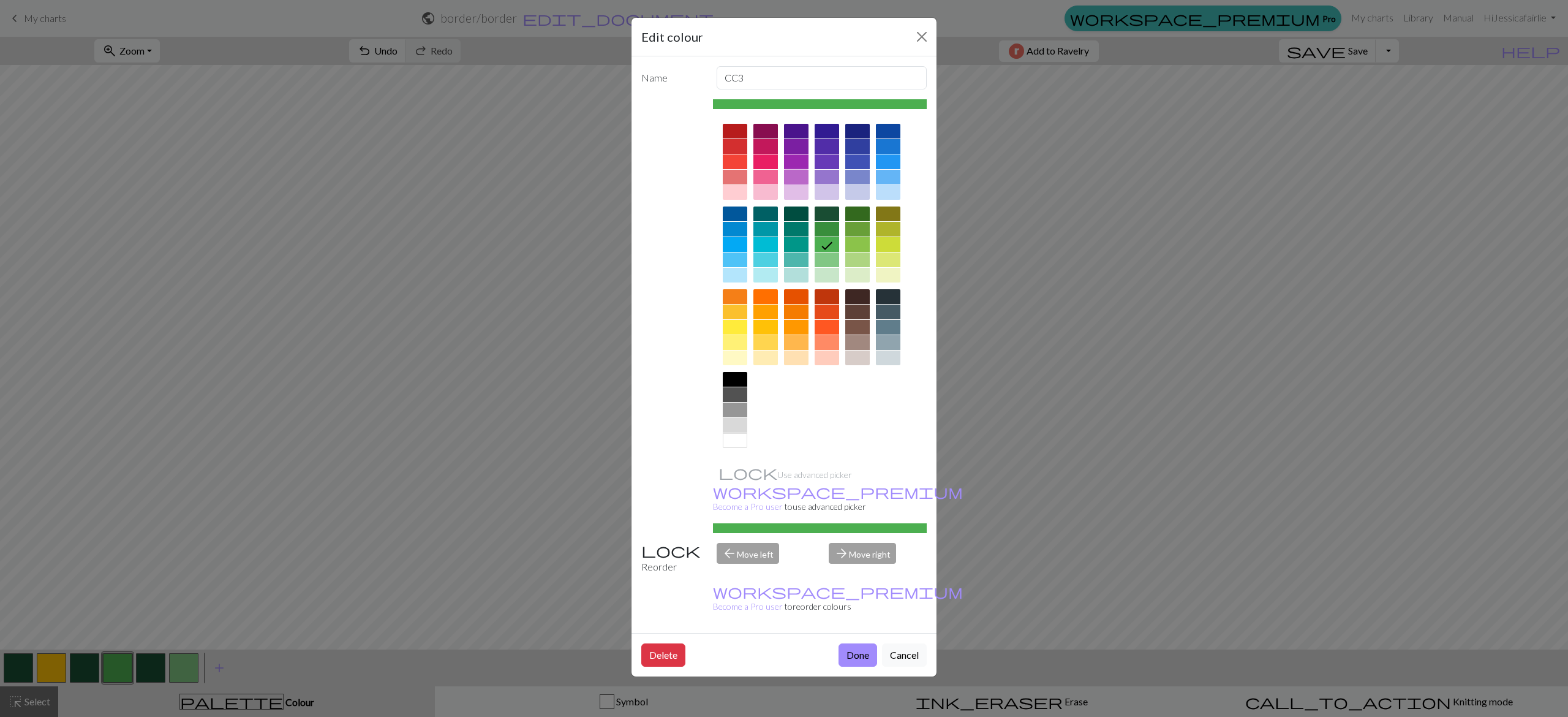
click at [797, 171] on div at bounding box center [796, 177] width 25 height 15
click at [841, 643] on button "Done" at bounding box center [858, 655] width 39 height 23
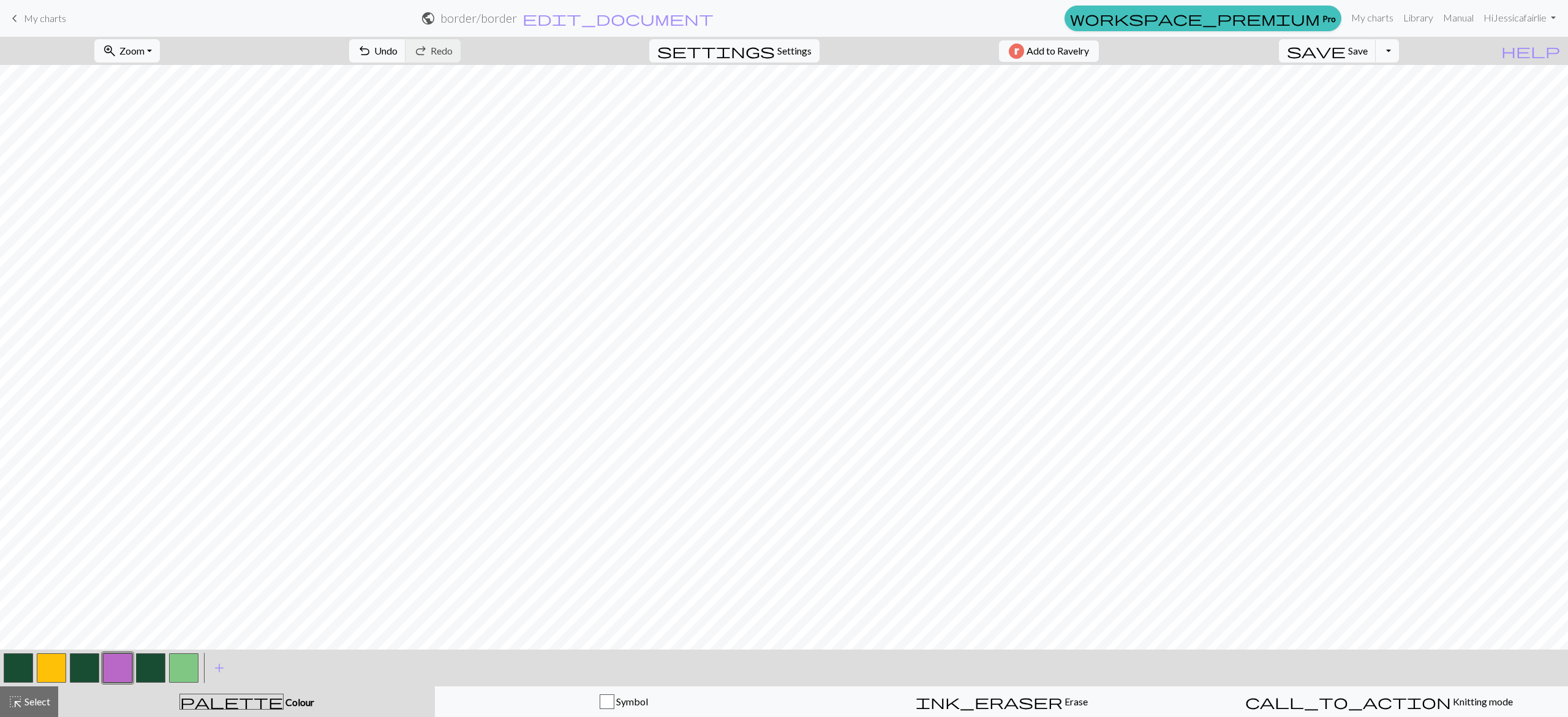
click at [163, 661] on button "button" at bounding box center [151, 668] width 29 height 29
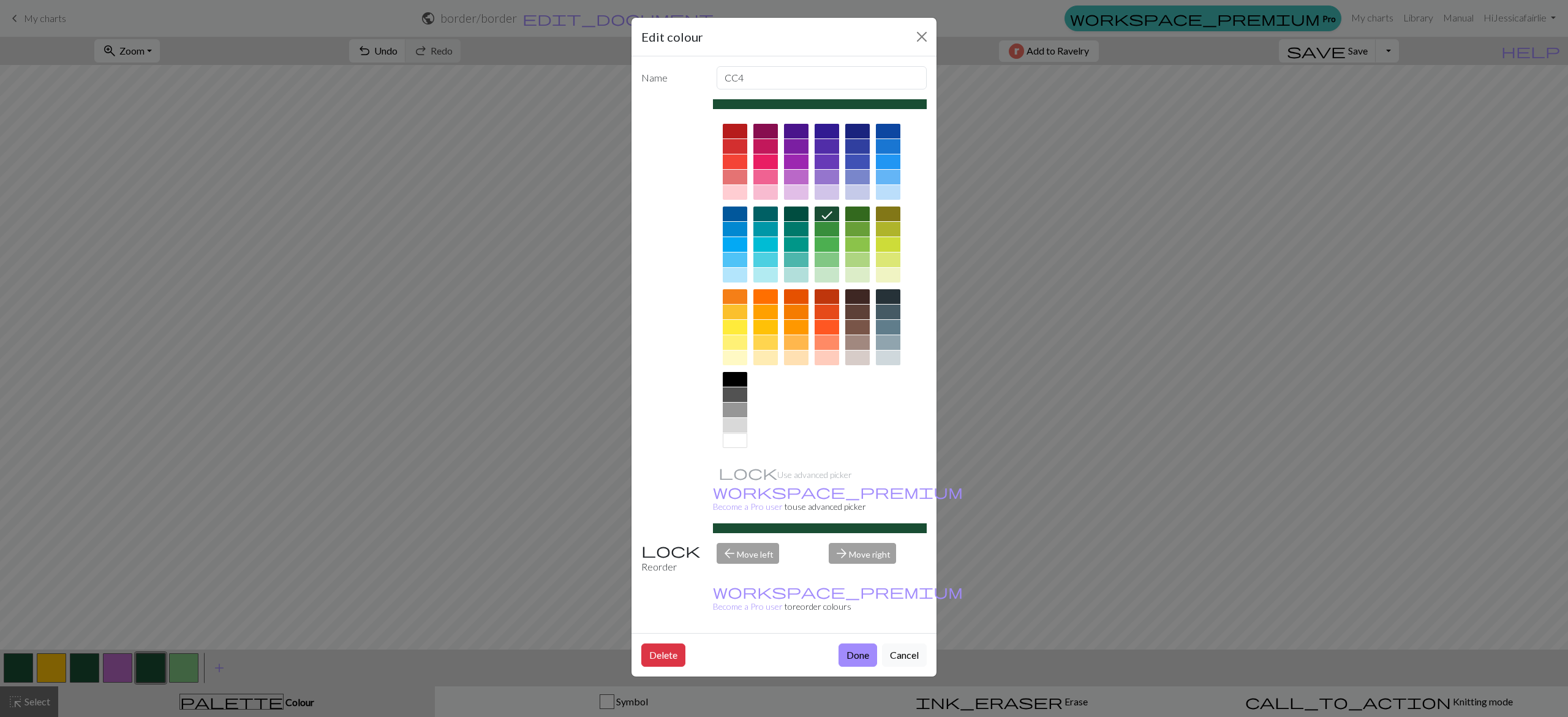
click at [793, 188] on div at bounding box center [796, 193] width 25 height 15
click at [861, 643] on button "Done" at bounding box center [858, 655] width 39 height 23
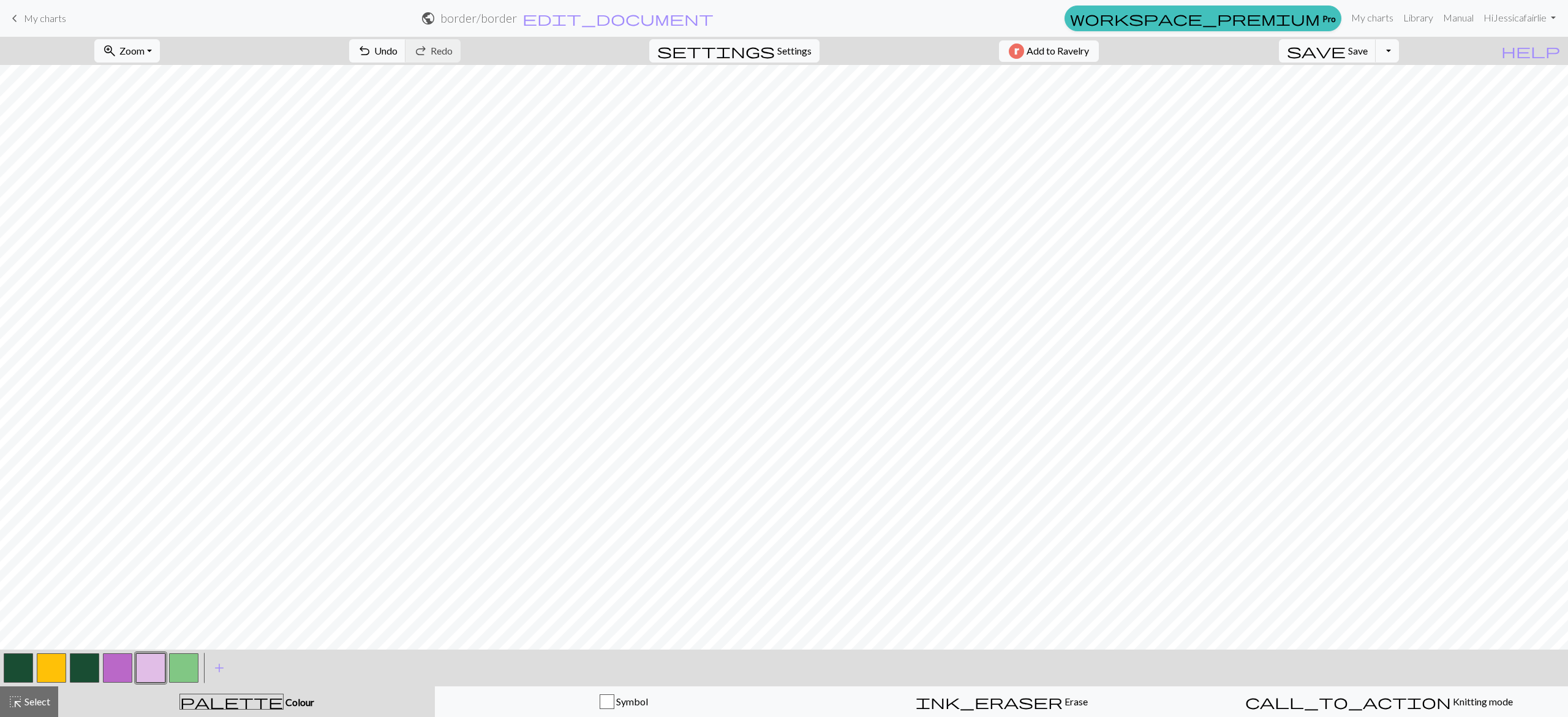
click at [182, 666] on button "button" at bounding box center [184, 668] width 29 height 29
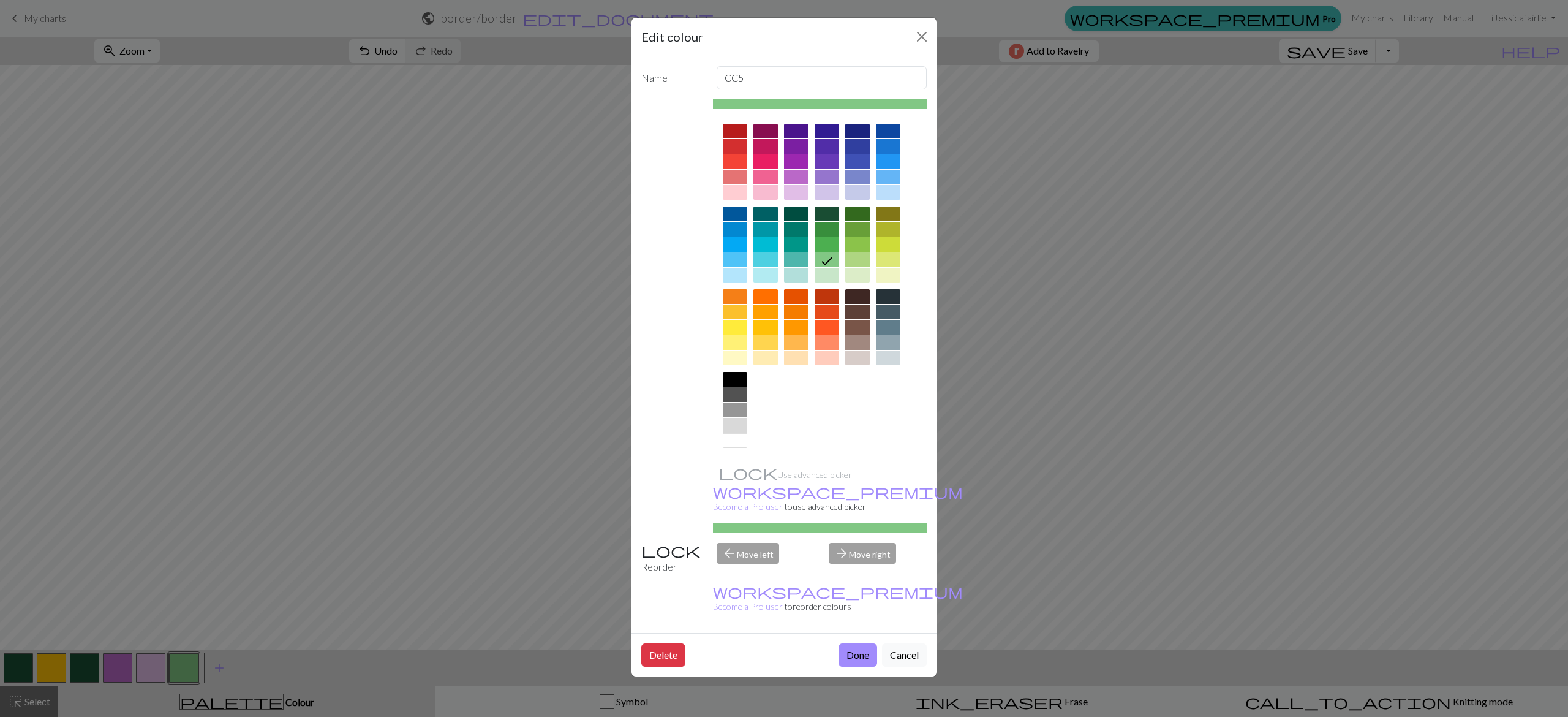
click at [890, 252] on div at bounding box center [888, 244] width 25 height 15
click at [892, 262] on div at bounding box center [888, 260] width 25 height 15
click at [847, 643] on button "Done" at bounding box center [858, 655] width 39 height 23
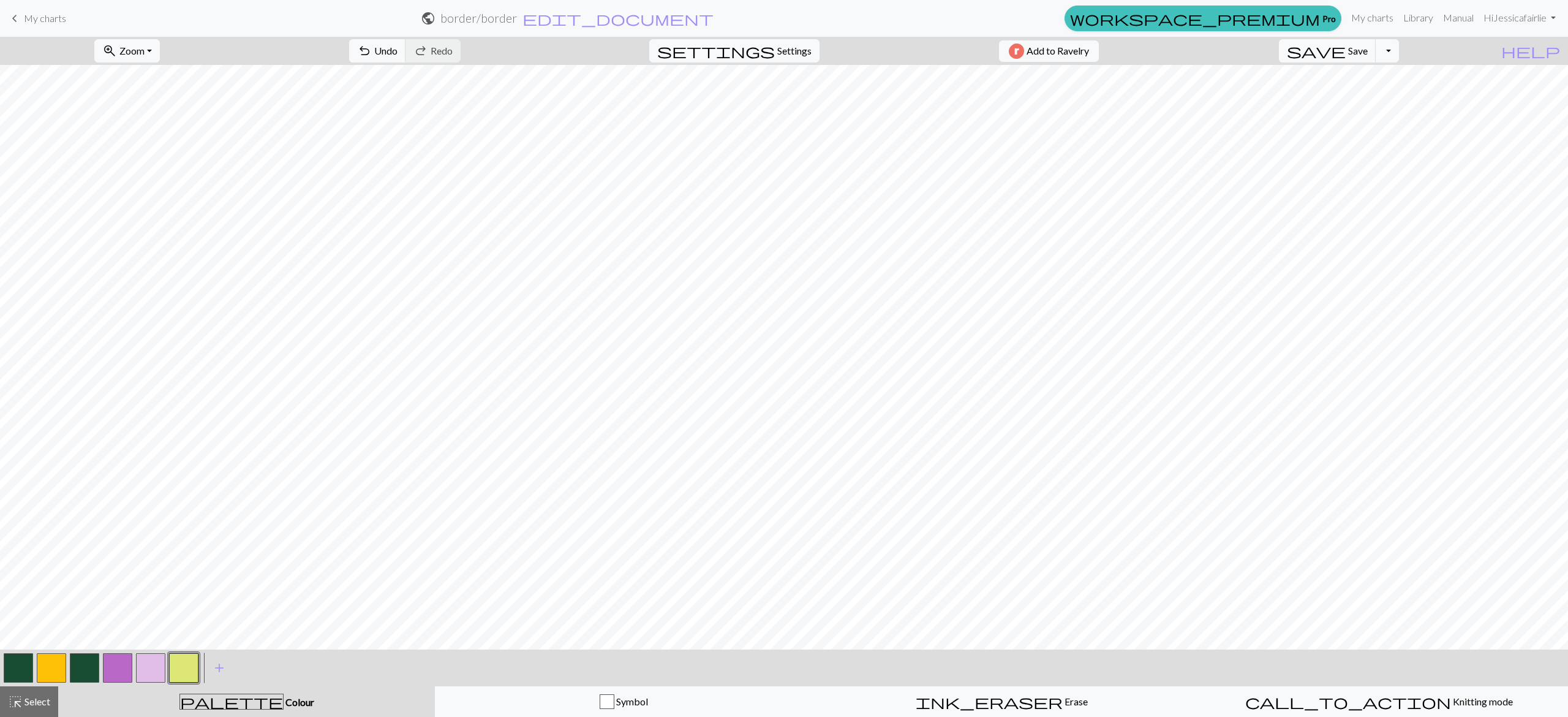
click at [28, 678] on button "button" at bounding box center [18, 668] width 29 height 29
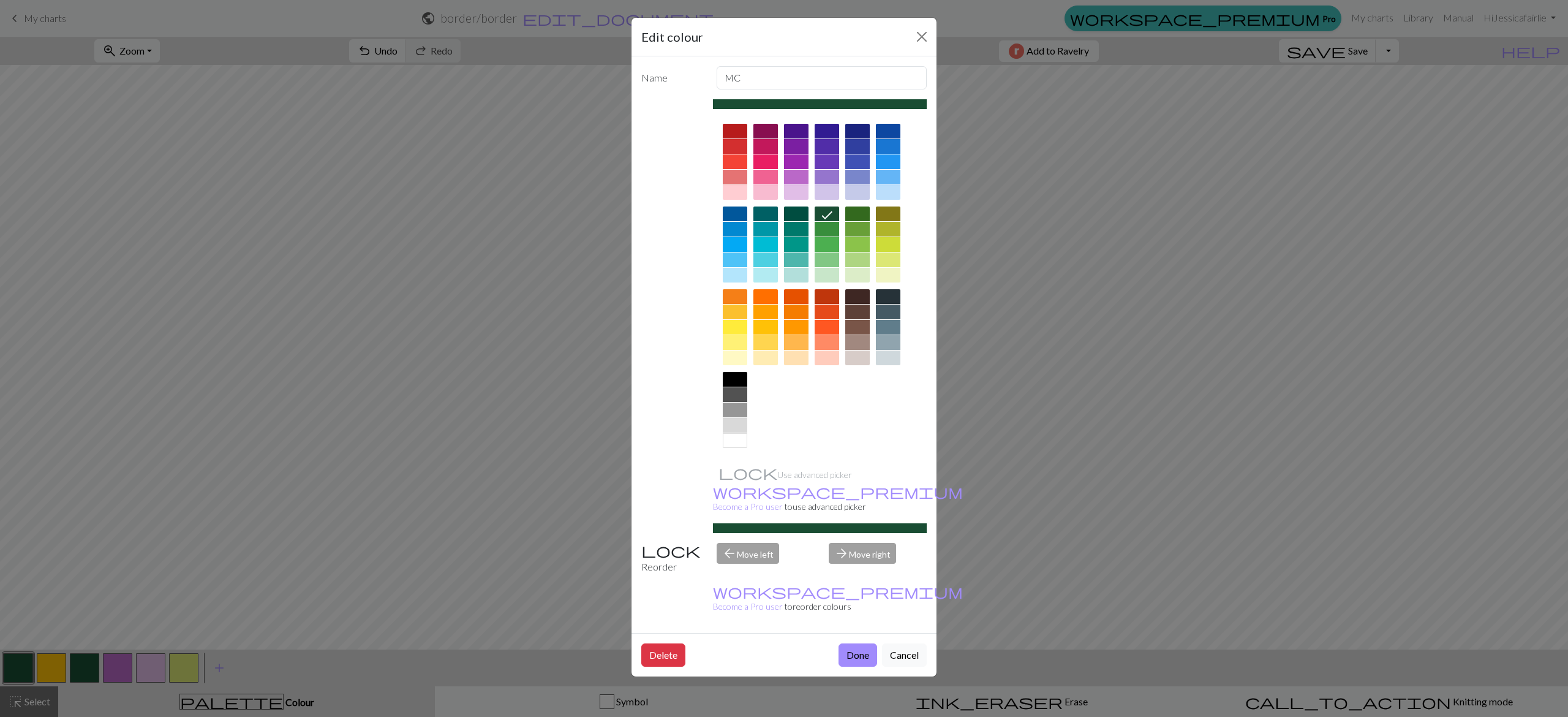
click at [828, 238] on div at bounding box center [827, 244] width 25 height 15
click at [851, 643] on button "Done" at bounding box center [858, 655] width 39 height 23
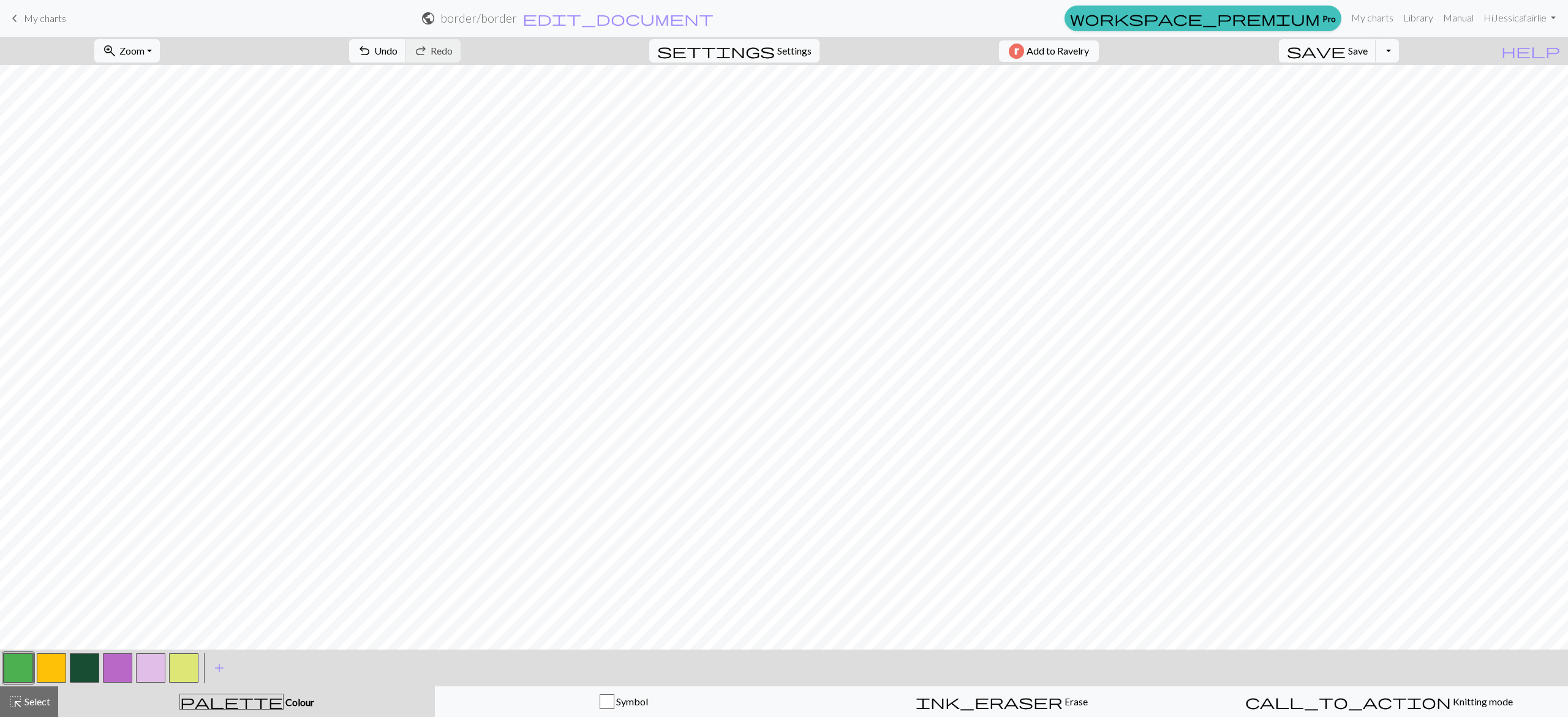
click at [196, 673] on button "button" at bounding box center [184, 668] width 29 height 29
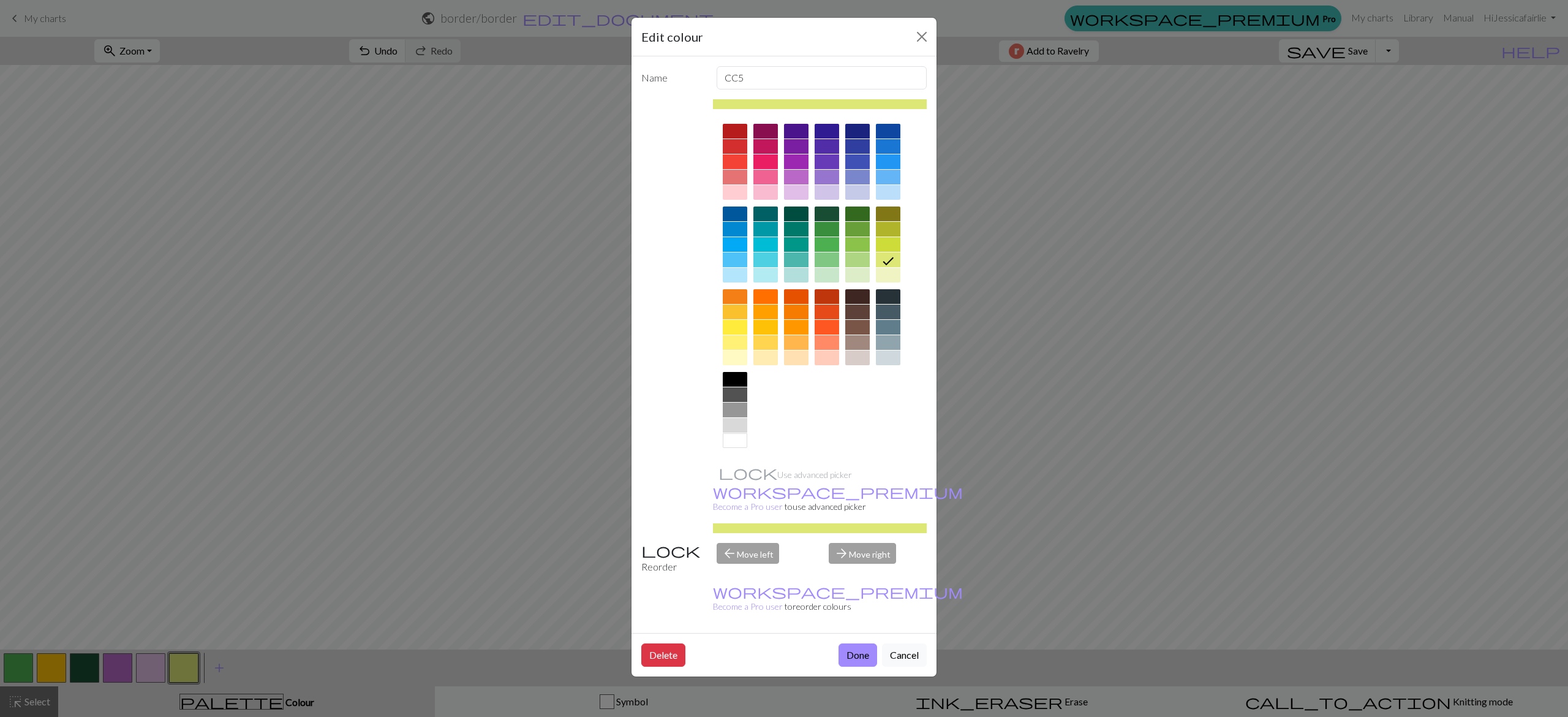
click at [834, 276] on div at bounding box center [827, 275] width 25 height 15
click at [848, 643] on button "Done" at bounding box center [858, 655] width 39 height 23
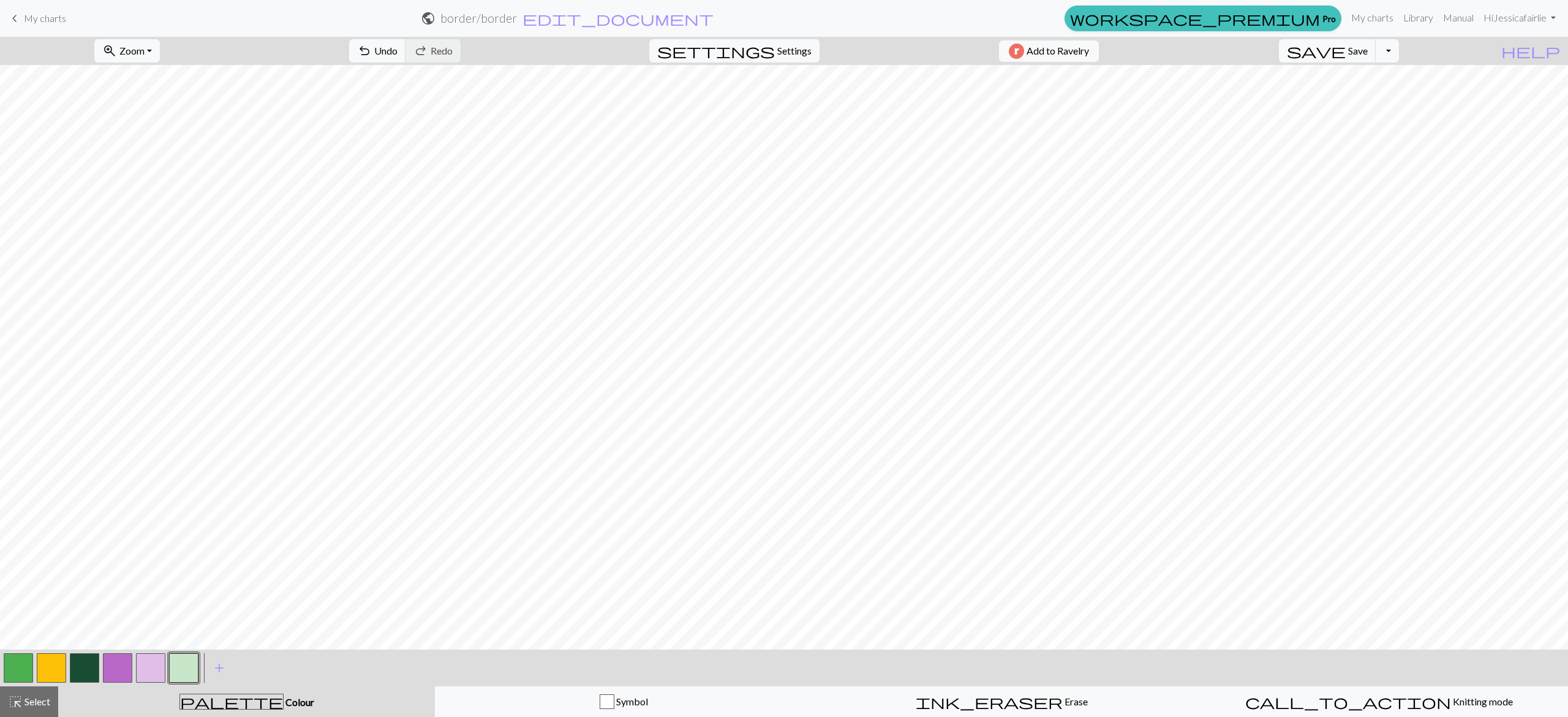
click at [15, 671] on button "button" at bounding box center [18, 668] width 29 height 29
click at [18, 658] on button "button" at bounding box center [18, 668] width 29 height 29
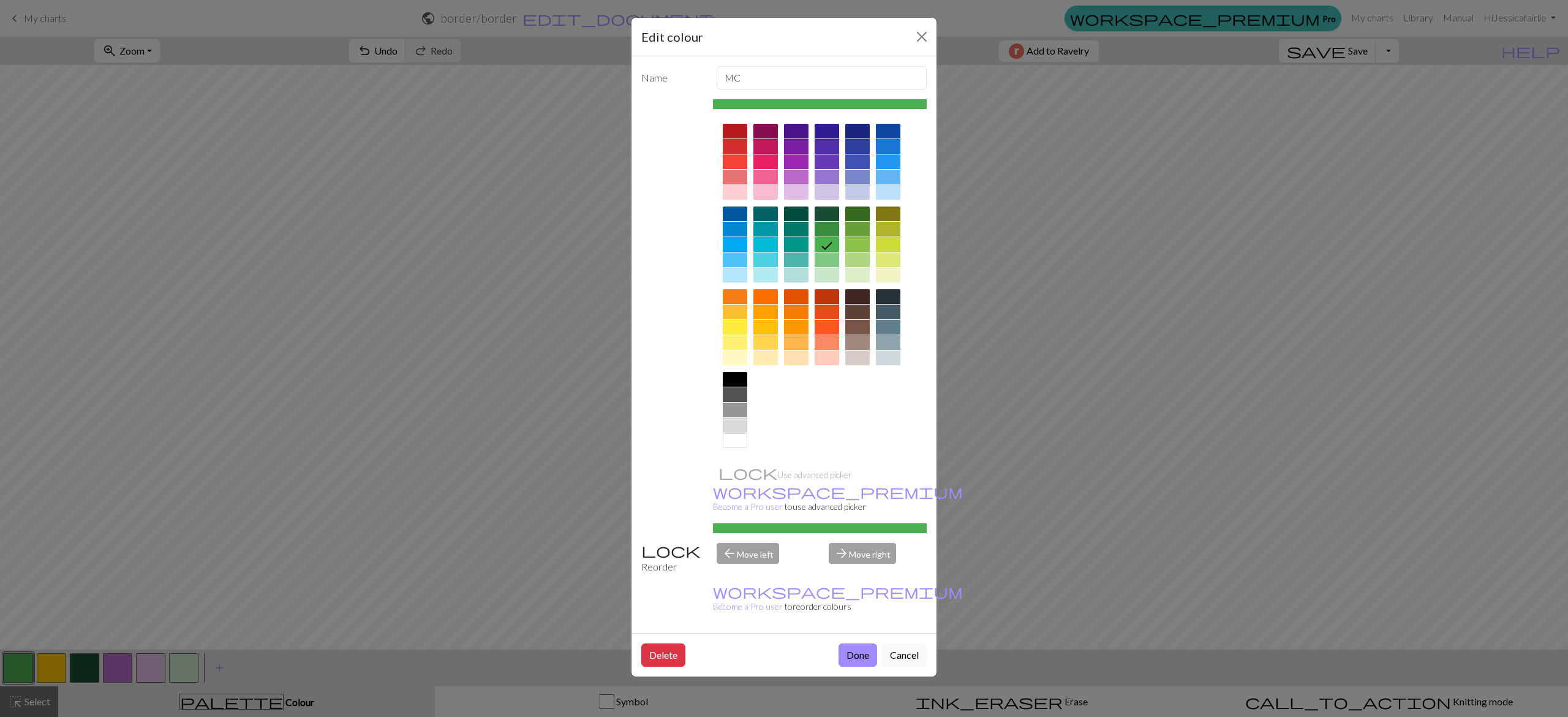
click at [827, 227] on div at bounding box center [827, 229] width 25 height 15
click at [851, 643] on button "Done" at bounding box center [858, 655] width 39 height 23
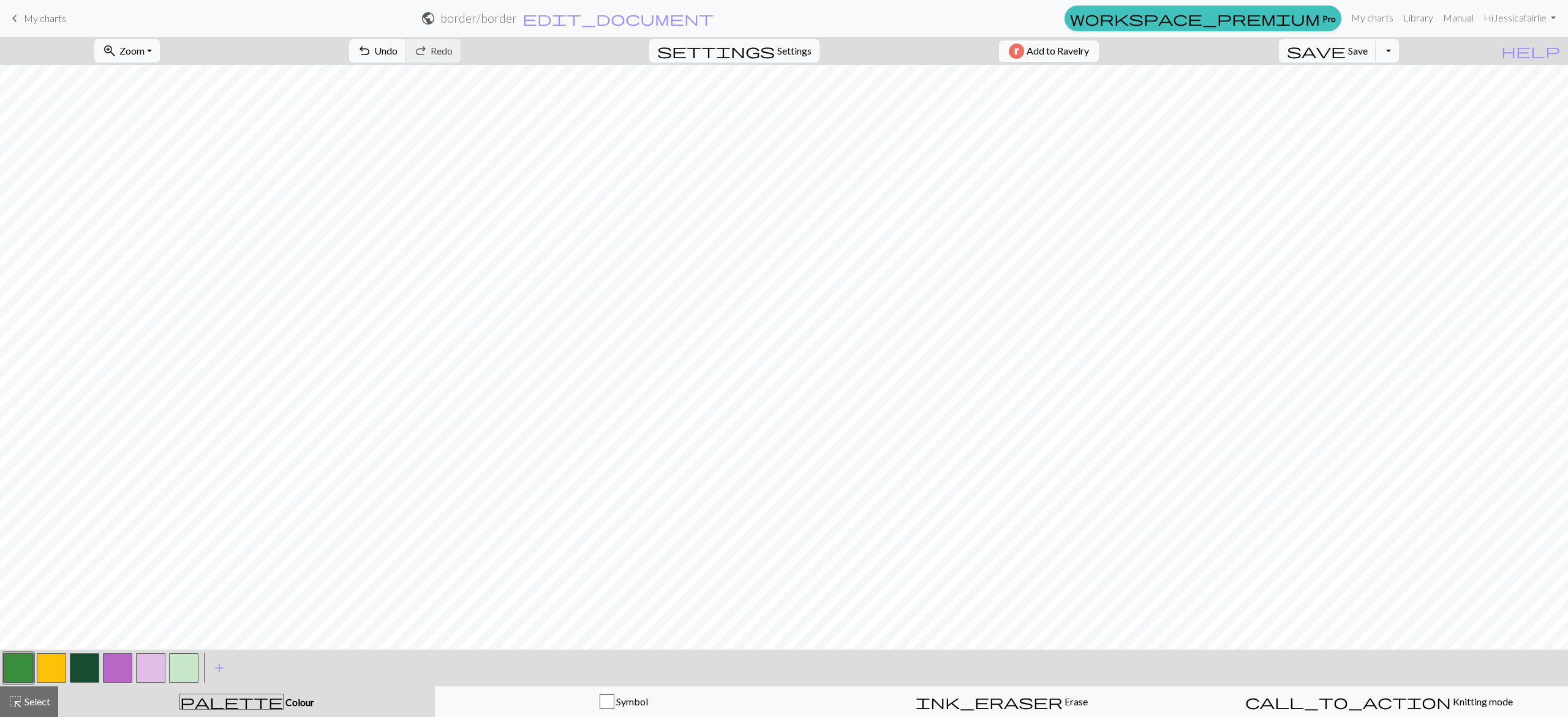
click at [185, 665] on button "button" at bounding box center [184, 668] width 29 height 29
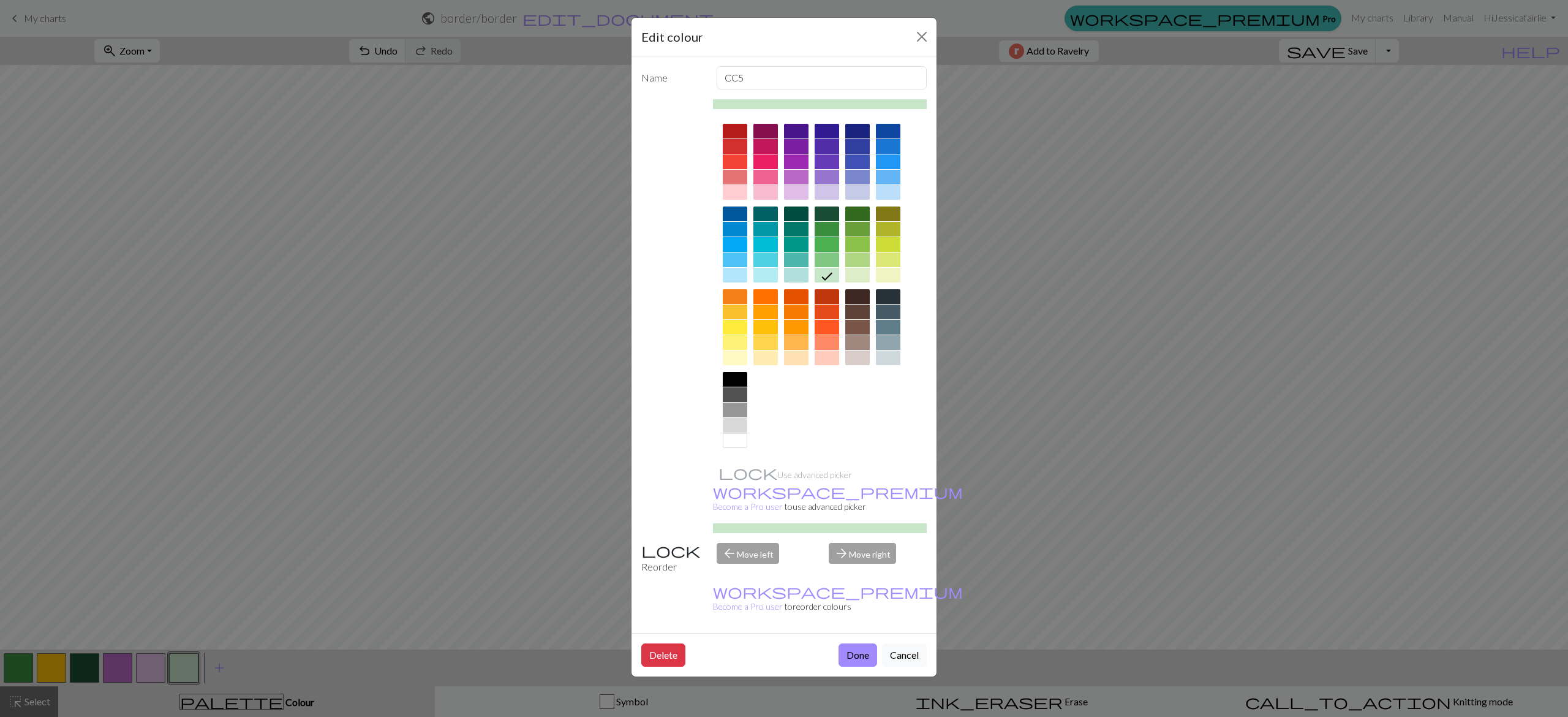
click at [826, 256] on div at bounding box center [827, 260] width 25 height 15
click at [853, 643] on button "Done" at bounding box center [858, 655] width 39 height 23
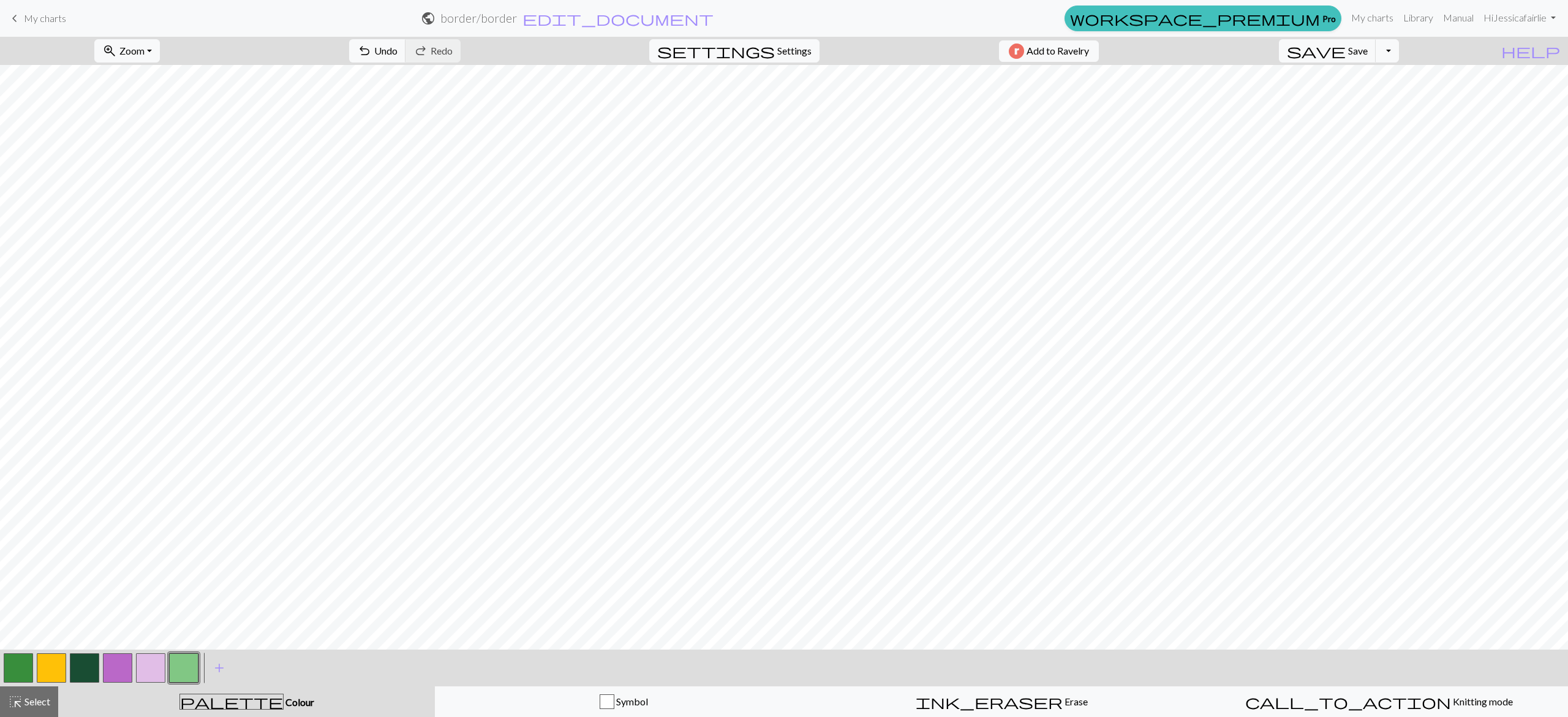
click at [23, 663] on button "button" at bounding box center [18, 668] width 29 height 29
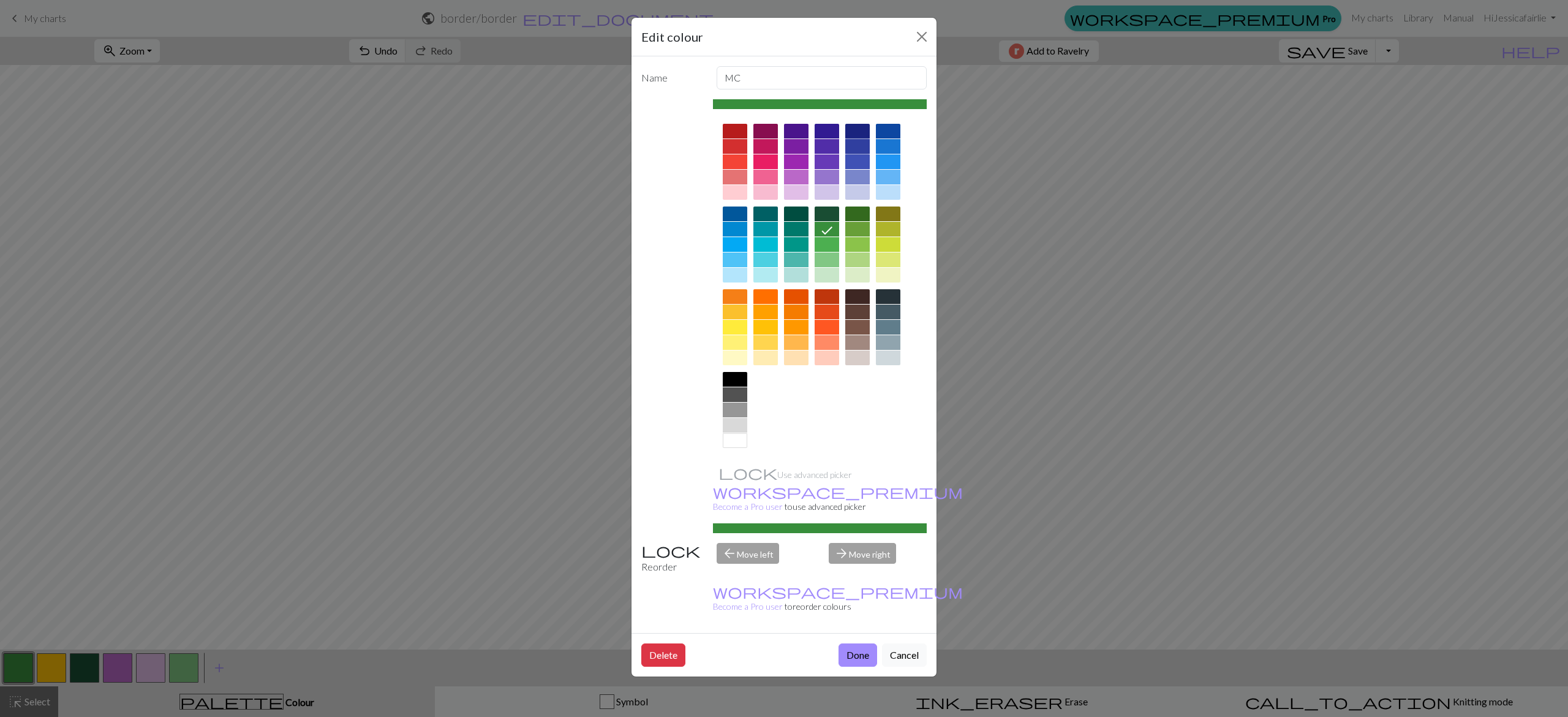
click at [856, 141] on div at bounding box center [858, 147] width 25 height 15
click at [860, 643] on button "Done" at bounding box center [858, 655] width 39 height 23
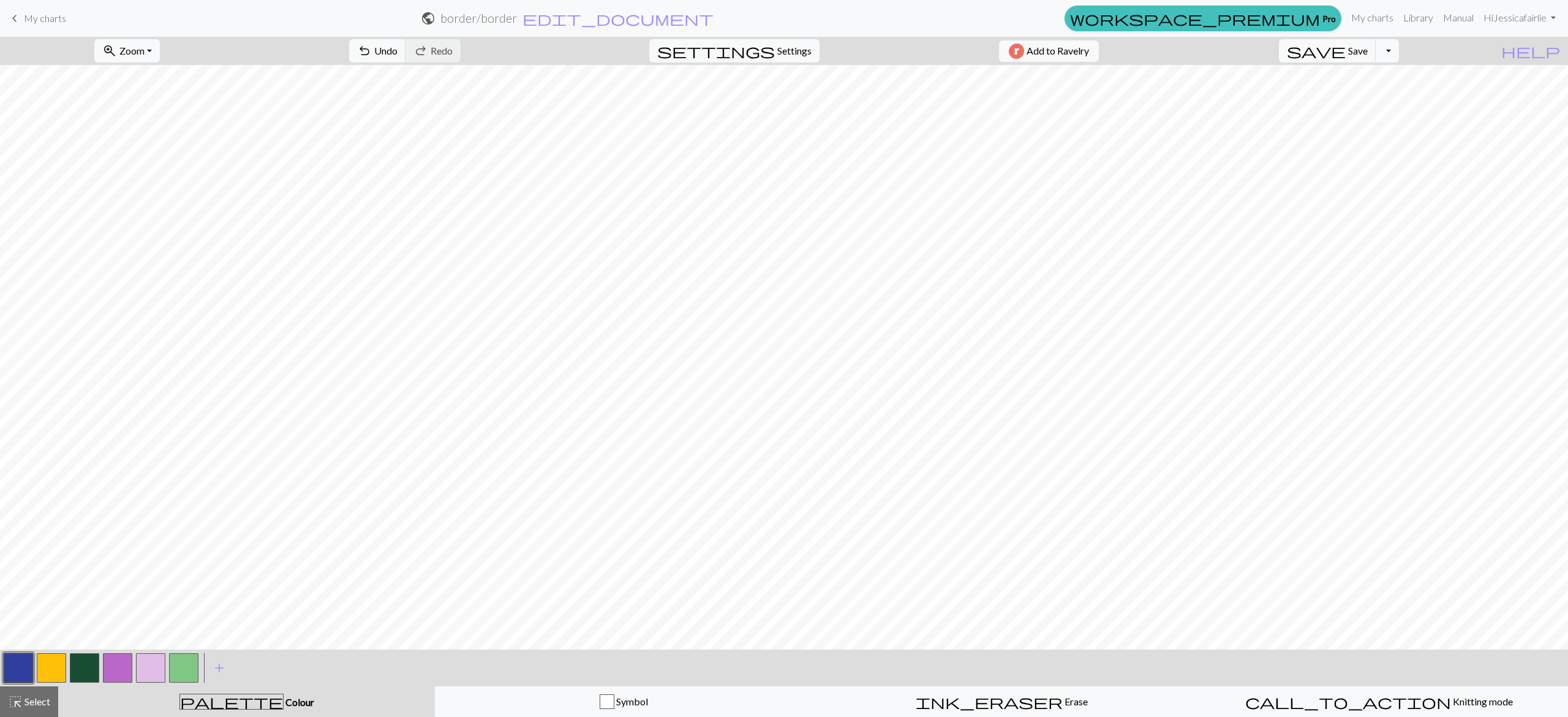
click at [192, 668] on button "button" at bounding box center [184, 668] width 29 height 29
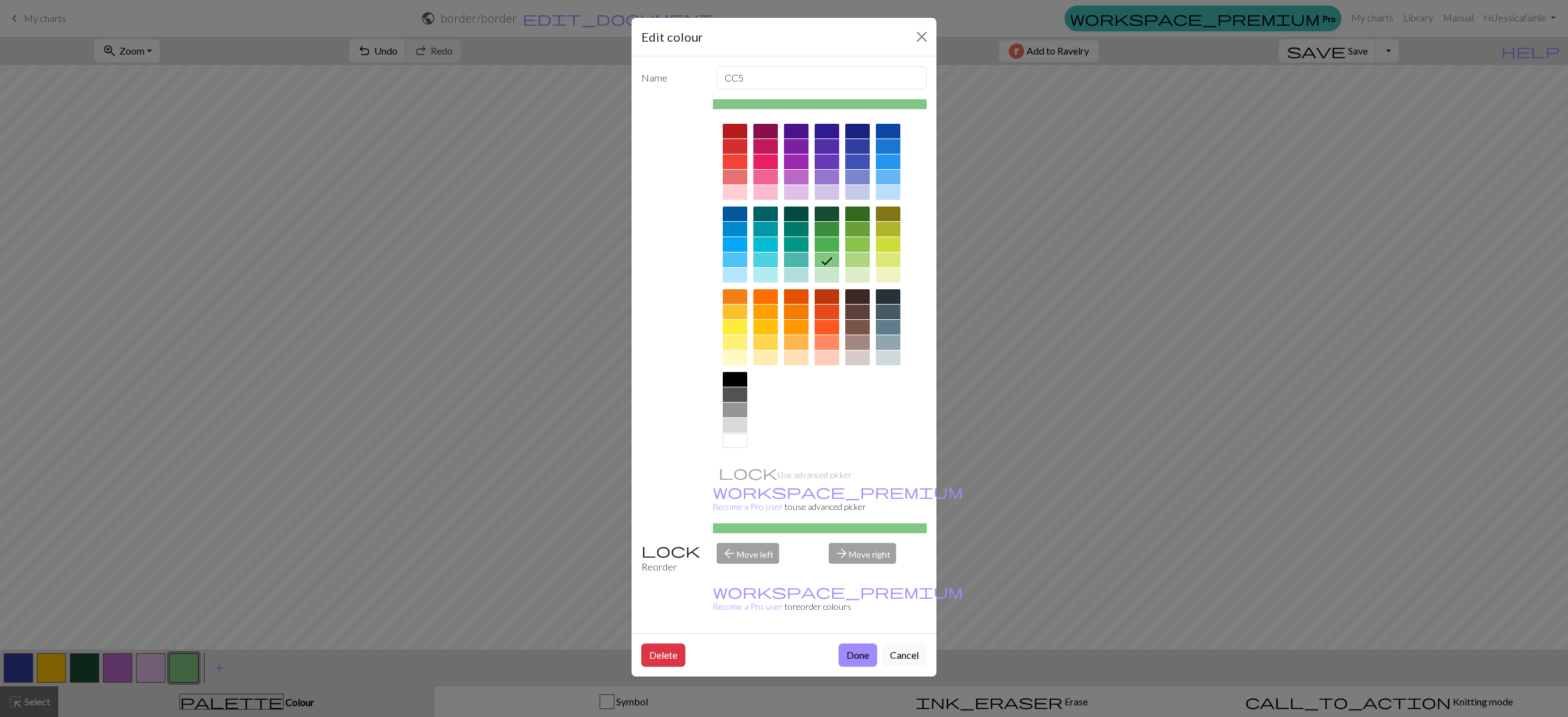
click at [892, 196] on div at bounding box center [888, 193] width 25 height 15
click at [851, 643] on button "Done" at bounding box center [858, 655] width 39 height 23
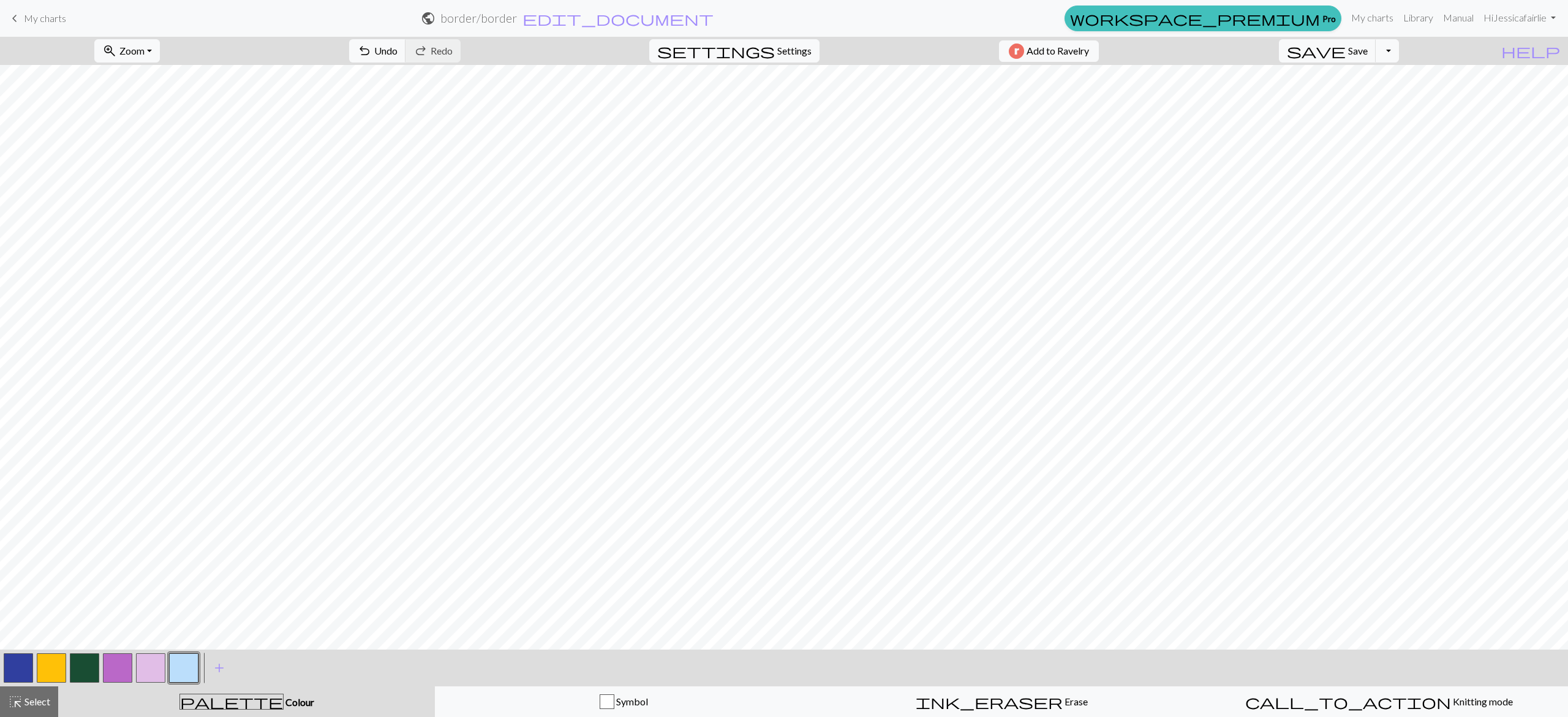
click at [180, 672] on button "button" at bounding box center [184, 668] width 29 height 29
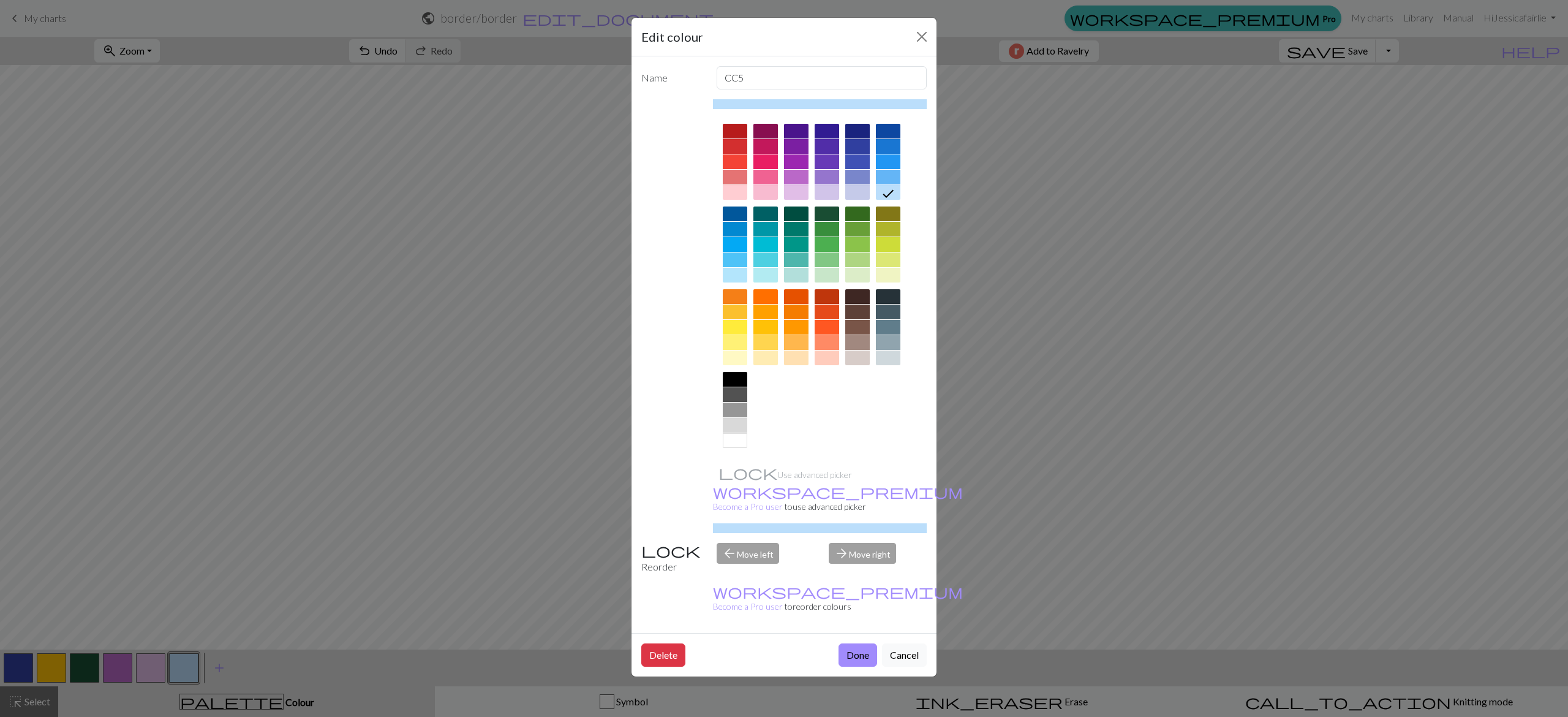
click at [294, 430] on div "Edit colour Name CC5 Use advanced picker workspace_premium Become a Pro user to…" at bounding box center [784, 358] width 1568 height 717
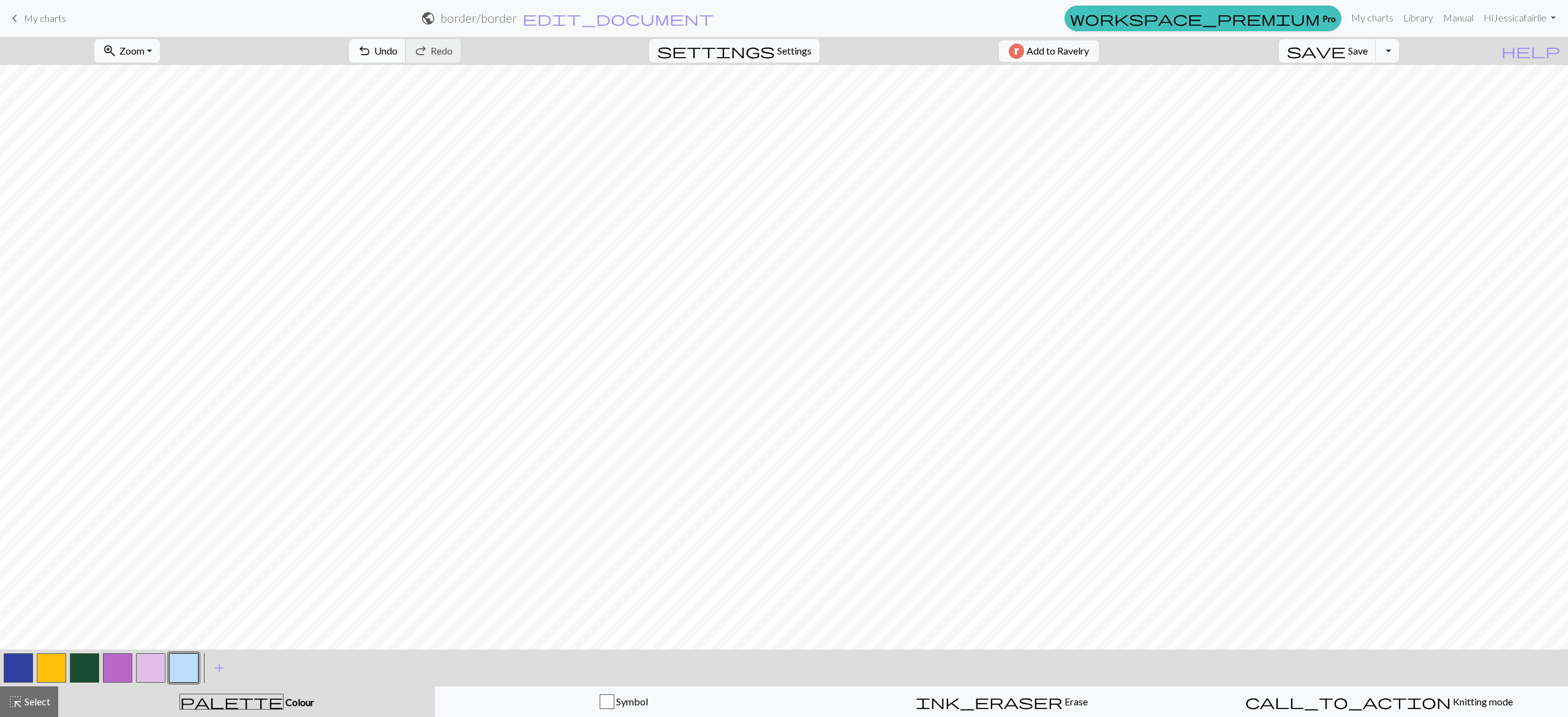
click at [406, 61] on button "undo Undo Undo" at bounding box center [377, 51] width 57 height 23
click at [129, 667] on button "button" at bounding box center [118, 668] width 29 height 29
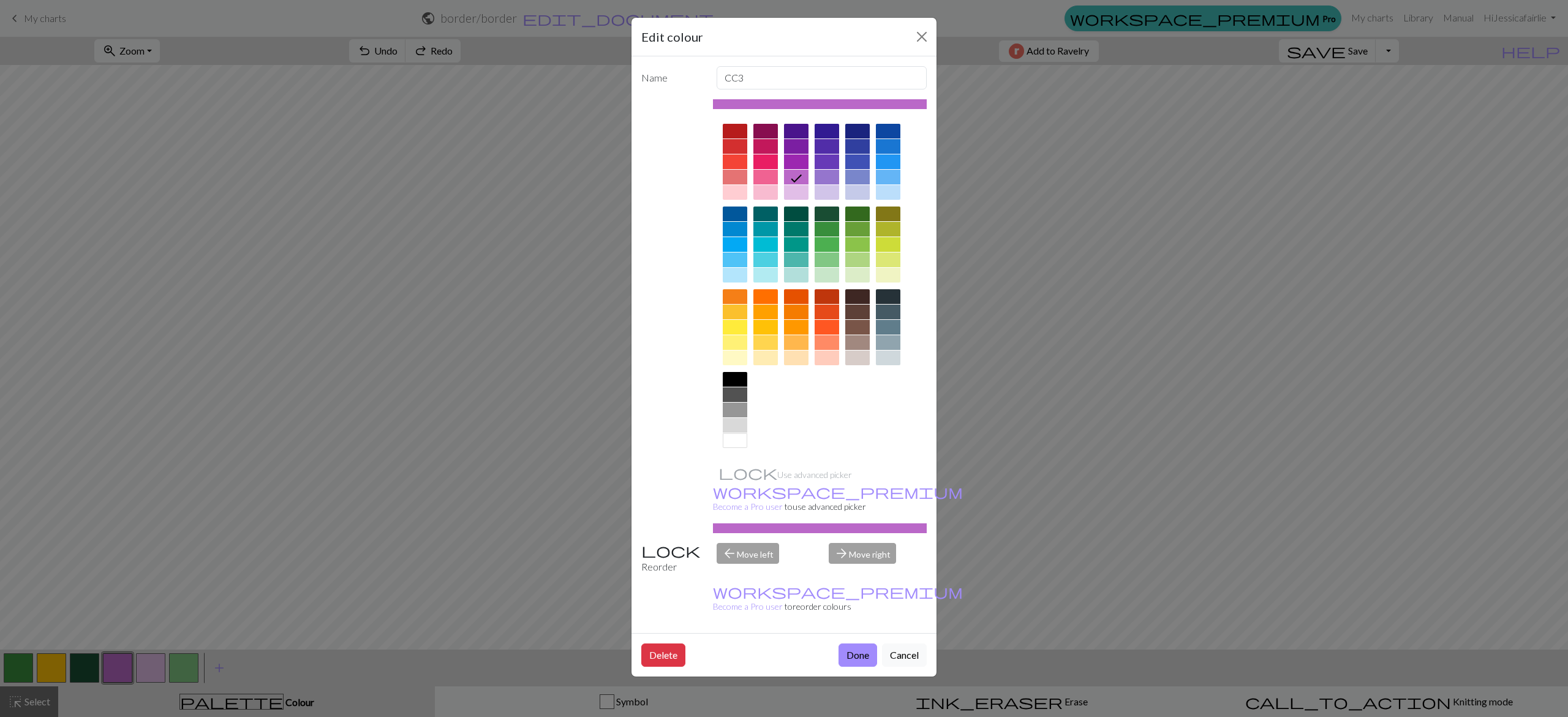
click at [767, 130] on div at bounding box center [766, 131] width 25 height 15
click at [856, 643] on button "Done" at bounding box center [858, 655] width 39 height 23
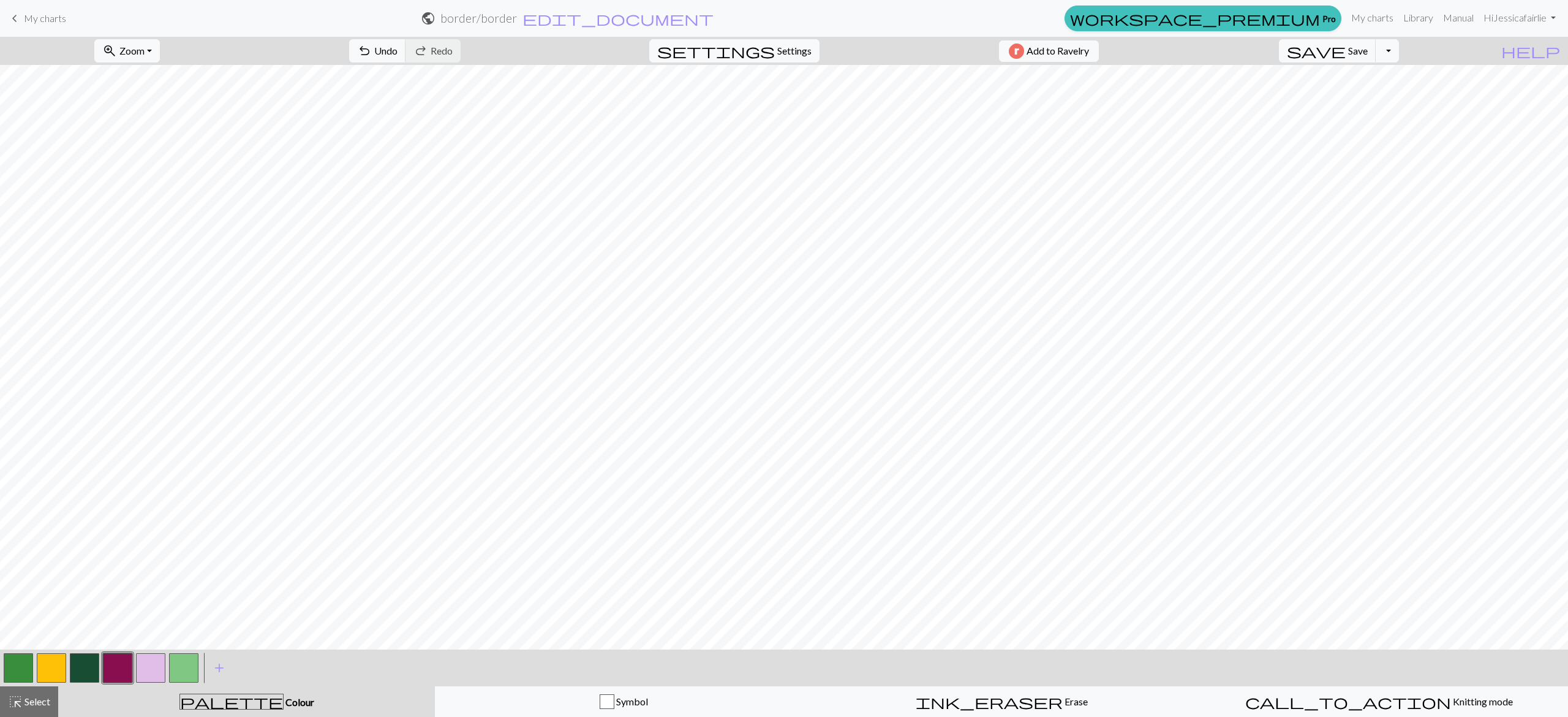
click at [16, 659] on button "button" at bounding box center [18, 668] width 29 height 29
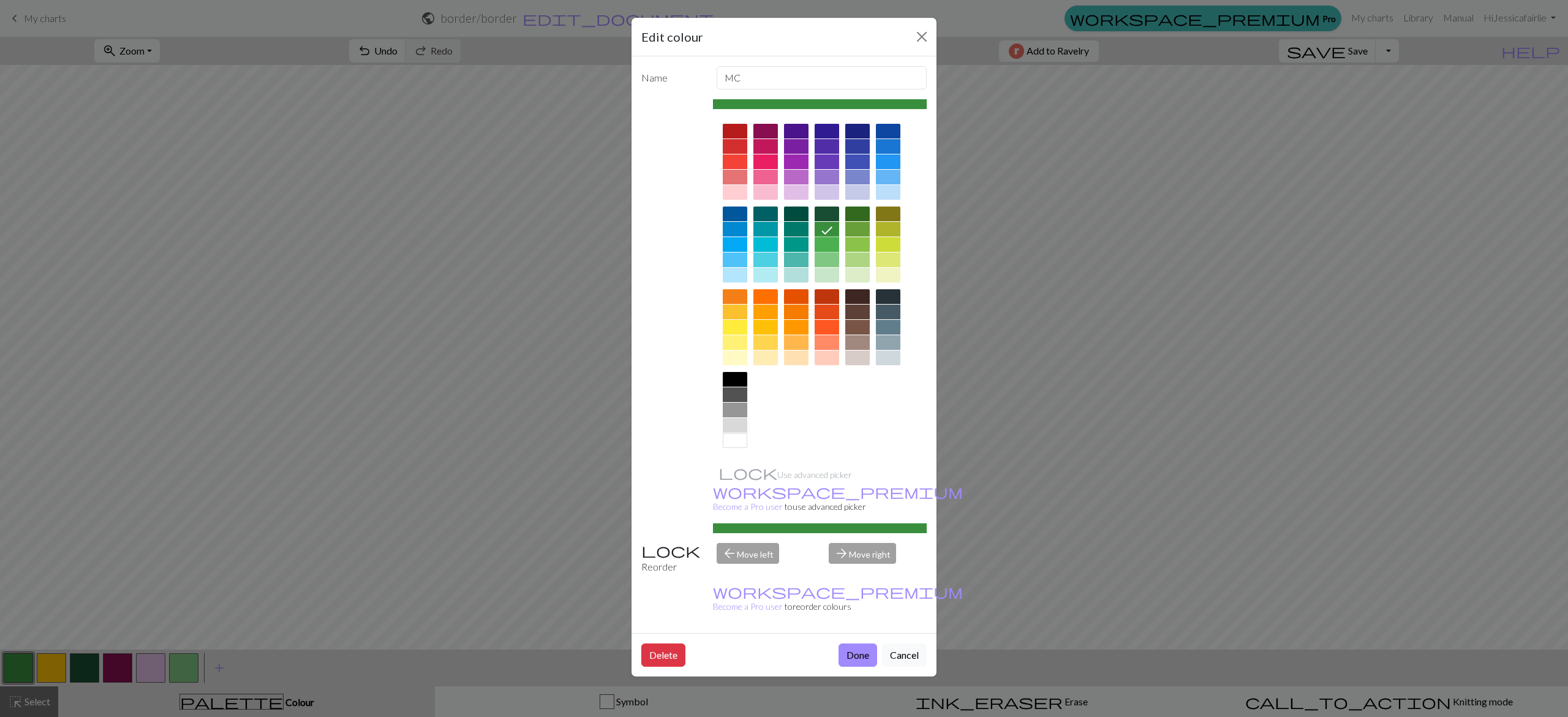
click at [829, 250] on div at bounding box center [827, 244] width 25 height 15
click at [824, 254] on div at bounding box center [827, 260] width 25 height 15
click at [855, 643] on button "Done" at bounding box center [858, 655] width 39 height 23
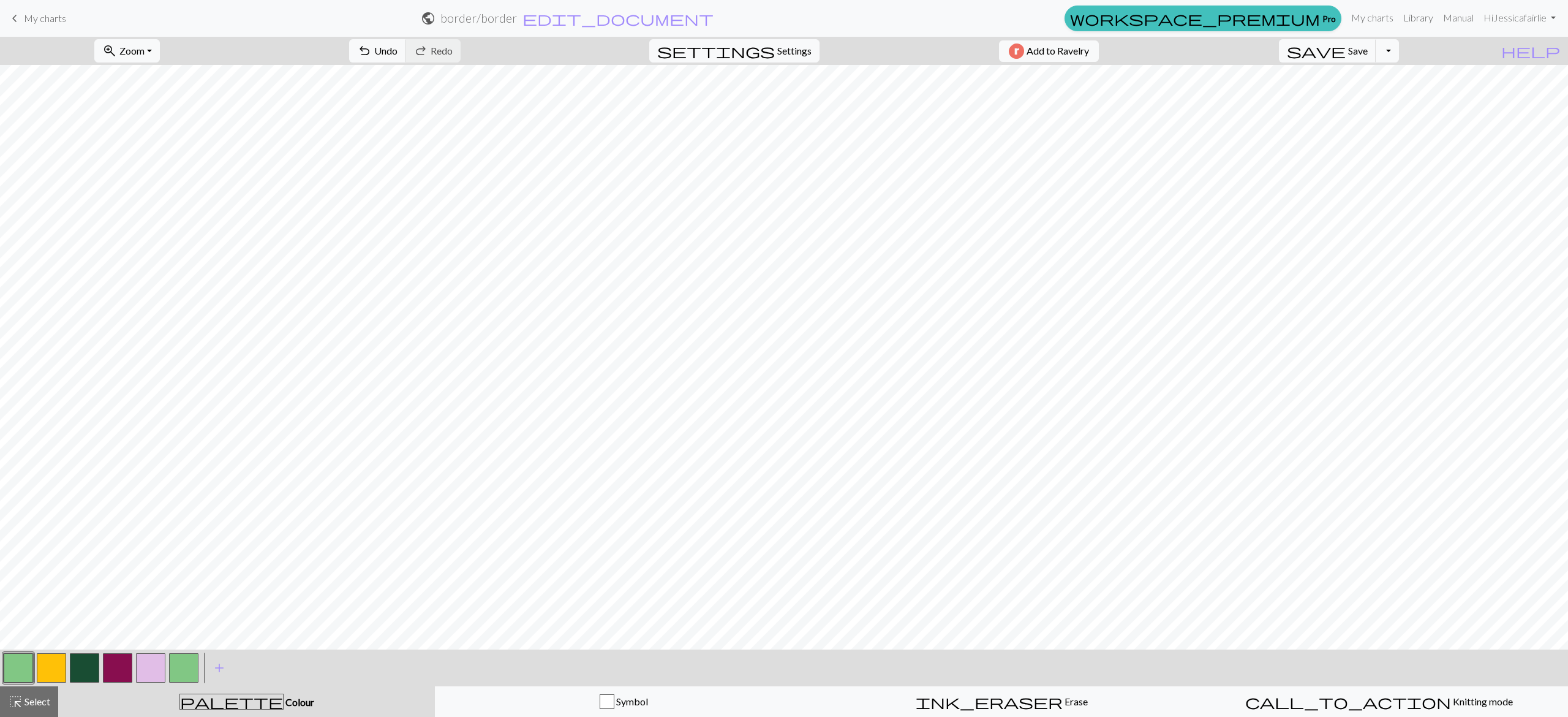
click at [187, 659] on button "button" at bounding box center [184, 668] width 29 height 29
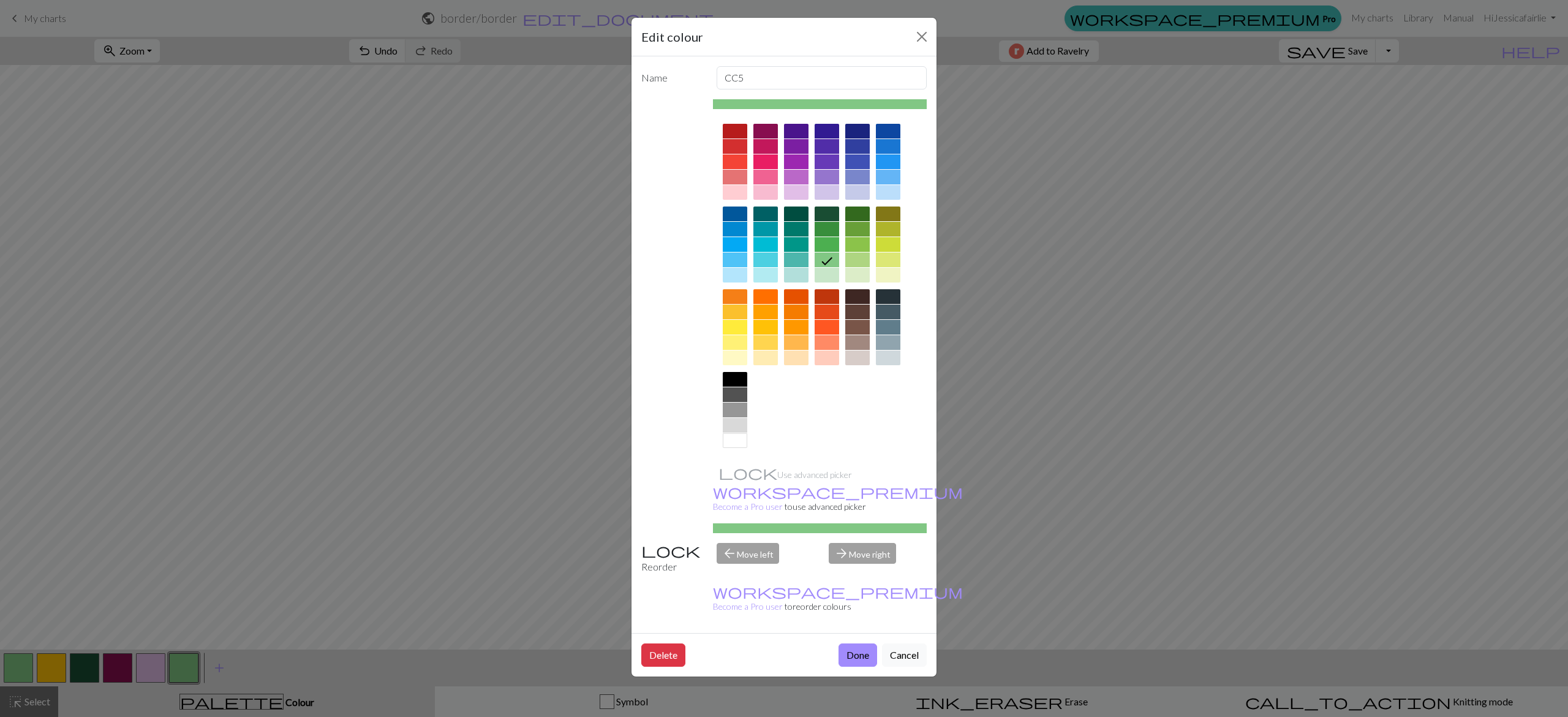
click at [834, 225] on div at bounding box center [827, 229] width 25 height 15
click at [844, 643] on button "Done" at bounding box center [858, 655] width 39 height 23
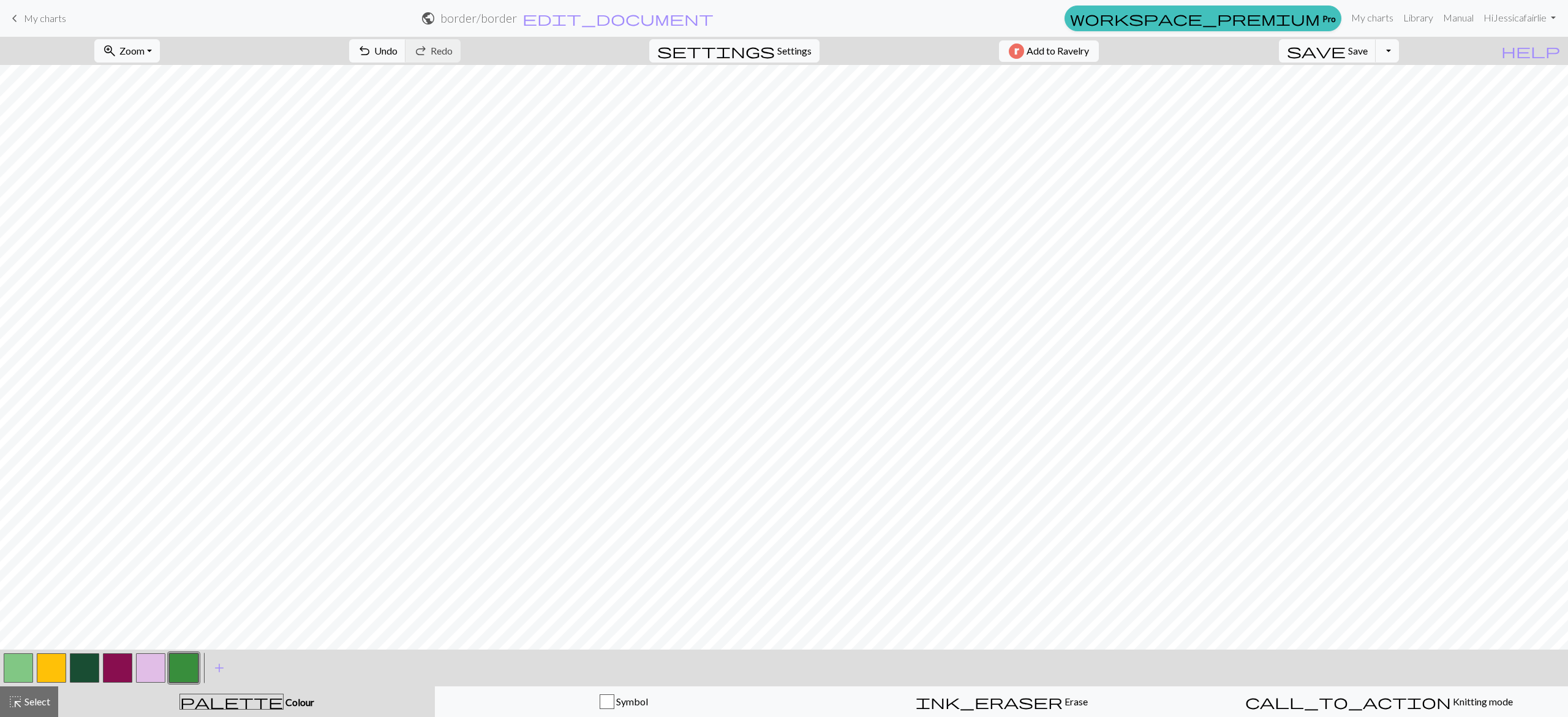
click at [13, 658] on button "button" at bounding box center [18, 668] width 29 height 29
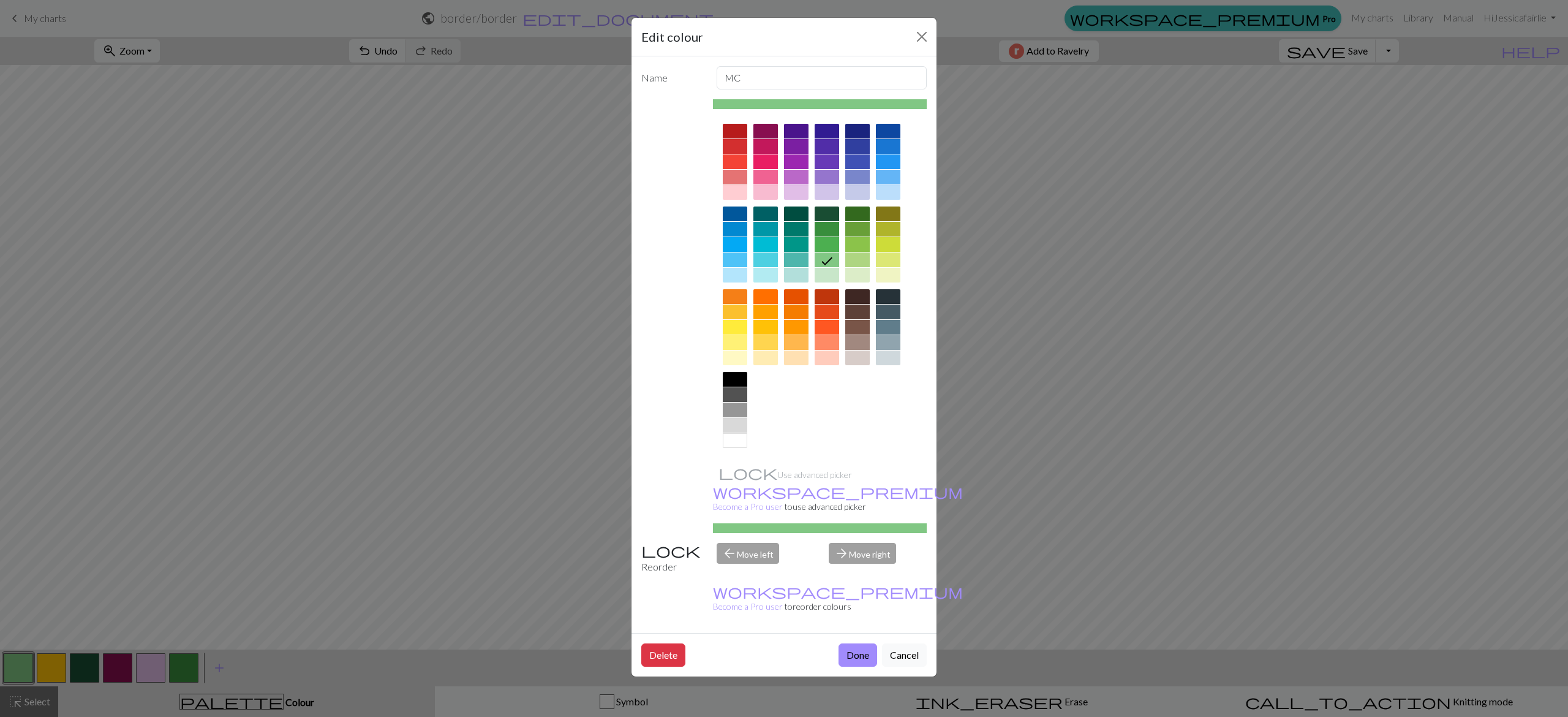
click at [866, 328] on div at bounding box center [858, 327] width 25 height 15
click at [853, 633] on div "Delete Done Cancel" at bounding box center [783, 654] width 305 height 44
click at [859, 643] on button "Done" at bounding box center [858, 655] width 39 height 23
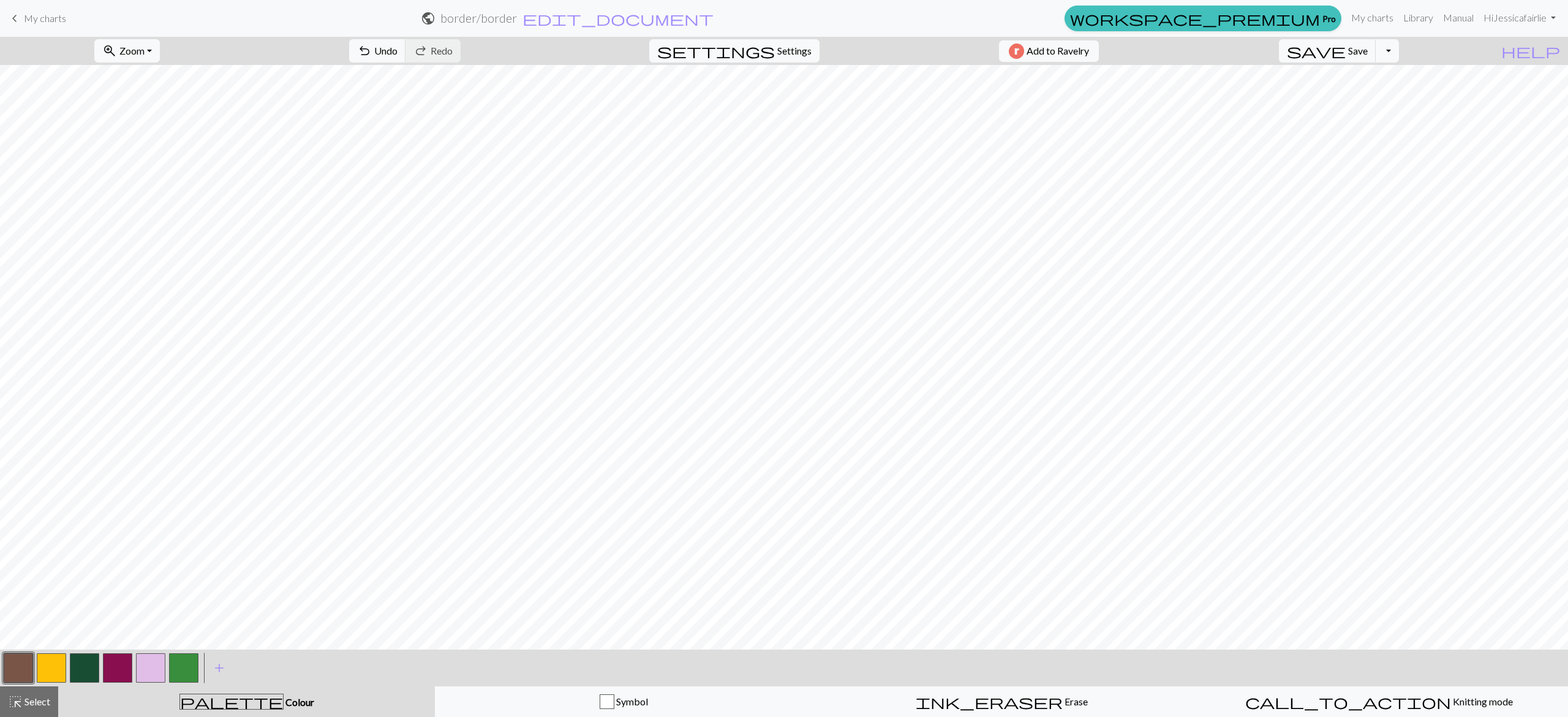
click at [177, 664] on button "button" at bounding box center [184, 668] width 29 height 29
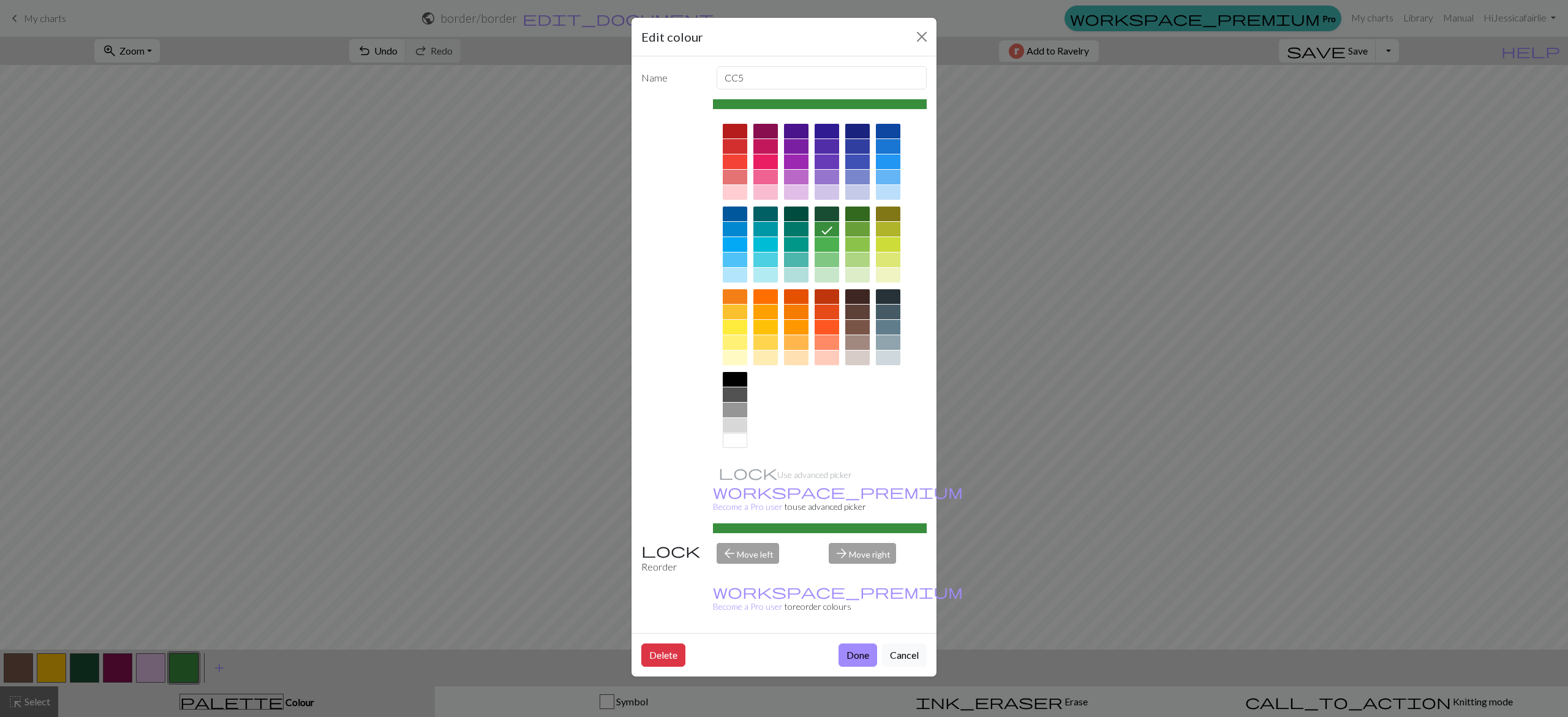
click at [855, 353] on div at bounding box center [858, 358] width 25 height 15
click at [855, 643] on button "Done" at bounding box center [858, 655] width 39 height 23
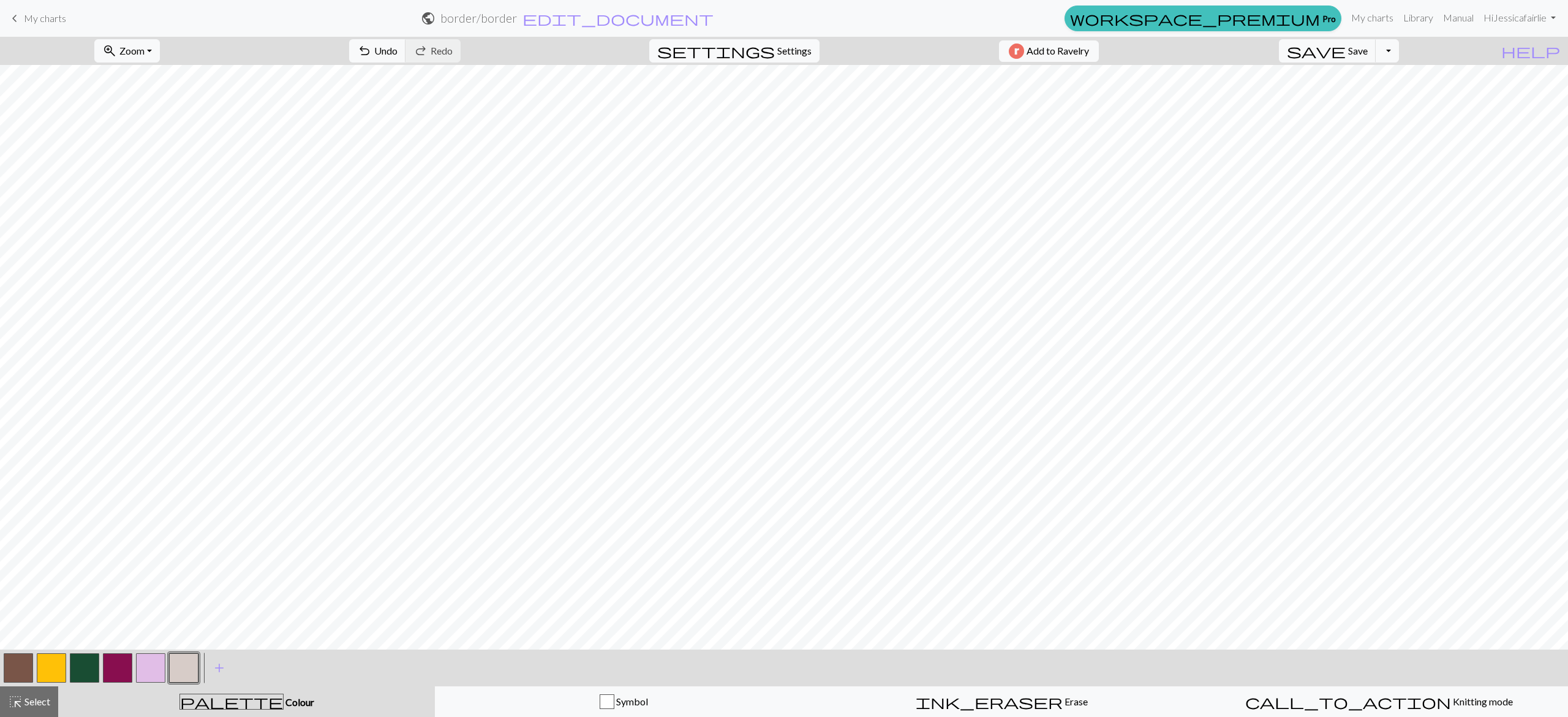
click at [144, 664] on button "button" at bounding box center [151, 668] width 29 height 29
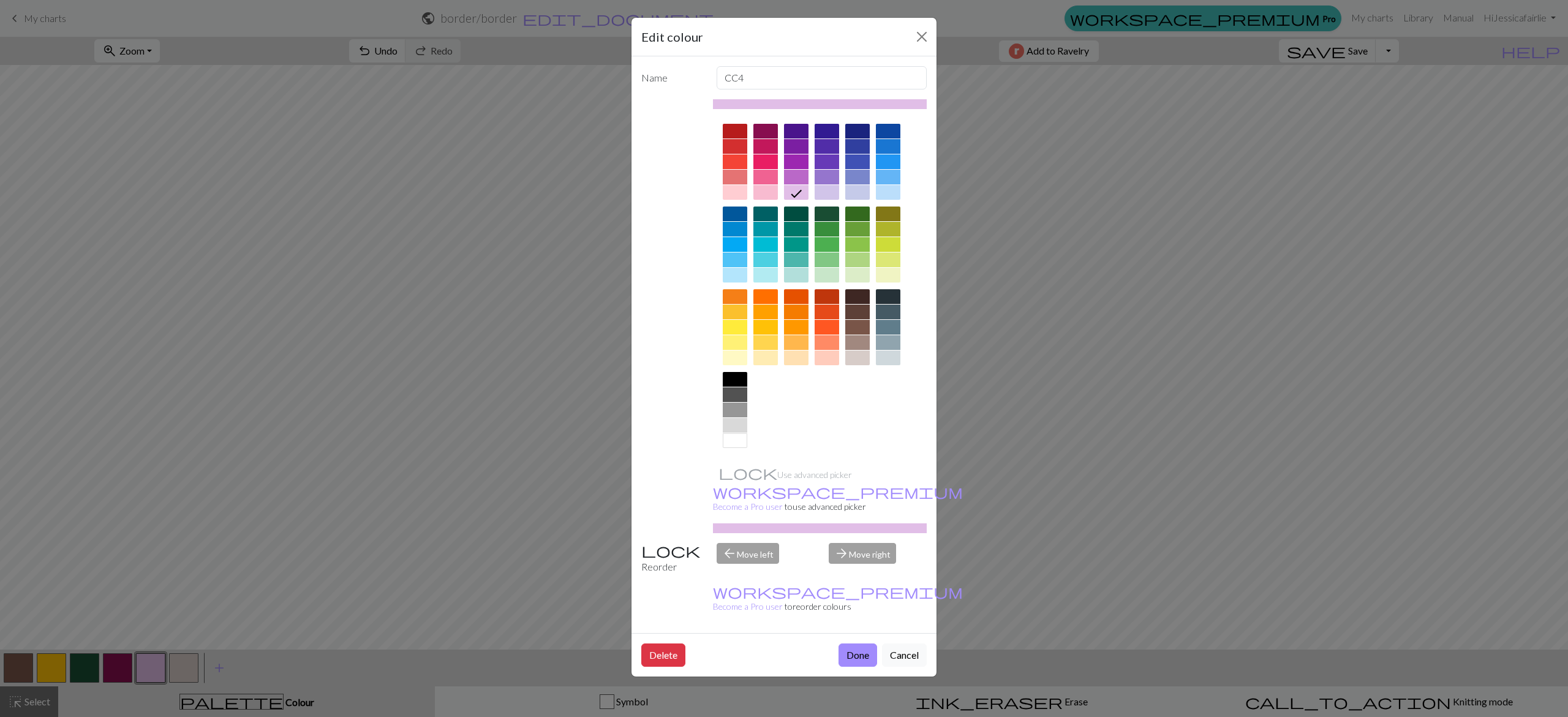
click at [739, 271] on div at bounding box center [735, 275] width 25 height 15
click at [858, 643] on button "Done" at bounding box center [858, 655] width 39 height 23
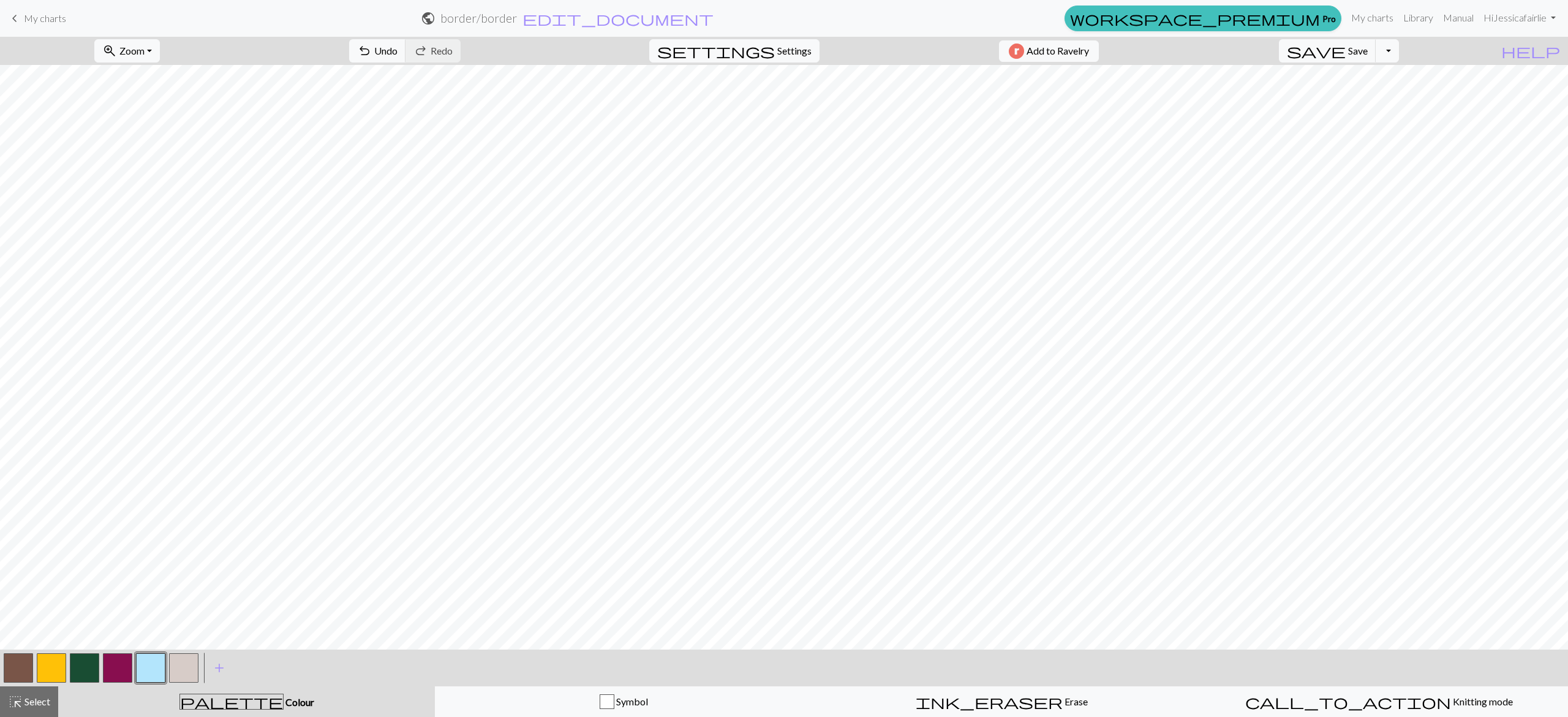
click at [111, 676] on button "button" at bounding box center [118, 668] width 29 height 29
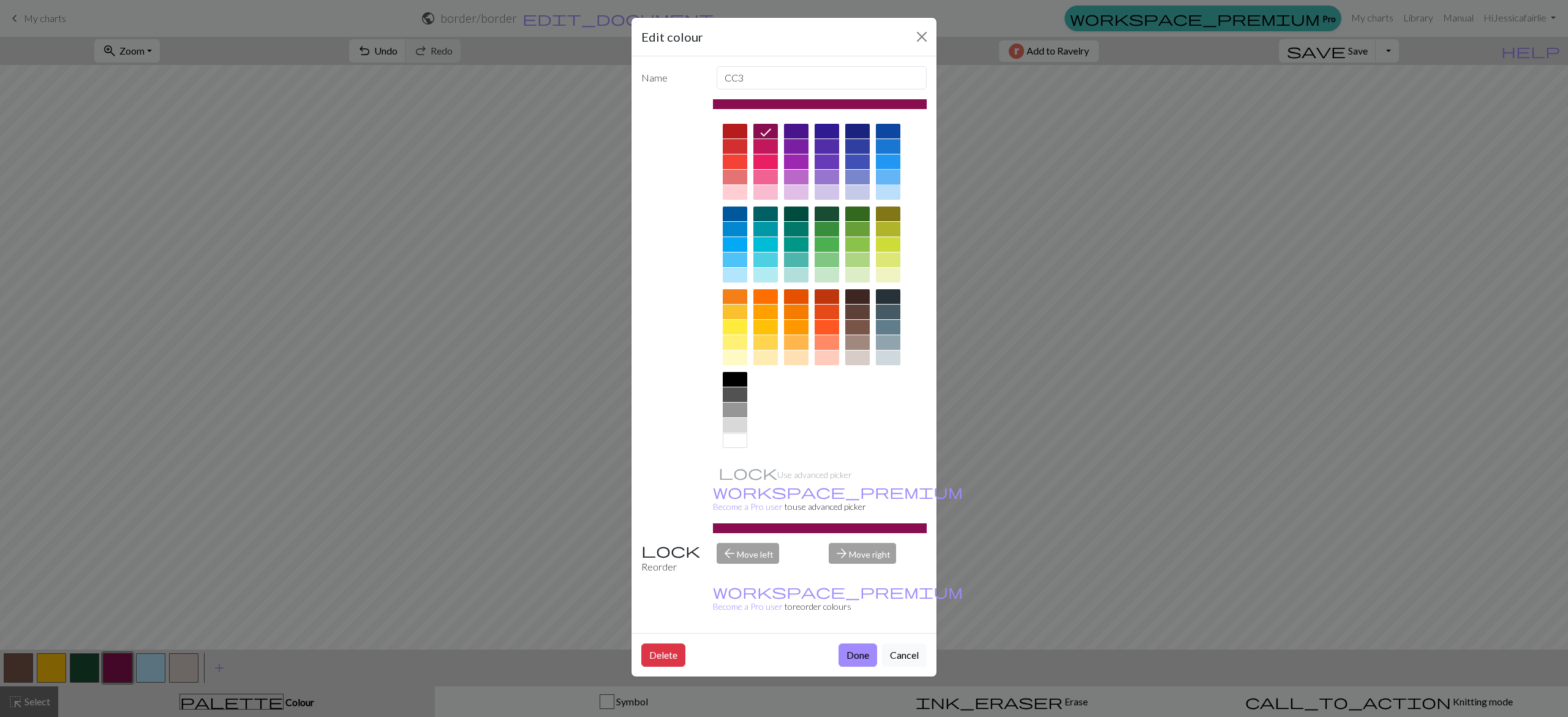
click at [885, 180] on div at bounding box center [888, 177] width 25 height 15
click at [856, 643] on button "Done" at bounding box center [858, 655] width 39 height 23
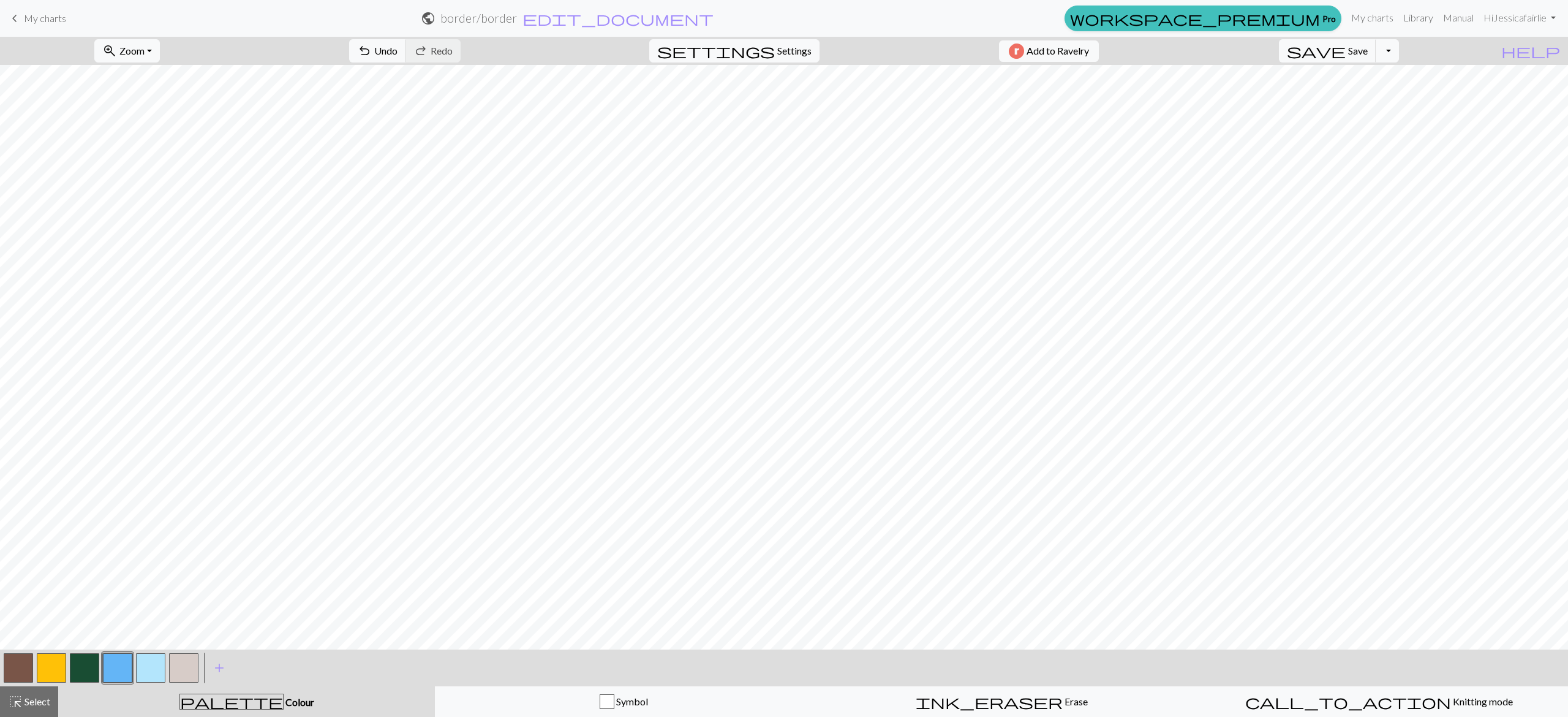
click at [153, 669] on button "button" at bounding box center [151, 668] width 29 height 29
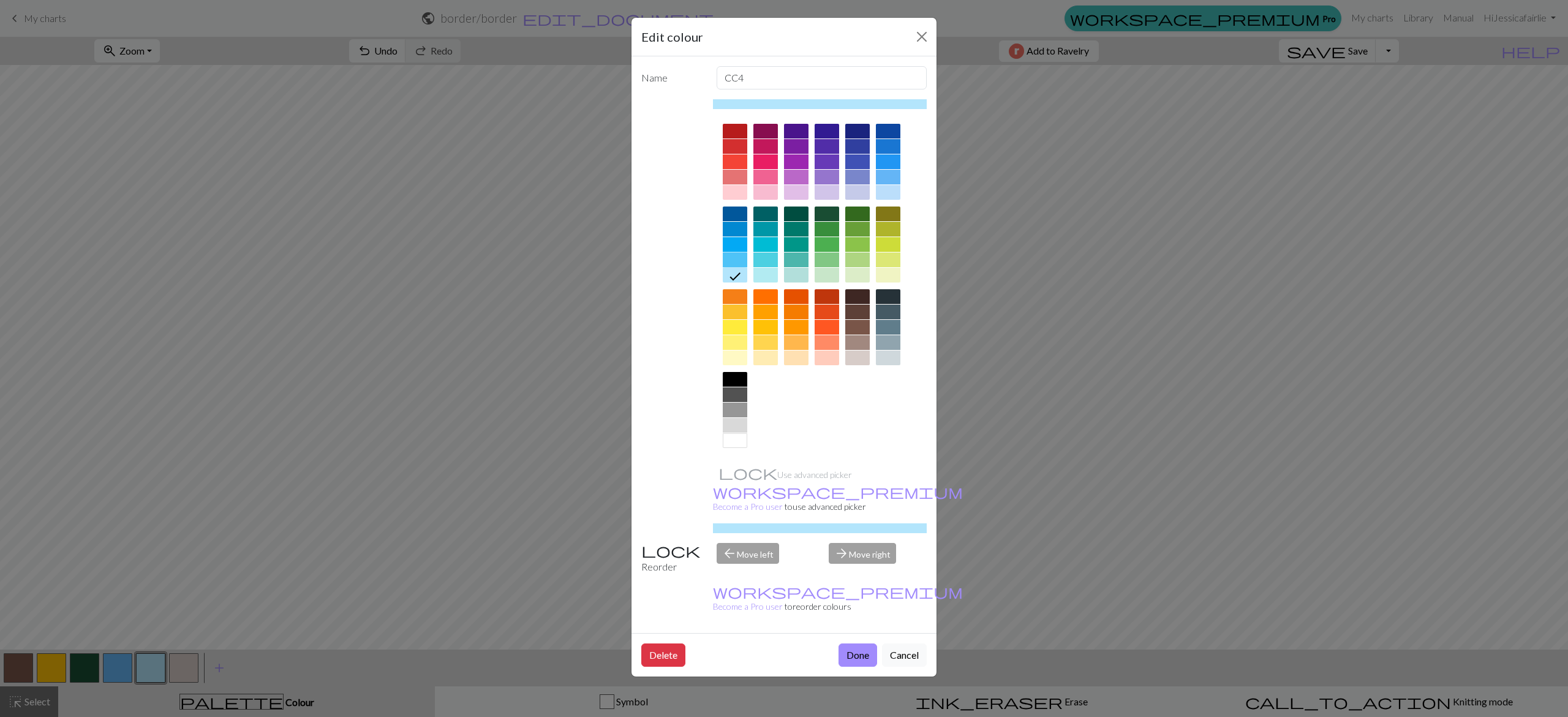
click at [733, 259] on div at bounding box center [735, 260] width 25 height 15
click at [858, 643] on button "Done" at bounding box center [858, 655] width 39 height 23
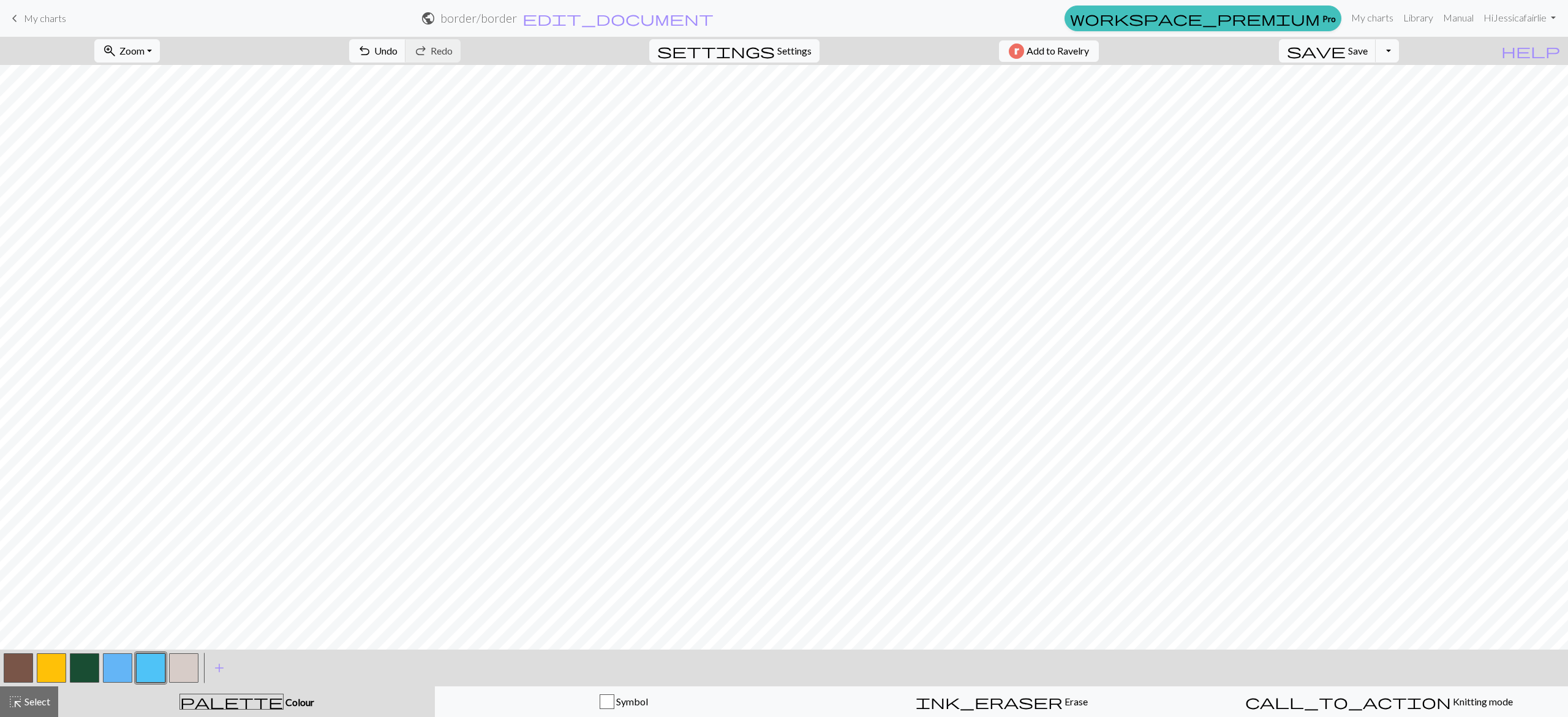
click at [121, 663] on button "button" at bounding box center [118, 668] width 29 height 29
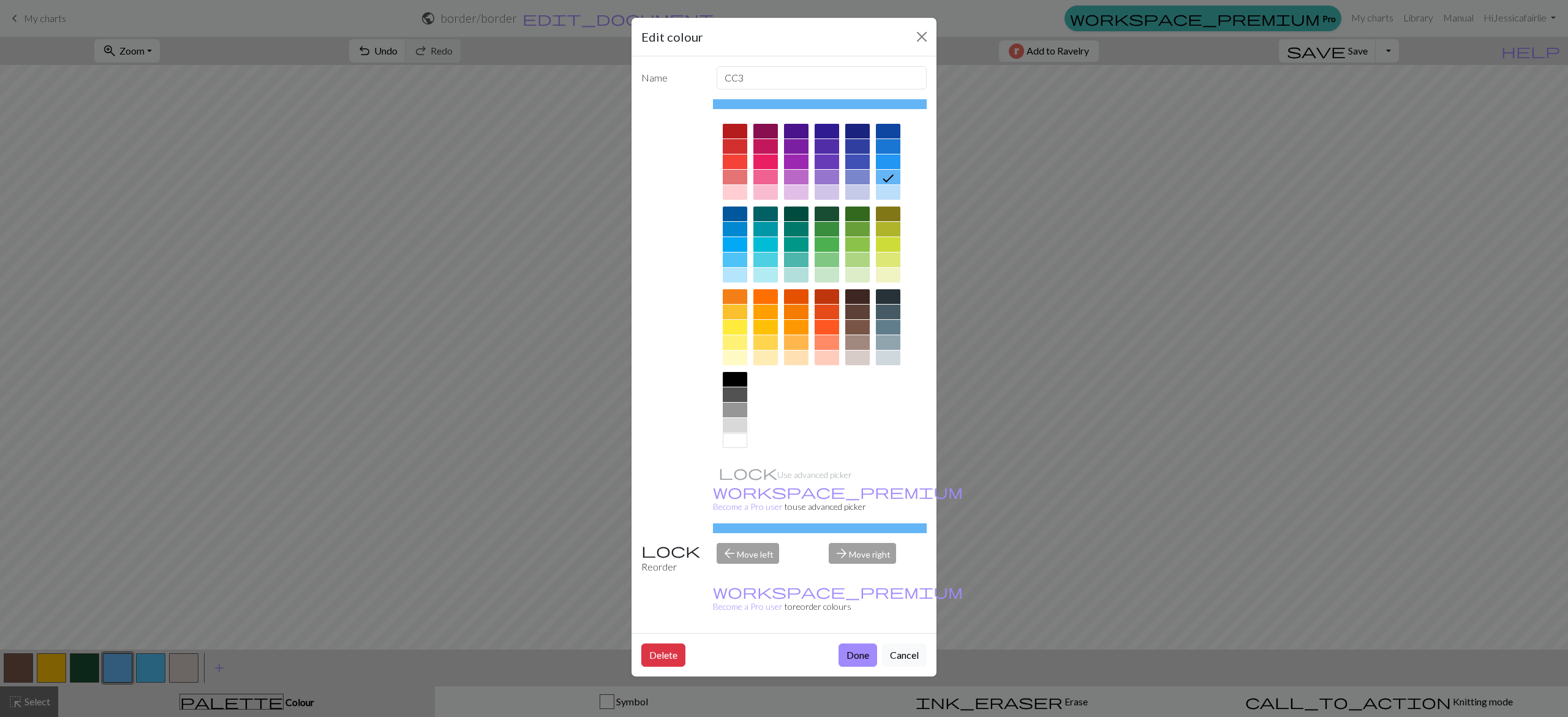
click at [895, 153] on div at bounding box center [888, 147] width 25 height 15
click at [856, 643] on button "Done" at bounding box center [858, 655] width 39 height 23
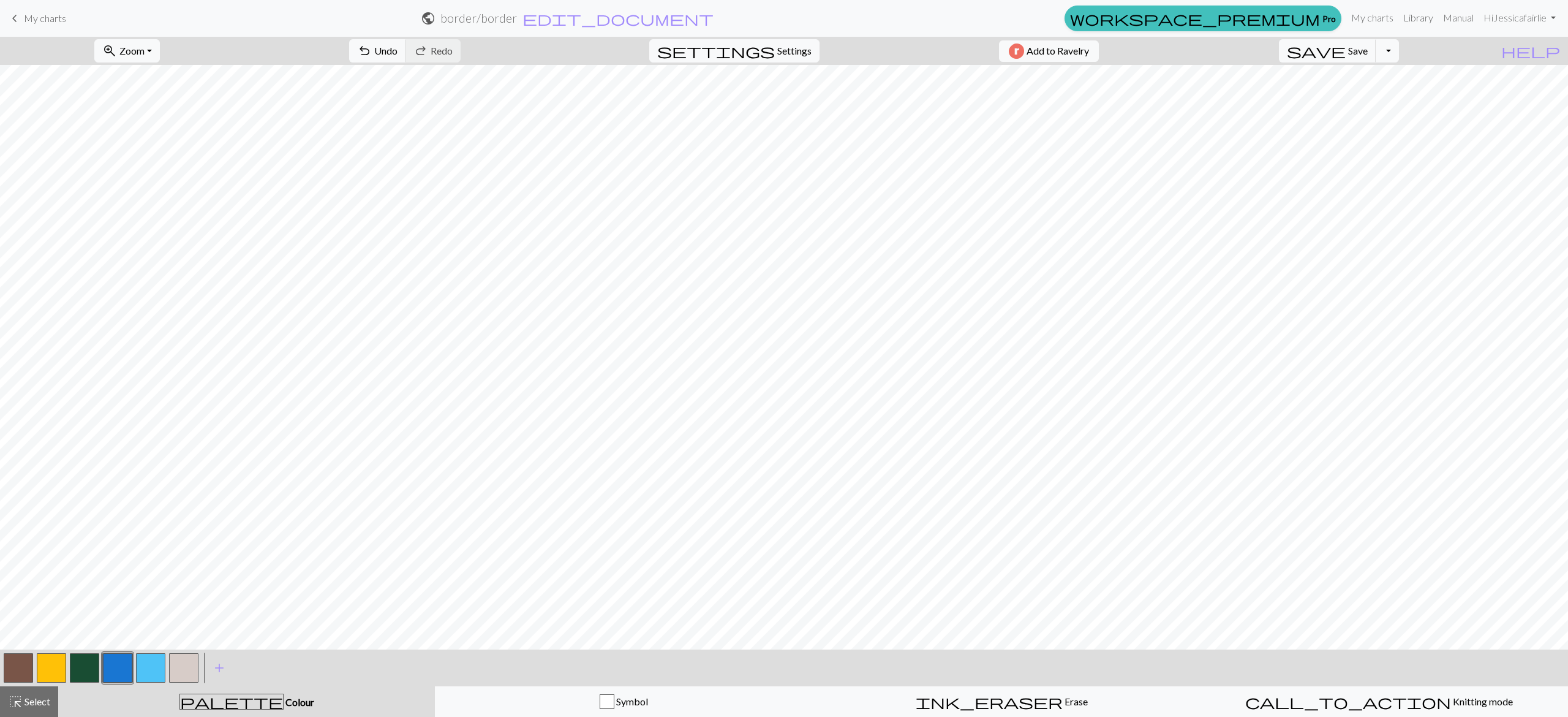
click at [139, 667] on button "button" at bounding box center [151, 668] width 29 height 29
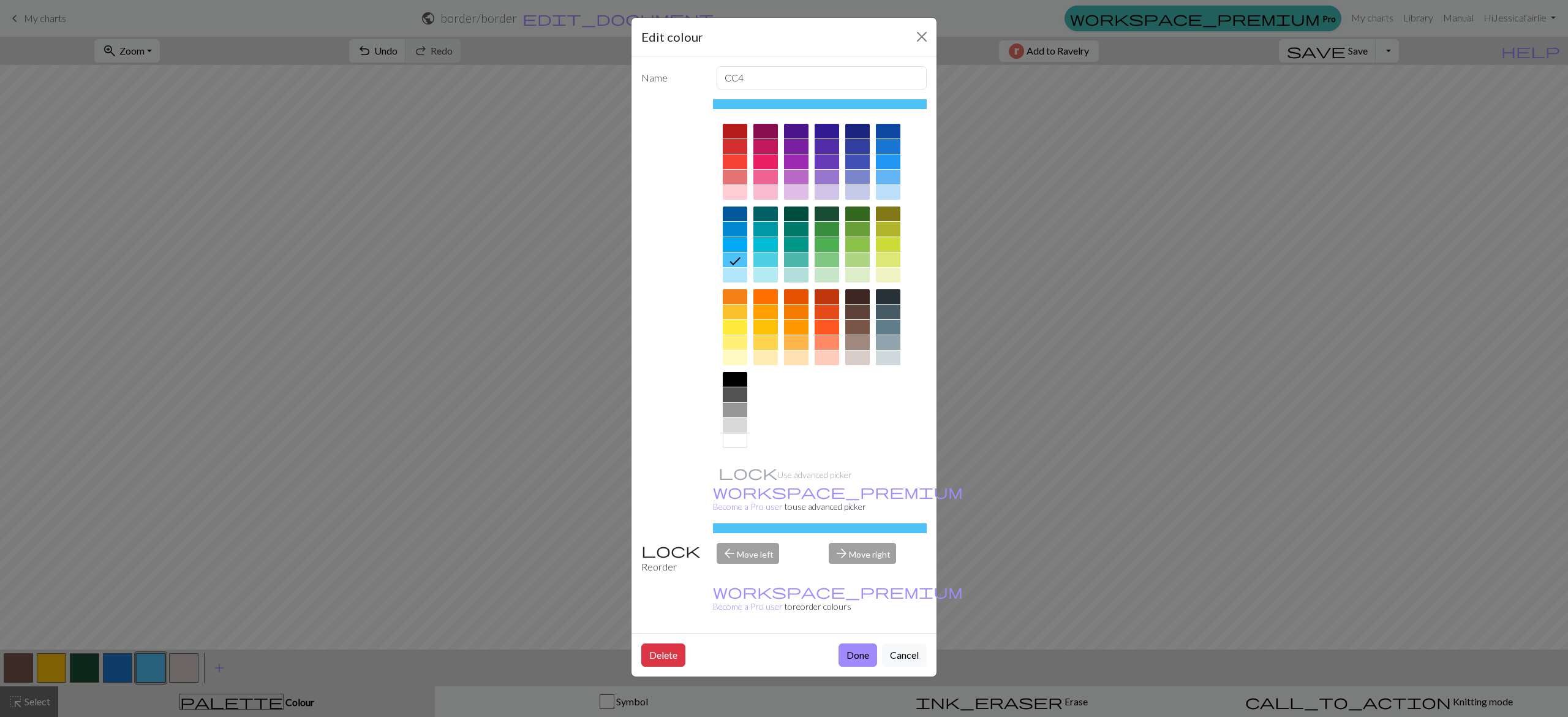
click at [898, 185] on div at bounding box center [888, 177] width 25 height 15
click at [898, 188] on div at bounding box center [888, 193] width 25 height 15
click at [842, 643] on button "Done" at bounding box center [858, 655] width 39 height 23
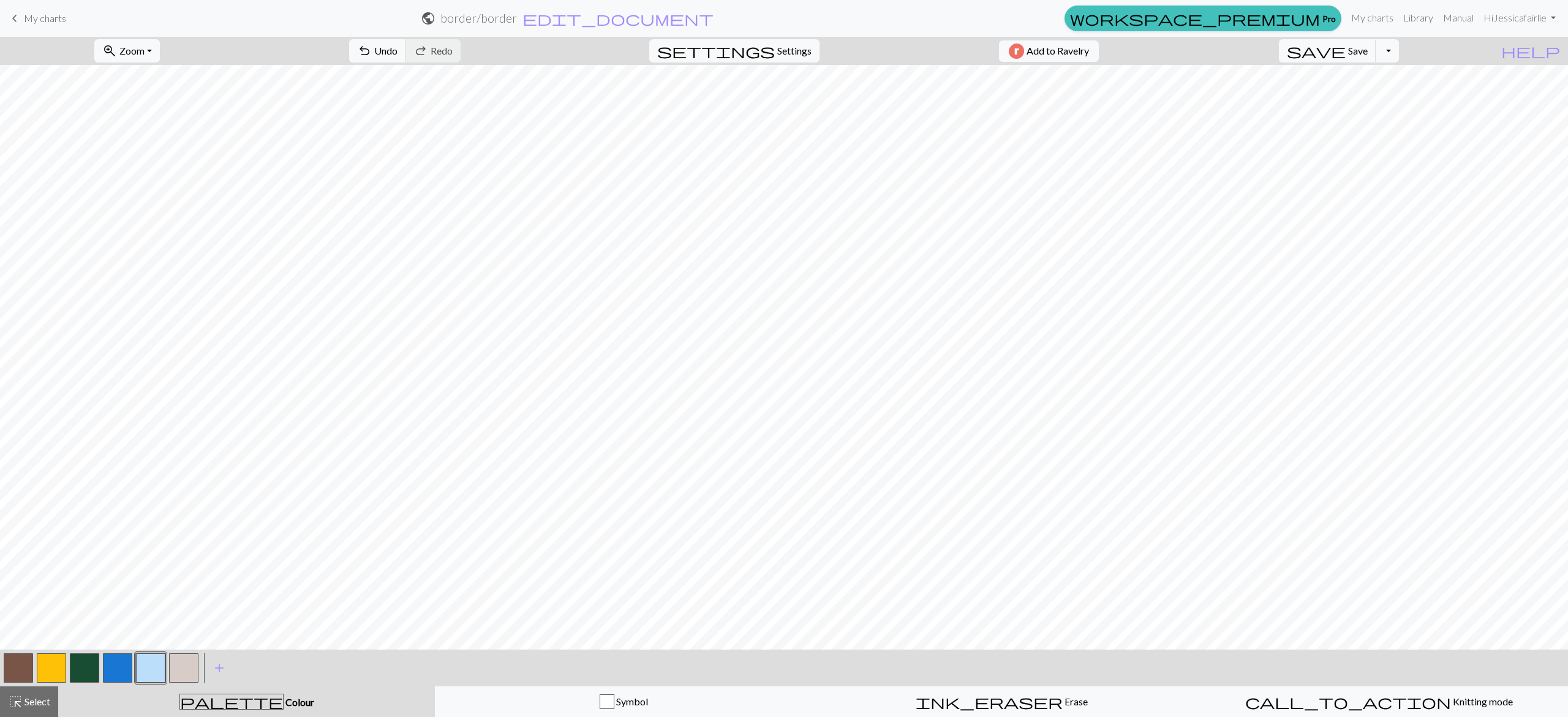
click at [21, 670] on button "button" at bounding box center [18, 668] width 29 height 29
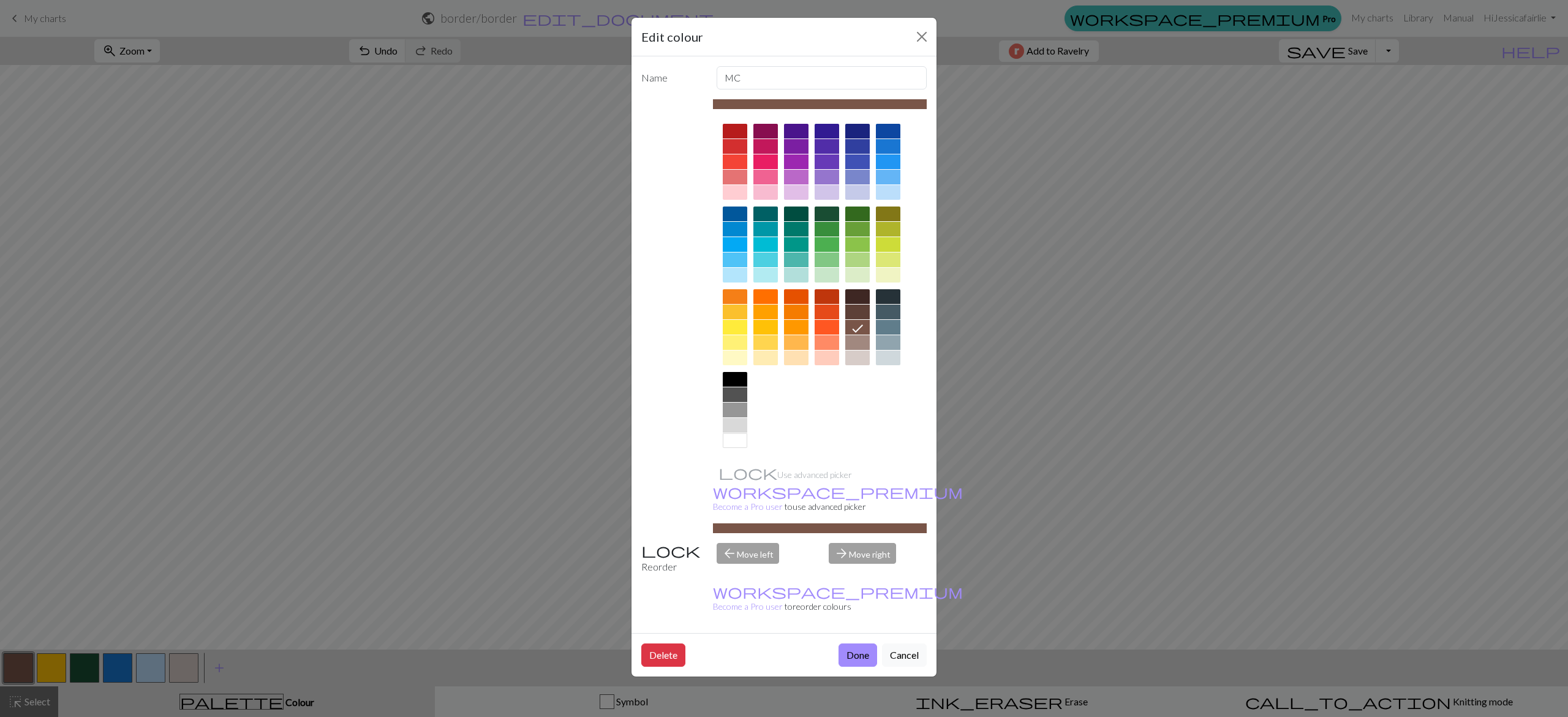
click at [829, 215] on div at bounding box center [827, 214] width 25 height 15
click at [869, 643] on button "Done" at bounding box center [858, 655] width 39 height 23
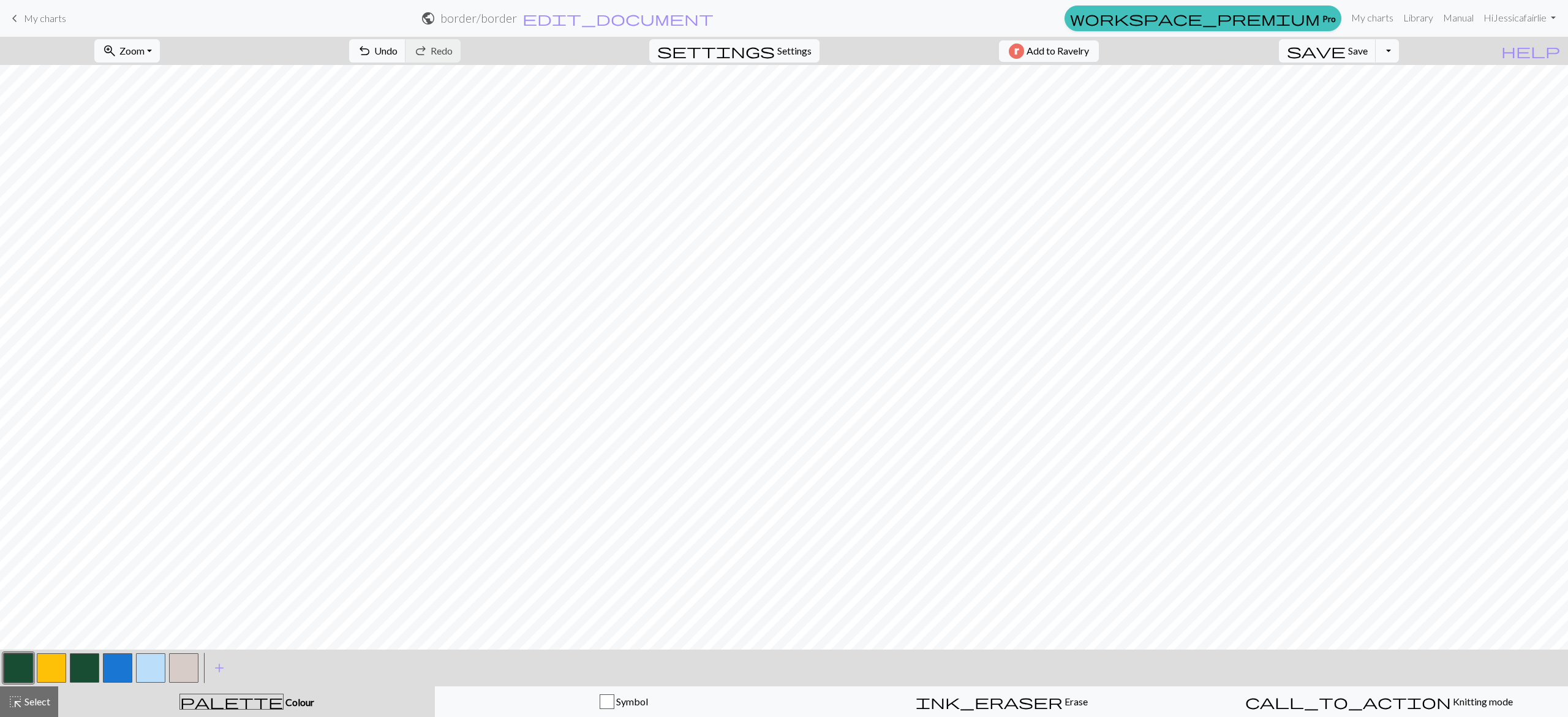
click at [86, 670] on button "button" at bounding box center [85, 668] width 29 height 29
click at [194, 669] on button "button" at bounding box center [184, 668] width 29 height 29
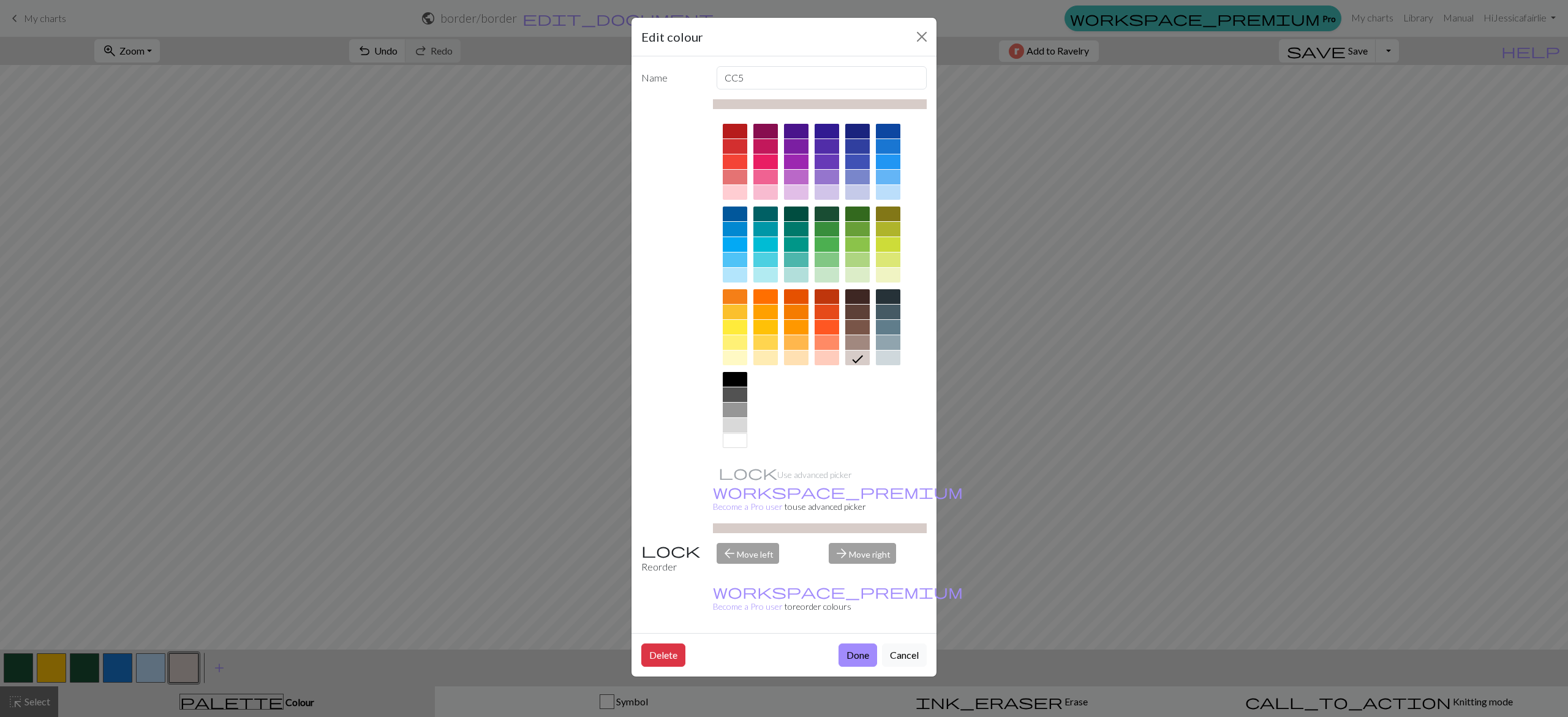
click at [822, 266] on div at bounding box center [827, 260] width 25 height 15
click at [848, 643] on button "Done" at bounding box center [858, 655] width 39 height 23
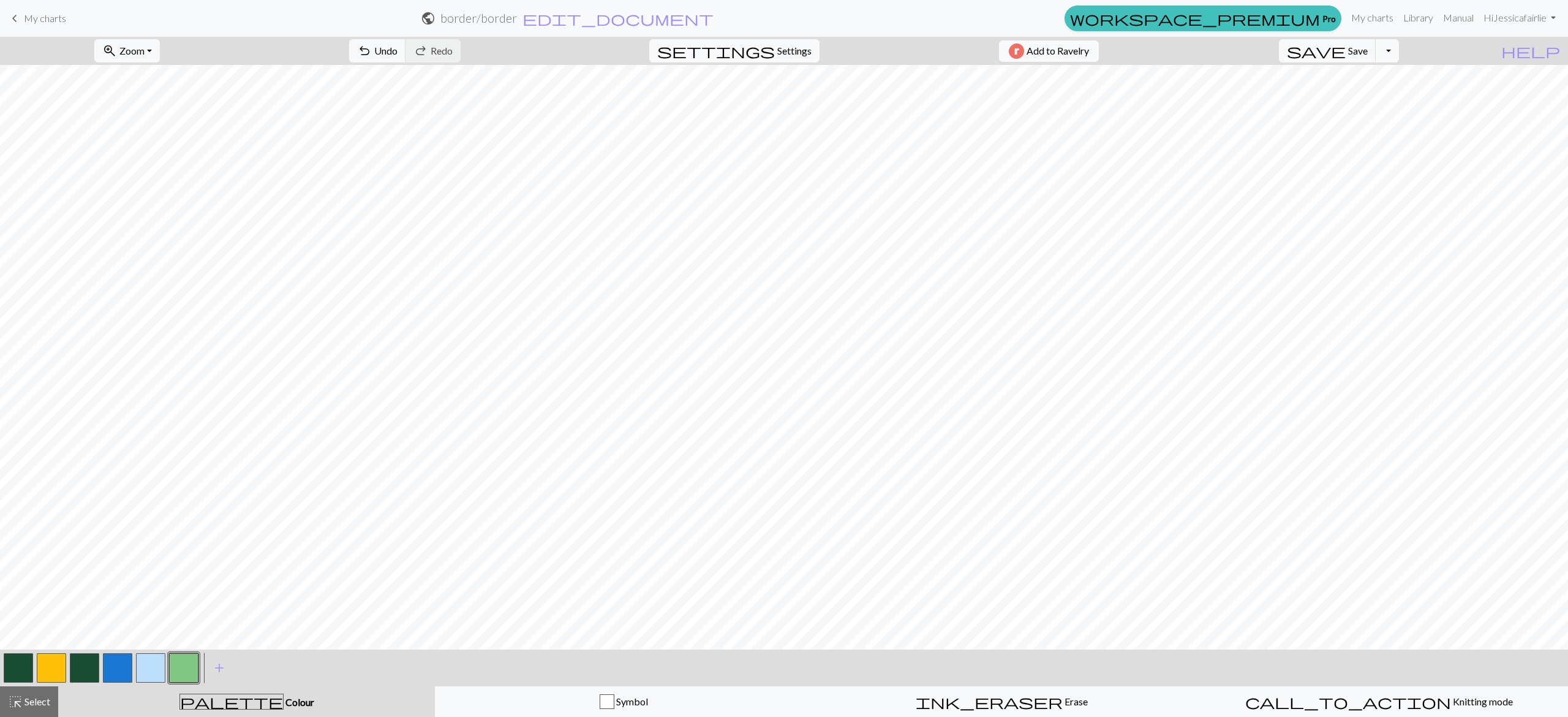
click at [131, 678] on button "button" at bounding box center [118, 668] width 29 height 29
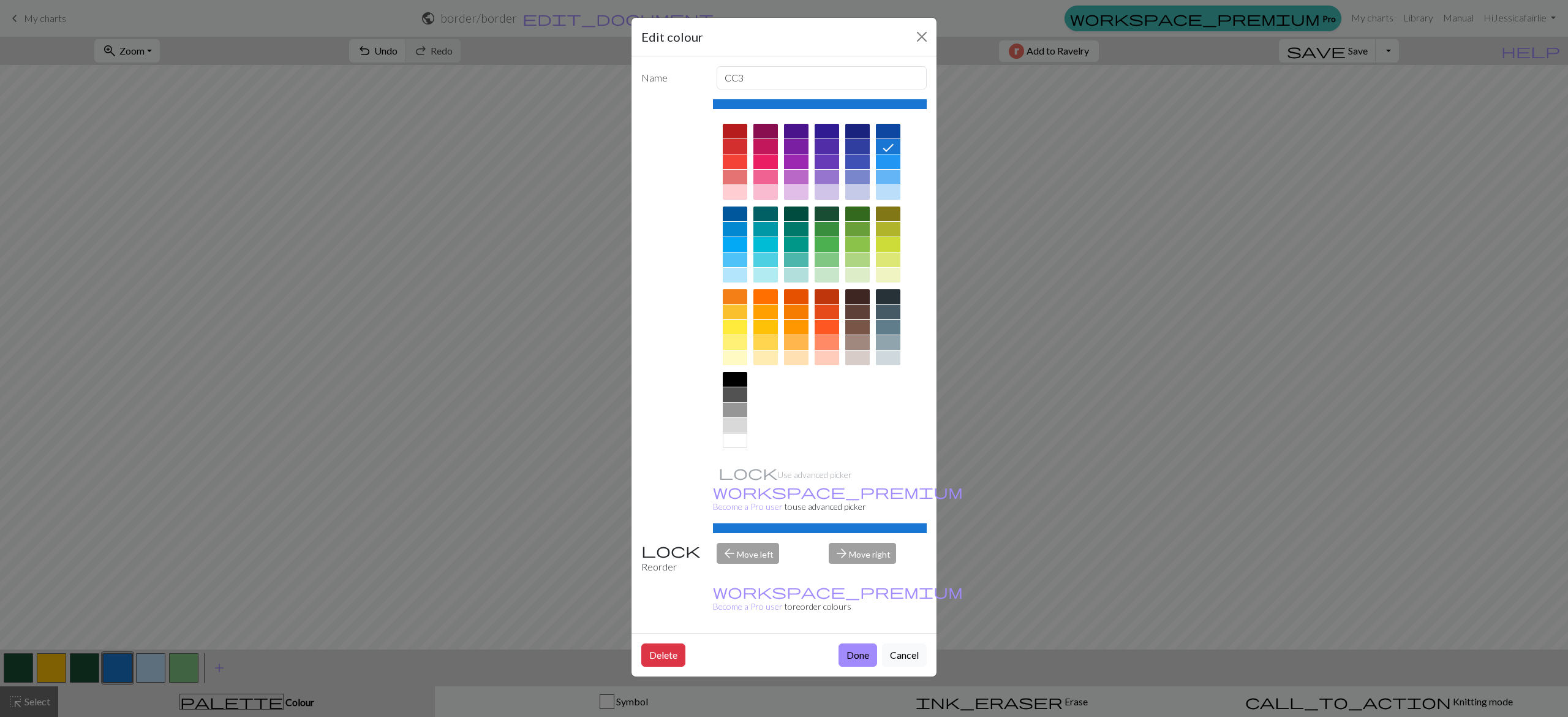
click at [805, 176] on div at bounding box center [796, 177] width 25 height 15
click at [849, 643] on button "Done" at bounding box center [858, 655] width 39 height 23
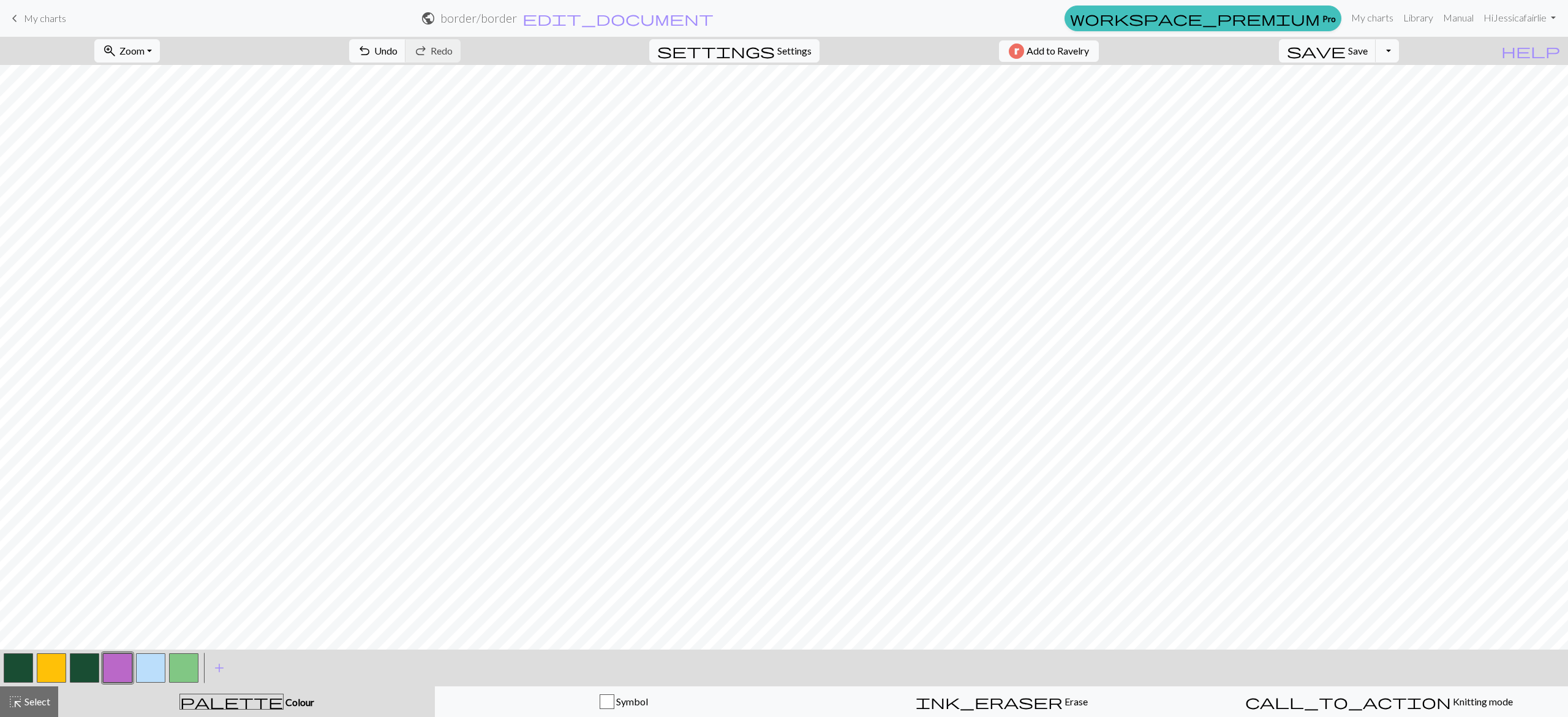
click at [138, 668] on button "button" at bounding box center [151, 668] width 29 height 29
click at [145, 668] on button "button" at bounding box center [151, 668] width 29 height 29
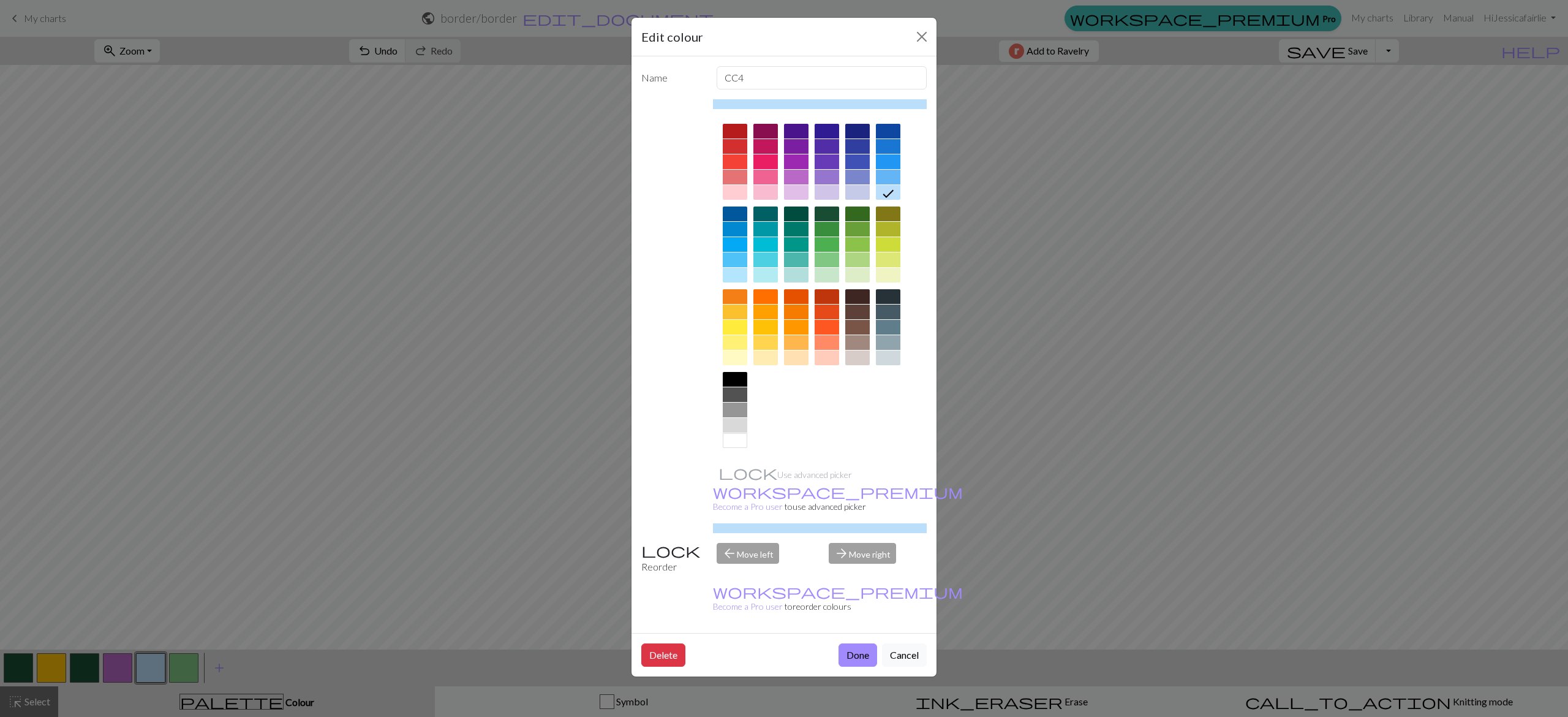
click at [806, 193] on div at bounding box center [796, 193] width 25 height 15
click at [856, 643] on button "Done" at bounding box center [858, 655] width 39 height 23
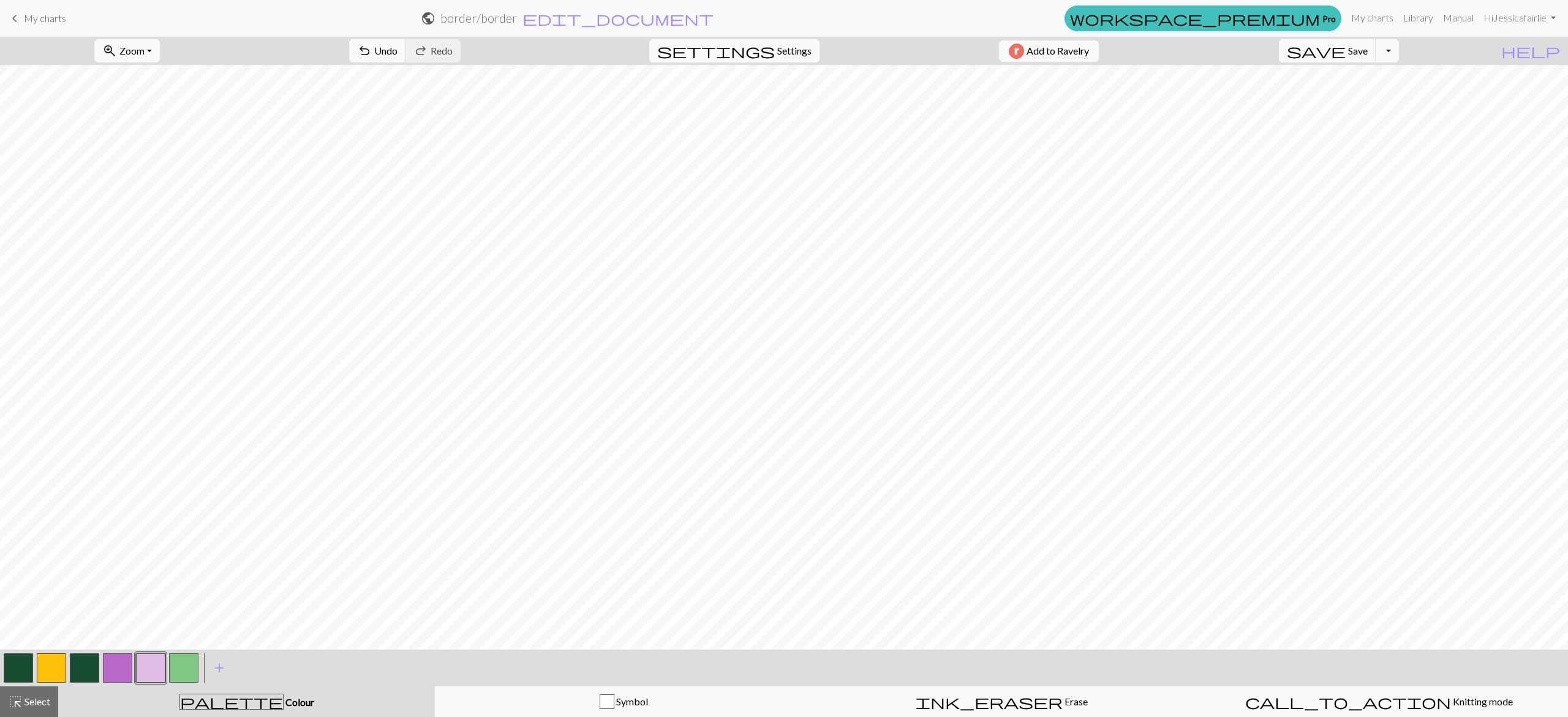
click at [119, 672] on button "button" at bounding box center [118, 668] width 29 height 29
click at [406, 43] on button "undo Undo Undo" at bounding box center [377, 51] width 57 height 23
click at [398, 56] on span "Undo" at bounding box center [386, 50] width 23 height 12
click at [152, 673] on button "button" at bounding box center [151, 668] width 29 height 29
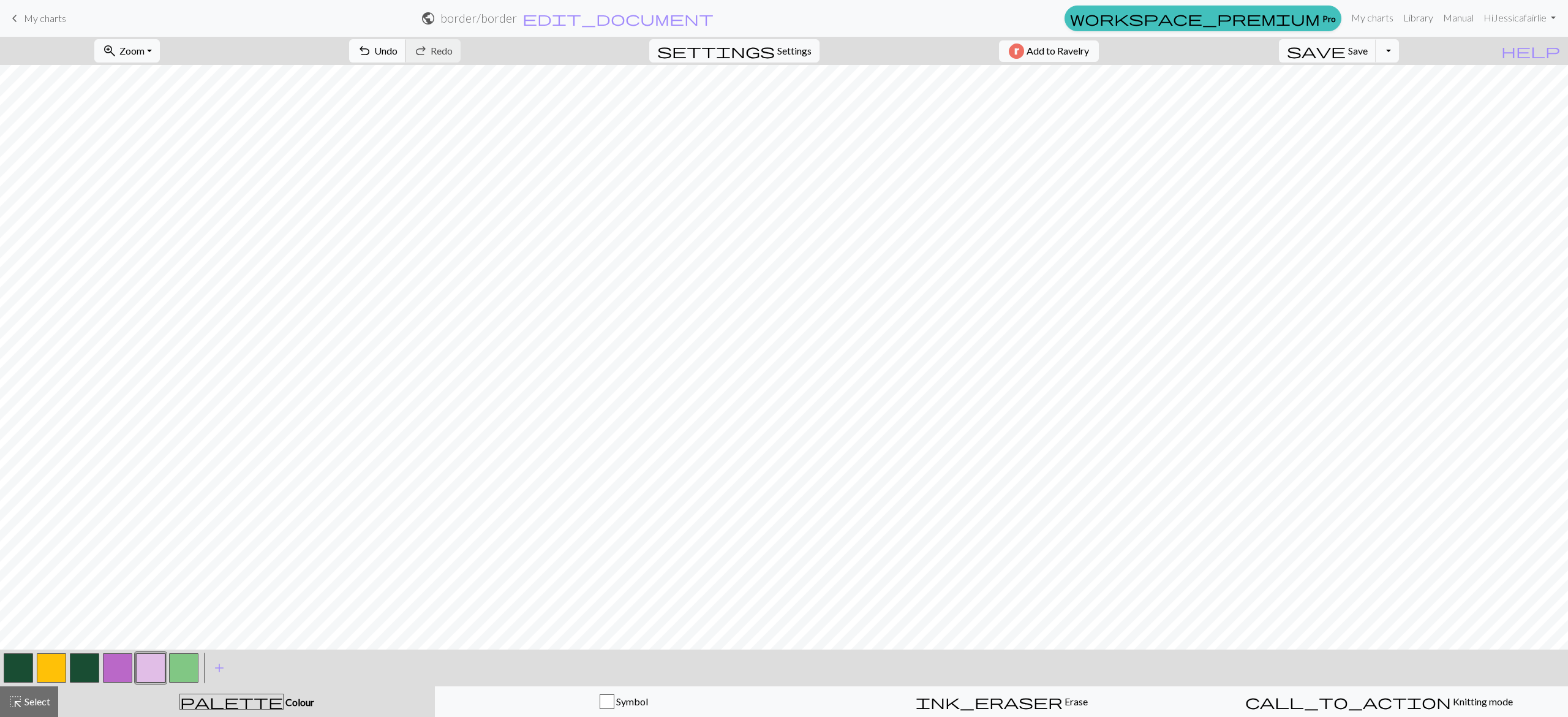
click at [398, 54] on span "Undo" at bounding box center [386, 50] width 23 height 12
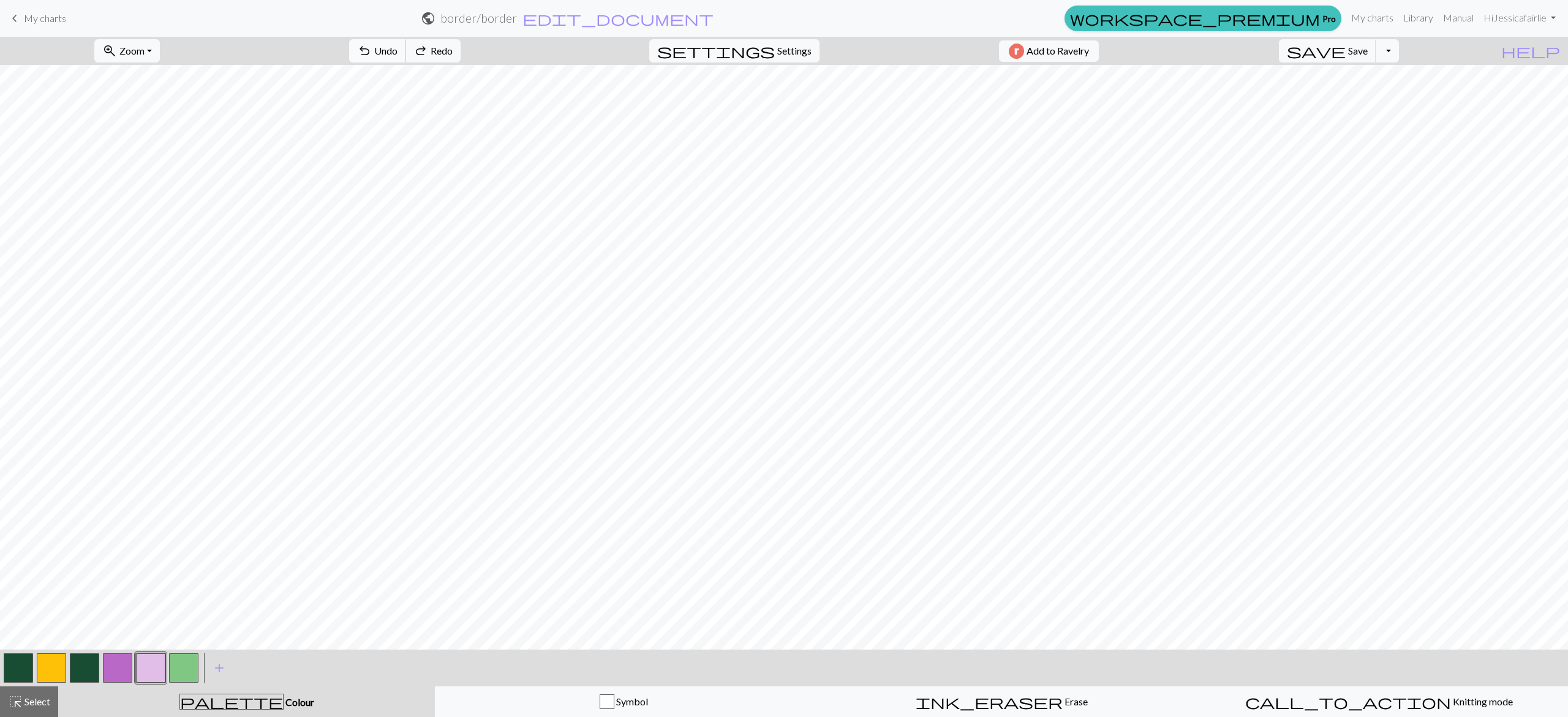
click at [398, 54] on span "Undo" at bounding box center [386, 50] width 23 height 12
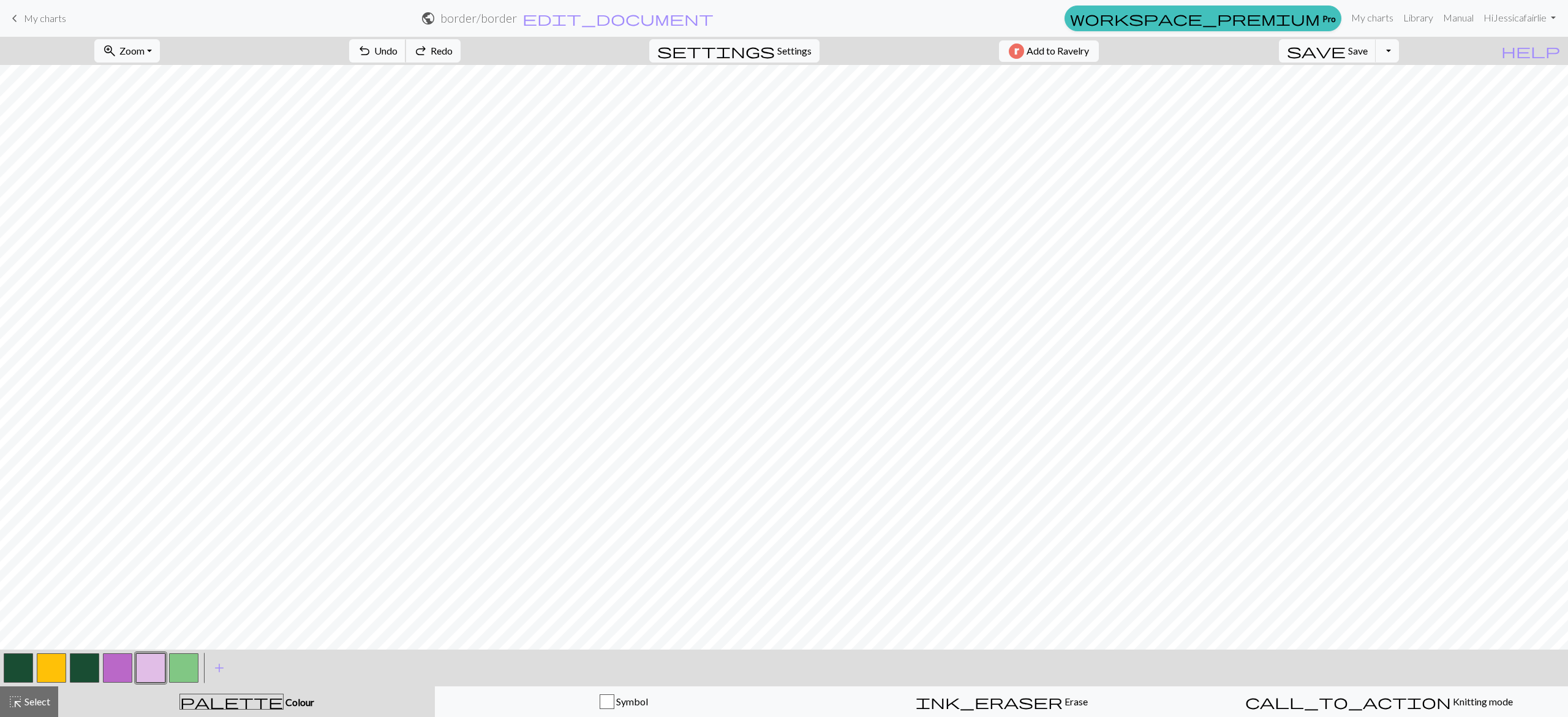
click at [398, 54] on span "Undo" at bounding box center [386, 50] width 23 height 12
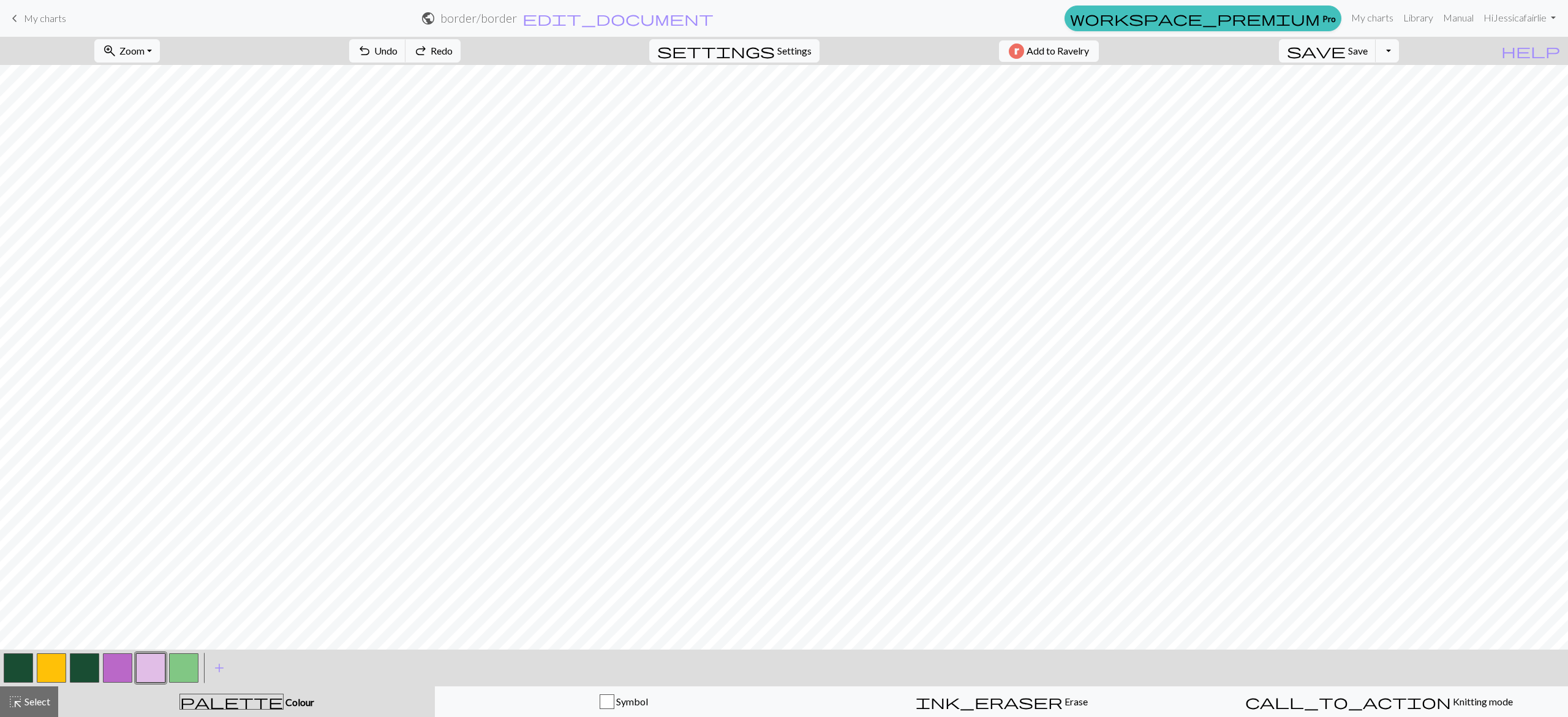
click at [128, 669] on button "button" at bounding box center [118, 668] width 29 height 29
click at [372, 49] on span "undo" at bounding box center [364, 51] width 15 height 17
click at [142, 669] on button "button" at bounding box center [151, 668] width 29 height 29
click at [108, 669] on button "button" at bounding box center [118, 668] width 29 height 29
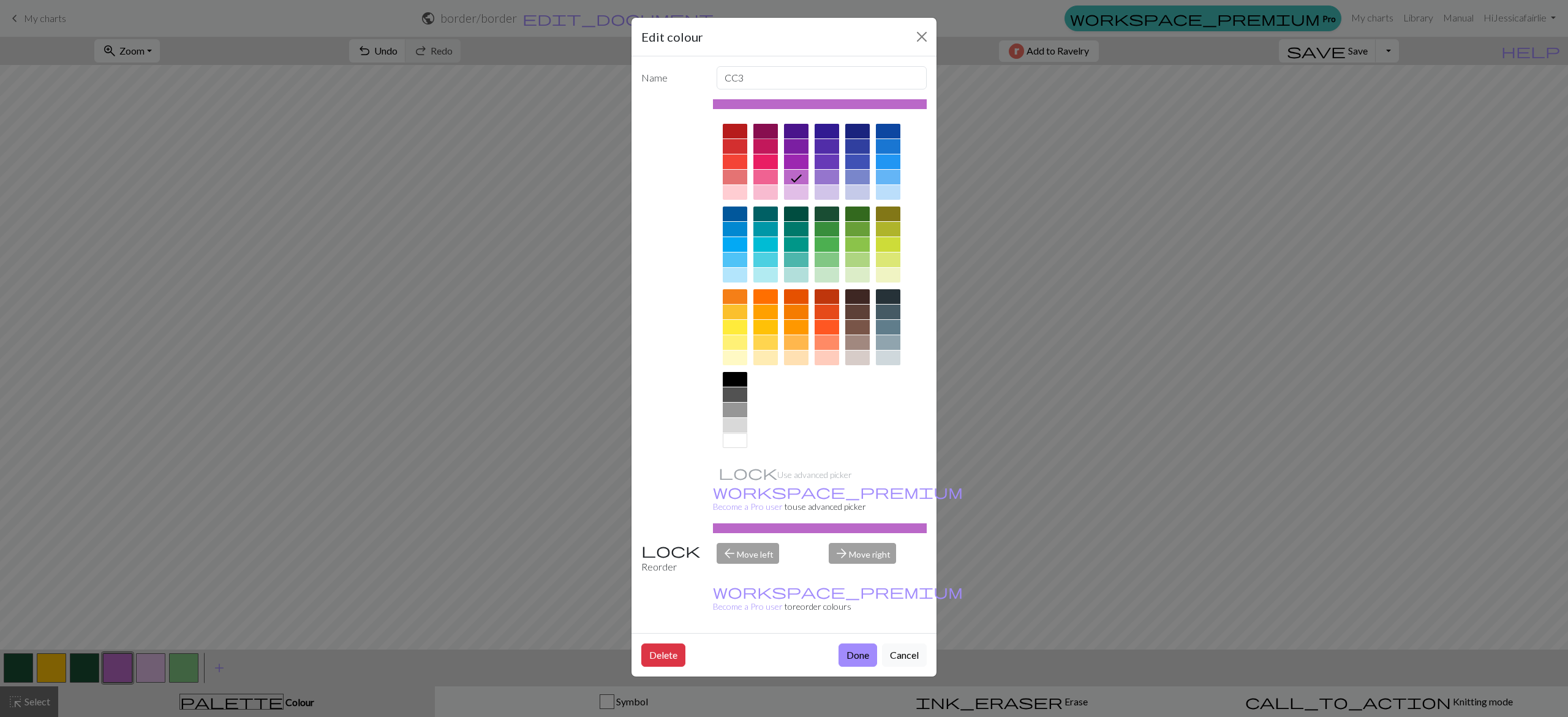
click at [758, 134] on div at bounding box center [766, 131] width 25 height 15
click at [856, 633] on div "Delete Done Cancel" at bounding box center [783, 654] width 305 height 44
click at [858, 643] on button "Done" at bounding box center [858, 655] width 39 height 23
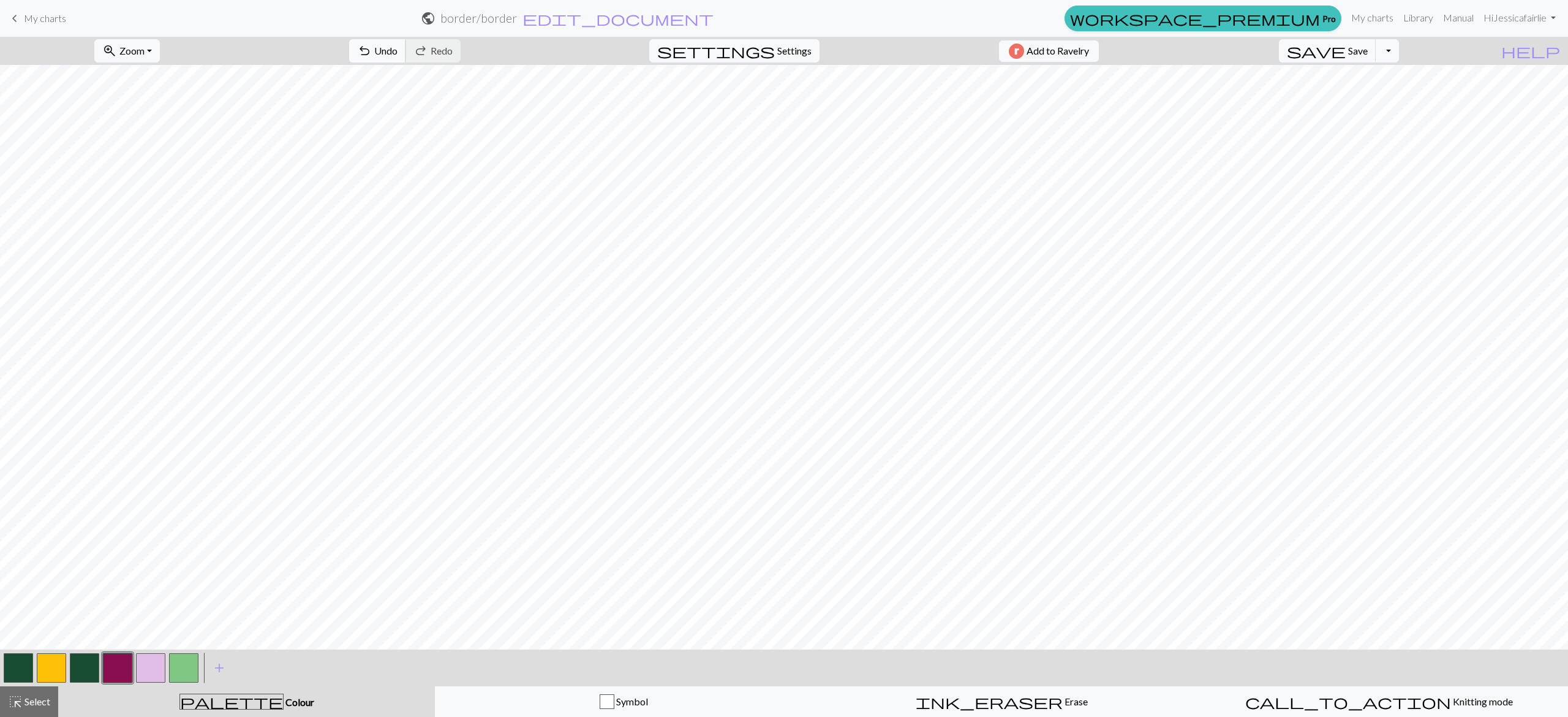
click at [372, 46] on span "undo" at bounding box center [364, 51] width 15 height 17
